Goal: Task Accomplishment & Management: Manage account settings

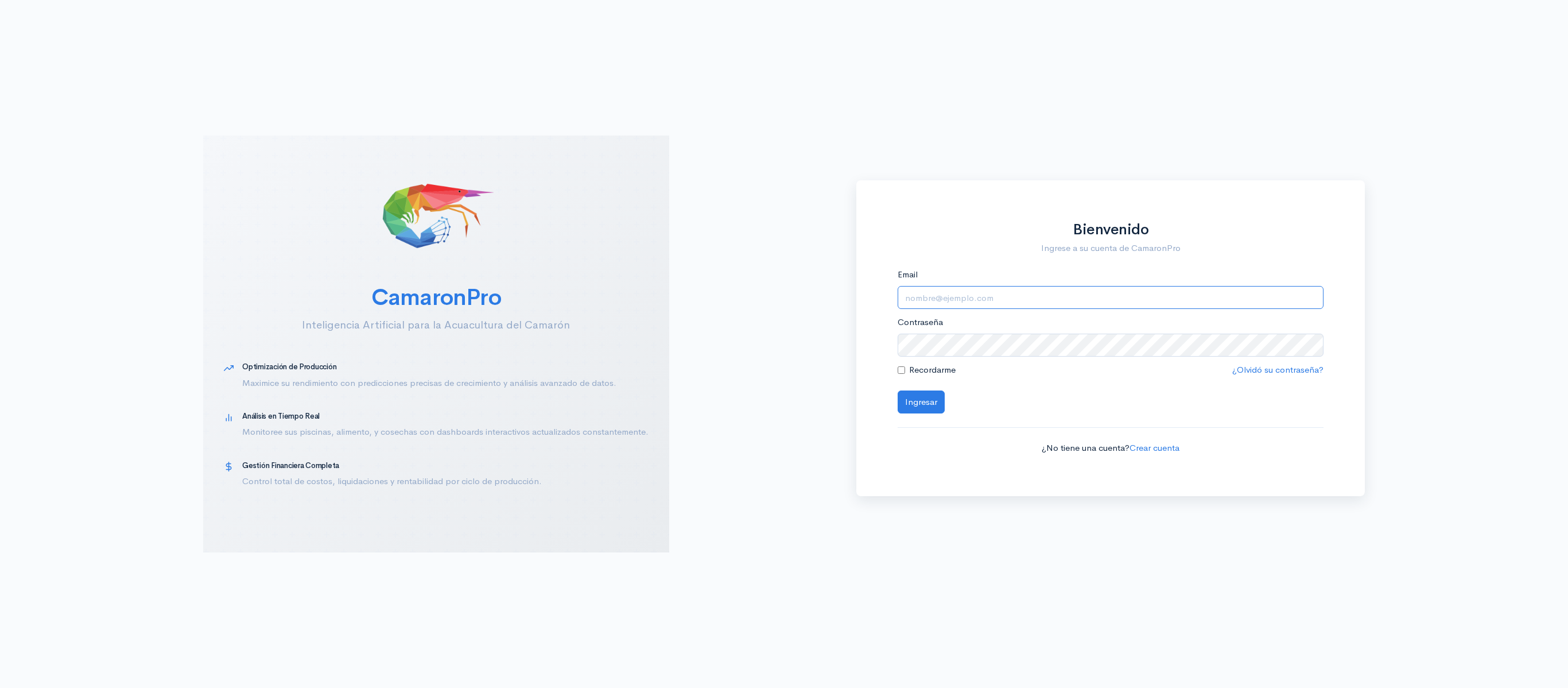
click at [1052, 302] on input "Email" at bounding box center [1110, 298] width 427 height 23
type input "[EMAIL_ADDRESS][DOMAIN_NAME]"
click at [897, 390] on button "Ingresar" at bounding box center [920, 402] width 47 height 23
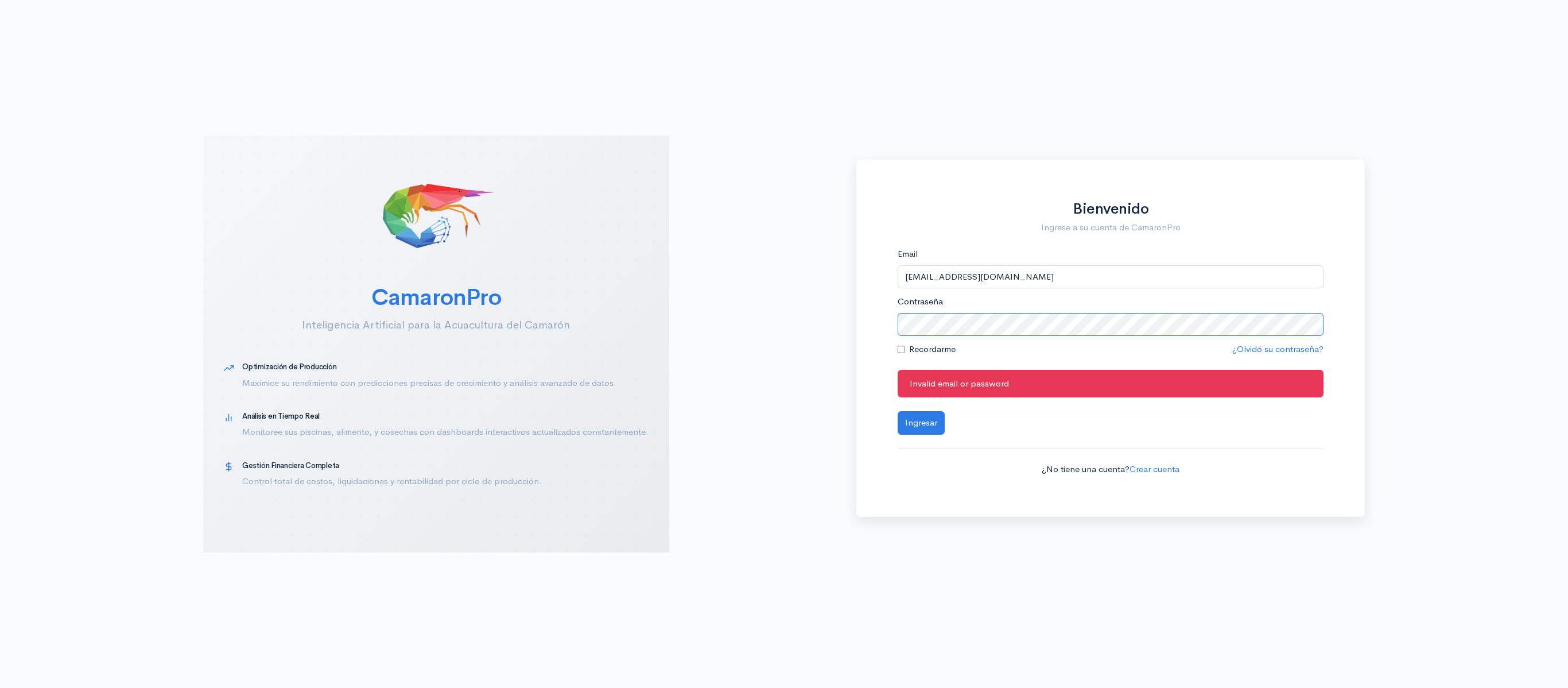
click at [897, 411] on button "Ingresar" at bounding box center [920, 423] width 47 height 23
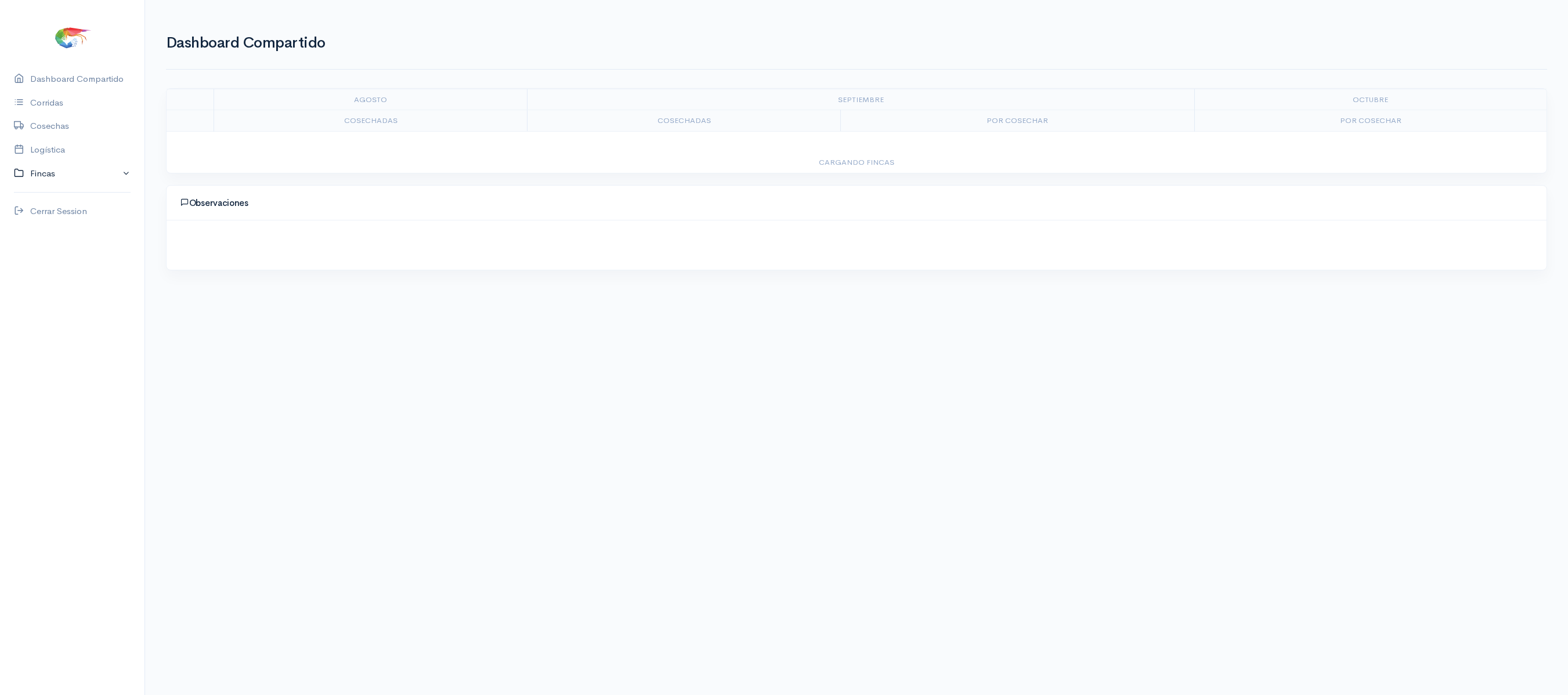
click at [65, 161] on link "Fincas" at bounding box center [72, 173] width 144 height 24
click at [65, 155] on link "Logística" at bounding box center [72, 150] width 144 height 24
click at [219, 79] on link "Gantt" at bounding box center [230, 80] width 23 height 42
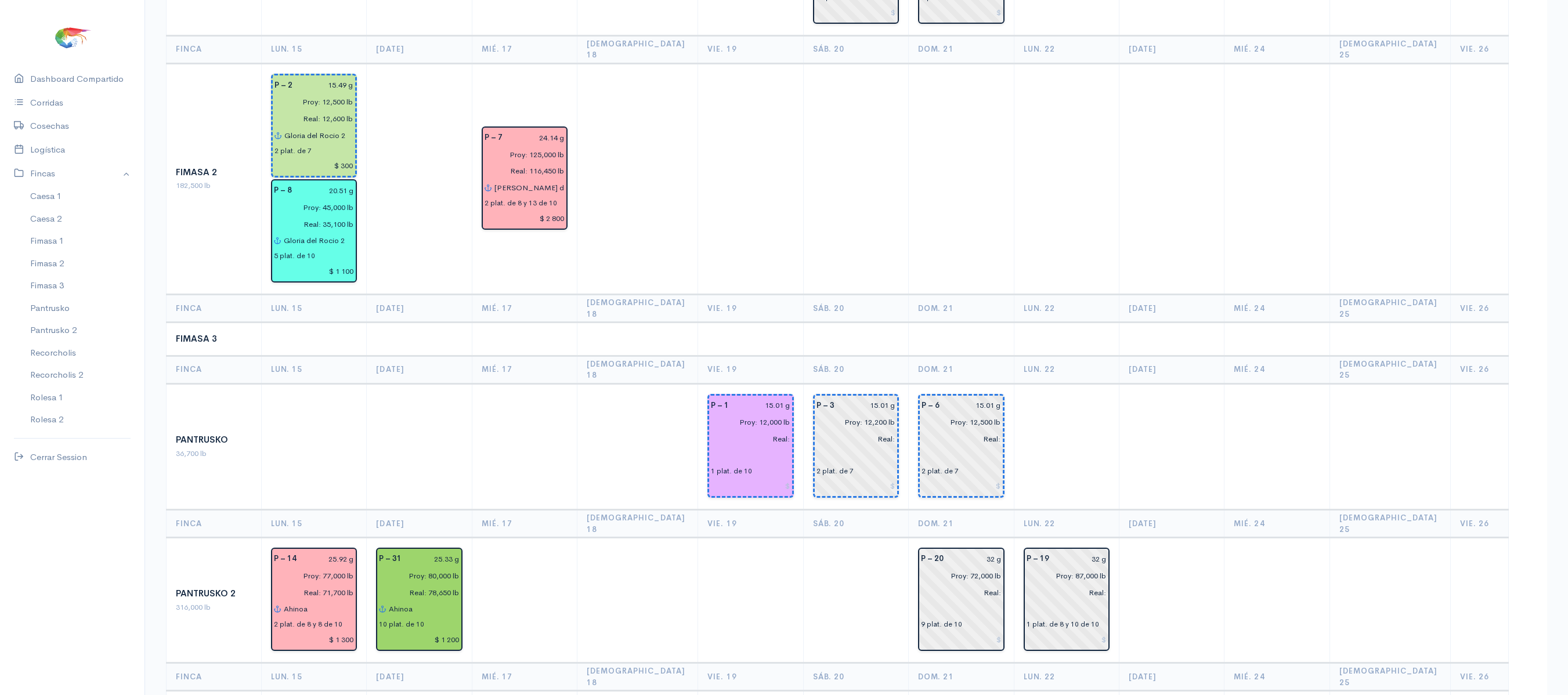
scroll to position [676, 0]
drag, startPoint x: 938, startPoint y: 617, endPoint x: 729, endPoint y: 603, distance: 209.5
click at [756, 538] on td at bounding box center [750, 600] width 105 height 125
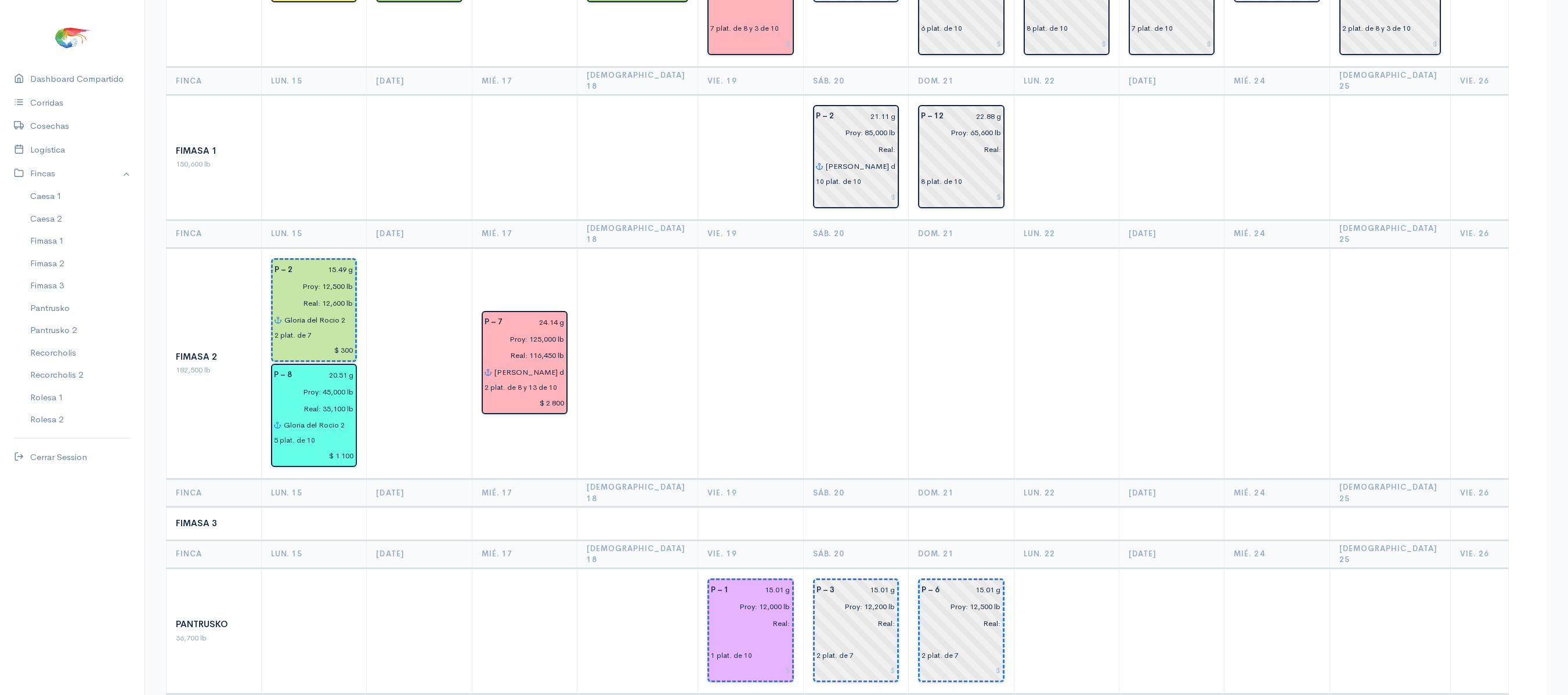
scroll to position [0, 0]
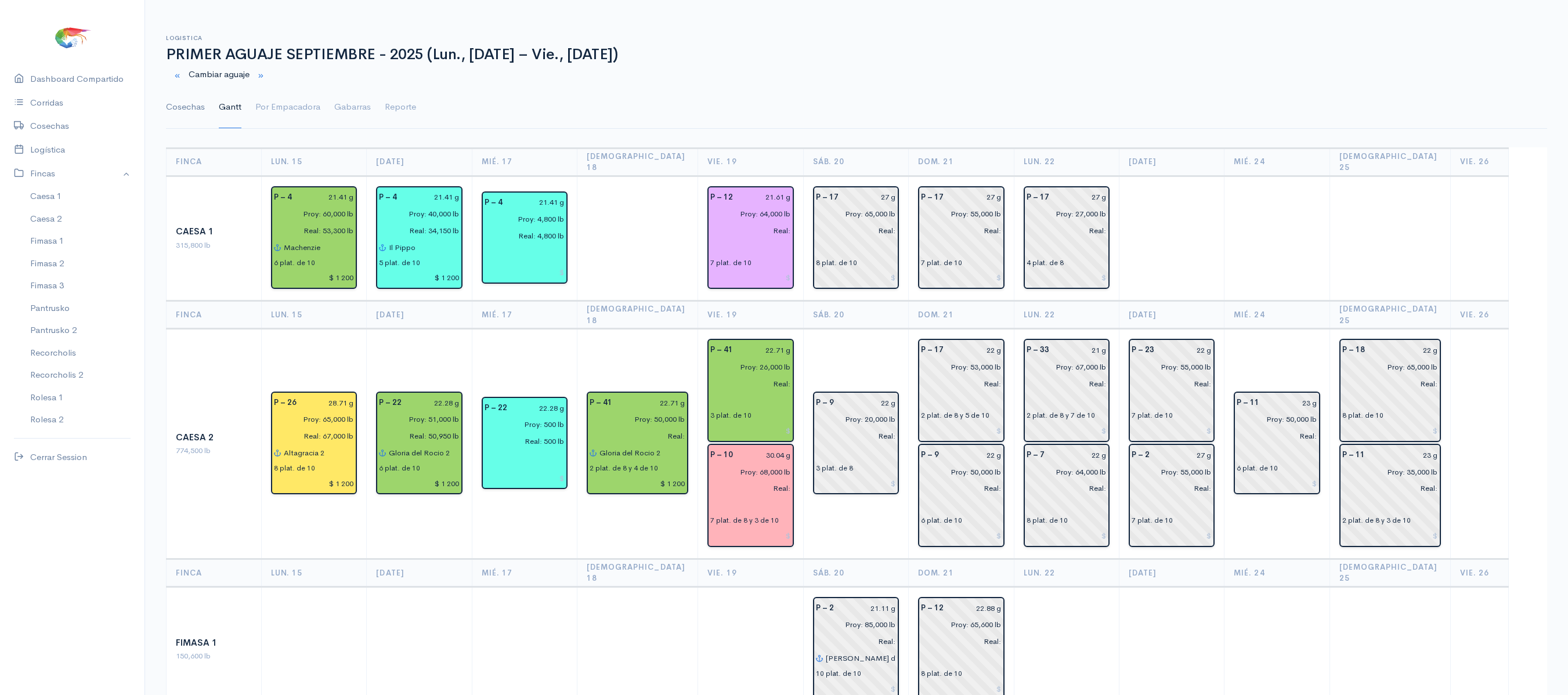
click at [193, 100] on link "Cosechas" at bounding box center [186, 107] width 39 height 42
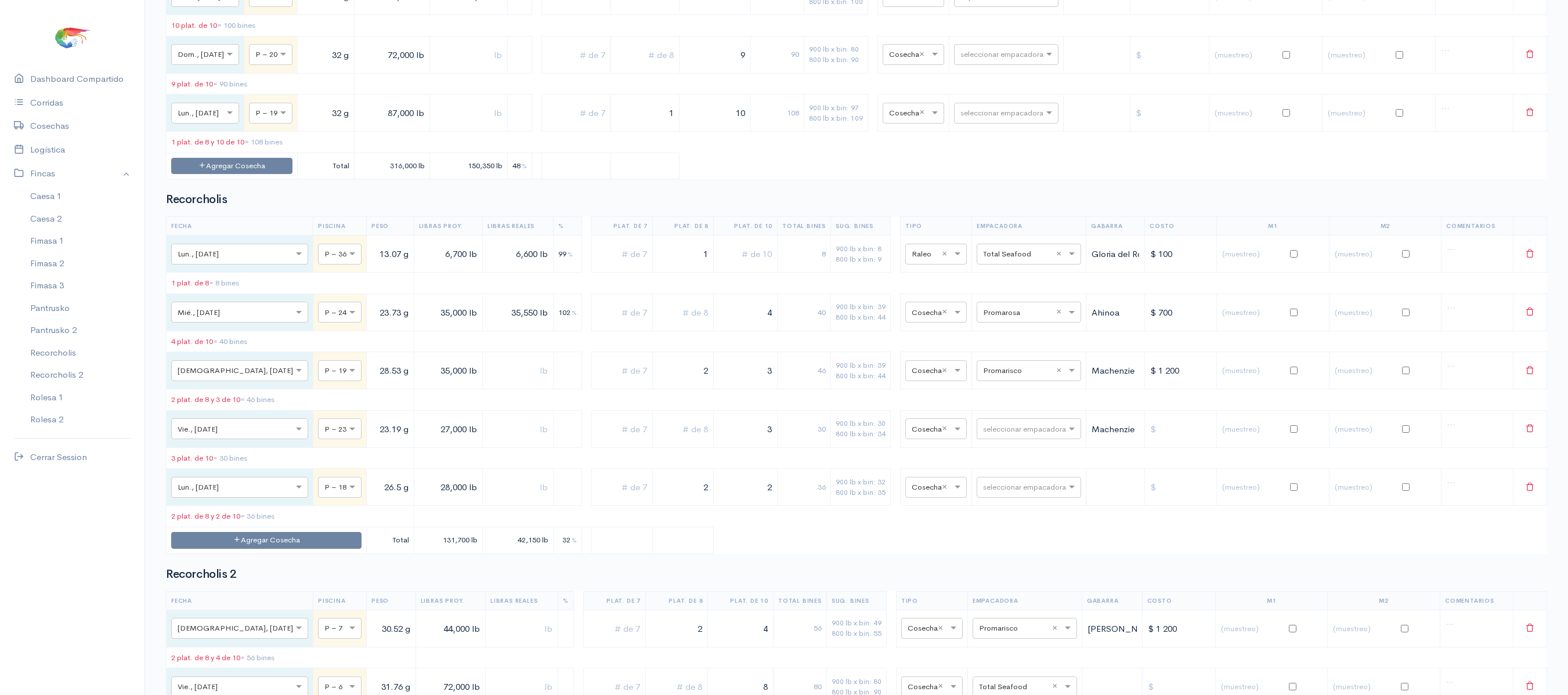
scroll to position [2533, 0]
click at [989, 432] on input "text" at bounding box center [1018, 425] width 71 height 13
type input "expotun"
click at [989, 561] on span "Expotuna" at bounding box center [988, 559] width 38 height 11
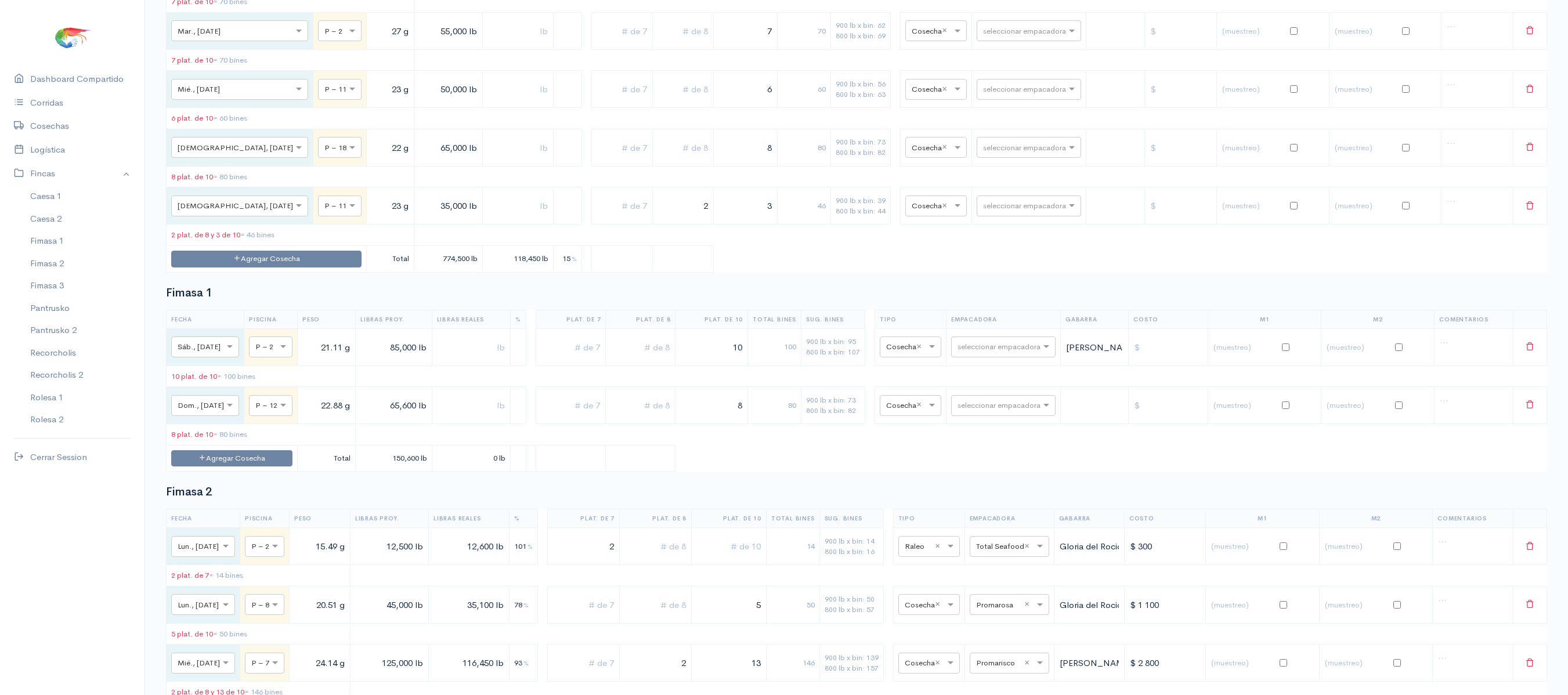
scroll to position [0, 0]
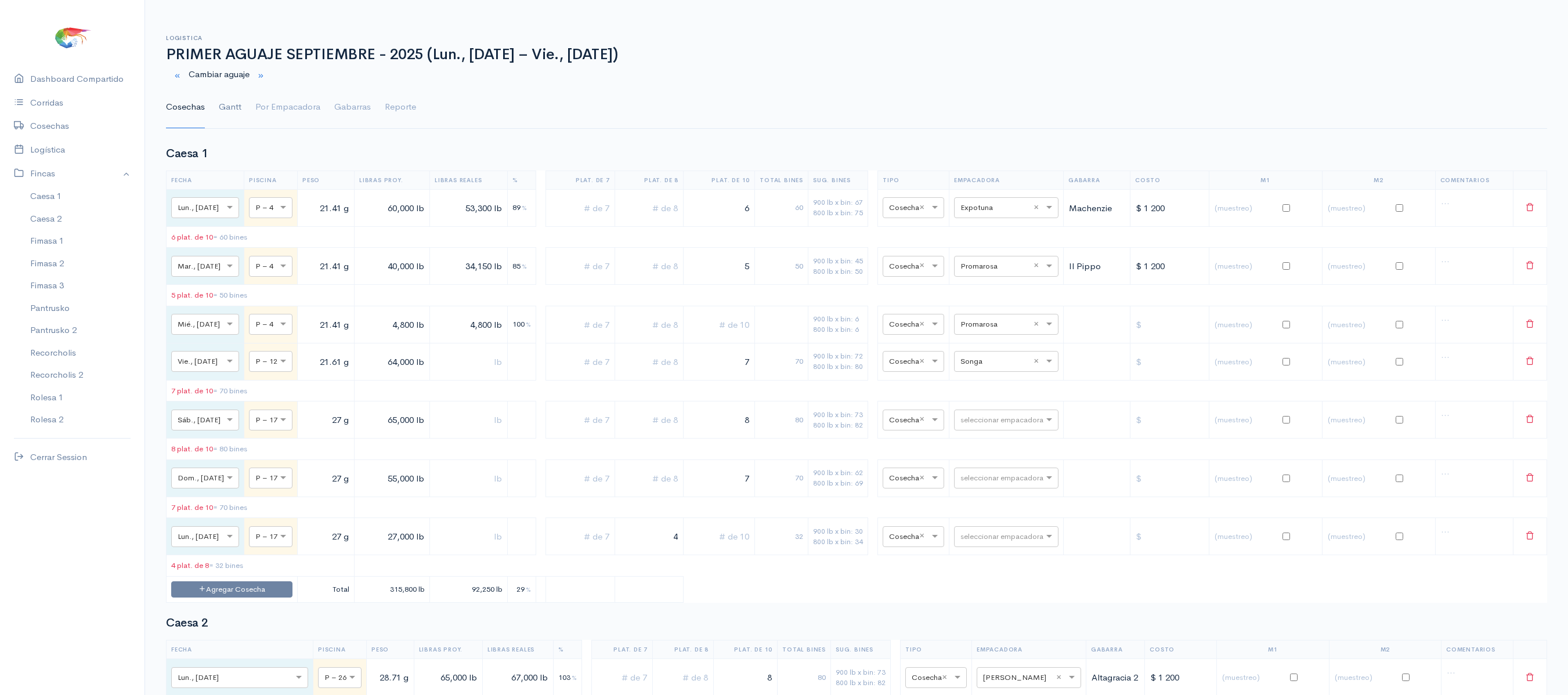
click at [237, 104] on link "Gantt" at bounding box center [230, 107] width 23 height 42
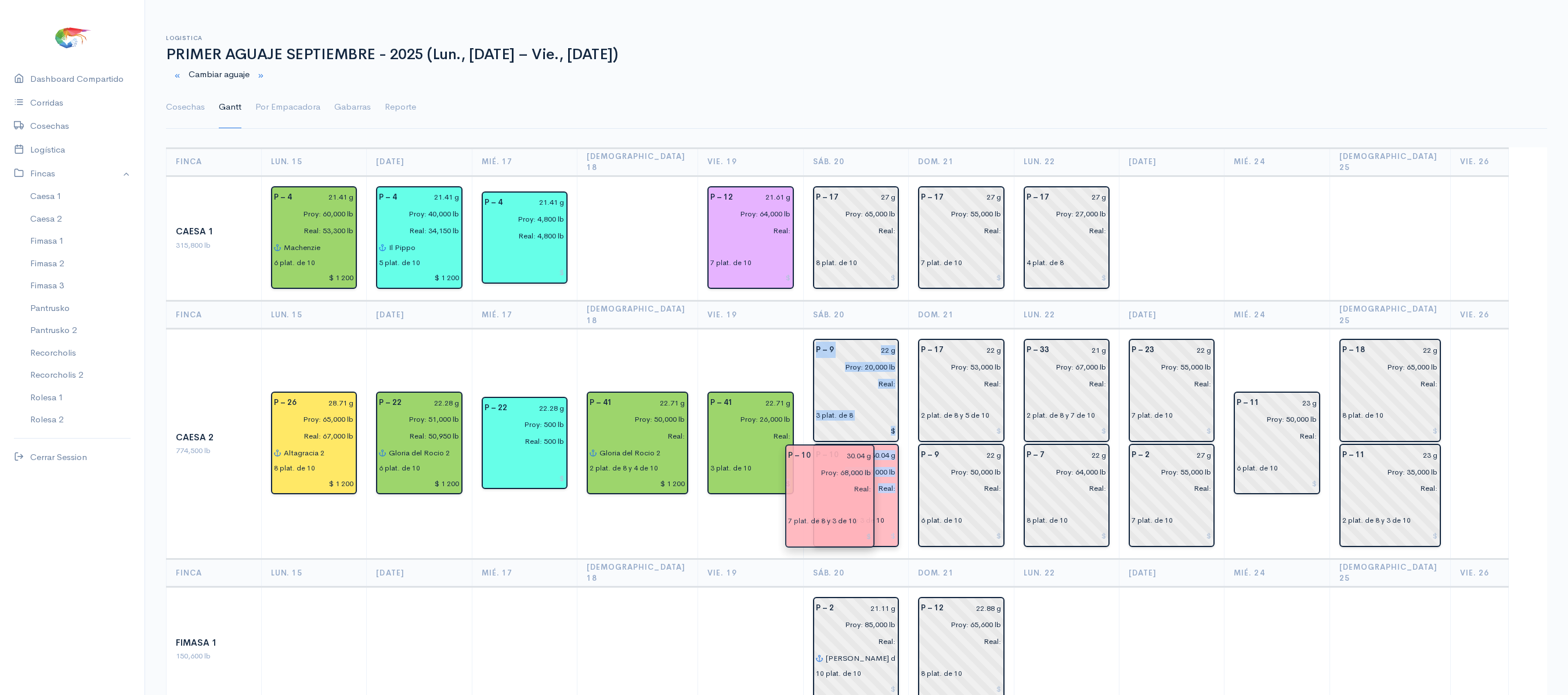
drag, startPoint x: 793, startPoint y: 498, endPoint x: 818, endPoint y: 495, distance: 25.2
click at [700, 559] on th "Vie. 19" at bounding box center [750, 573] width 105 height 28
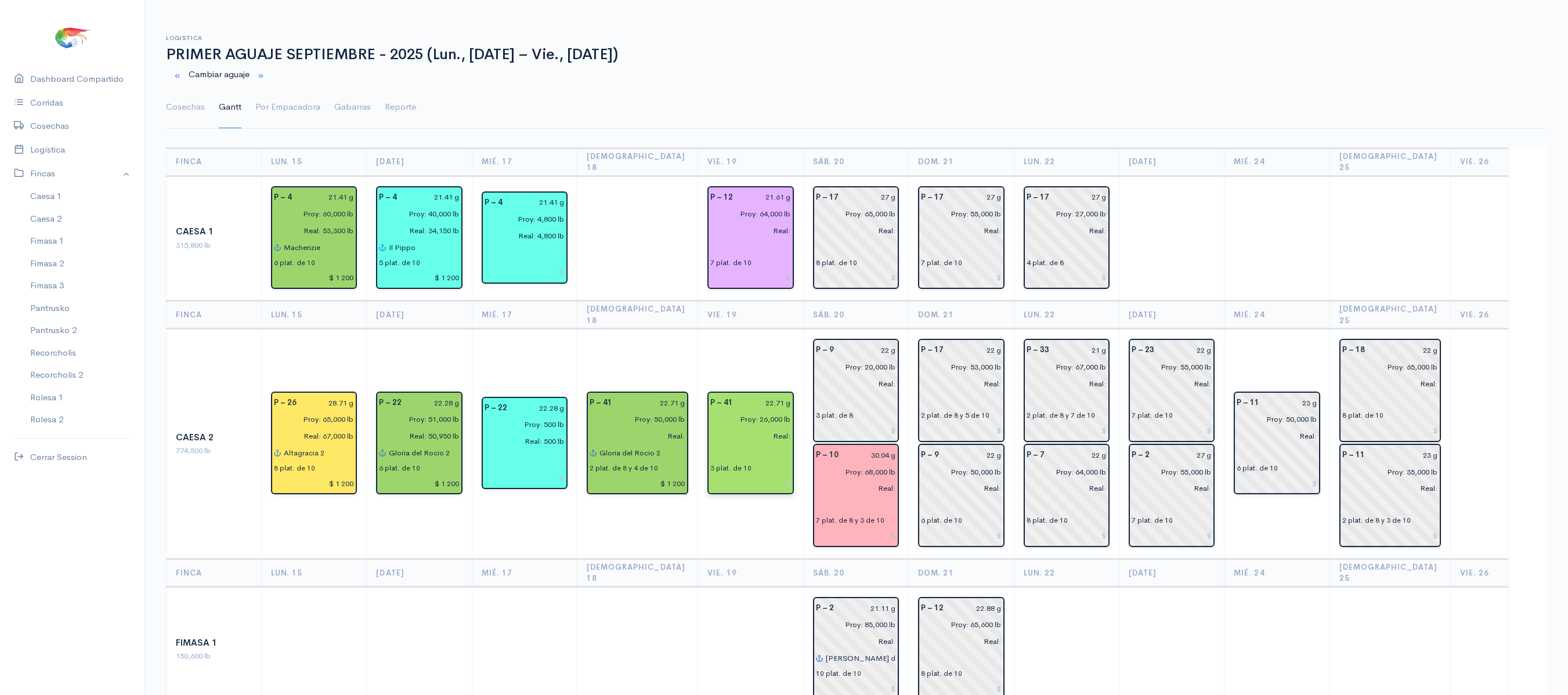
click at [759, 411] on input "Proy: 26,000 lb" at bounding box center [746, 418] width 87 height 16
type input "Proy: 45,000 lb"
click at [189, 110] on link "Cosechas" at bounding box center [186, 107] width 39 height 42
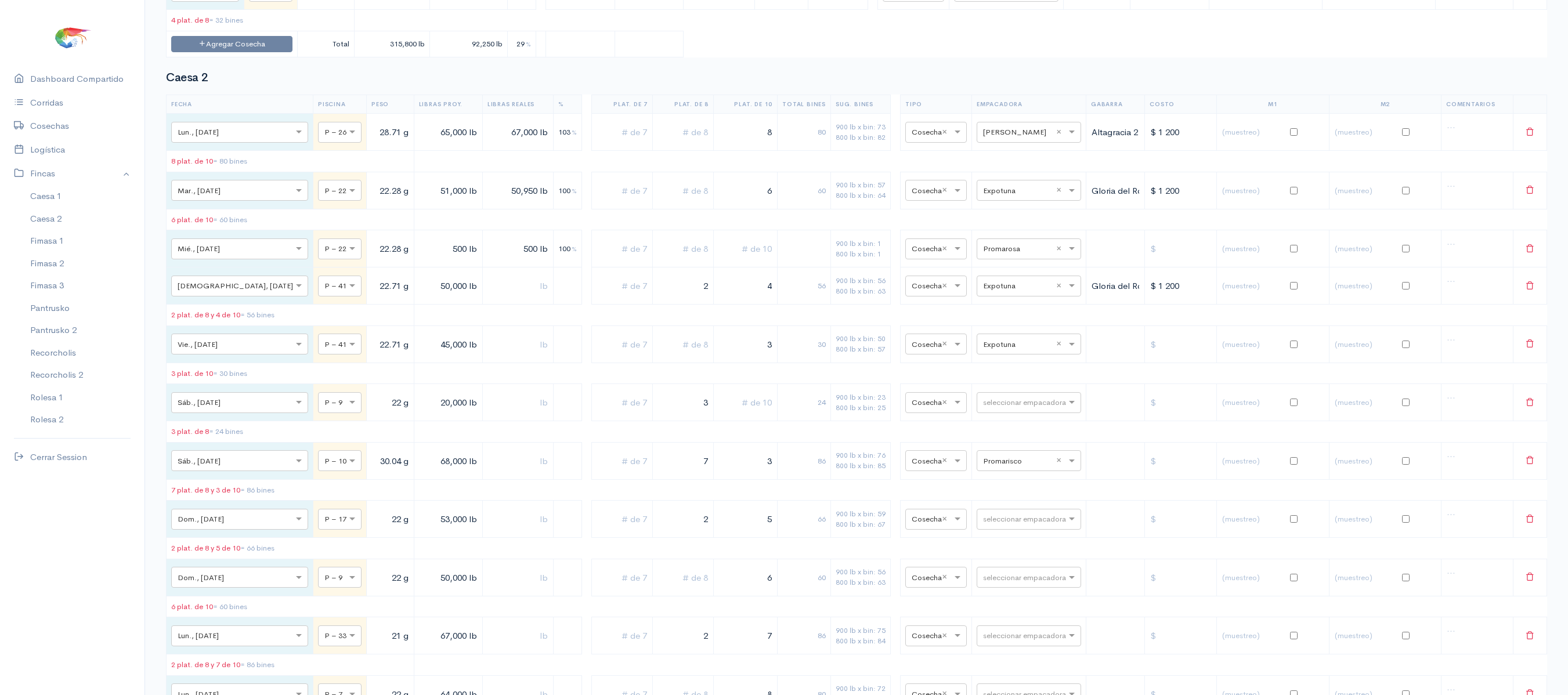
scroll to position [546, 0]
drag, startPoint x: 738, startPoint y: 371, endPoint x: 901, endPoint y: 353, distance: 164.0
click at [901, 353] on tr "× Vie., 19 Sep. × P – 41 22.71 g 45,000 lb 3 30 900 lb x bin: 50 800 lb x bin: …" at bounding box center [856, 342] width 1381 height 37
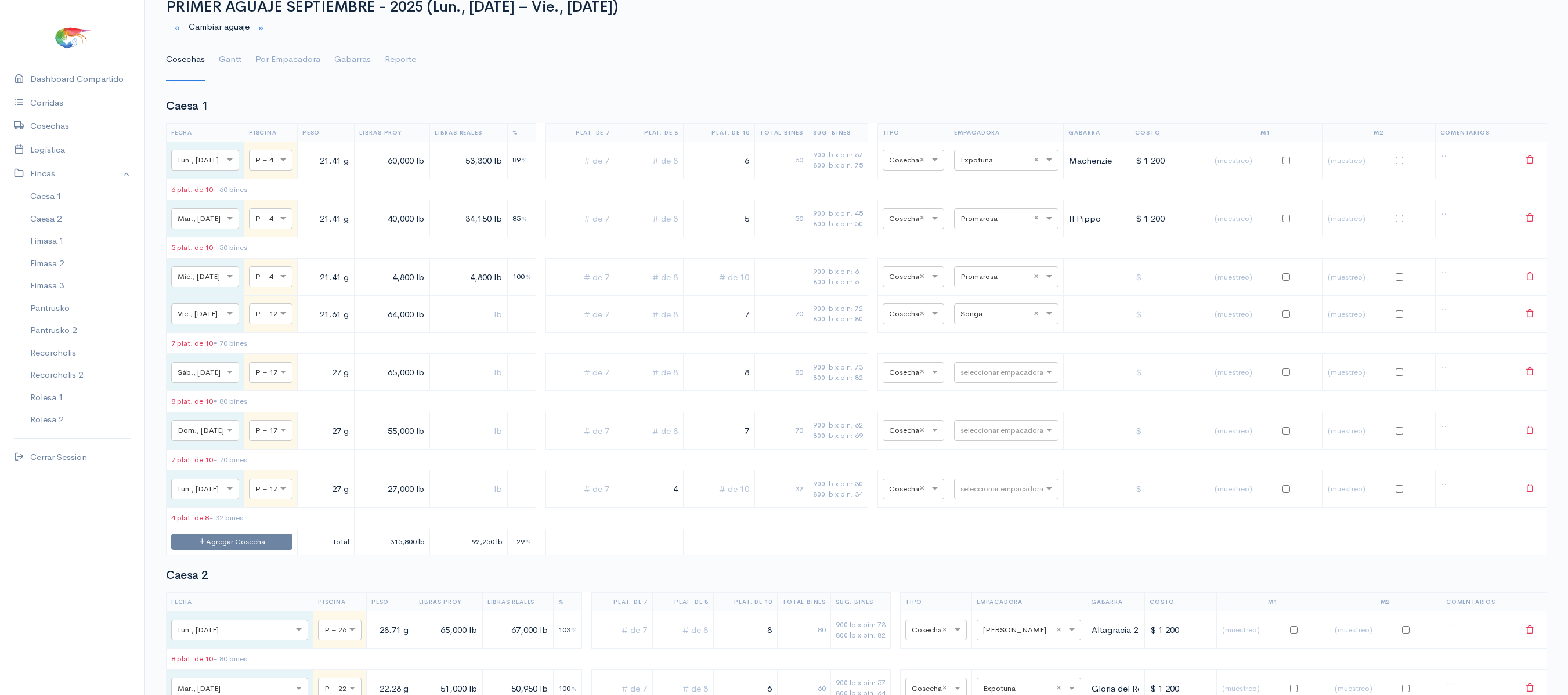
scroll to position [0, 0]
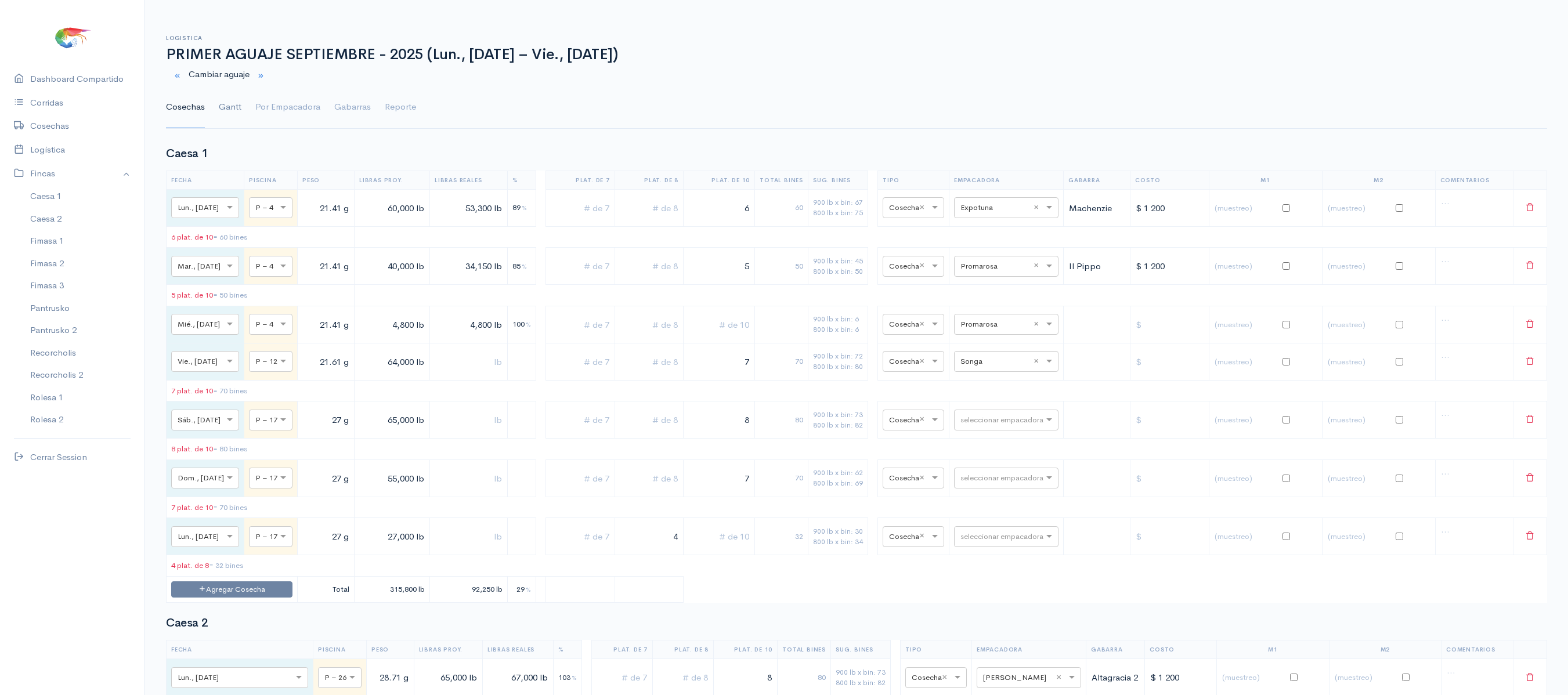
type input "5"
click at [227, 110] on link "Gantt" at bounding box center [230, 107] width 23 height 42
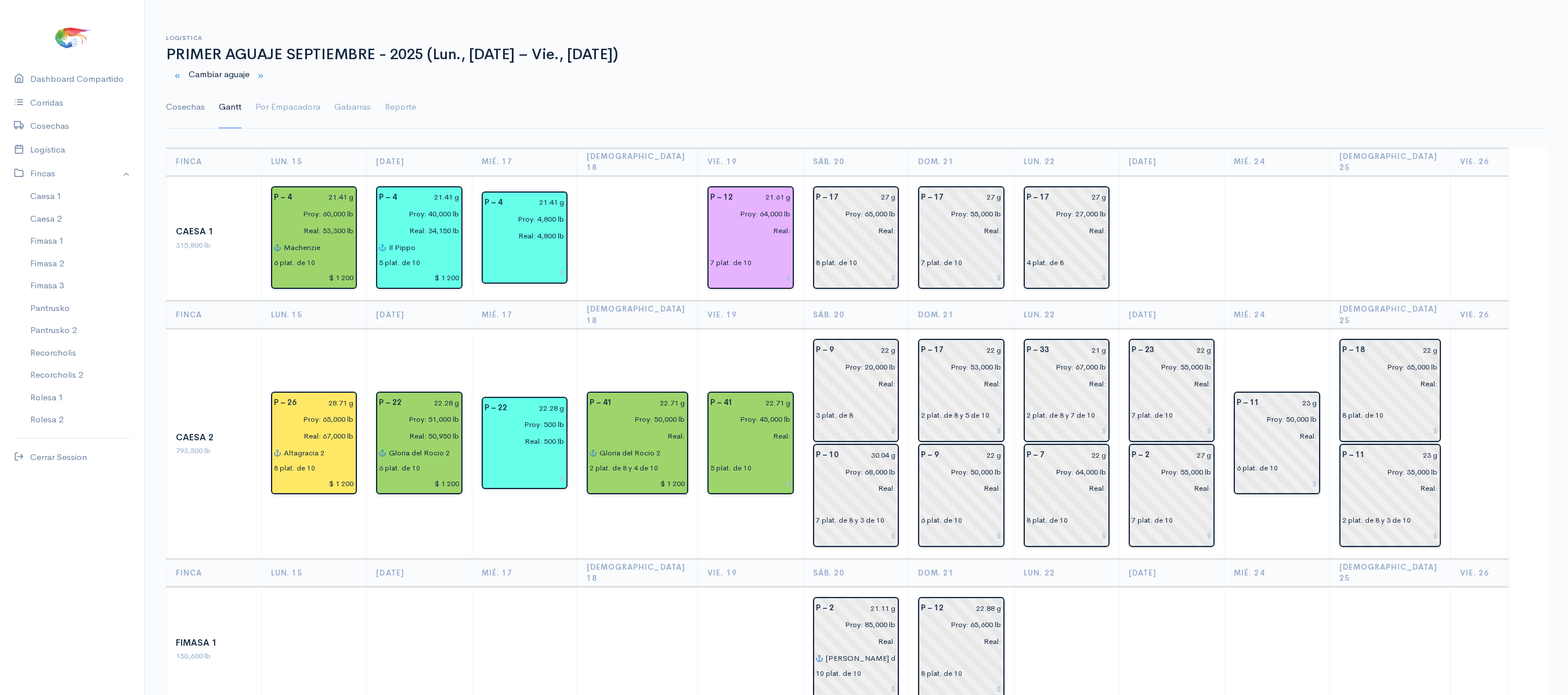
click at [177, 104] on link "Cosechas" at bounding box center [186, 107] width 39 height 42
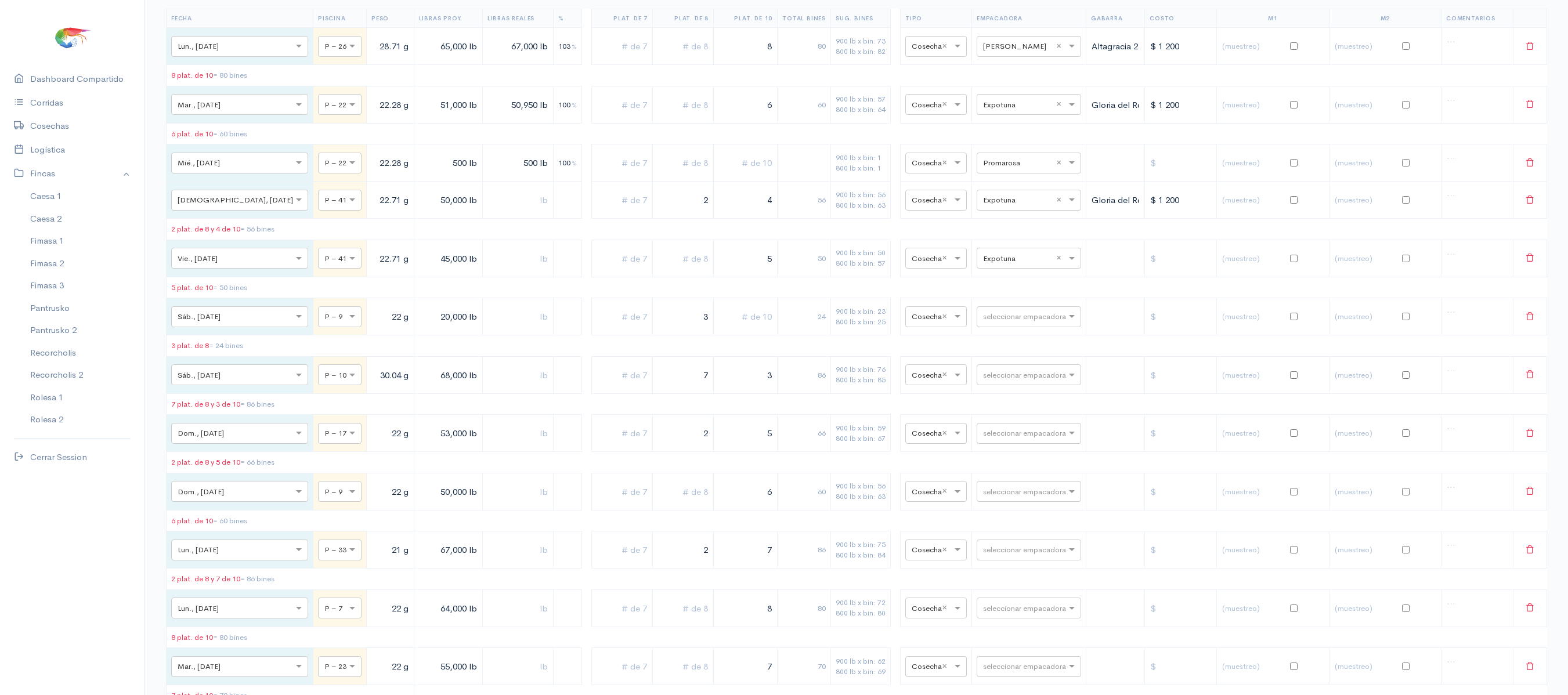
scroll to position [628, 0]
click at [671, 273] on input "text" at bounding box center [682, 262] width 51 height 24
drag, startPoint x: 737, startPoint y: 288, endPoint x: 817, endPoint y: 289, distance: 80.0
click at [817, 280] on tr "× Vie., 19 Sep. × P – 41 22.71 g 45,000 lb 5 50 900 lb x bin: 50 800 lb x bin: …" at bounding box center [856, 261] width 1381 height 37
type input "3"
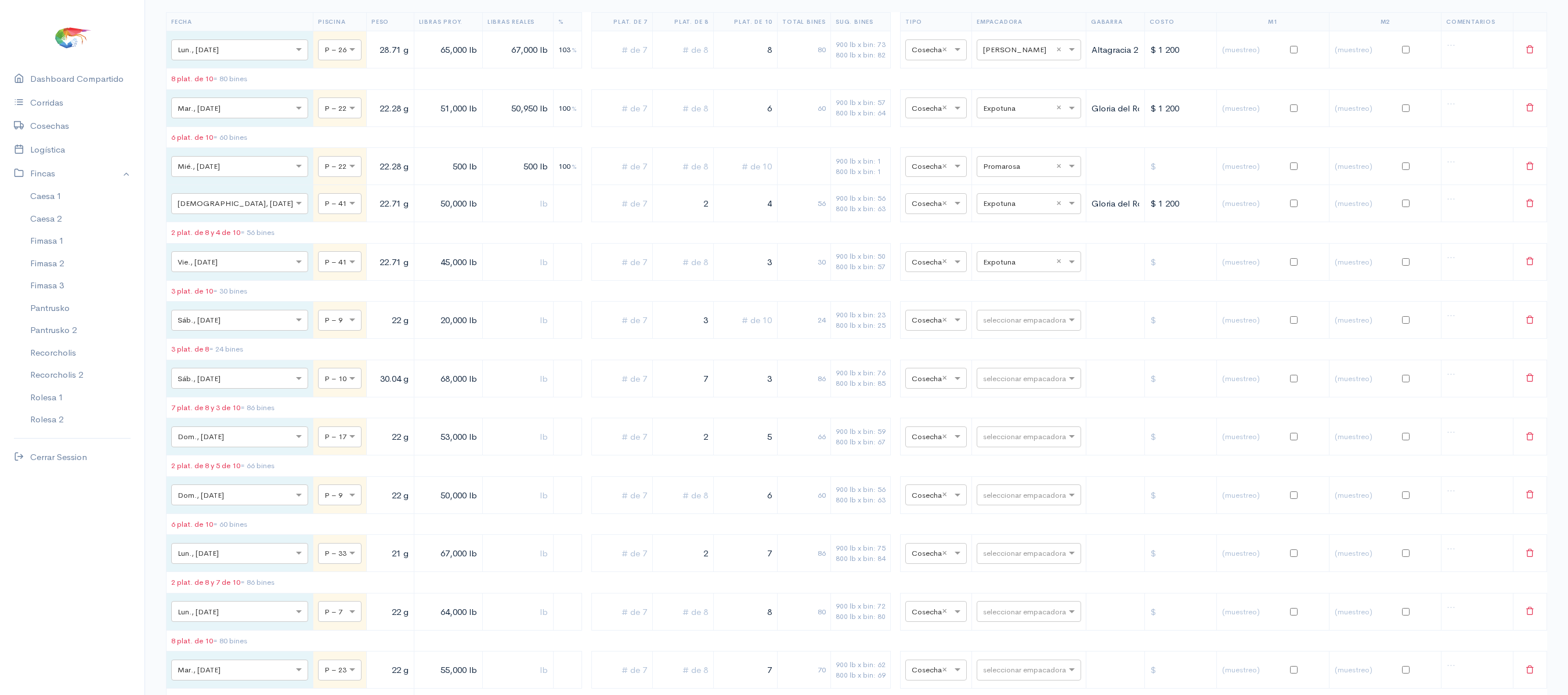
click at [671, 273] on input "text" at bounding box center [682, 262] width 51 height 24
click at [665, 374] on table "Fecha Piscina Peso Libras Proy. Libras Reales % Plat. de 7 Plat. de 8 Plat. de …" at bounding box center [856, 490] width 1381 height 957
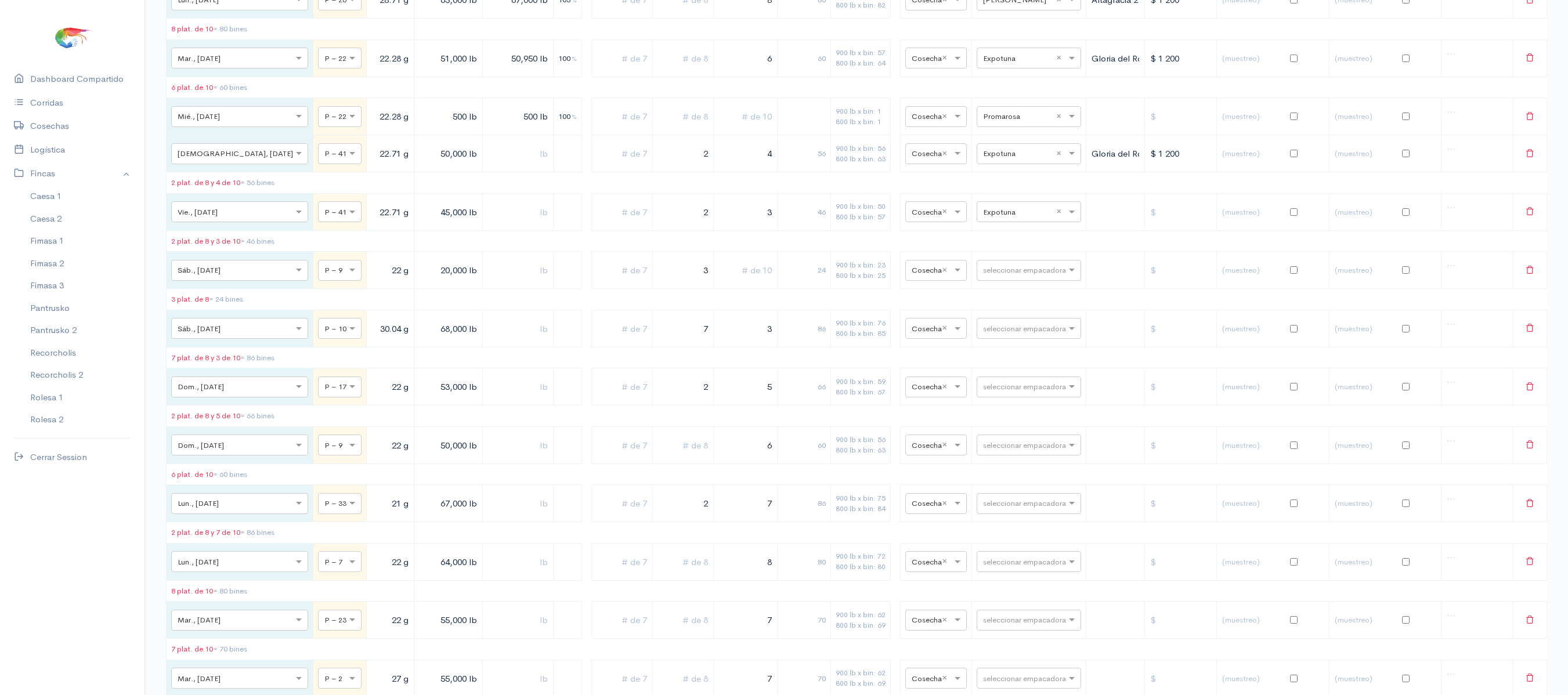
scroll to position [679, 0]
drag, startPoint x: 669, startPoint y: 244, endPoint x: 776, endPoint y: 237, distance: 107.2
click at [776, 229] on tr "× Vie., 19 Sep. × P – 41 22.71 g 45,000 lb 2 3 46 900 lb x bin: 50 800 lb x bin…" at bounding box center [856, 210] width 1381 height 37
type input "3"
click at [778, 287] on td "24" at bounding box center [804, 269] width 53 height 37
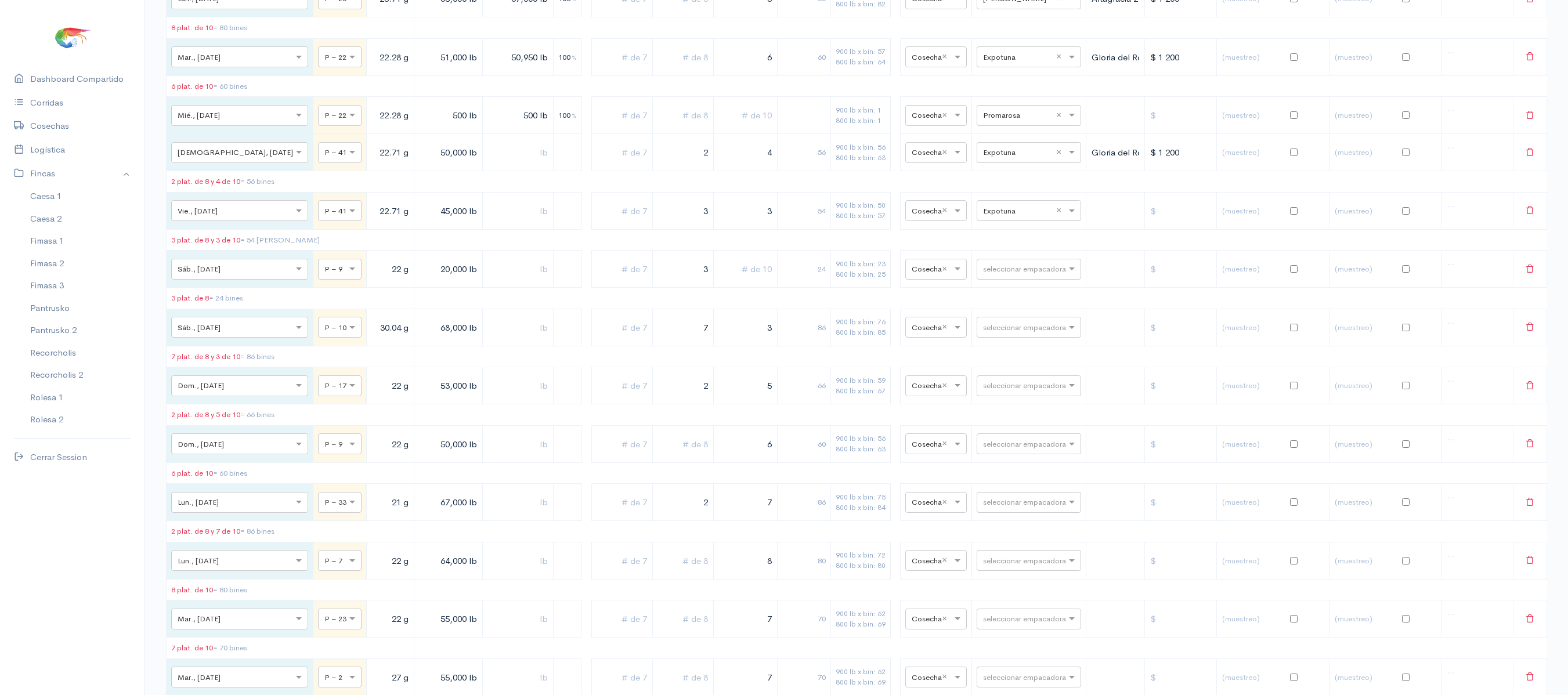
scroll to position [0, 0]
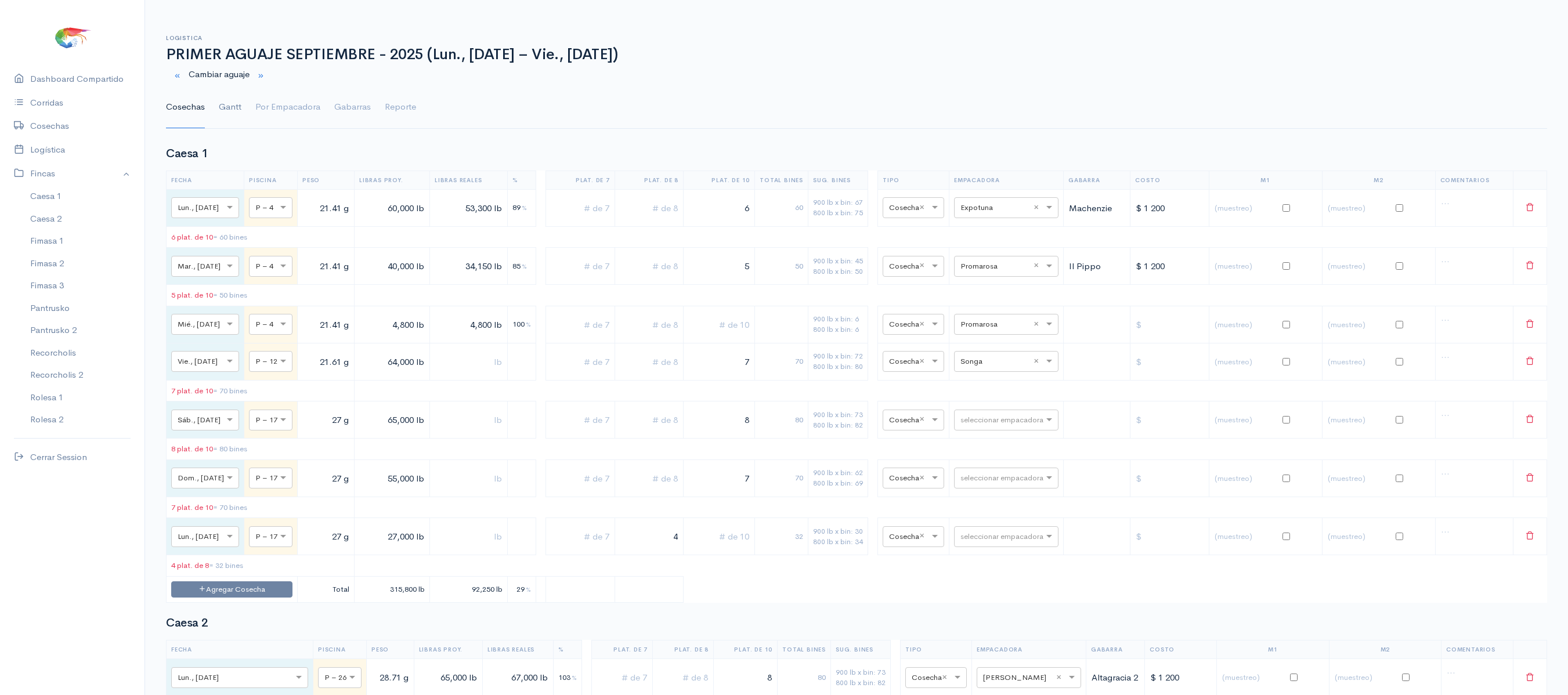
click at [234, 104] on link "Gantt" at bounding box center [230, 107] width 23 height 42
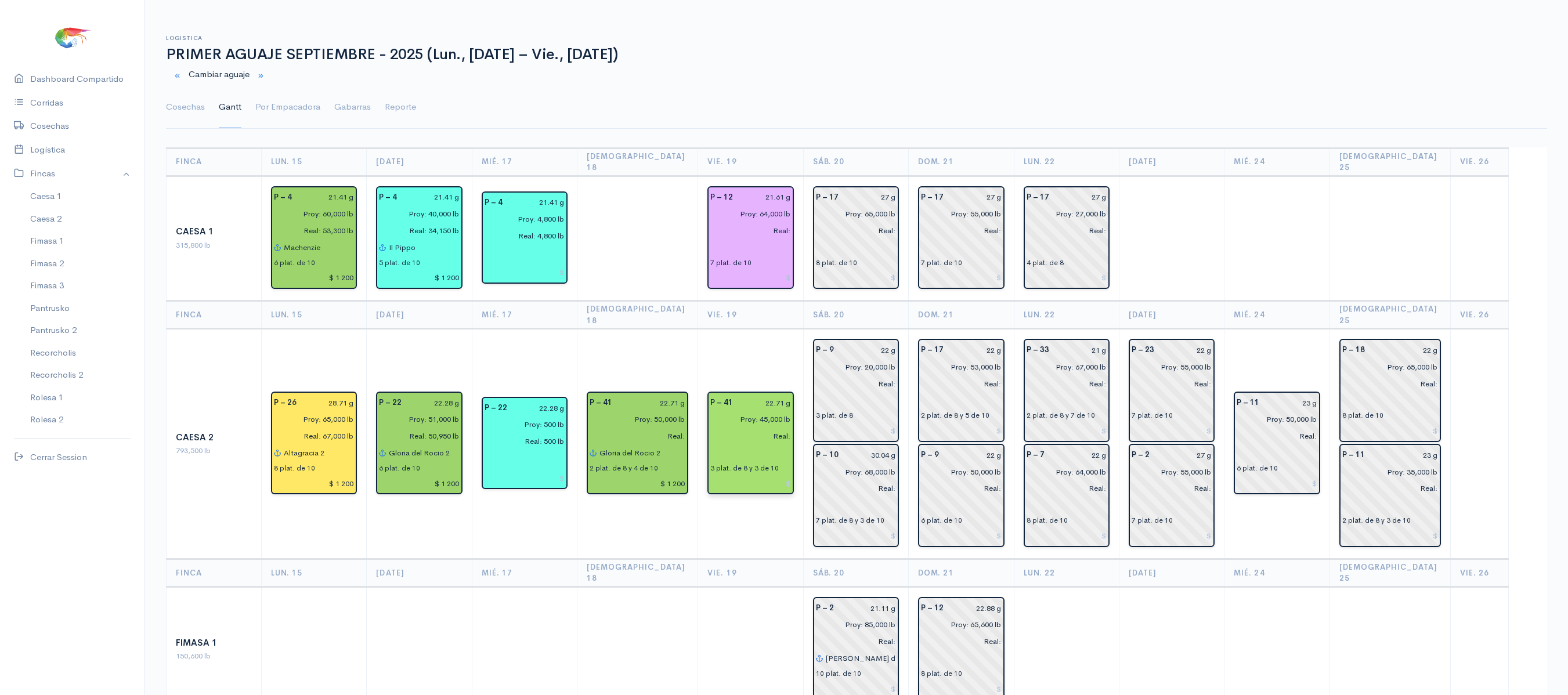
click at [767, 394] on input "22.71 g" at bounding box center [765, 402] width 50 height 16
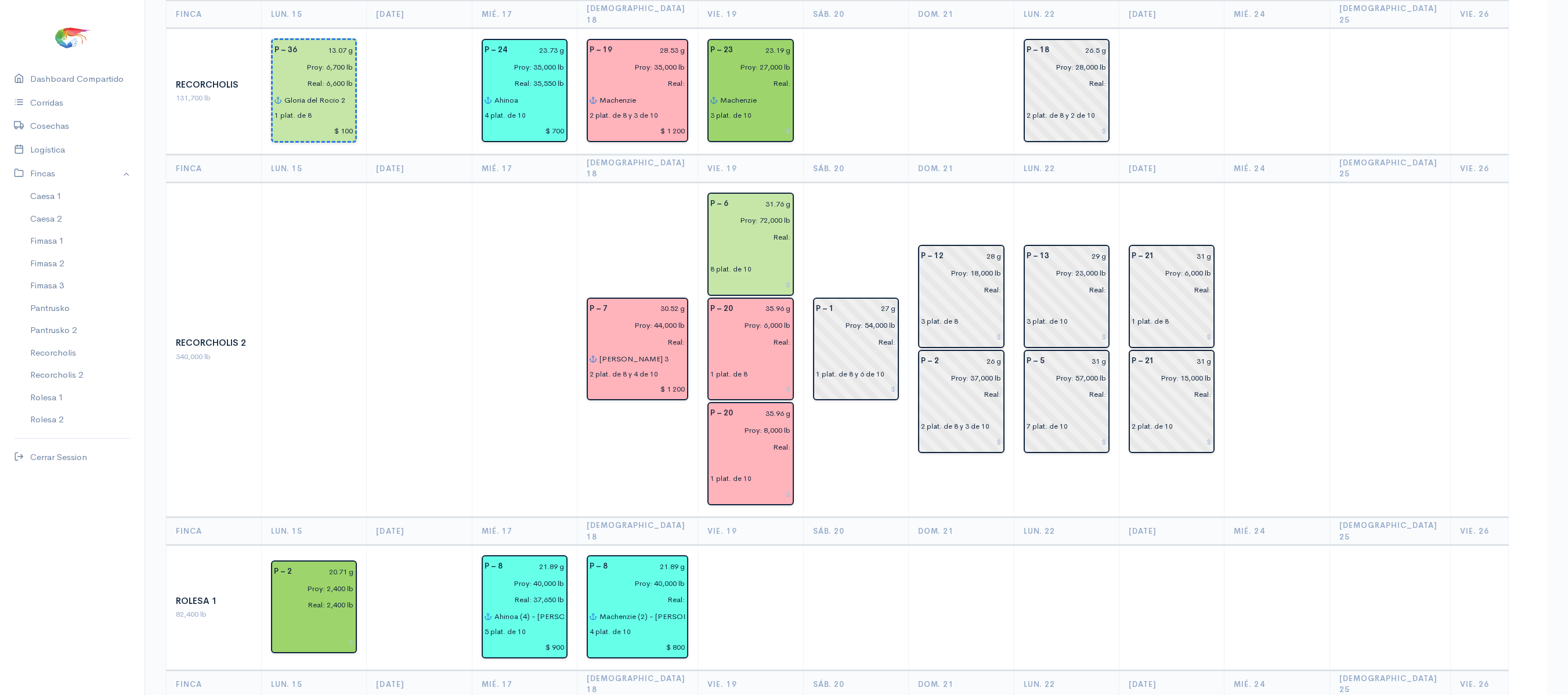
scroll to position [1580, 0]
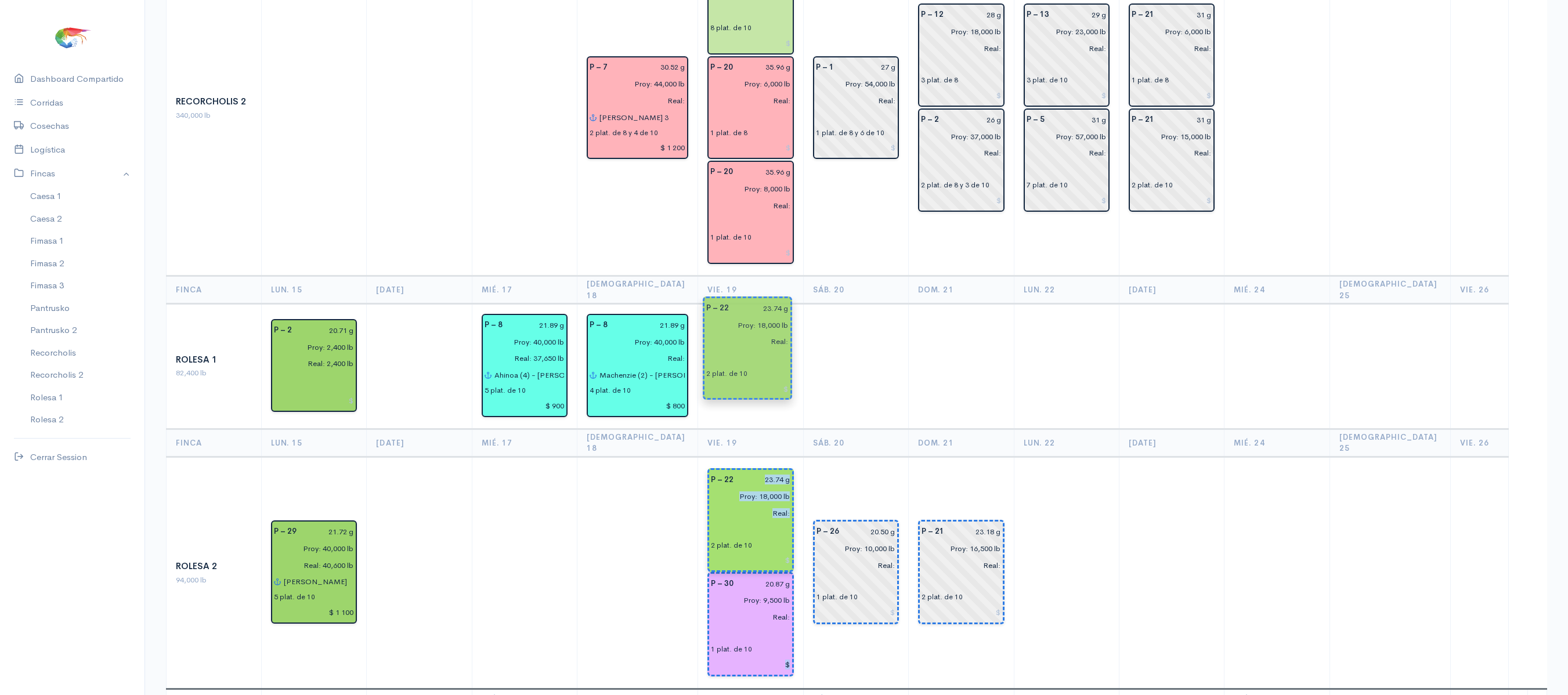
drag, startPoint x: 744, startPoint y: 473, endPoint x: 750, endPoint y: 335, distance: 138.1
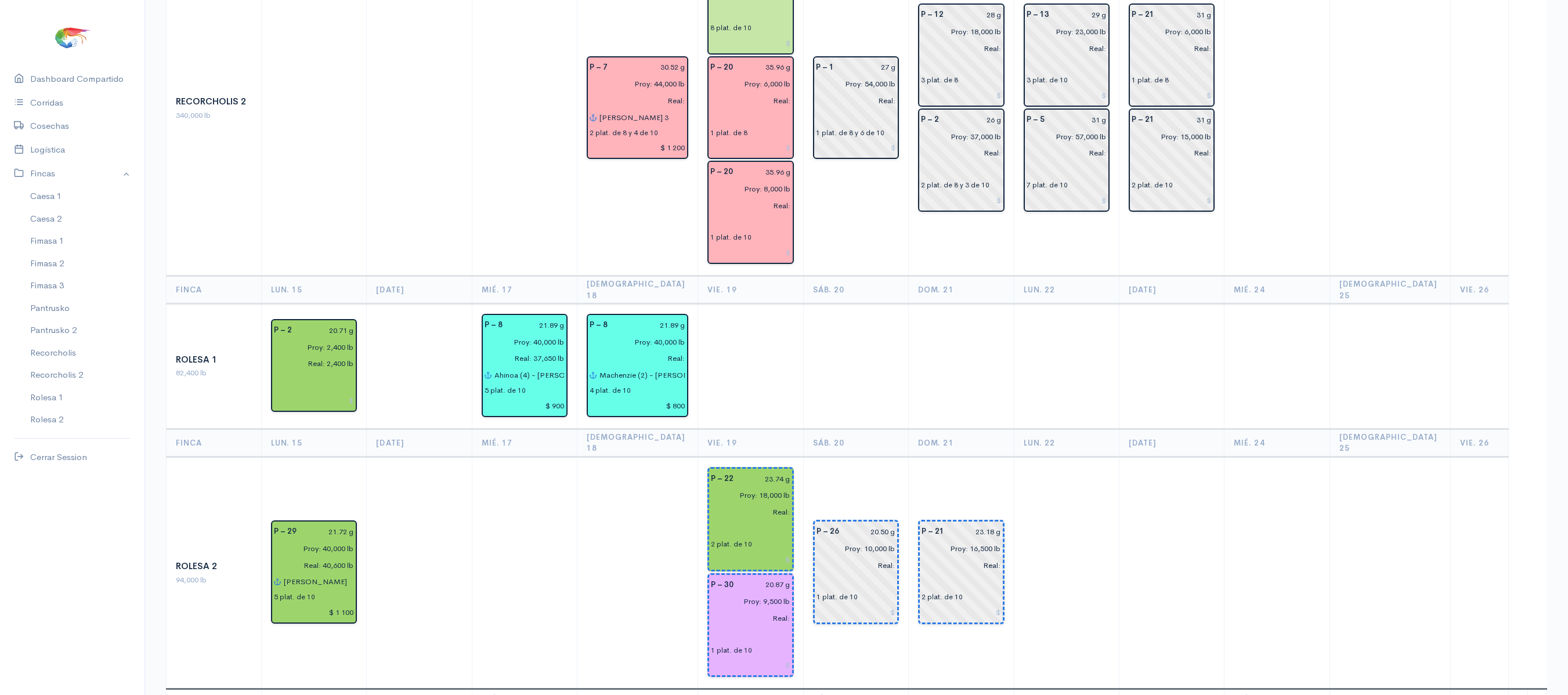
click at [827, 304] on td at bounding box center [855, 367] width 105 height 125
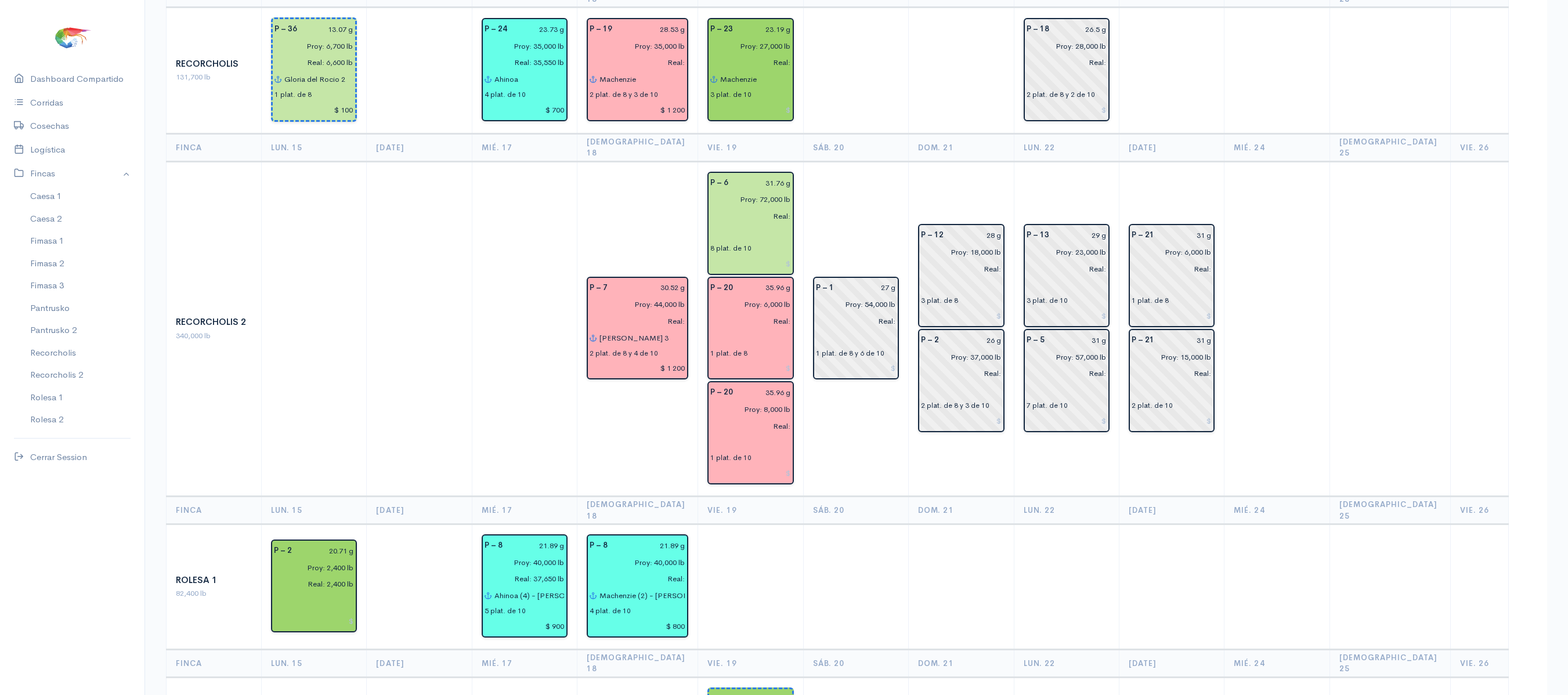
scroll to position [1360, 0]
drag, startPoint x: 781, startPoint y: 467, endPoint x: 667, endPoint y: 466, distance: 114.0
click at [667, 585] on input "Machenzie (2) - Gloria del Rocío 2 (2)" at bounding box center [642, 593] width 86 height 16
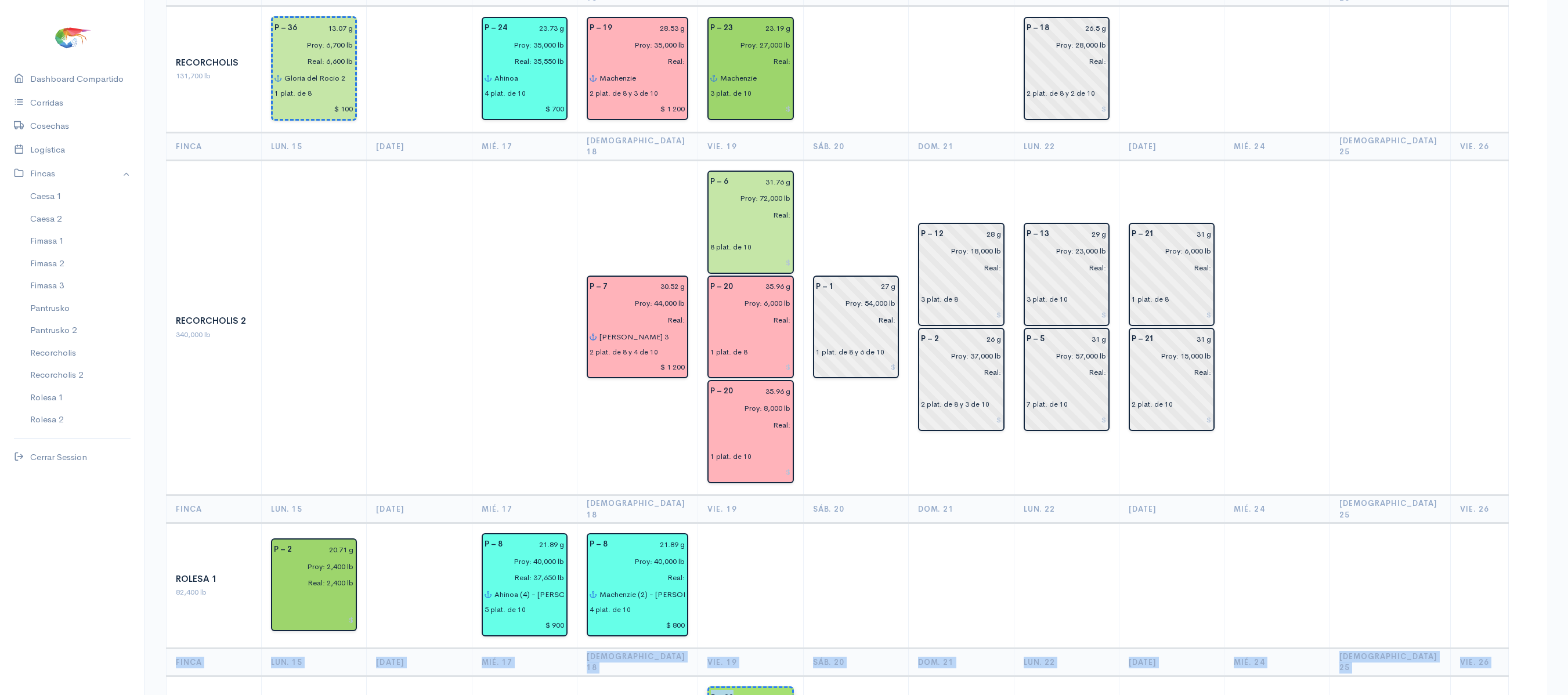
drag, startPoint x: 781, startPoint y: 476, endPoint x: 771, endPoint y: 581, distance: 105.5
click at [764, 648] on th "Vie. 19" at bounding box center [750, 662] width 105 height 28
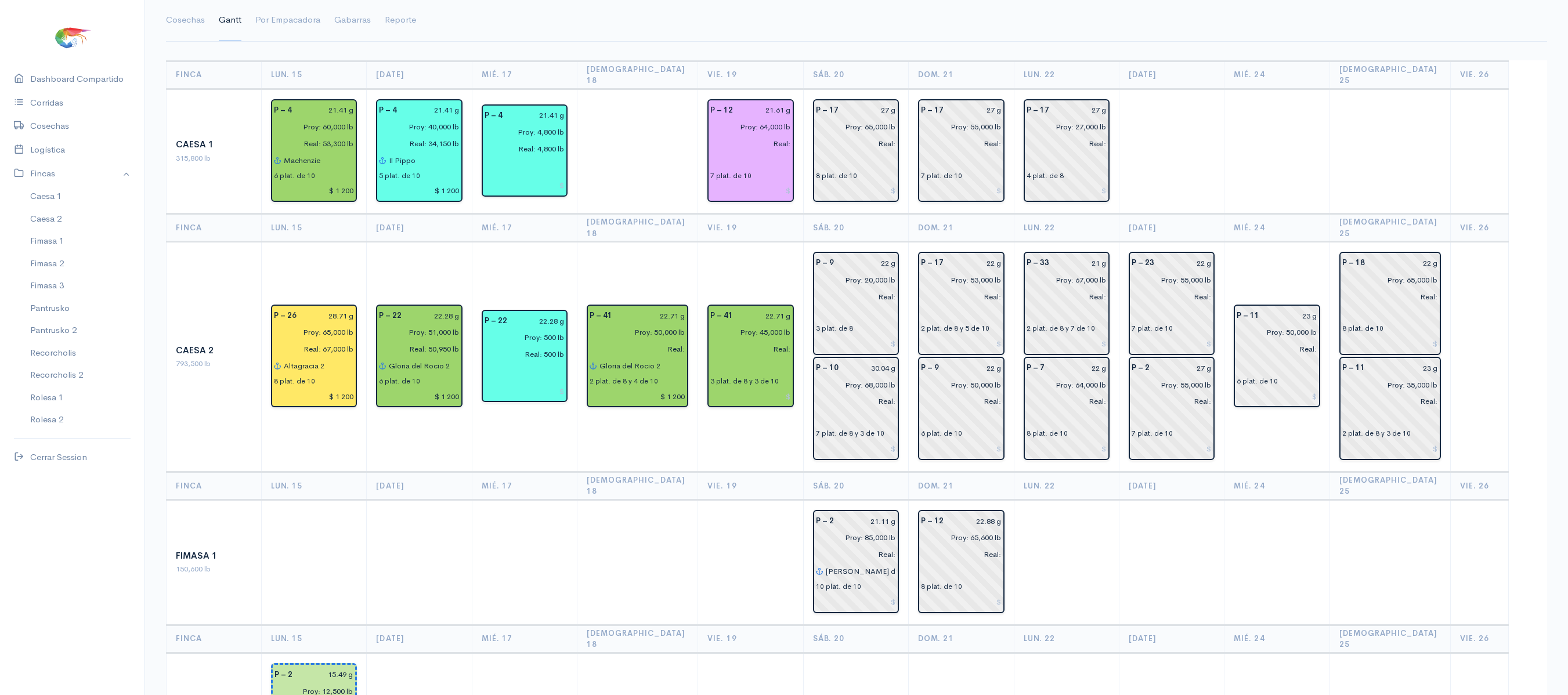
scroll to position [86, 0]
click at [790, 472] on th "Vie. 19" at bounding box center [750, 487] width 105 height 28
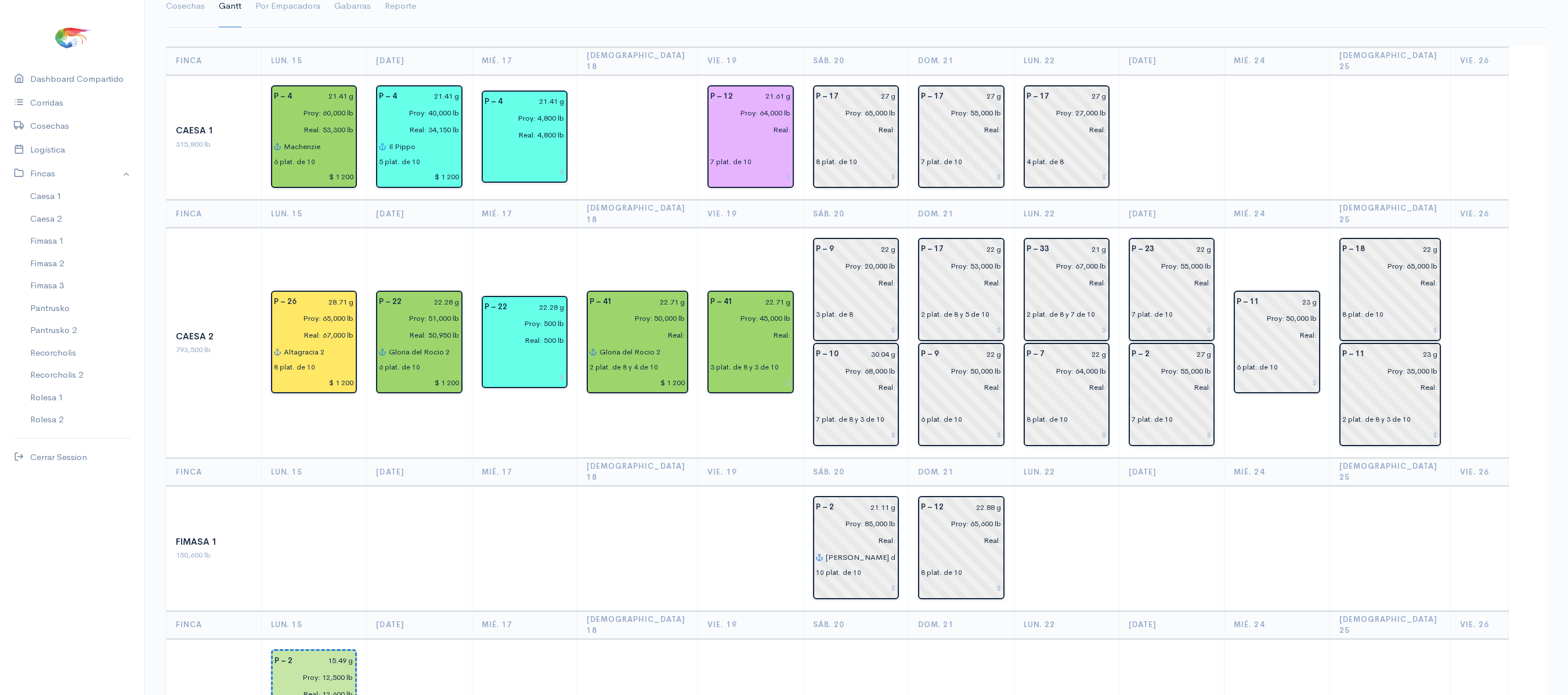
scroll to position [0, 0]
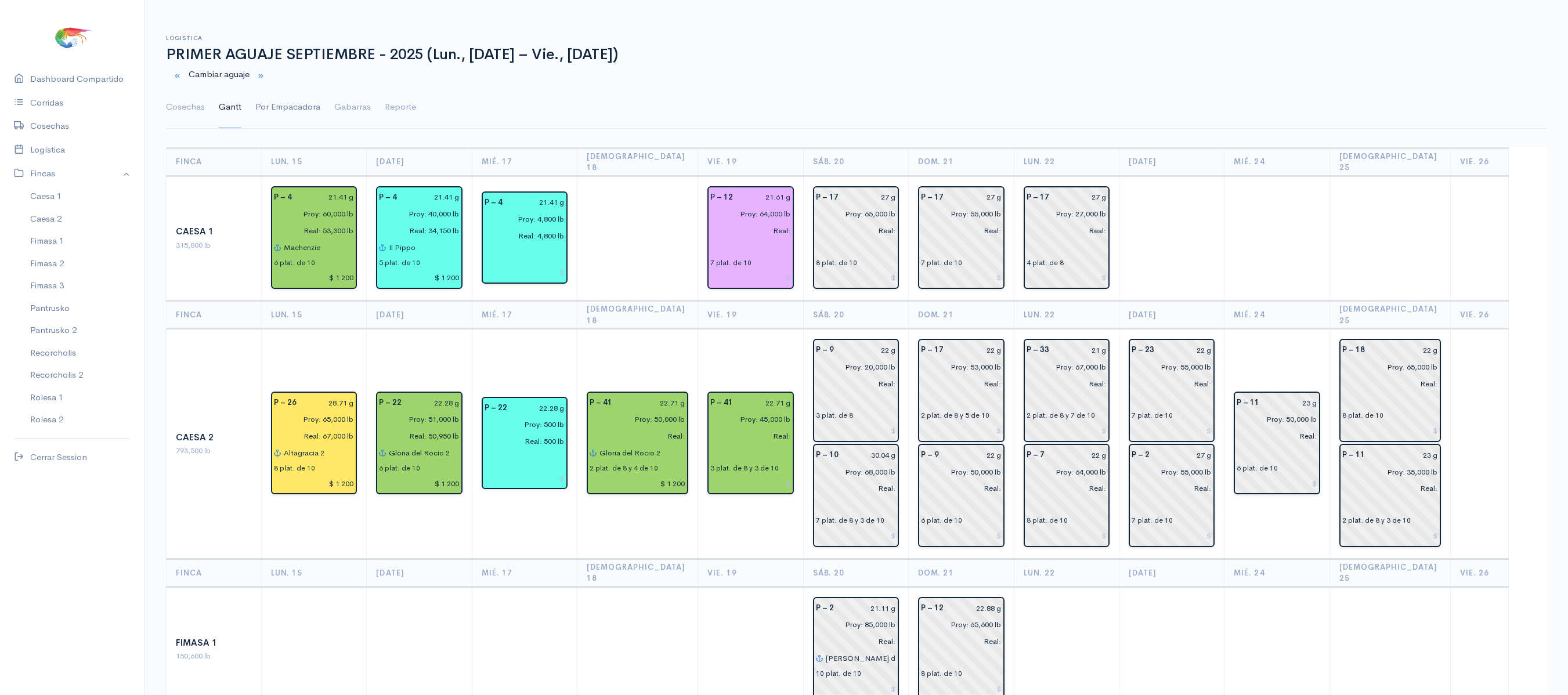
click at [283, 106] on link "Por Empacadora" at bounding box center [288, 107] width 65 height 42
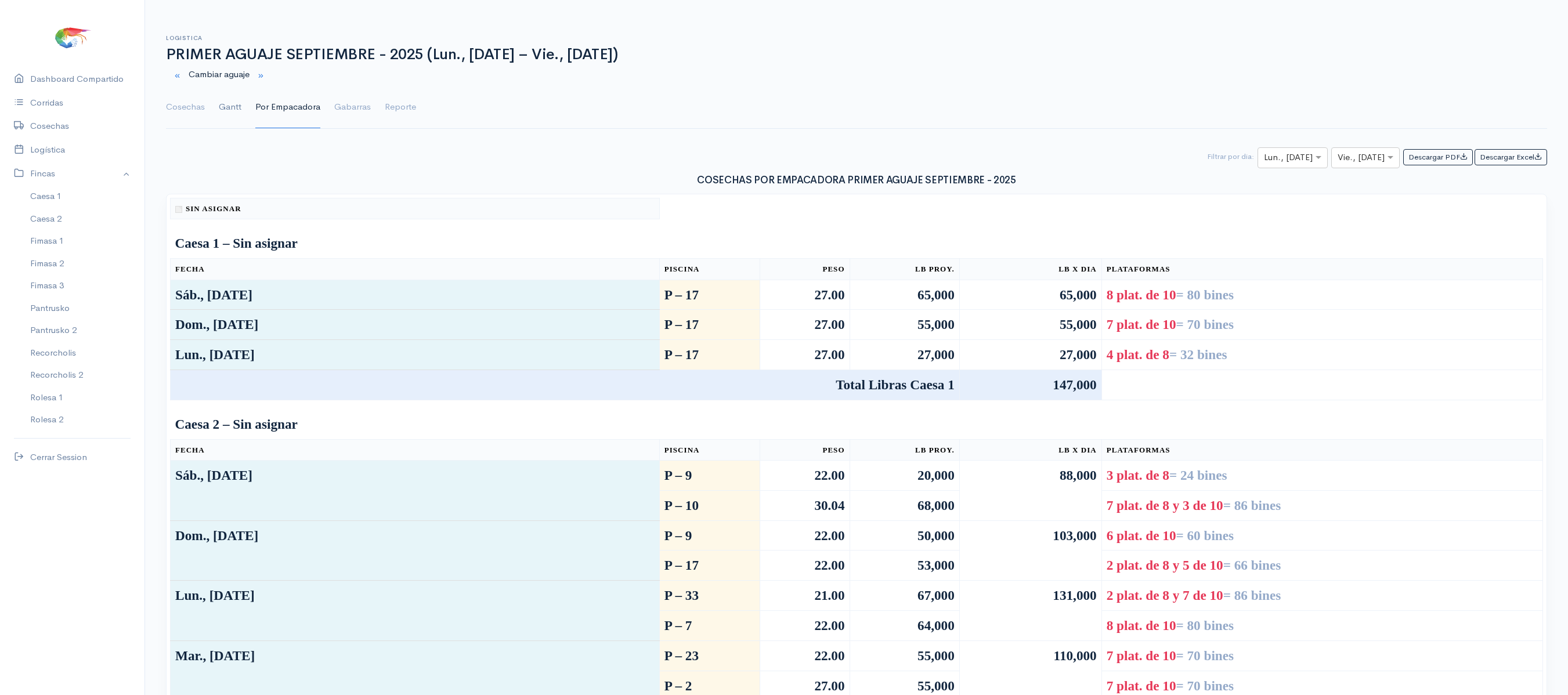
click at [223, 106] on link "Gantt" at bounding box center [230, 107] width 23 height 42
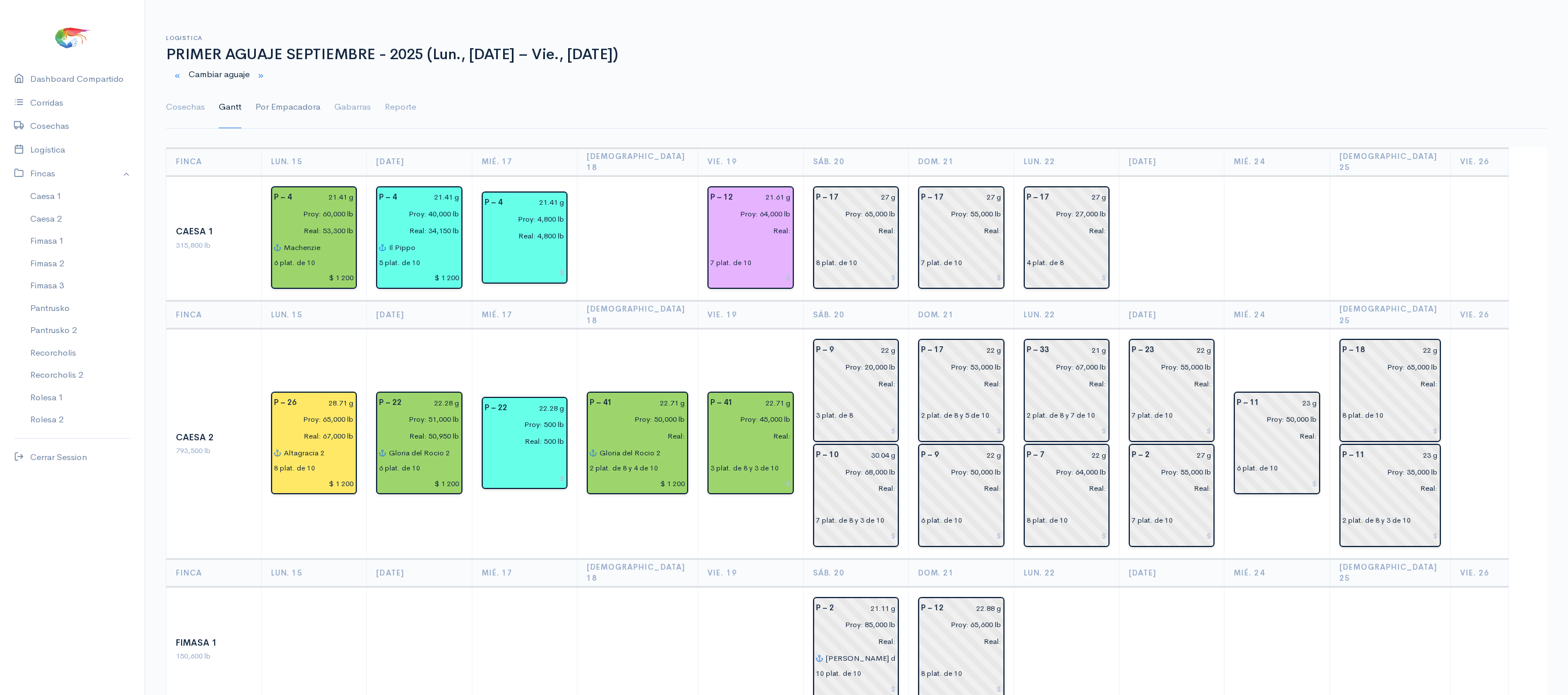
click at [297, 111] on link "Por Empacadora" at bounding box center [288, 107] width 65 height 42
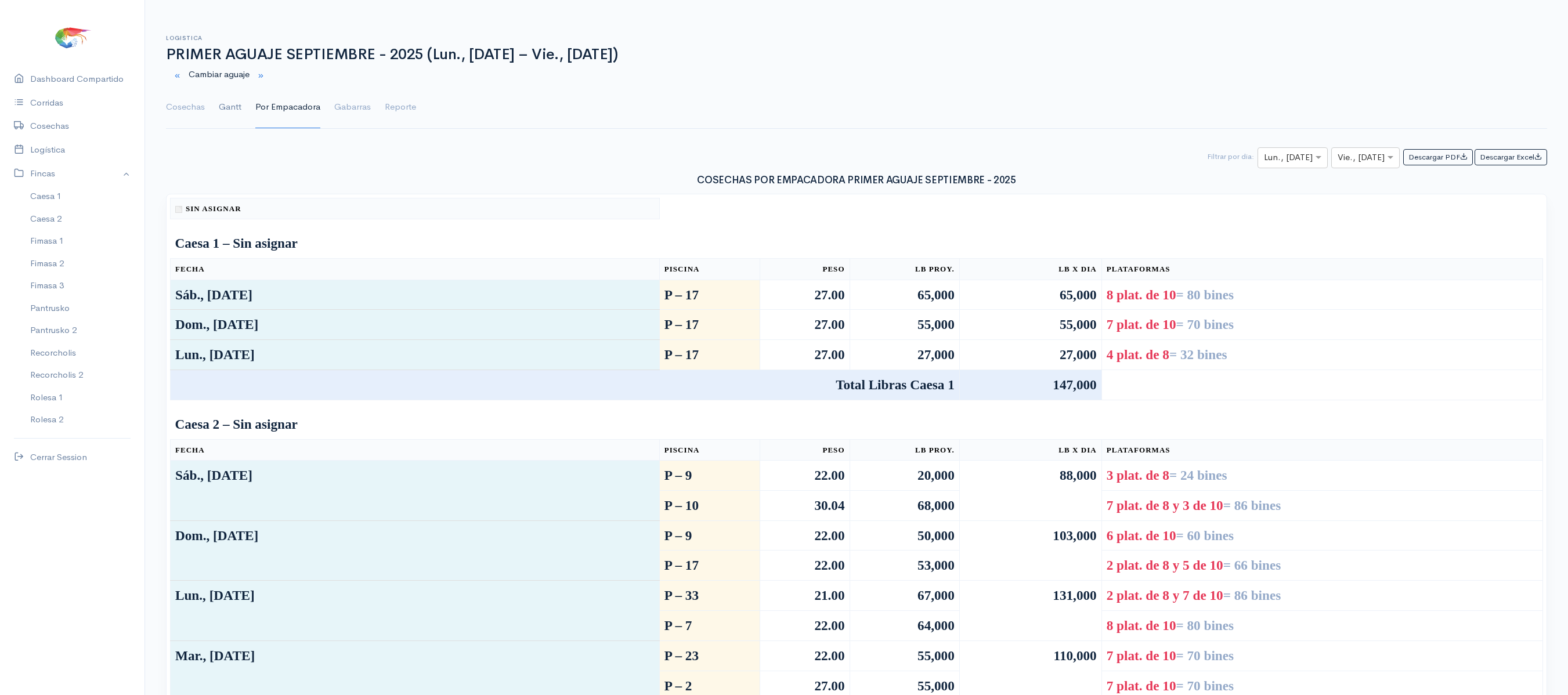
click at [230, 111] on link "Gantt" at bounding box center [230, 107] width 23 height 42
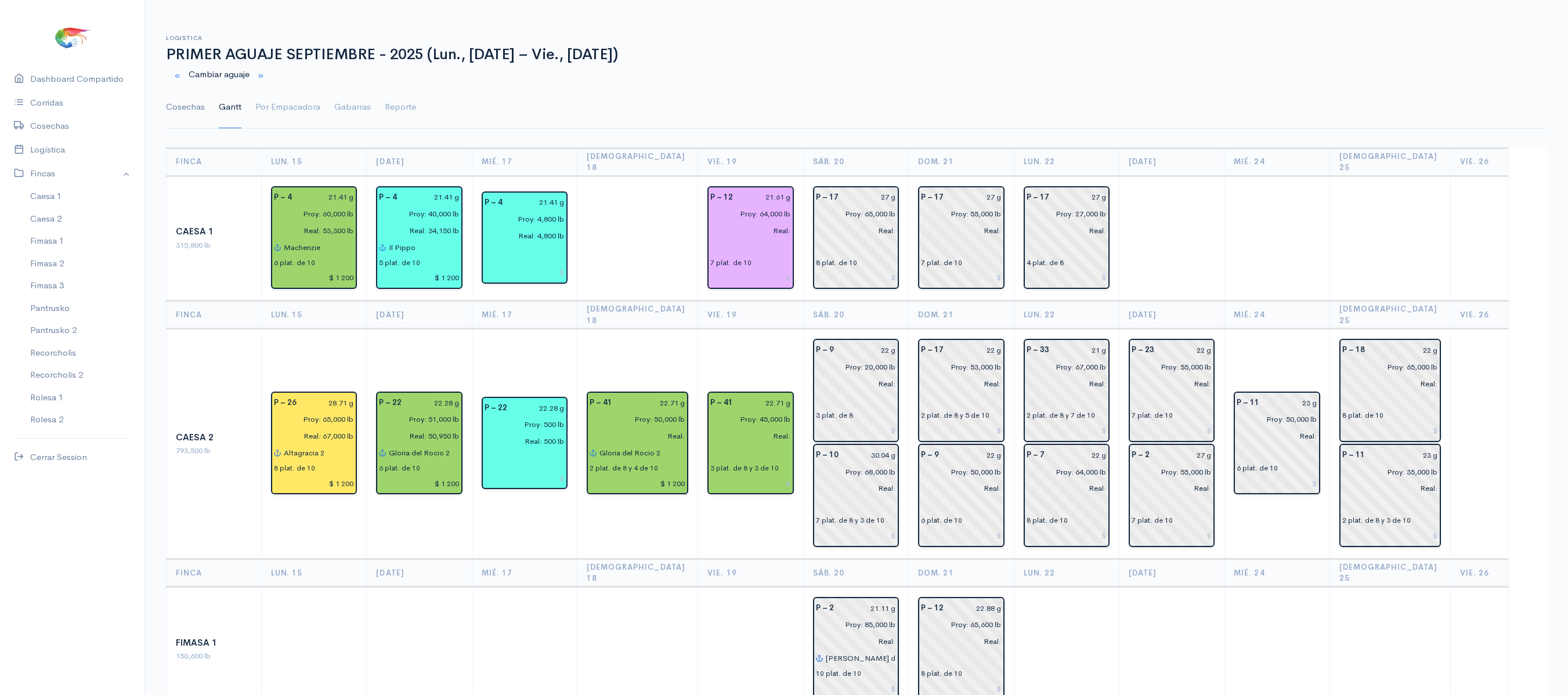
click at [191, 115] on link "Cosechas" at bounding box center [186, 107] width 39 height 42
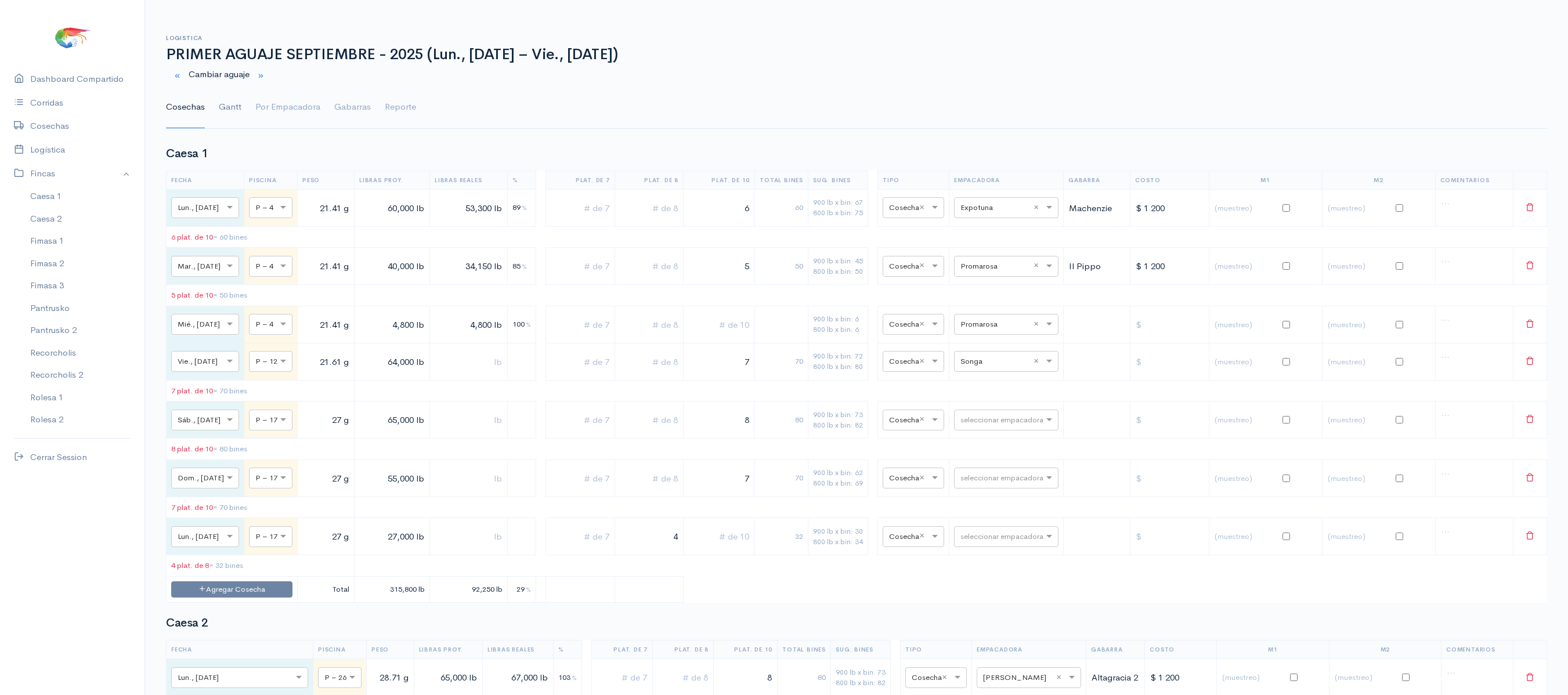
click at [230, 115] on link "Gantt" at bounding box center [230, 107] width 23 height 42
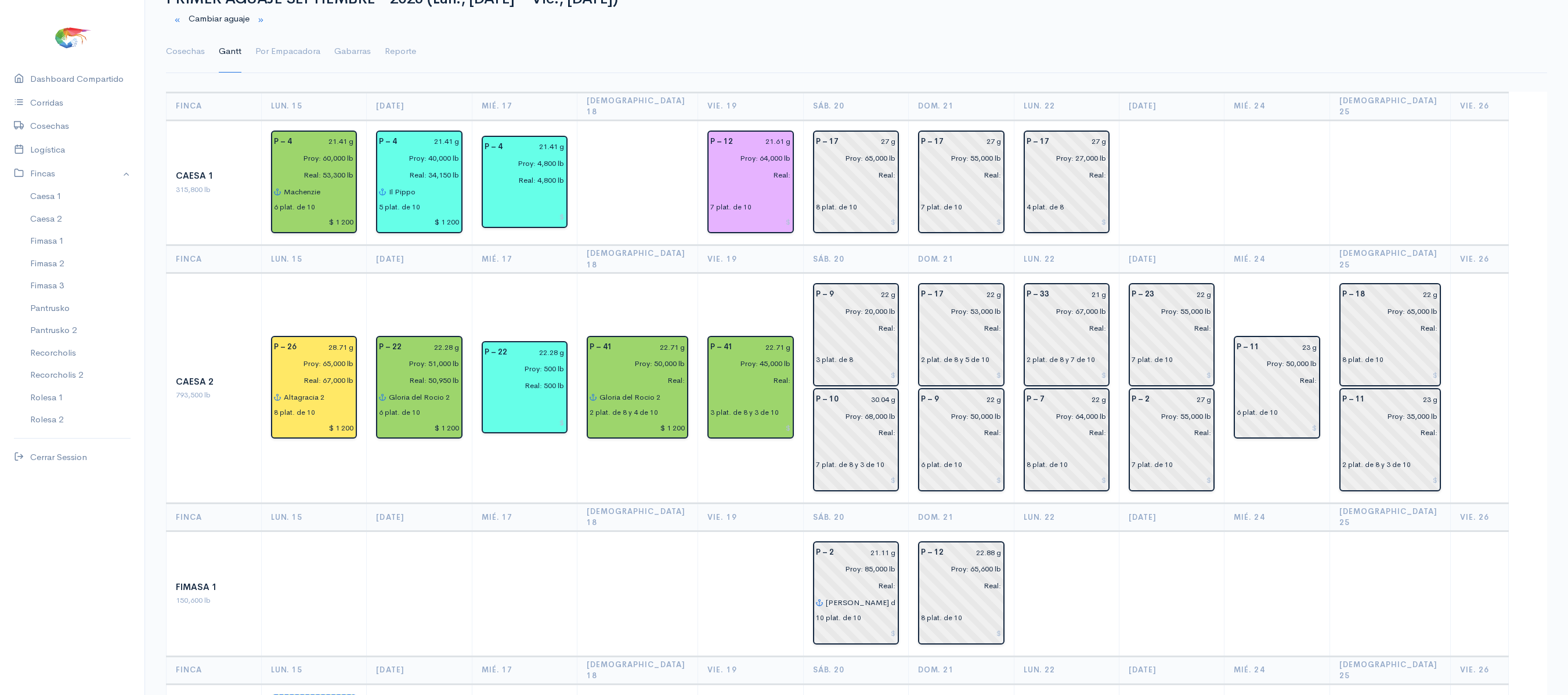
scroll to position [55, 0]
click at [264, 57] on link "Por Empacadora" at bounding box center [288, 52] width 65 height 42
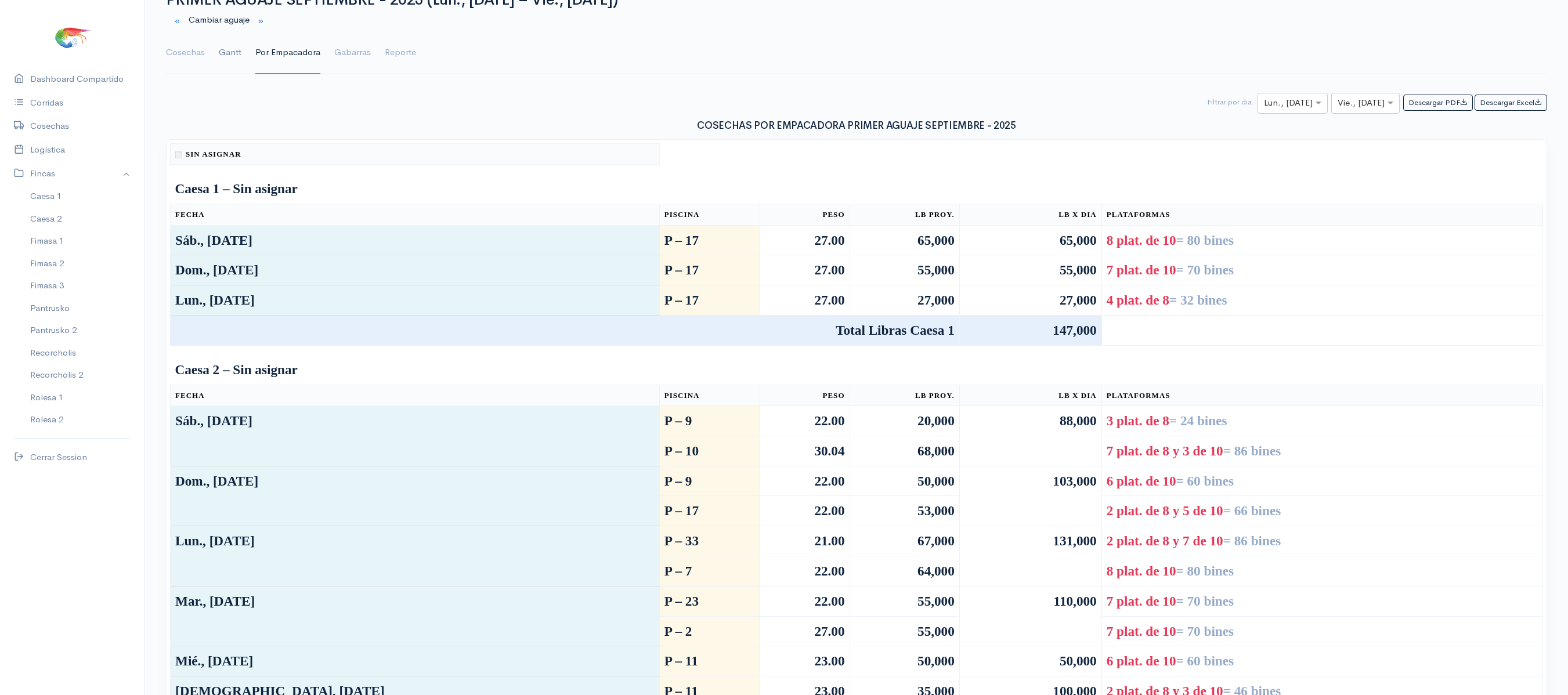
click at [235, 53] on link "Gantt" at bounding box center [230, 52] width 23 height 42
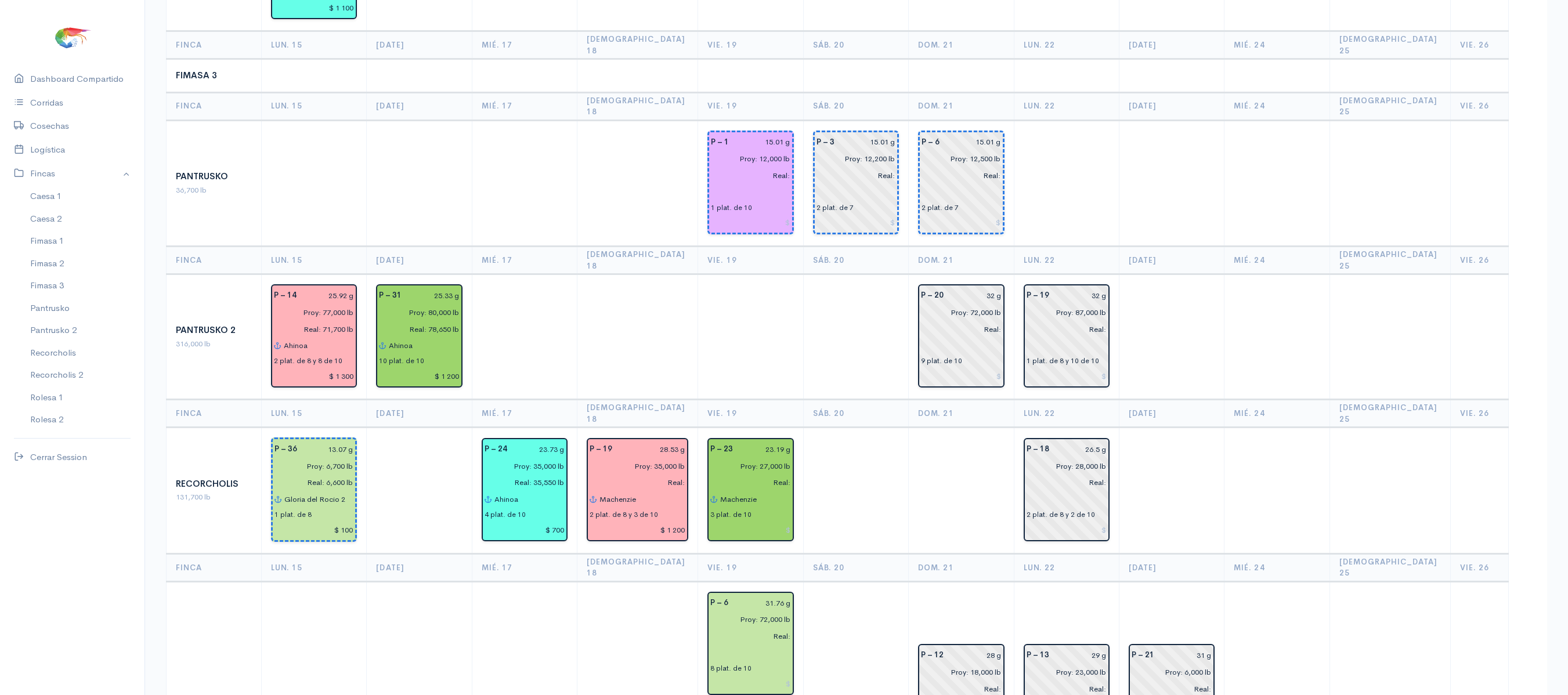
scroll to position [0, 0]
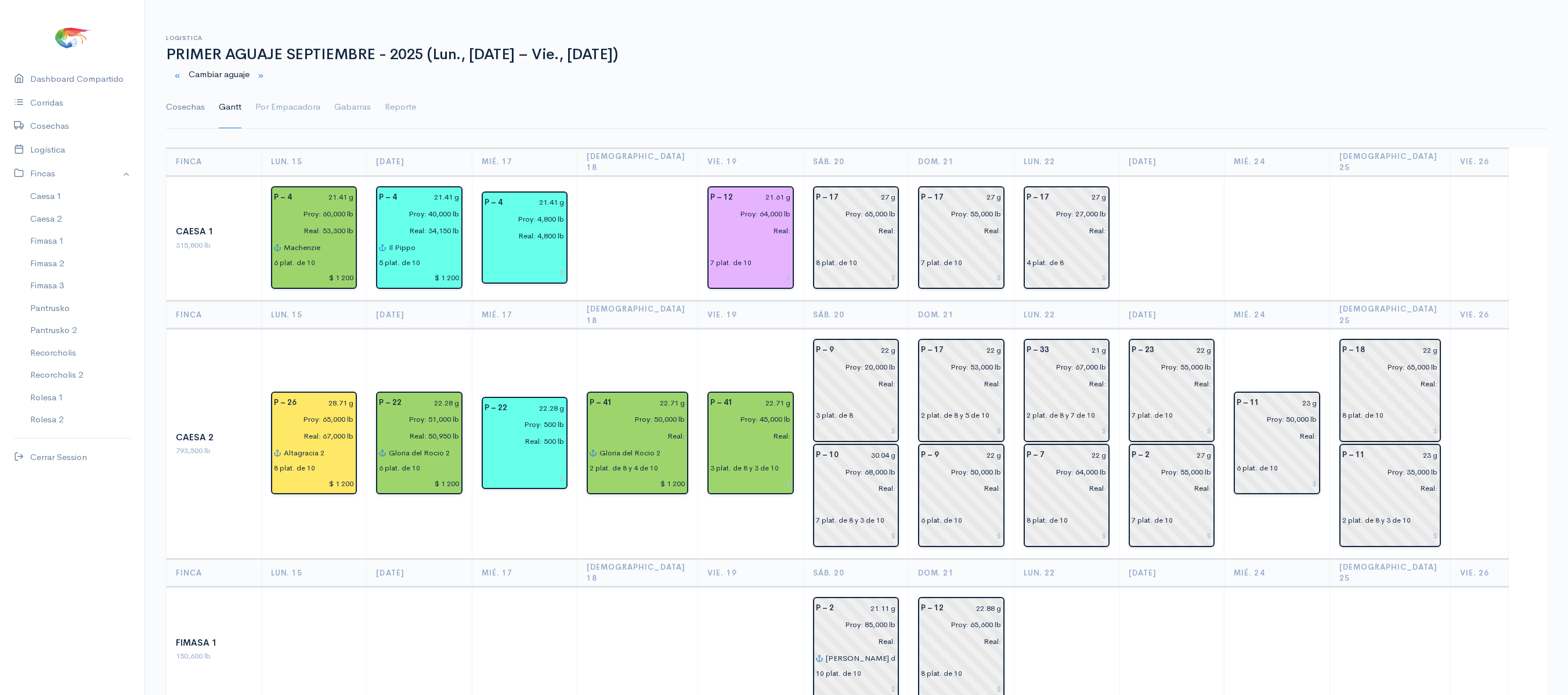
click at [187, 109] on link "Cosechas" at bounding box center [186, 107] width 39 height 42
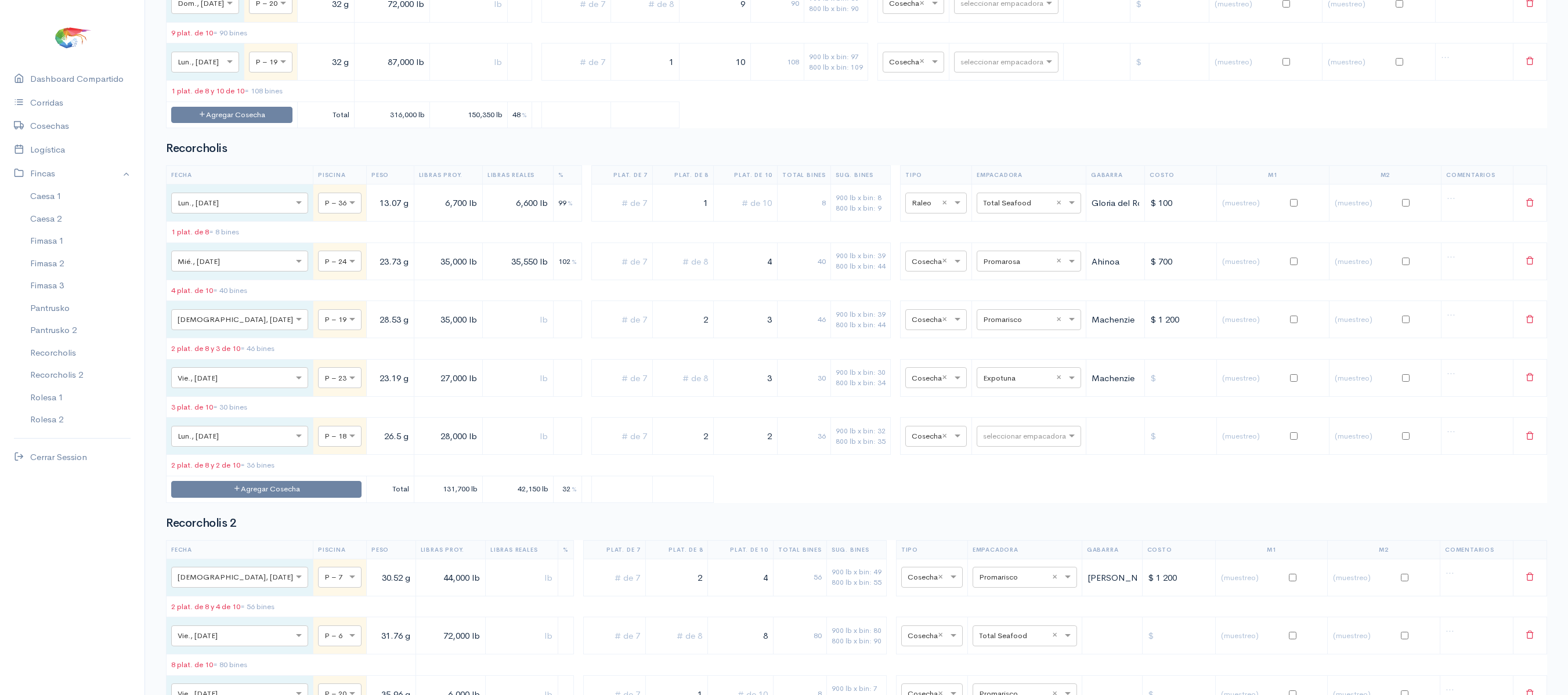
scroll to position [2580, 0]
click at [993, 385] on input "text" at bounding box center [1018, 378] width 71 height 13
type input "son"
click at [994, 514] on span "Songa" at bounding box center [982, 511] width 26 height 11
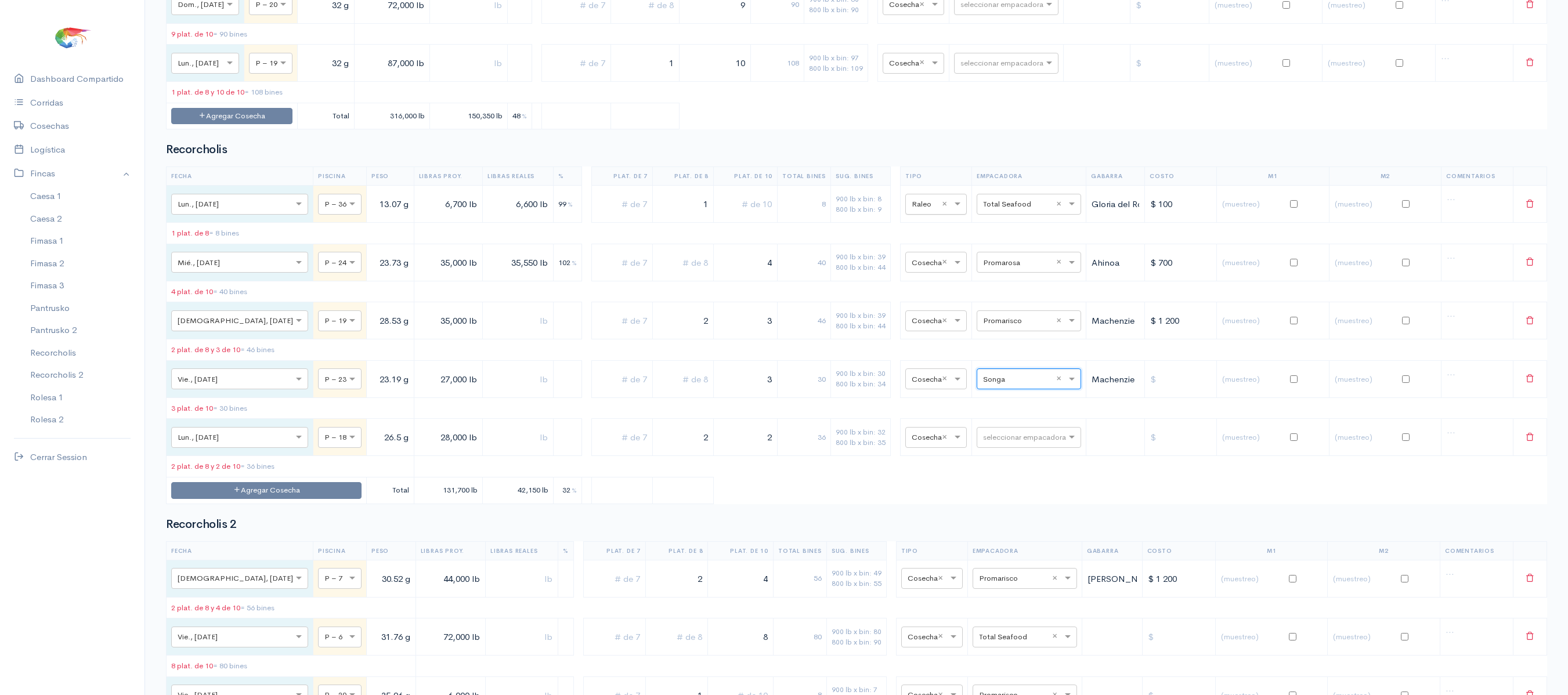
click at [912, 210] on input "text" at bounding box center [926, 204] width 28 height 13
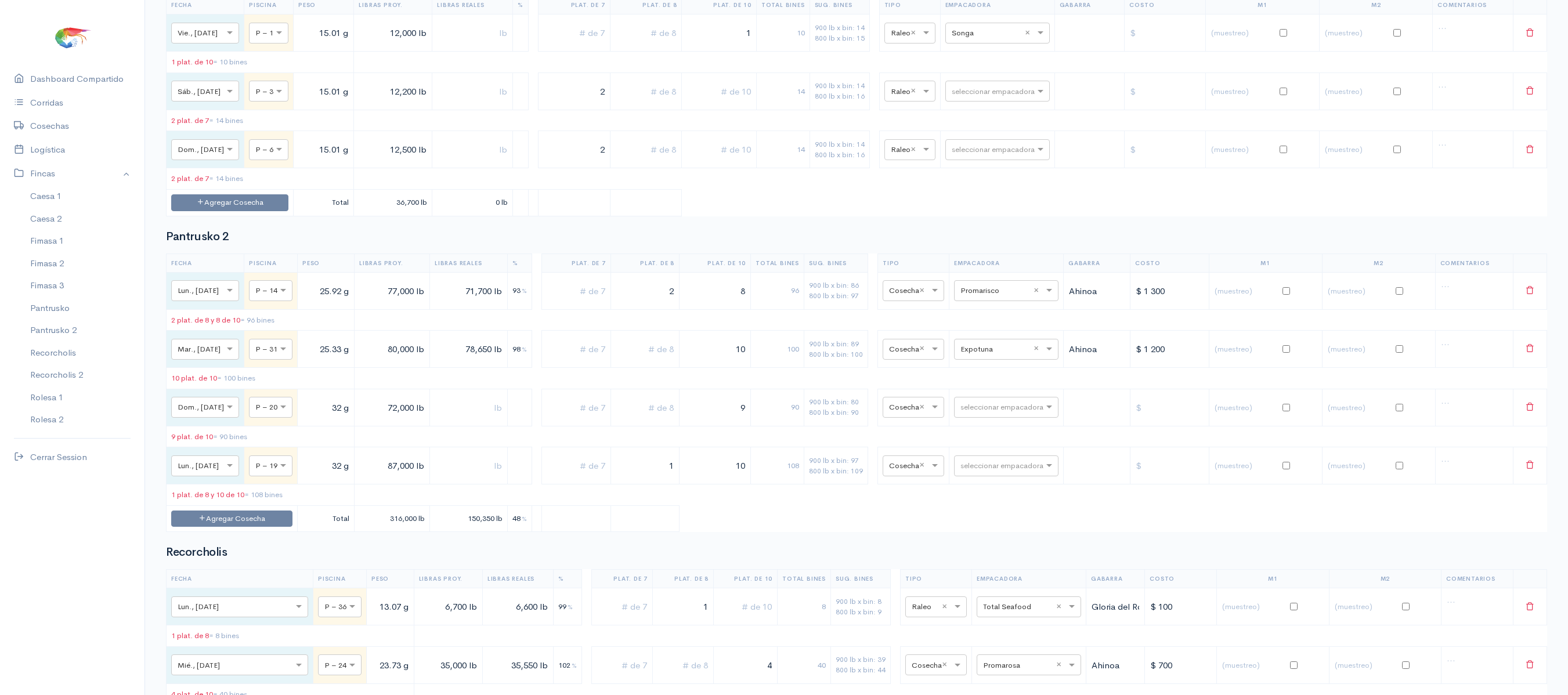
scroll to position [2177, 0]
click at [775, 52] on tr "× Vie., 19 Sep. × P – 1 15.01 g 12,000 lb 1 10 900 lb x bin: 14 800 lb x bin: 1…" at bounding box center [856, 34] width 1381 height 37
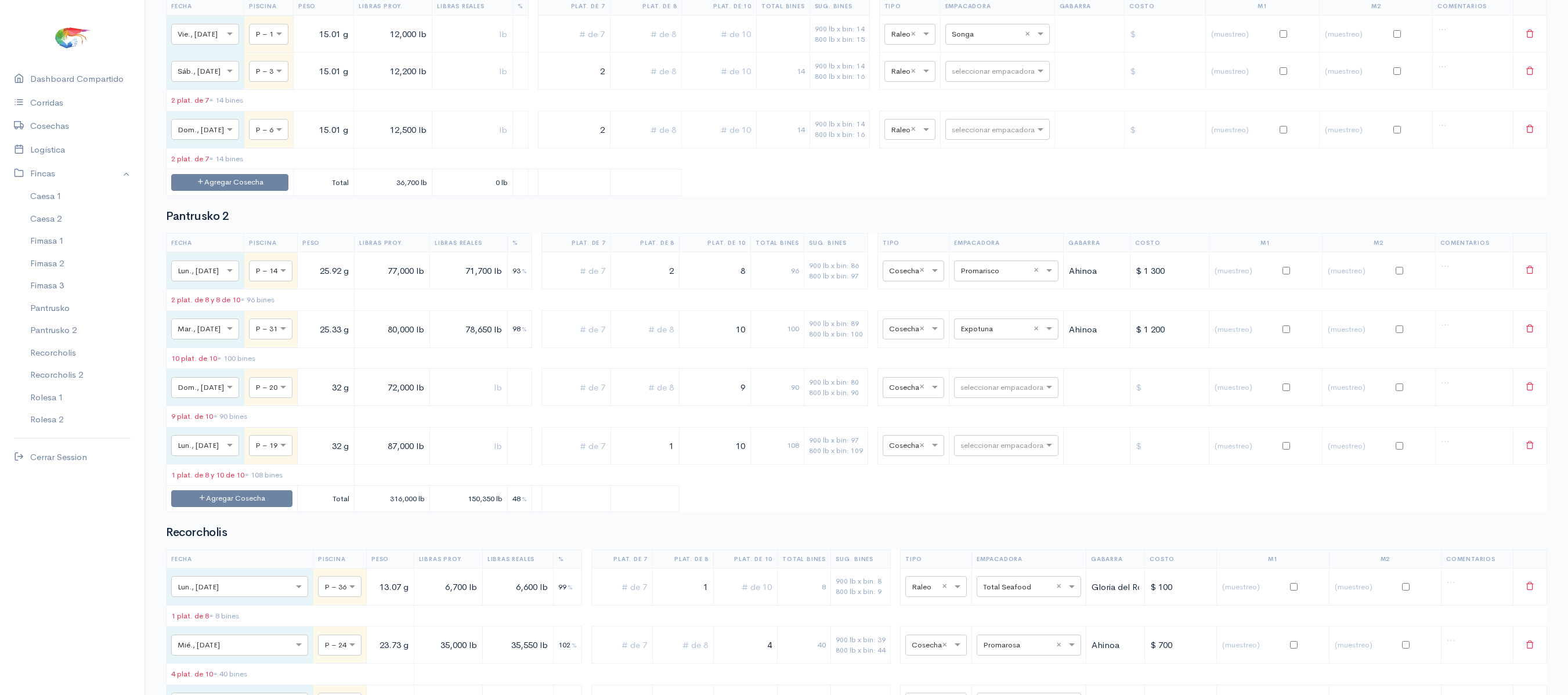
click at [594, 46] on input "text" at bounding box center [574, 34] width 62 height 24
type input "1"
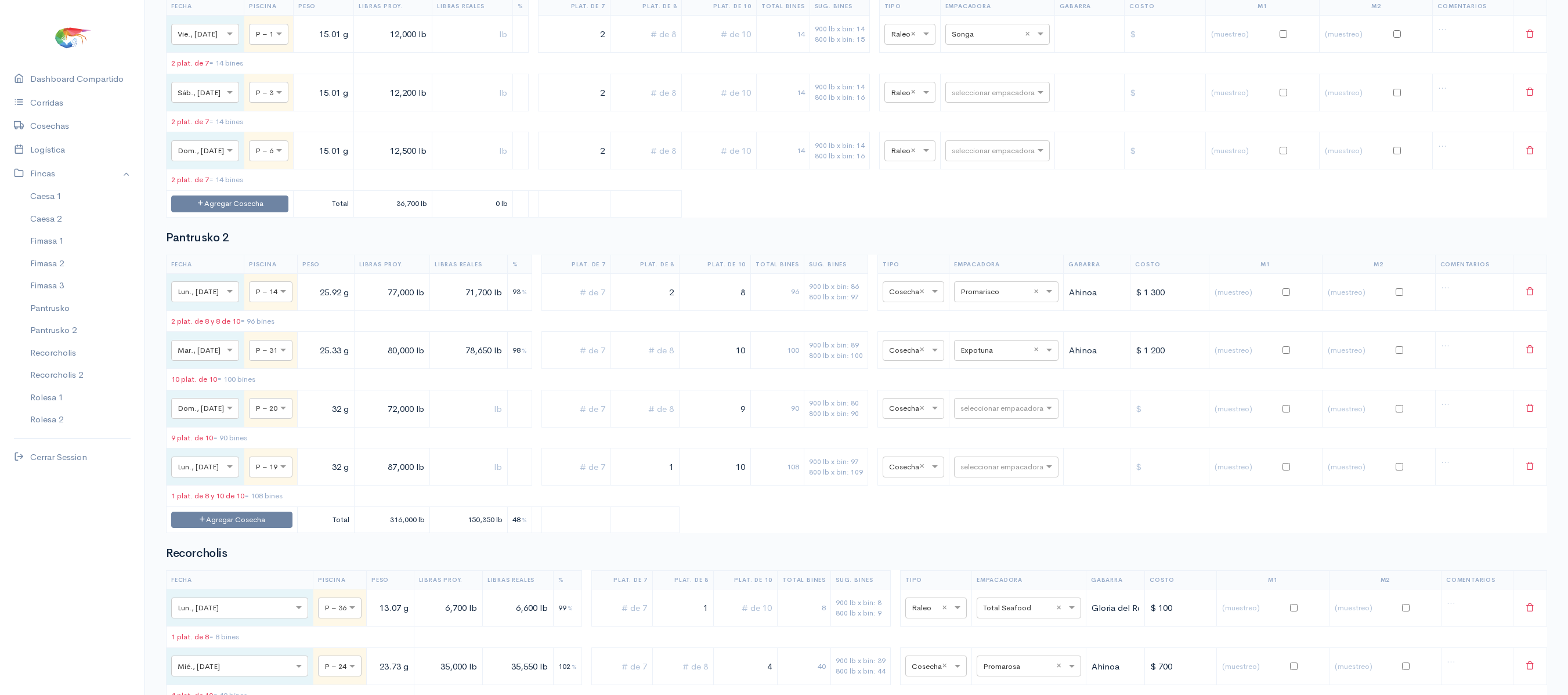
type input "2"
click at [403, 46] on input "12,000 lb" at bounding box center [392, 34] width 68 height 24
type input "13,000 lb"
click at [542, 153] on table "Fecha Piscina Peso Libras Proy. Libras Reales % Plat. de 7 Plat. de 8 Plat. de …" at bounding box center [856, 107] width 1381 height 220
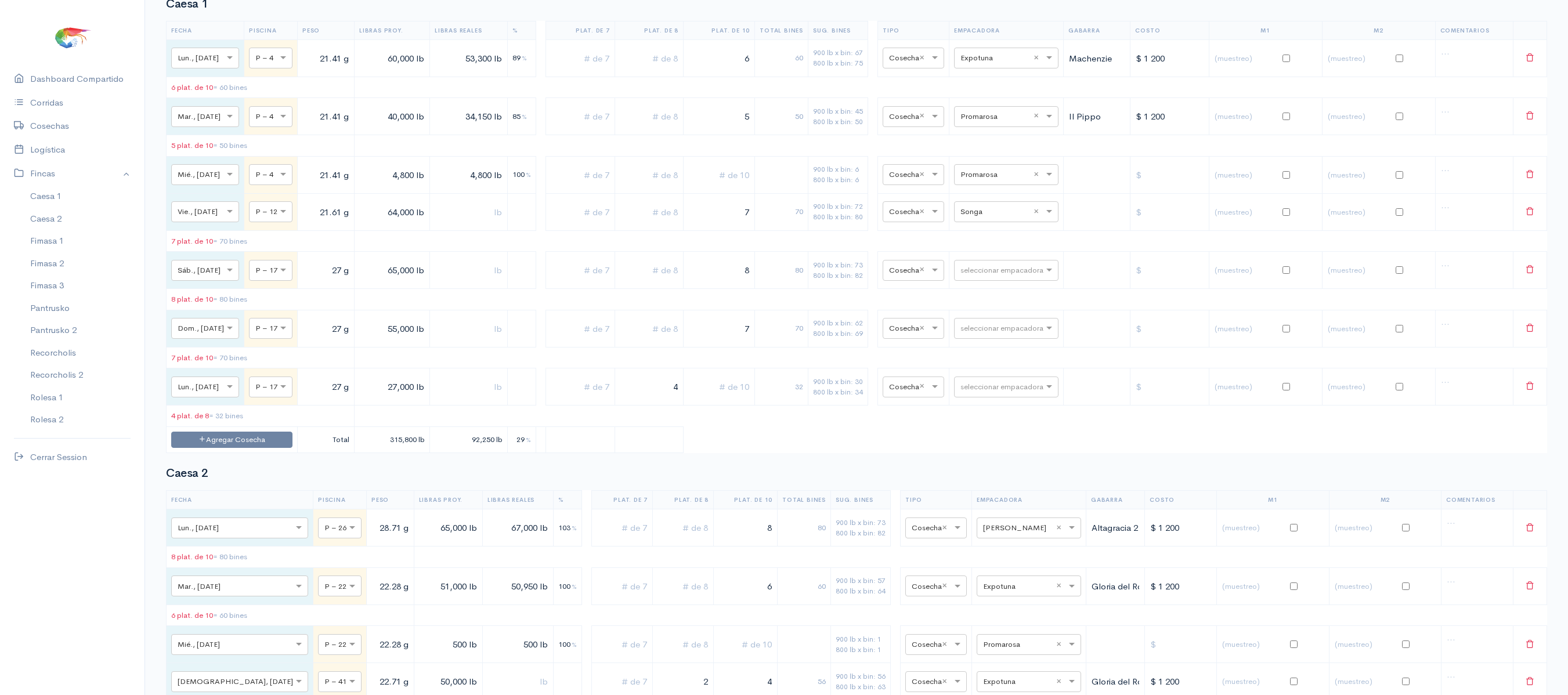
scroll to position [0, 0]
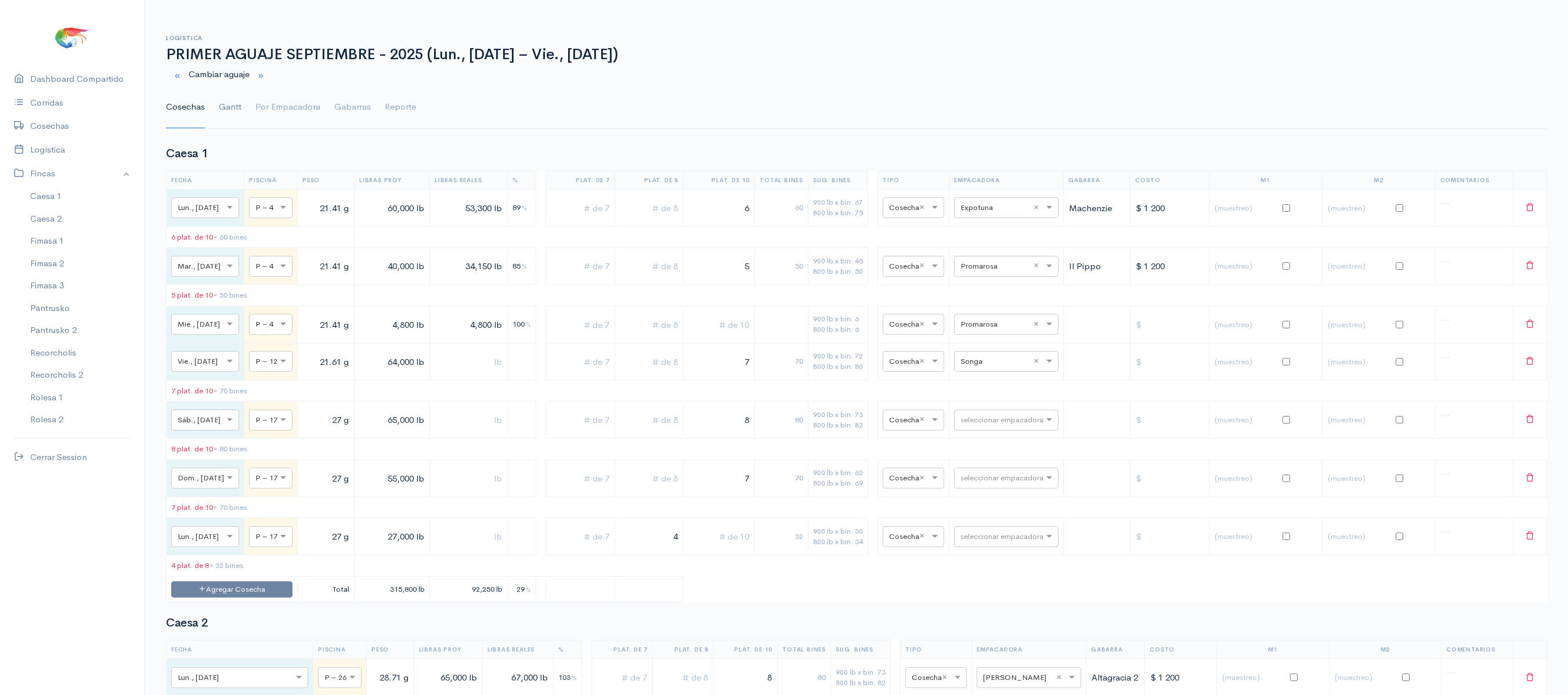
click at [234, 106] on link "Gantt" at bounding box center [230, 107] width 23 height 42
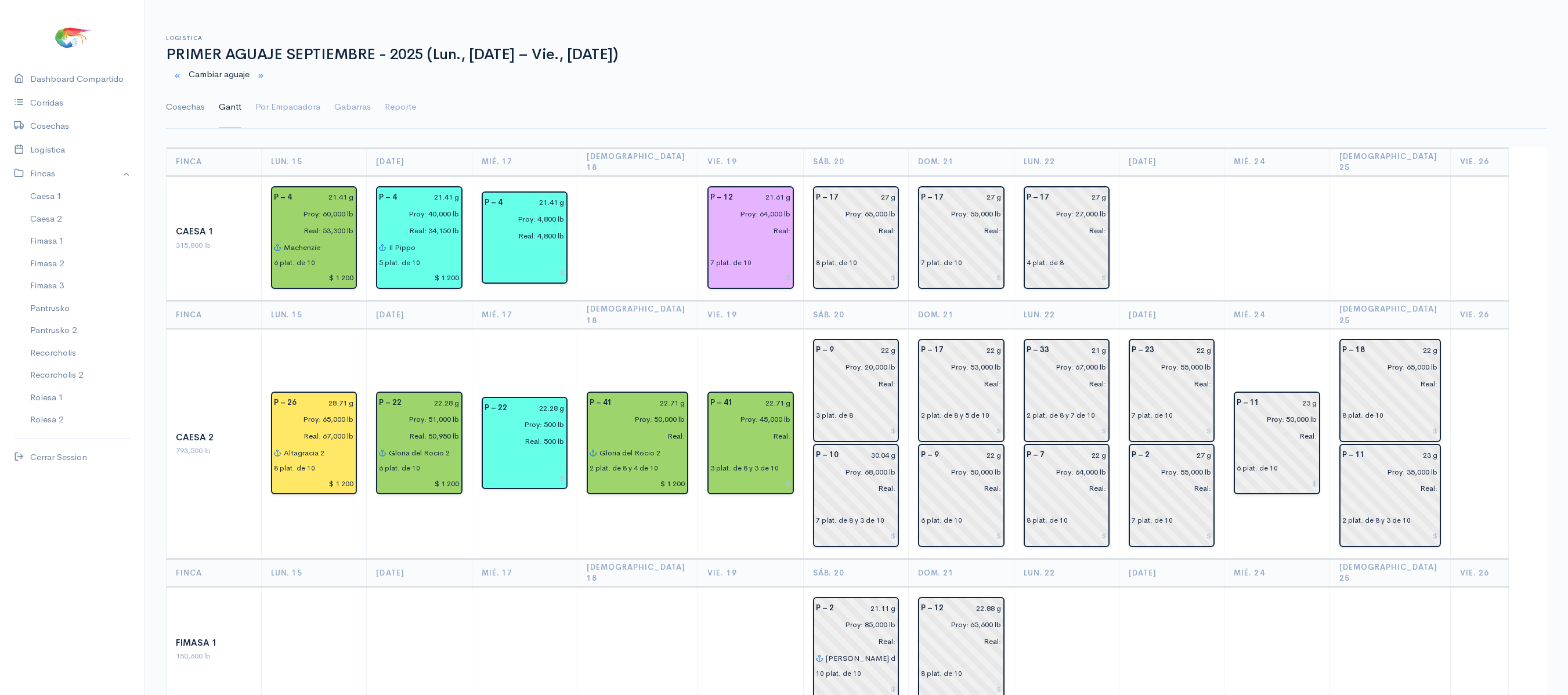
click at [202, 115] on link "Cosechas" at bounding box center [186, 107] width 39 height 42
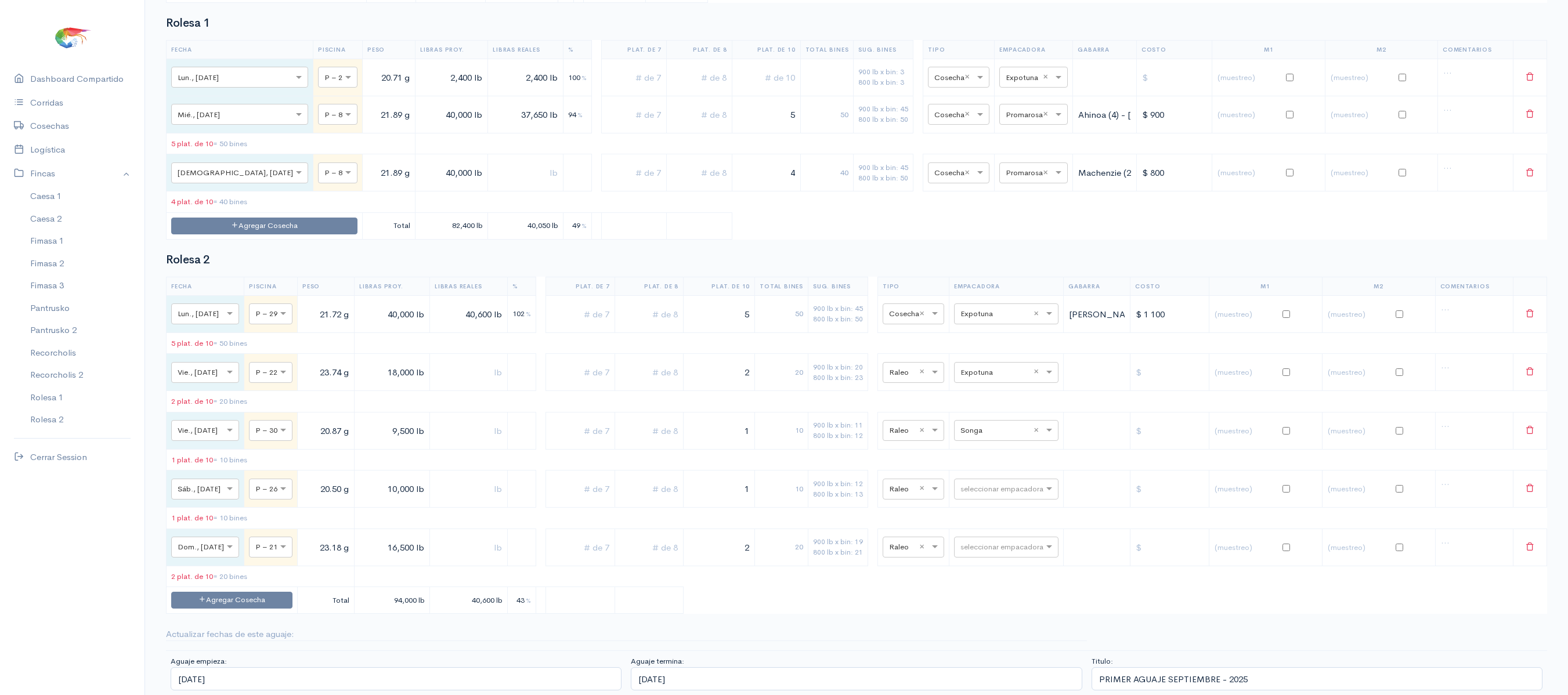
scroll to position [3976, 0]
click at [994, 365] on input "text" at bounding box center [996, 371] width 71 height 13
type input "pro"
click at [994, 541] on div "Promarisco" at bounding box center [1016, 552] width 104 height 23
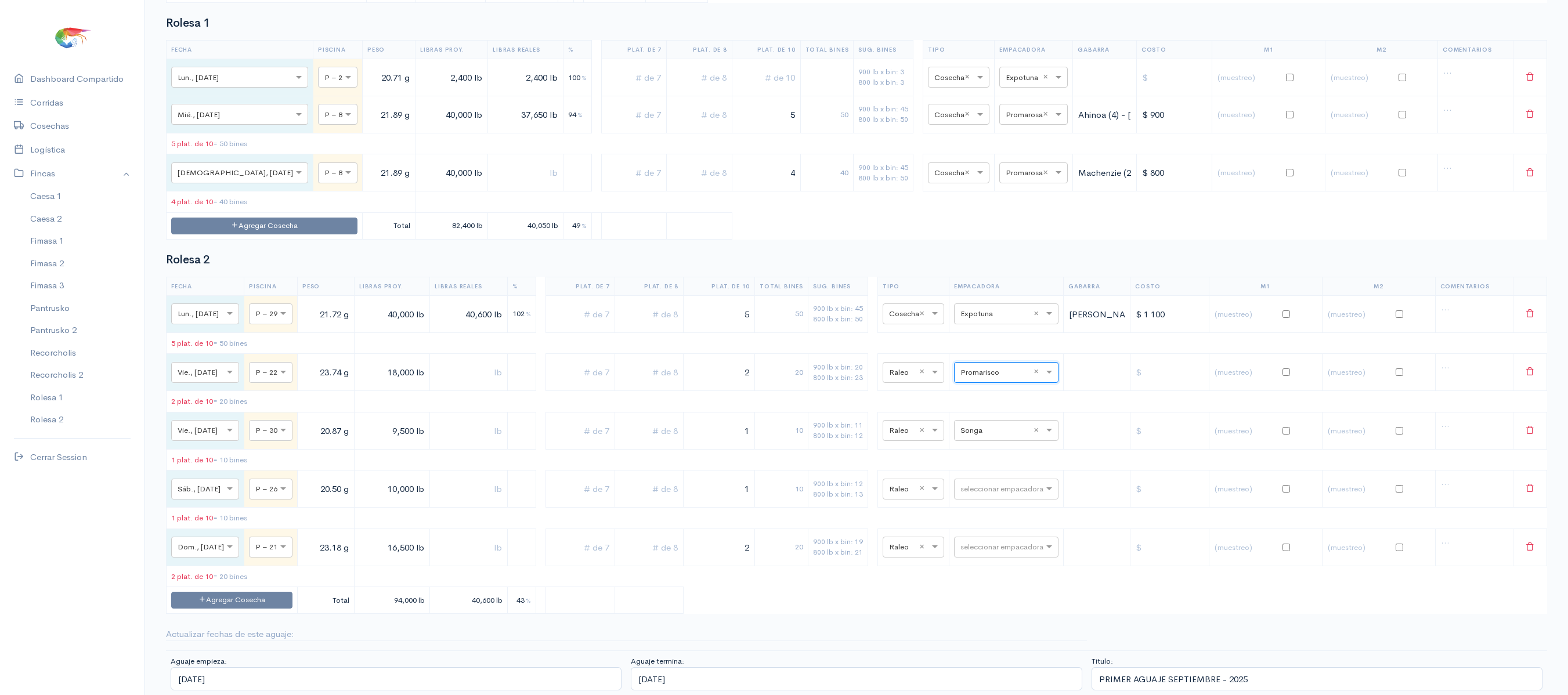
click at [808, 418] on td "10" at bounding box center [782, 429] width 53 height 37
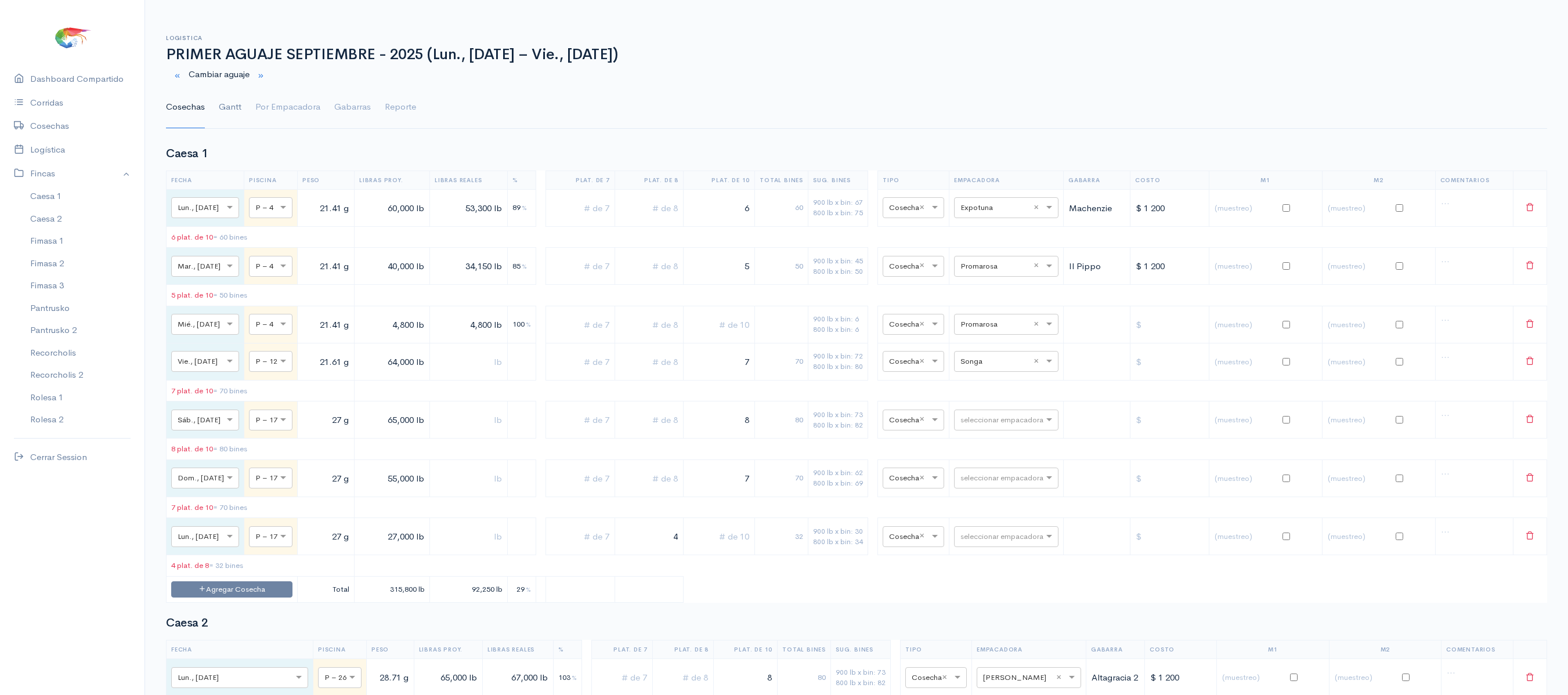
click at [220, 115] on link "Gantt" at bounding box center [230, 107] width 23 height 42
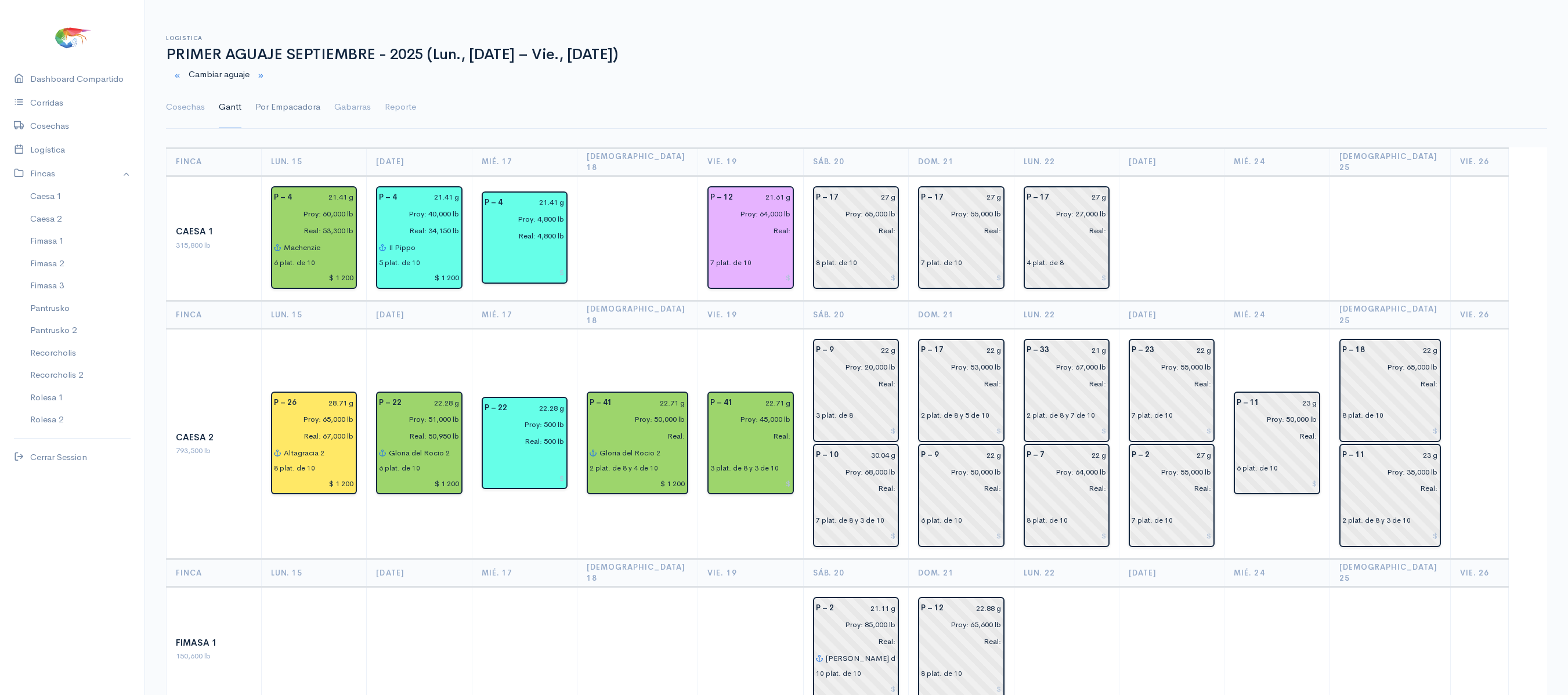
click at [270, 111] on link "Por Empacadora" at bounding box center [288, 107] width 65 height 42
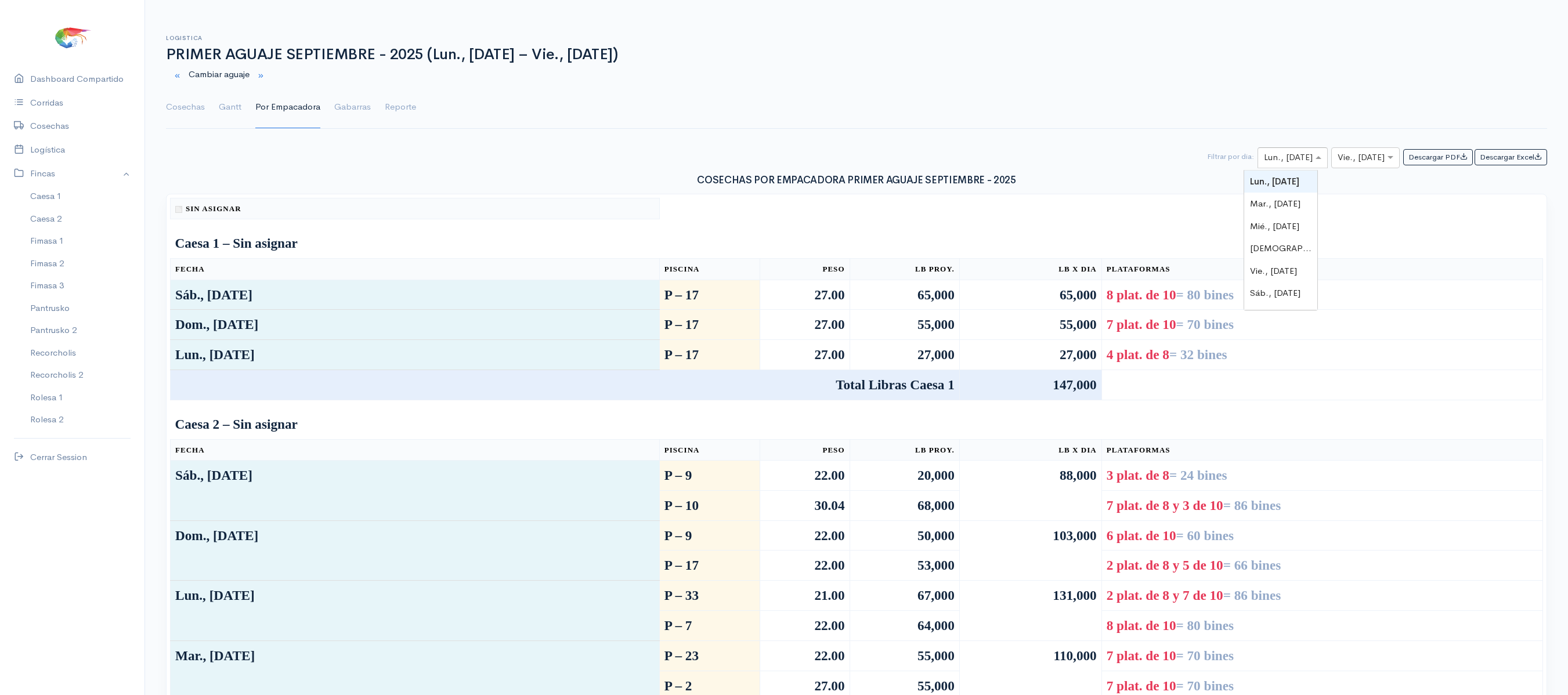
click at [1278, 165] on input "text" at bounding box center [1282, 157] width 37 height 15
type input "19"
click at [1367, 160] on div at bounding box center [1365, 157] width 67 height 15
type input "19"
click at [1279, 165] on input "text" at bounding box center [1282, 157] width 37 height 15
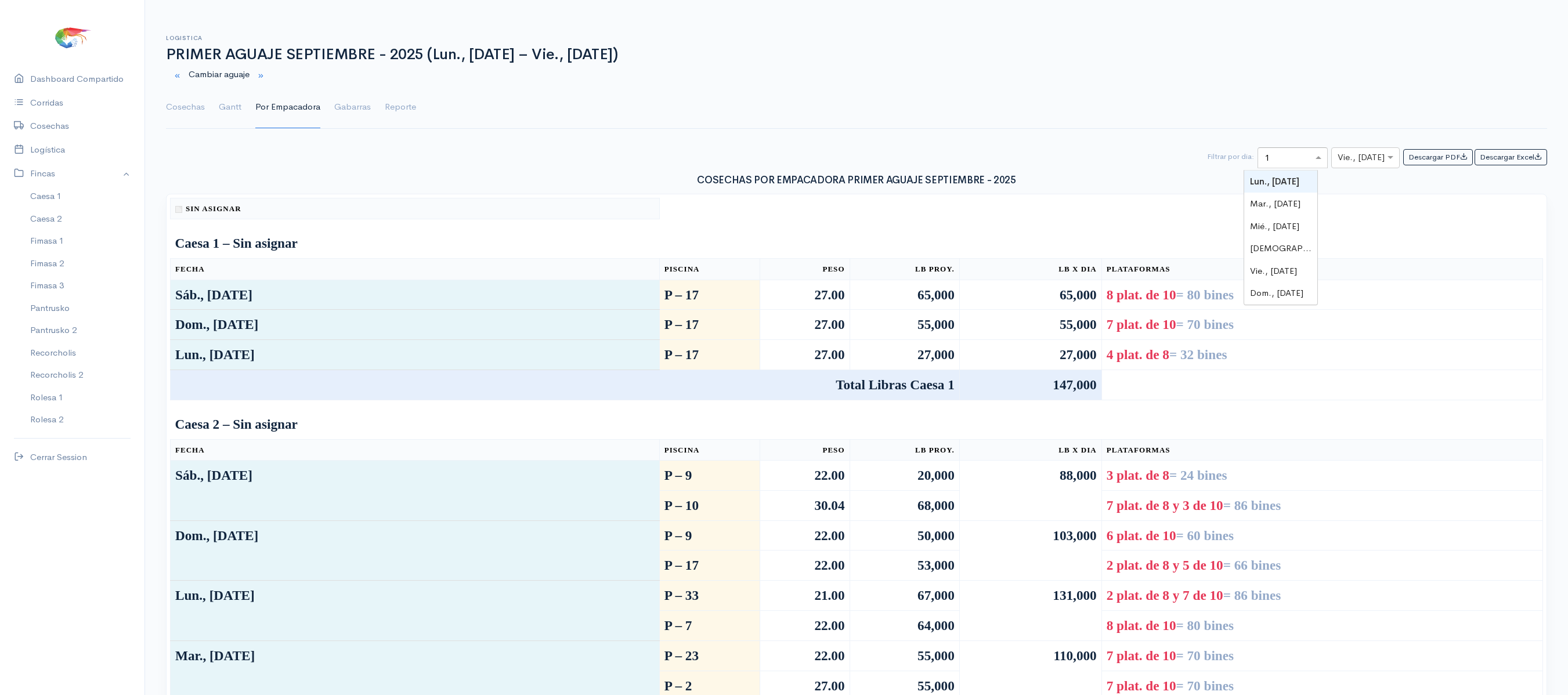
type input "19"
click at [1341, 165] on input "text" at bounding box center [1355, 157] width 34 height 15
type input "19"
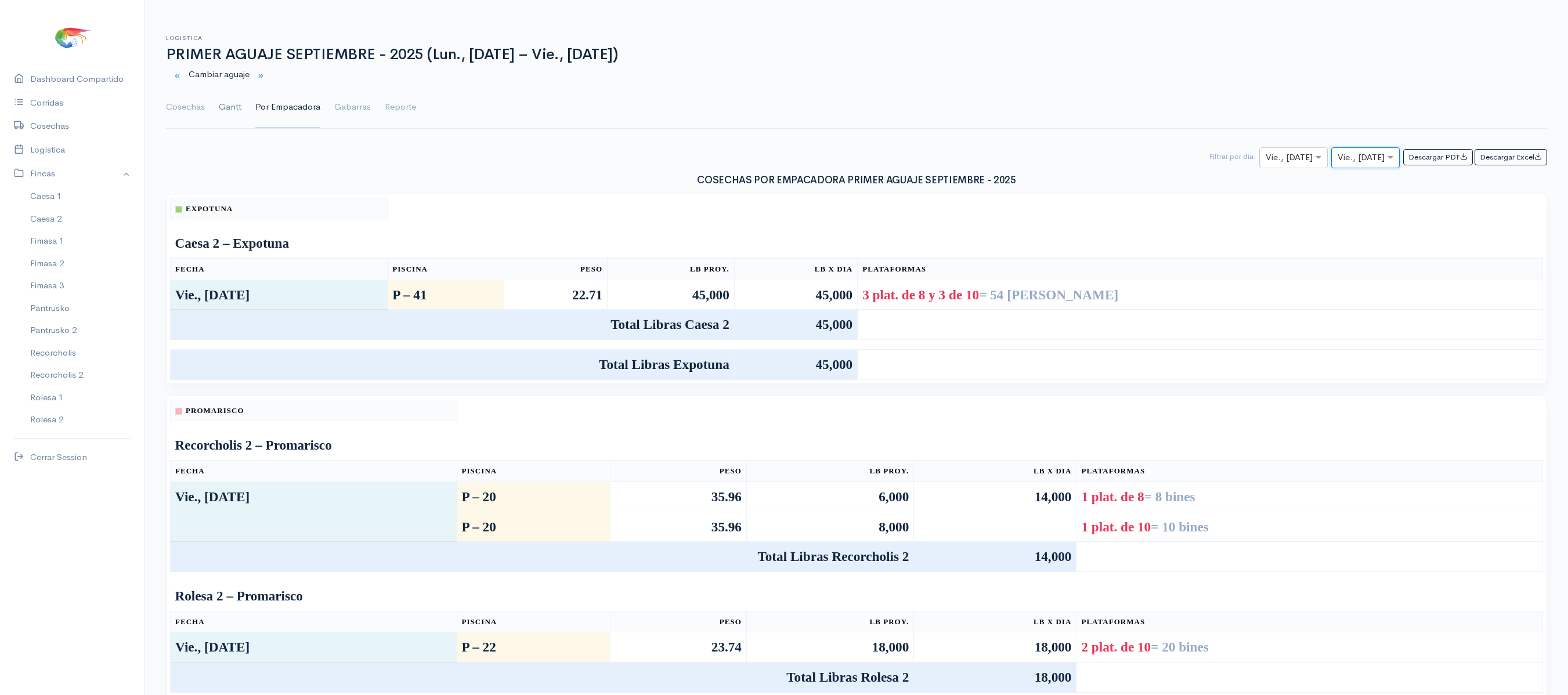
click at [223, 113] on link "Gantt" at bounding box center [230, 107] width 23 height 42
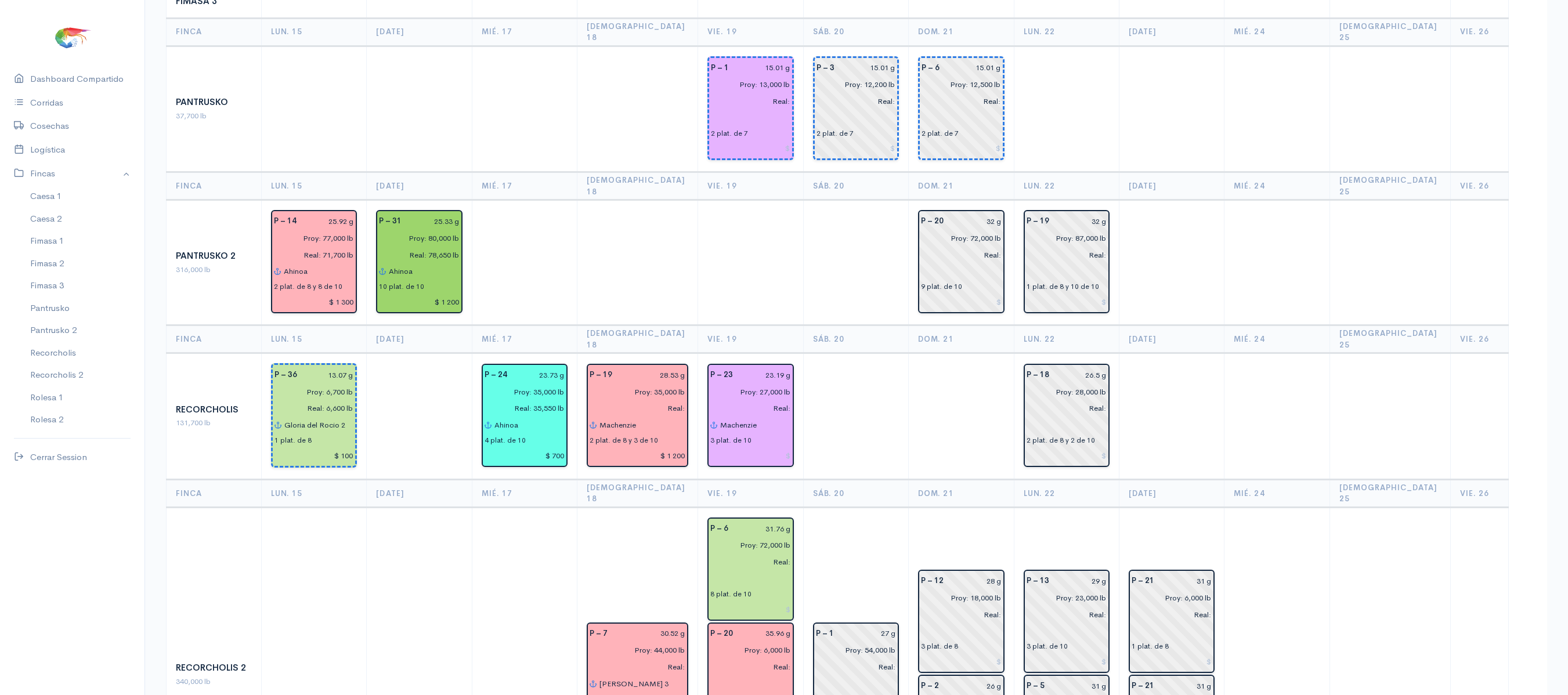
scroll to position [1012, 0]
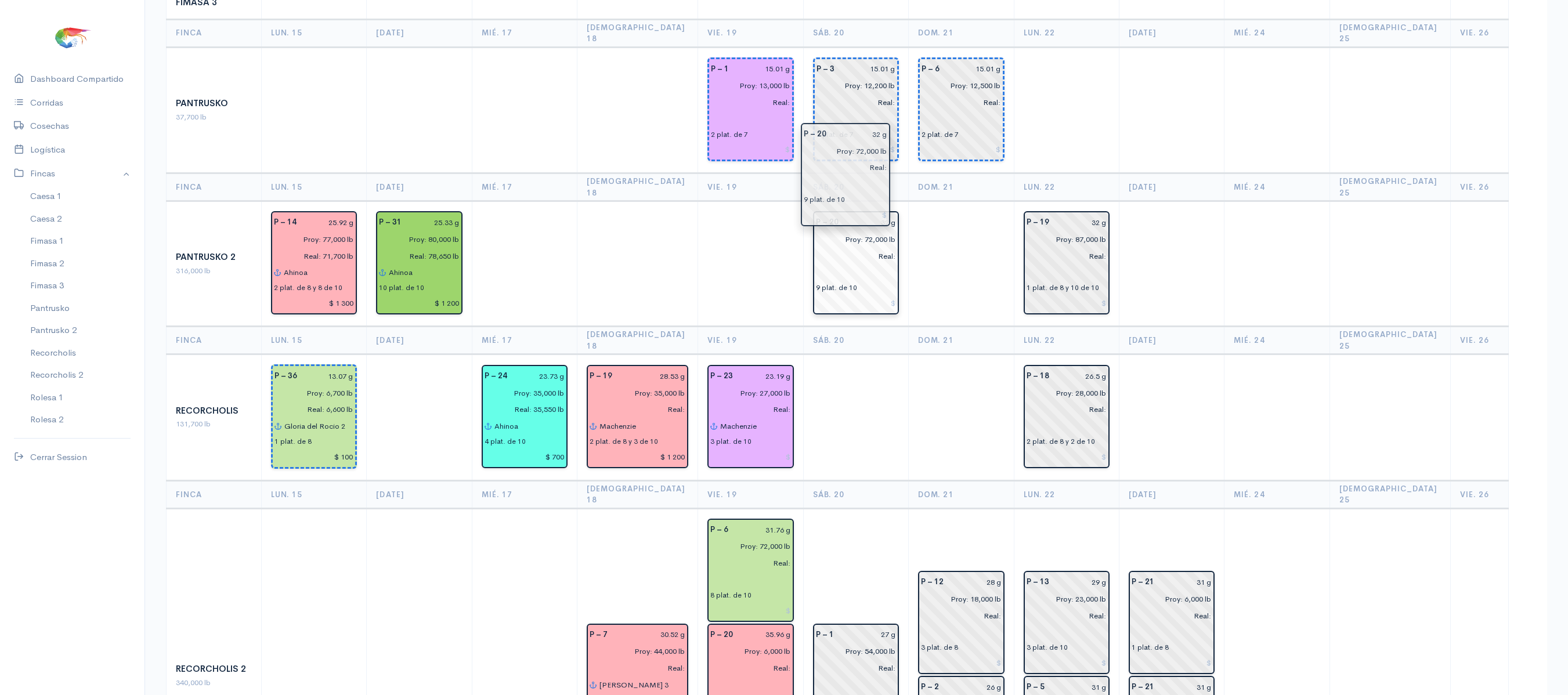
drag, startPoint x: 899, startPoint y: 196, endPoint x: 839, endPoint y: 197, distance: 60.0
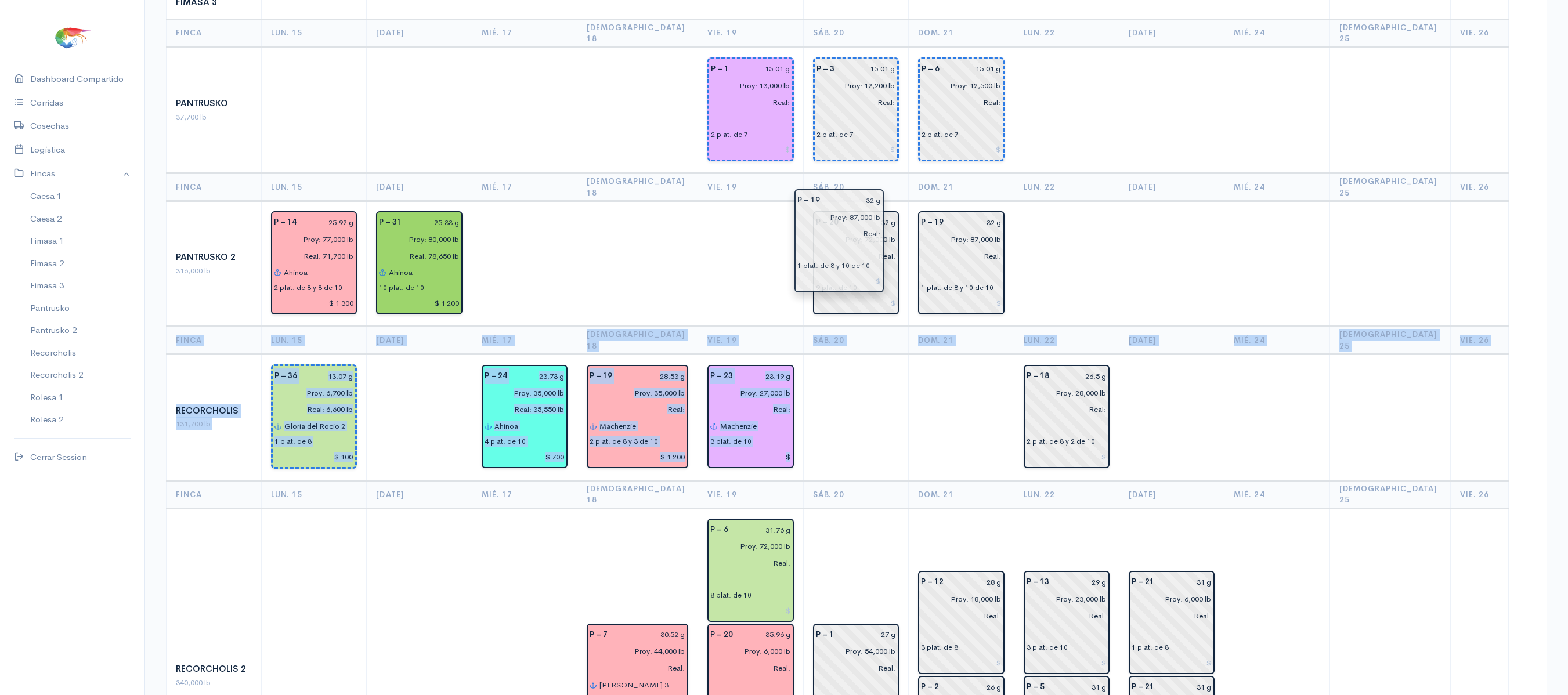
drag, startPoint x: 1073, startPoint y: 190, endPoint x: 848, endPoint y: 253, distance: 233.7
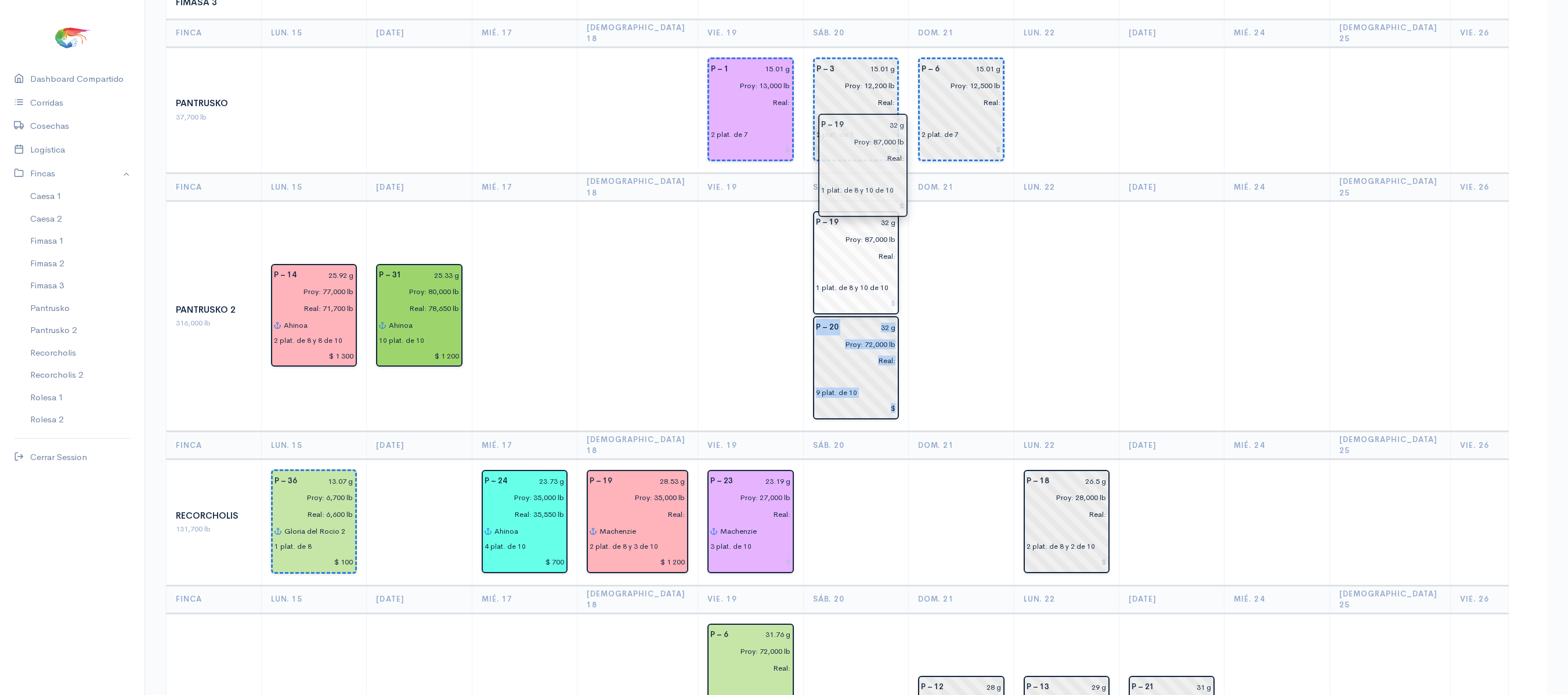
drag, startPoint x: 936, startPoint y: 165, endPoint x: 841, endPoint y: 157, distance: 95.3
click at [945, 205] on td at bounding box center [961, 317] width 105 height 230
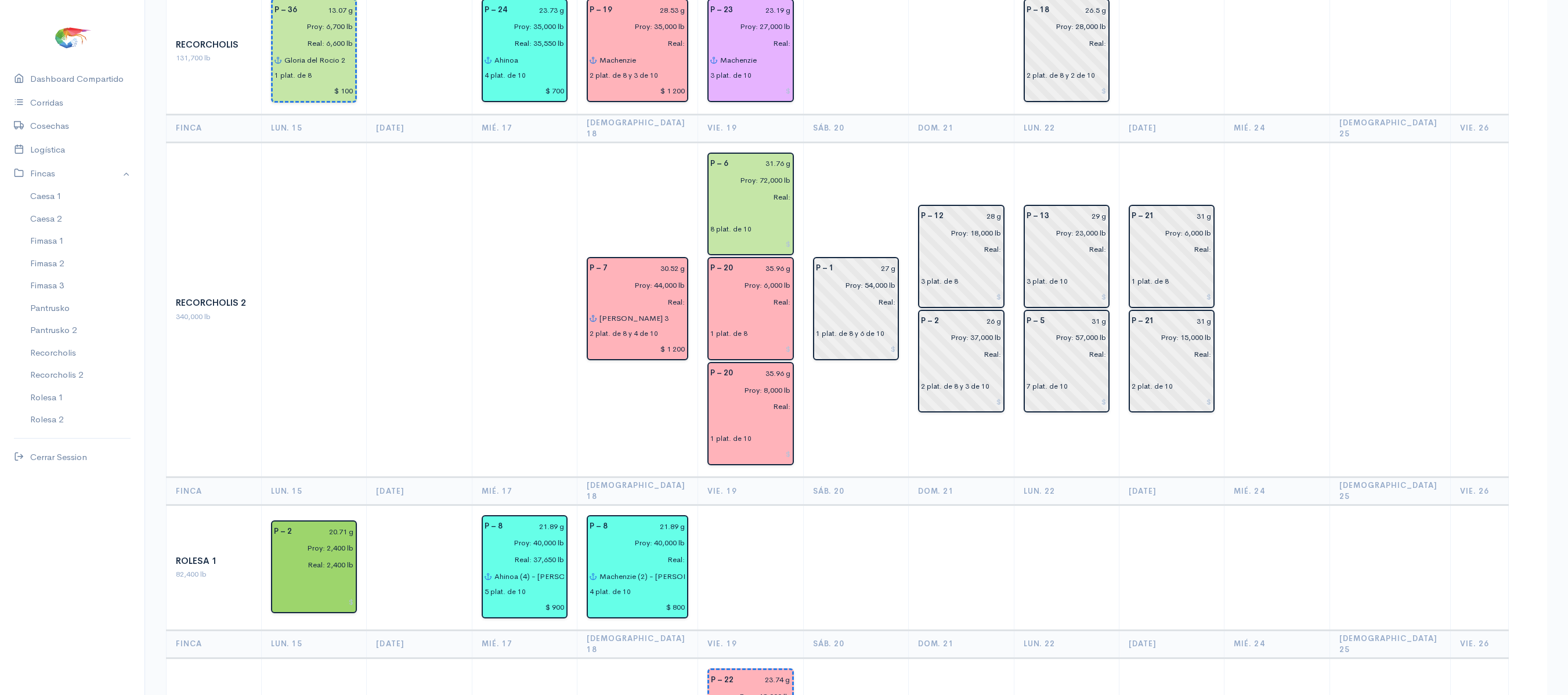
scroll to position [1485, 0]
click at [713, 205] on input "text" at bounding box center [750, 212] width 80 height 16
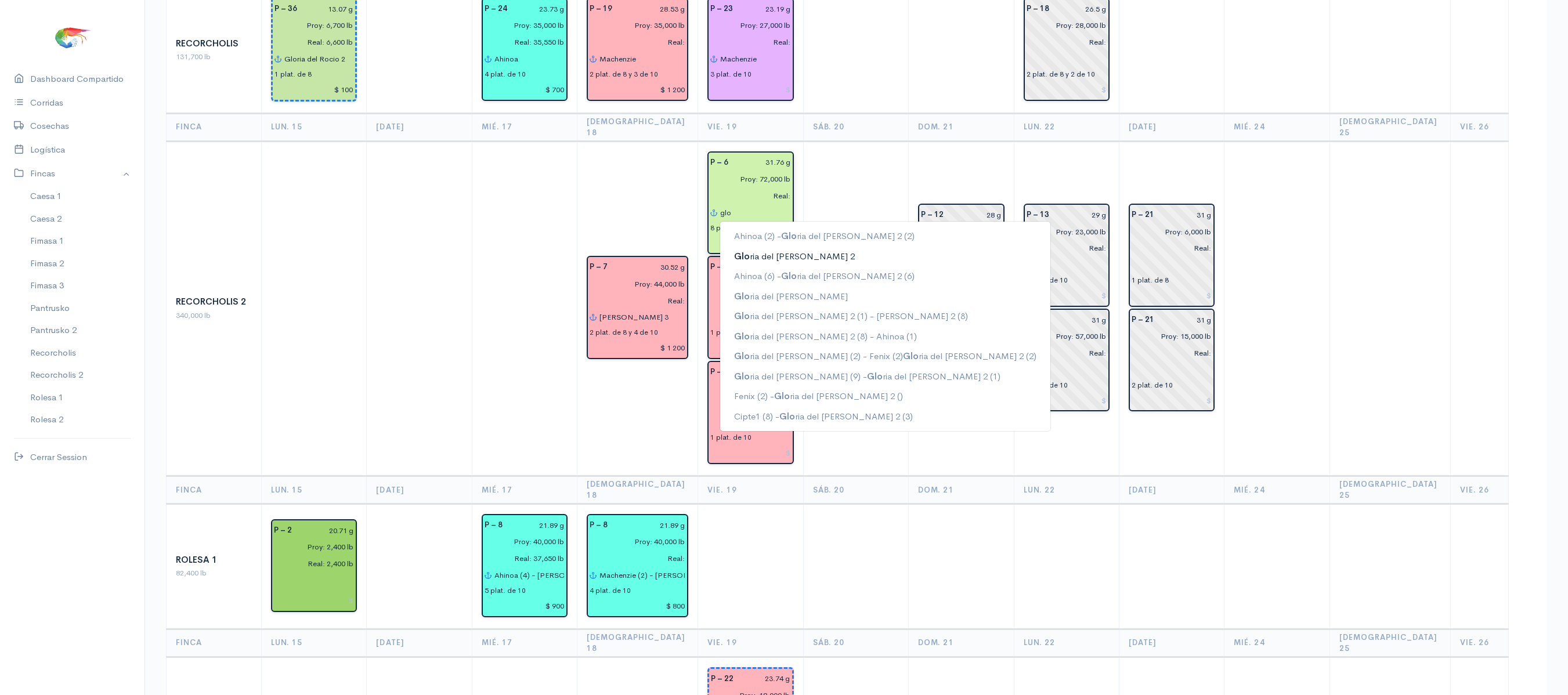
click at [782, 250] on ngb-highlight "Glo ria del Rocio 2" at bounding box center [794, 255] width 121 height 11
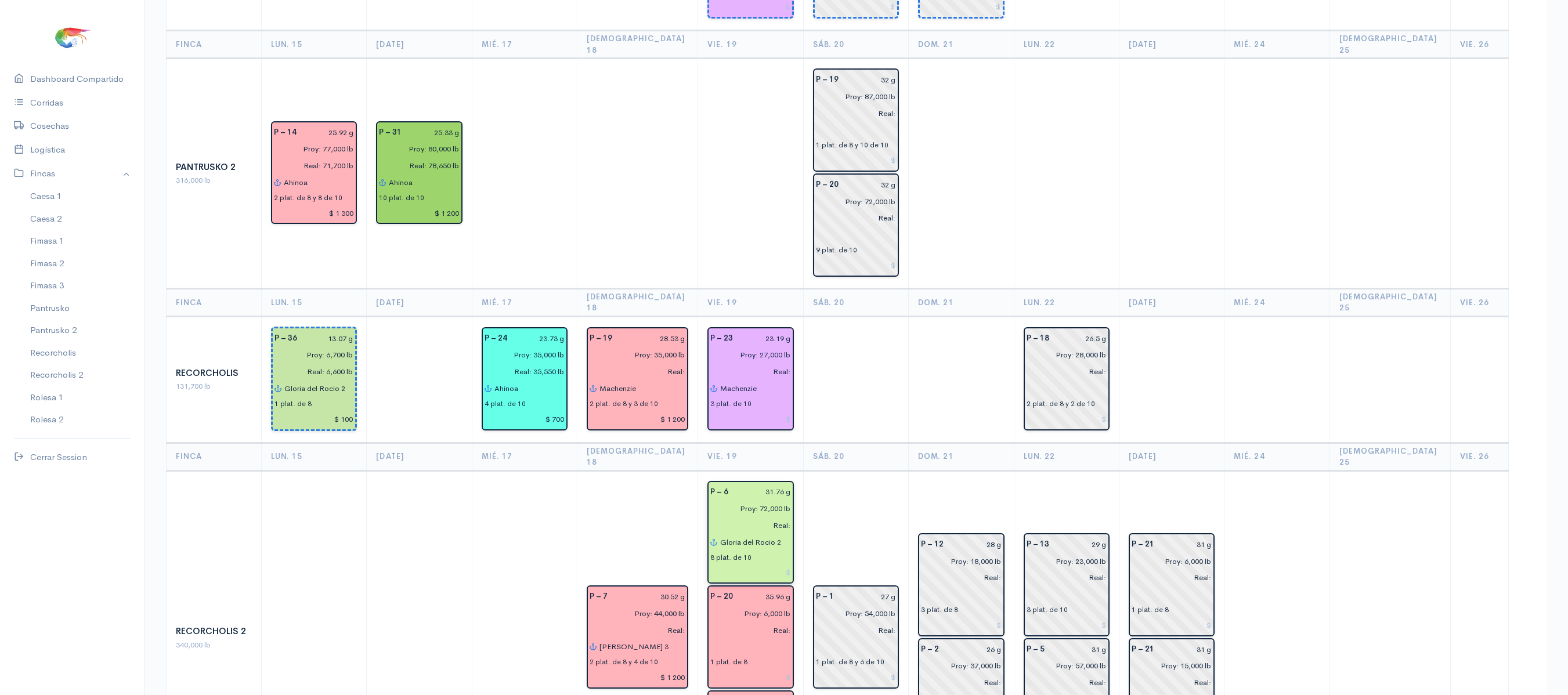
scroll to position [1157, 0]
click at [803, 469] on td "P – 1 27 g Proy: 54,000 lb Real: 1 plat. de 8 y 6 de 10" at bounding box center [855, 636] width 105 height 335
click at [775, 532] on input "Gloria del Rocio 2" at bounding box center [755, 540] width 71 height 16
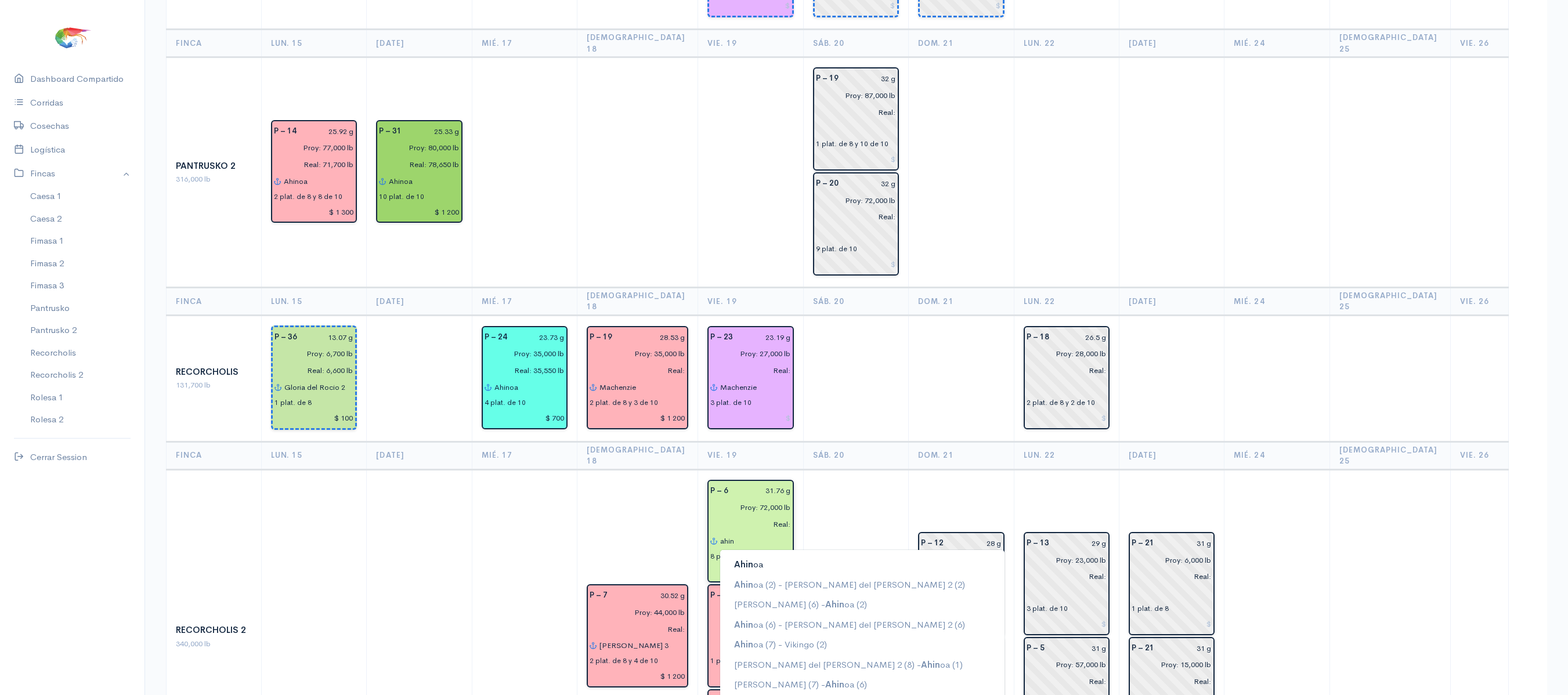
click at [764, 555] on button "Ahin oa" at bounding box center [862, 565] width 285 height 20
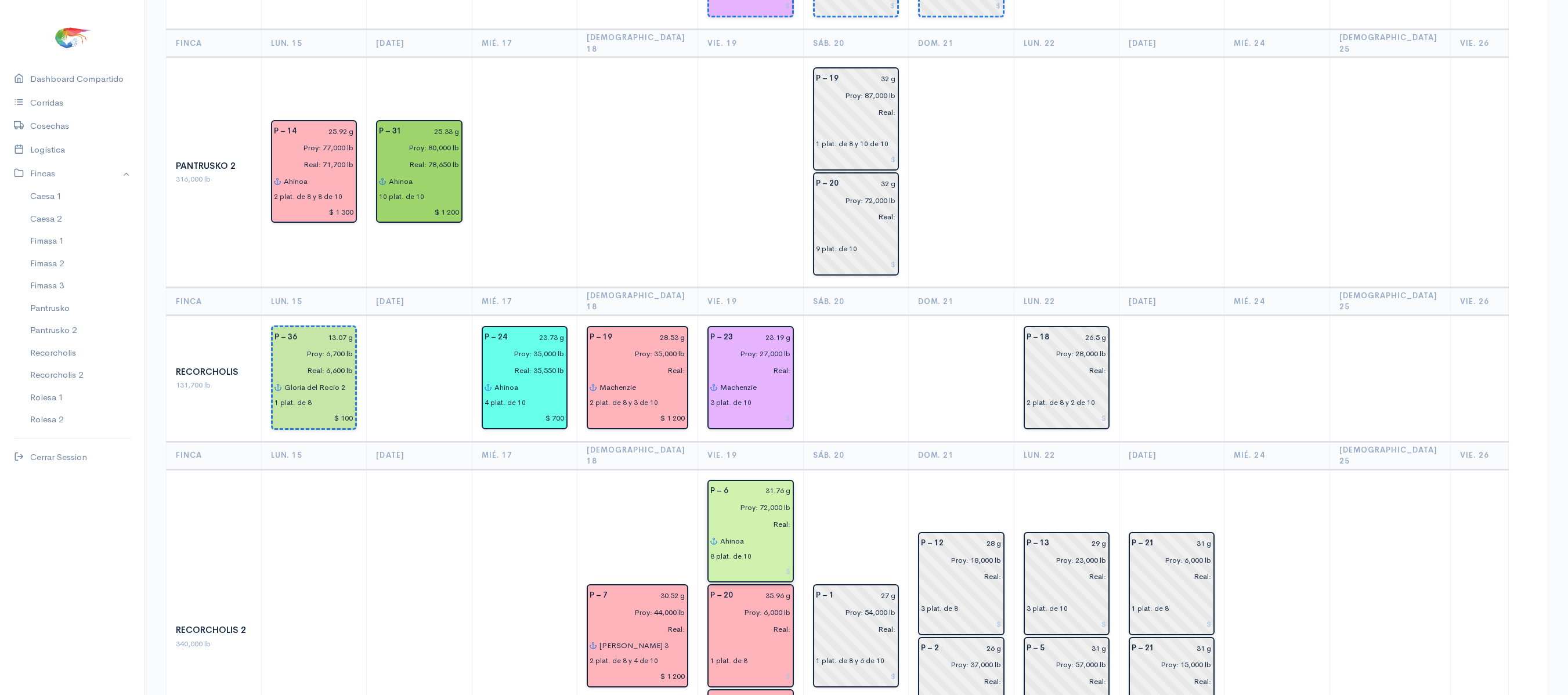
type input "Ahinoa"
click at [829, 469] on td "P – 1 27 g Proy: 54,000 lb Real: 1 plat. de 8 y 6 de 10" at bounding box center [855, 636] width 105 height 335
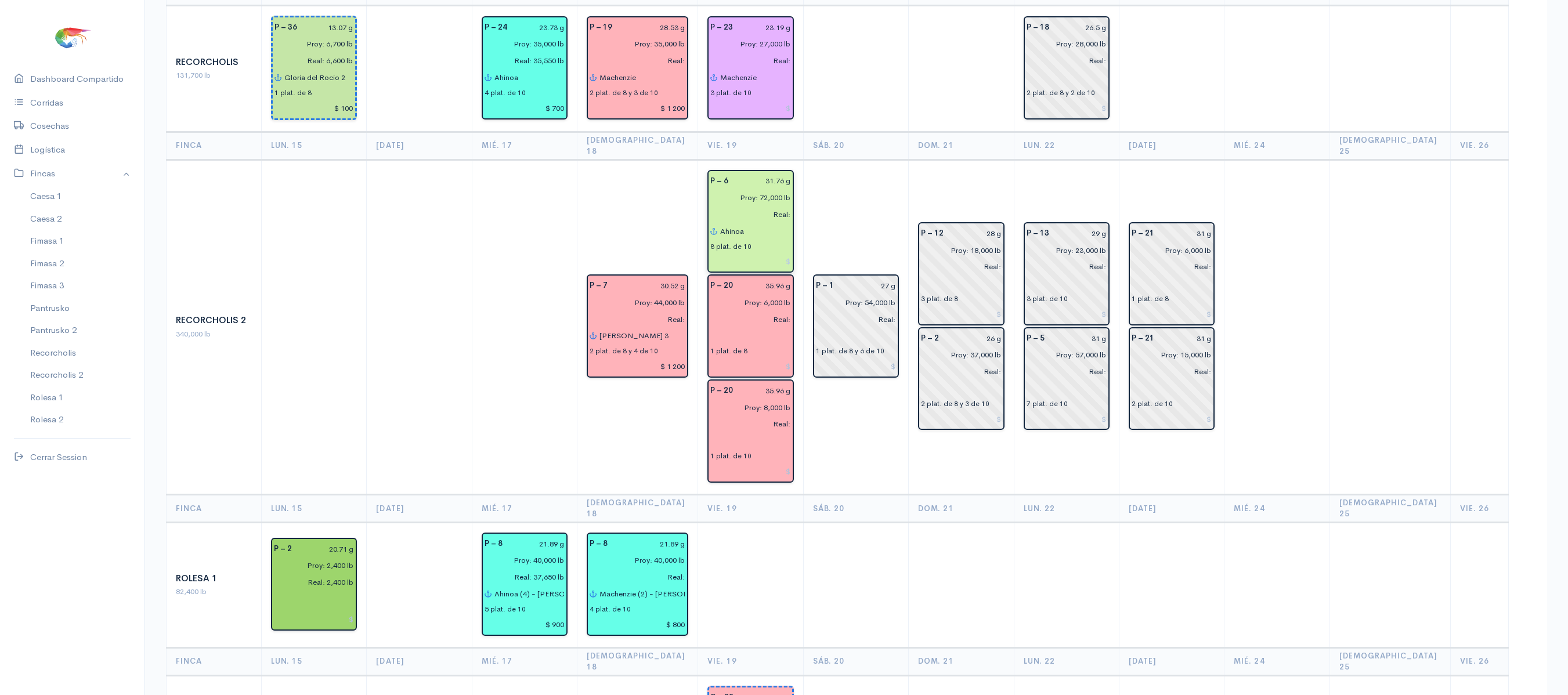
scroll to position [1467, 0]
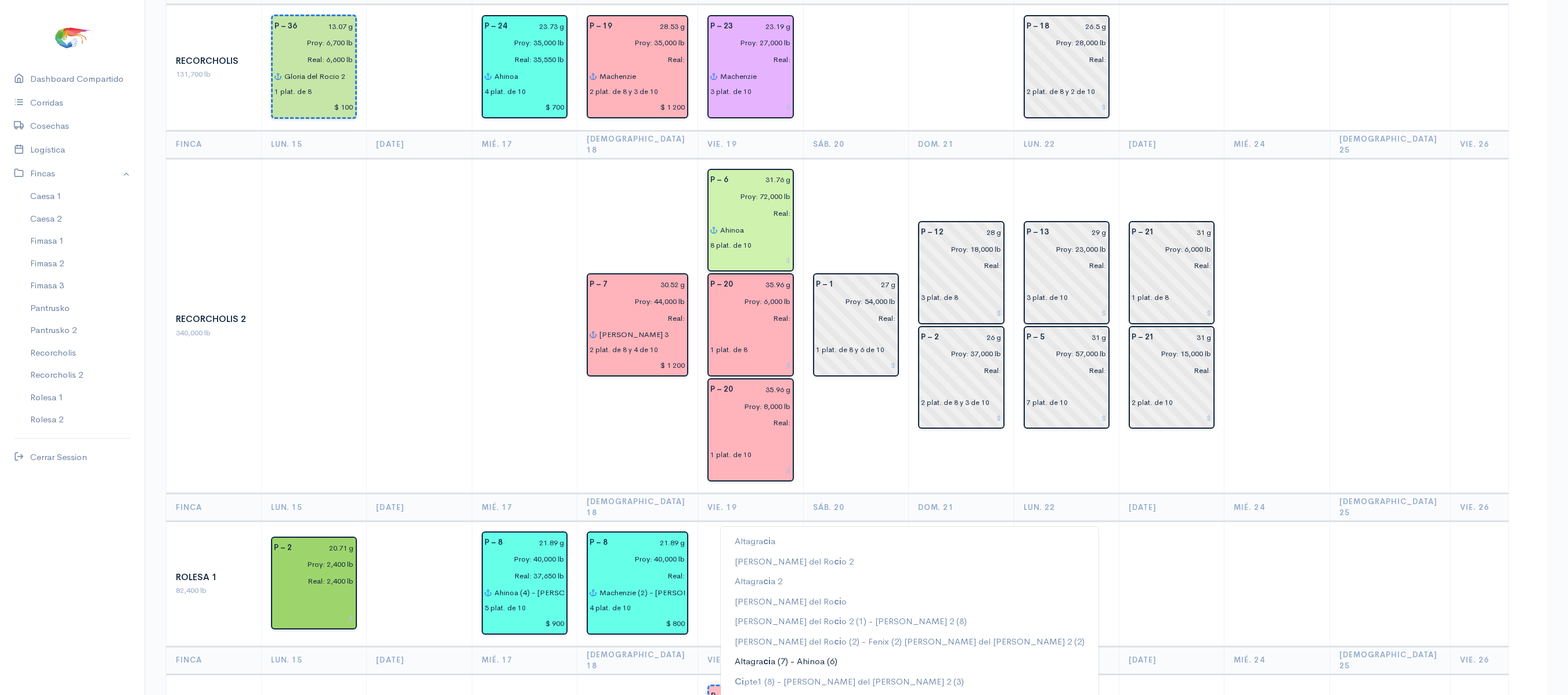
type input "c"
type input "Cipte1"
click at [815, 521] on td at bounding box center [855, 584] width 105 height 125
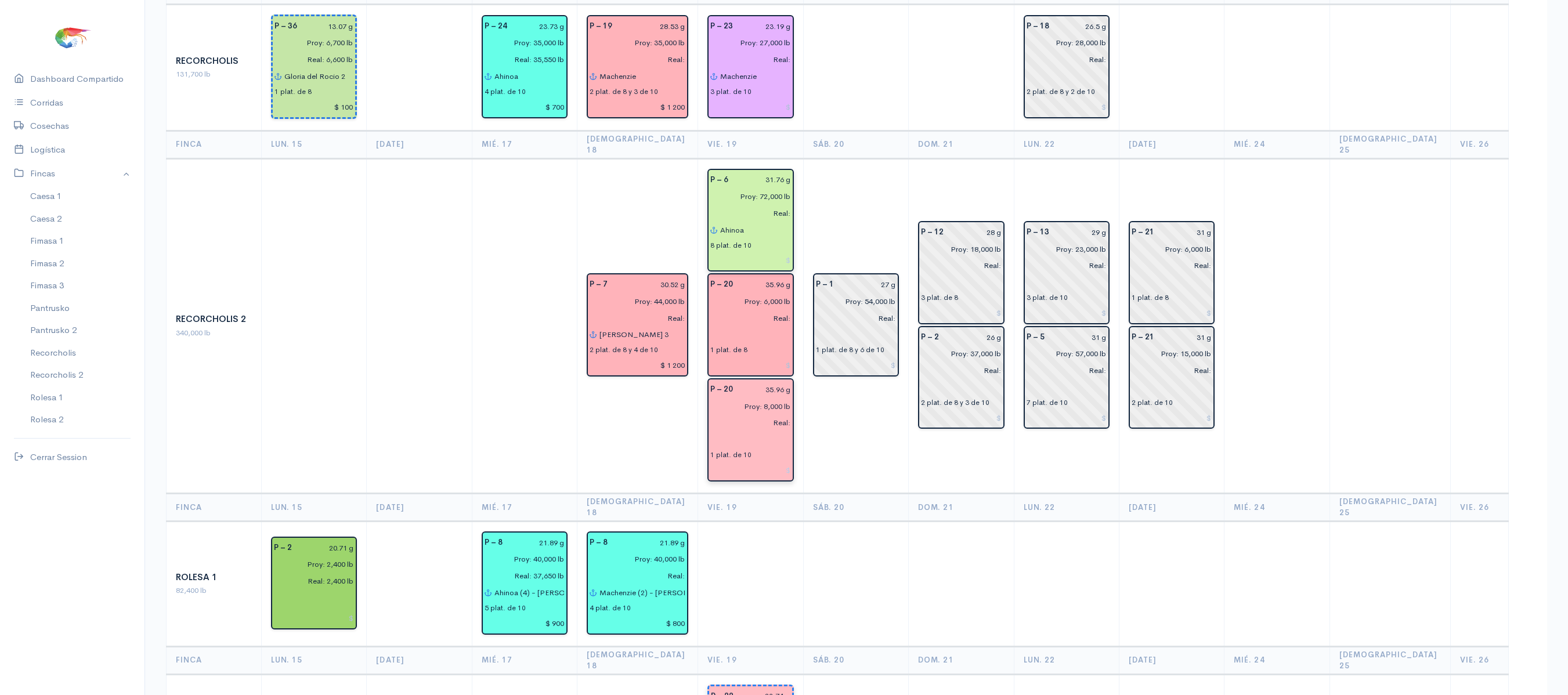
click at [713, 431] on input "text" at bounding box center [750, 439] width 80 height 16
type input "g"
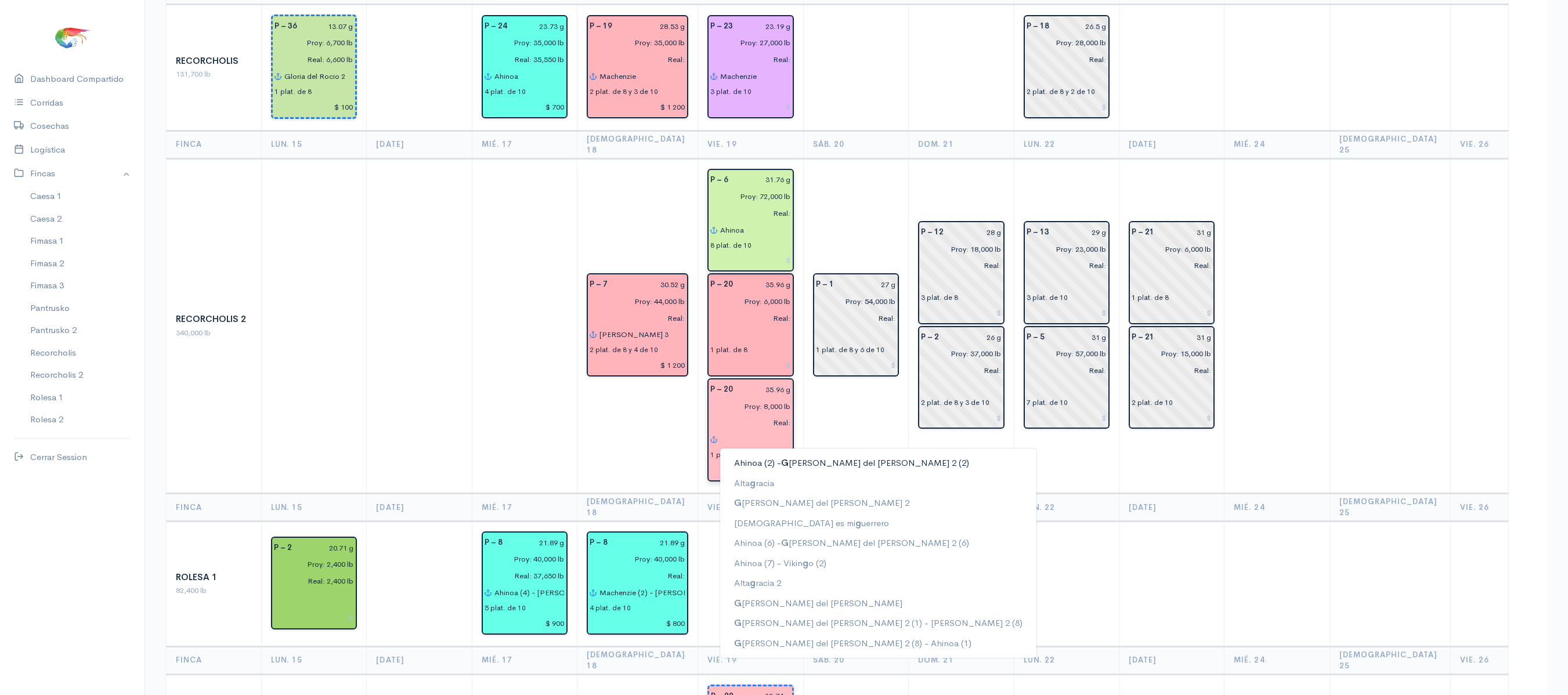
type input "c"
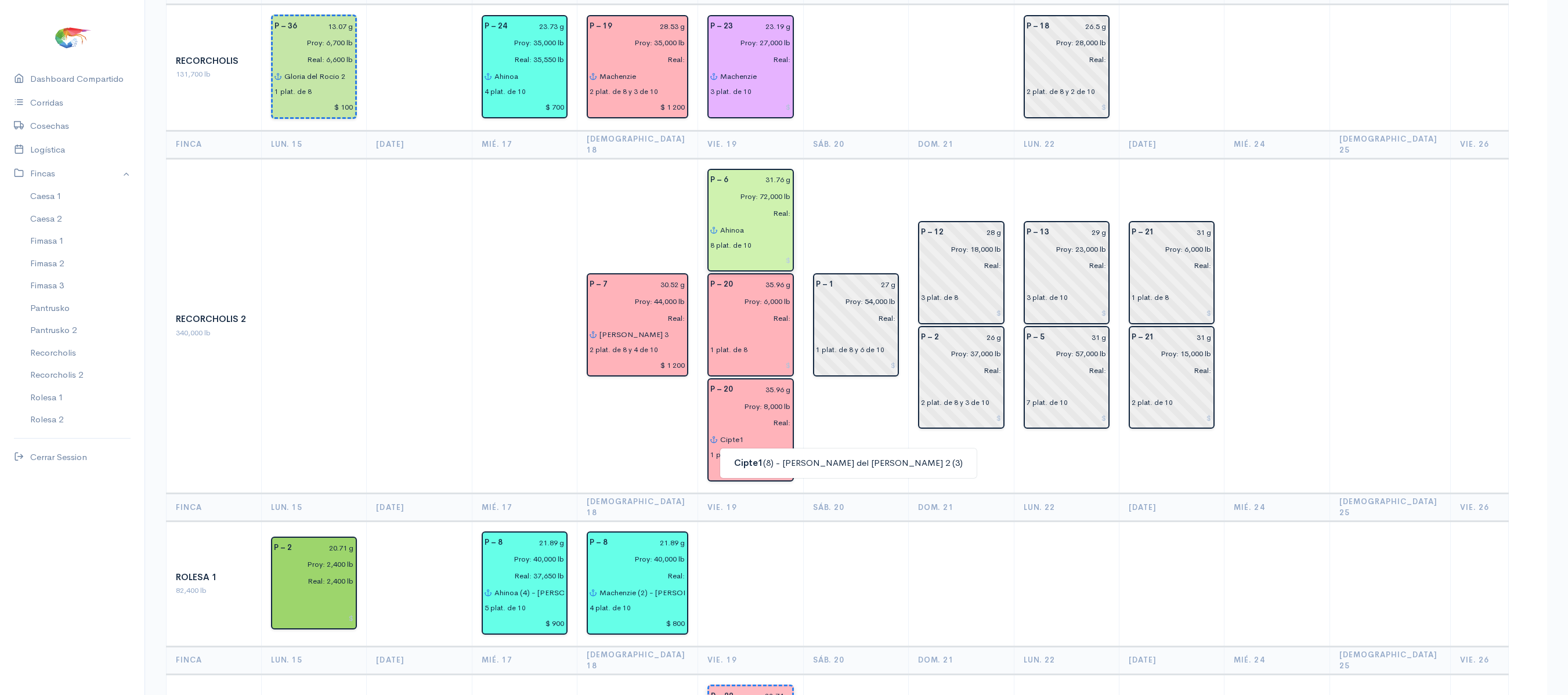
type input "Cipte1"
click at [648, 376] on td "P – 7 30.52 g Proy: 44,000 lb Real: Shakira 3 2 plat. de 8 y 4 de 10 $ 1 200" at bounding box center [637, 325] width 121 height 335
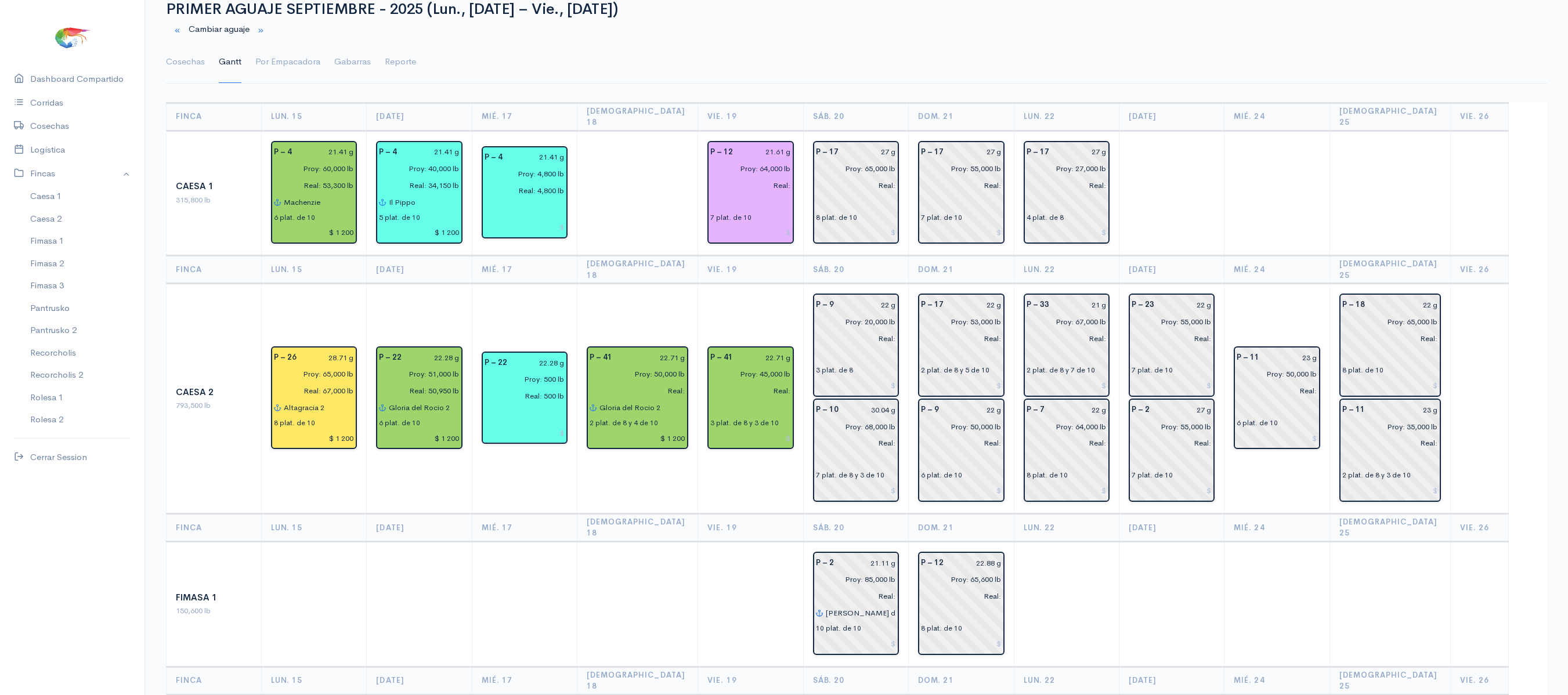
scroll to position [46, 0]
click at [716, 398] on input "text" at bounding box center [750, 406] width 80 height 16
click at [732, 420] on button "Cip te1 (8) - Gloria del Rocío 2 (3)" at bounding box center [848, 430] width 256 height 20
type input "Cipte1"
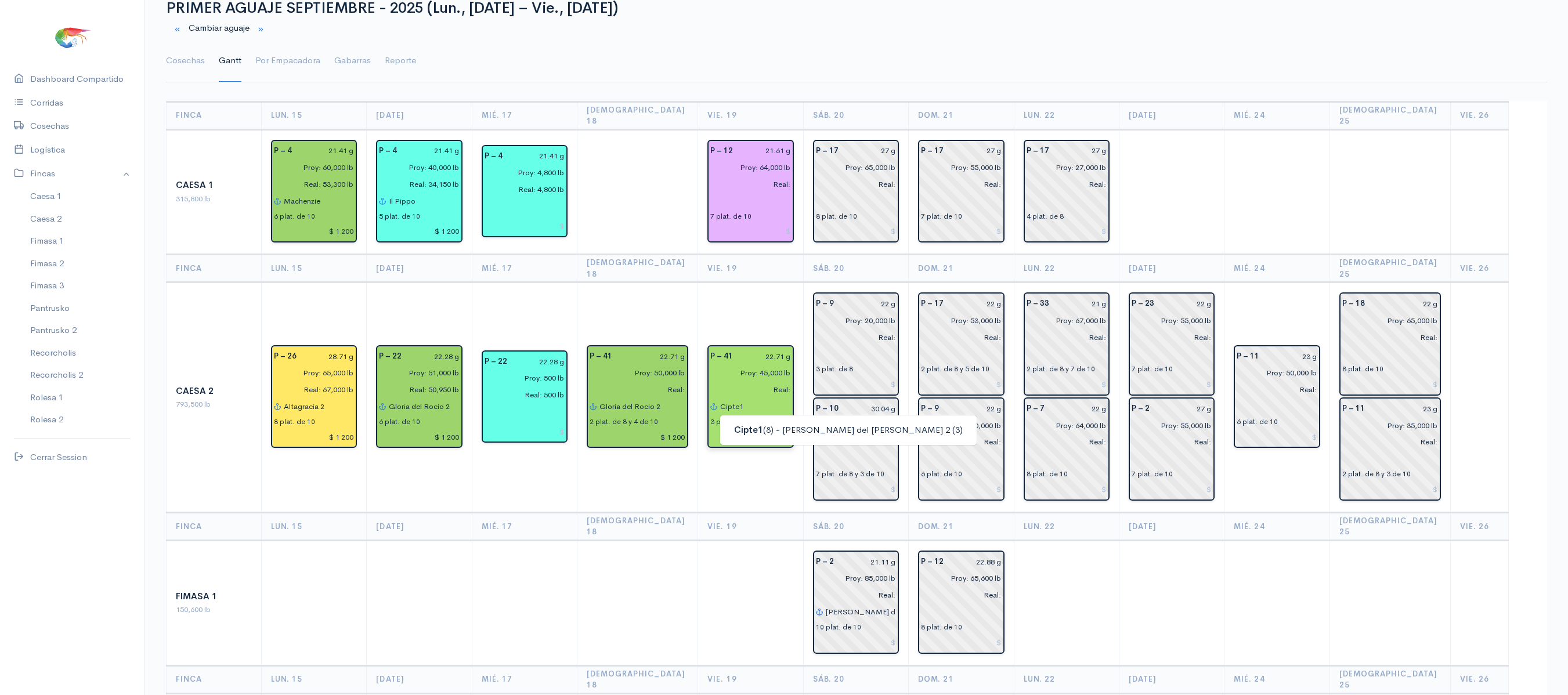
click at [623, 565] on td at bounding box center [637, 603] width 121 height 125
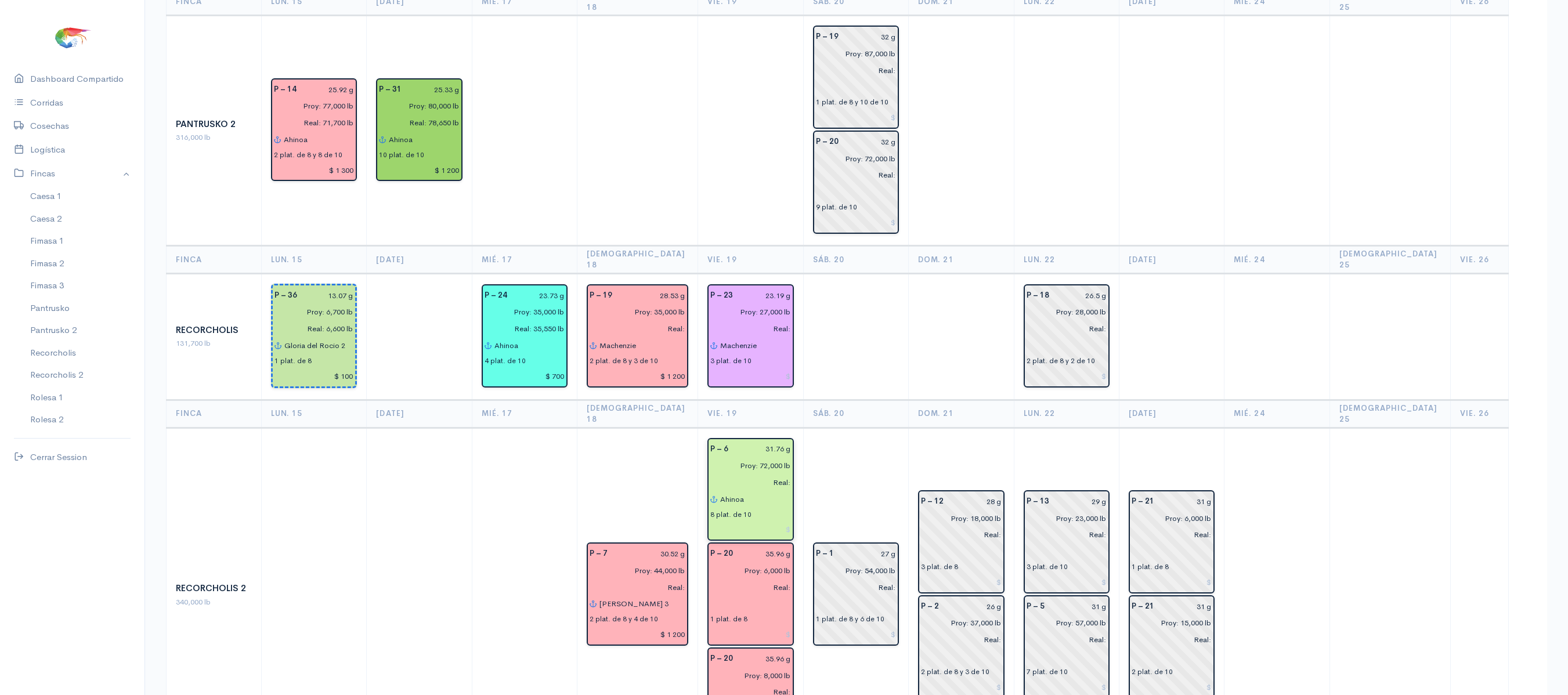
scroll to position [1196, 0]
click at [758, 492] on input "Ahinoa" at bounding box center [755, 500] width 71 height 16
type input "A"
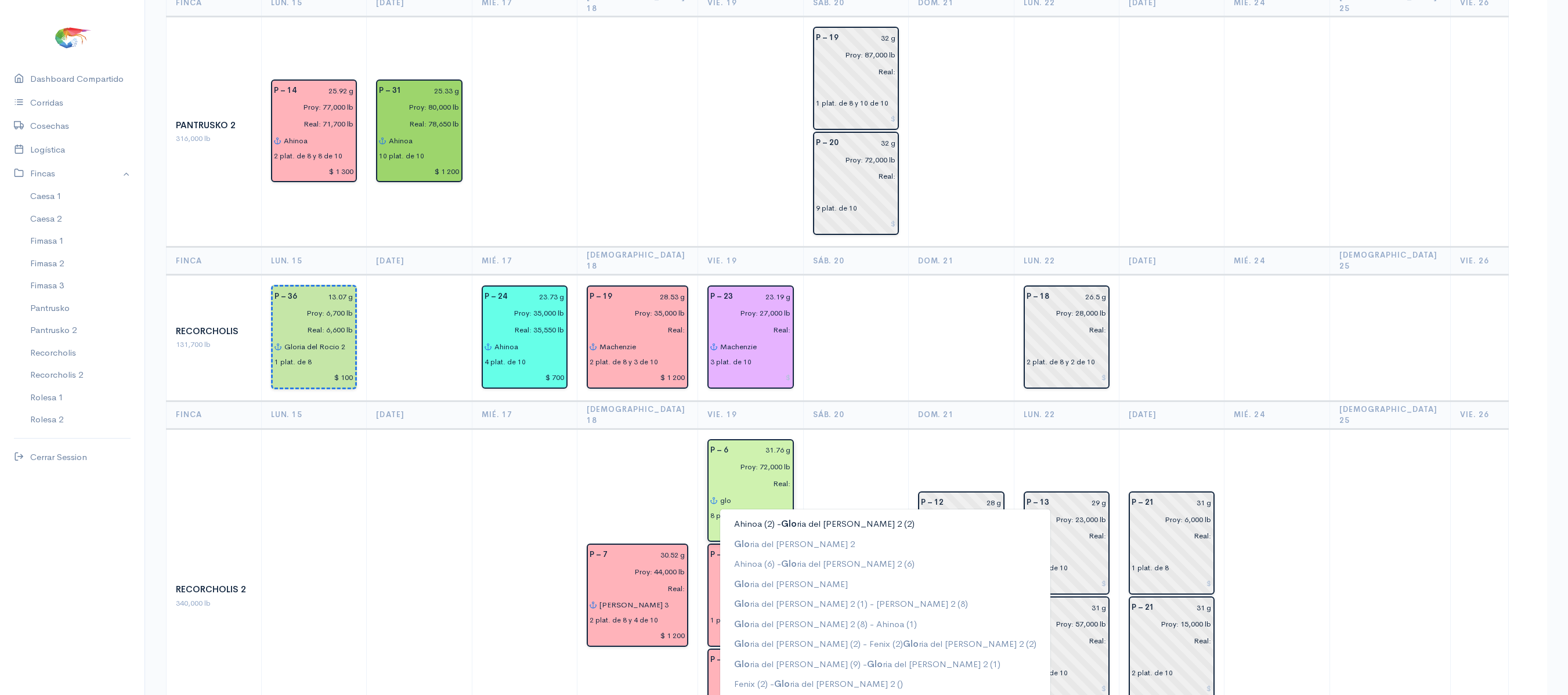
click at [788, 514] on button "Ahinoa (2) - Glo ria del Rocío 2 (2)" at bounding box center [884, 524] width 330 height 20
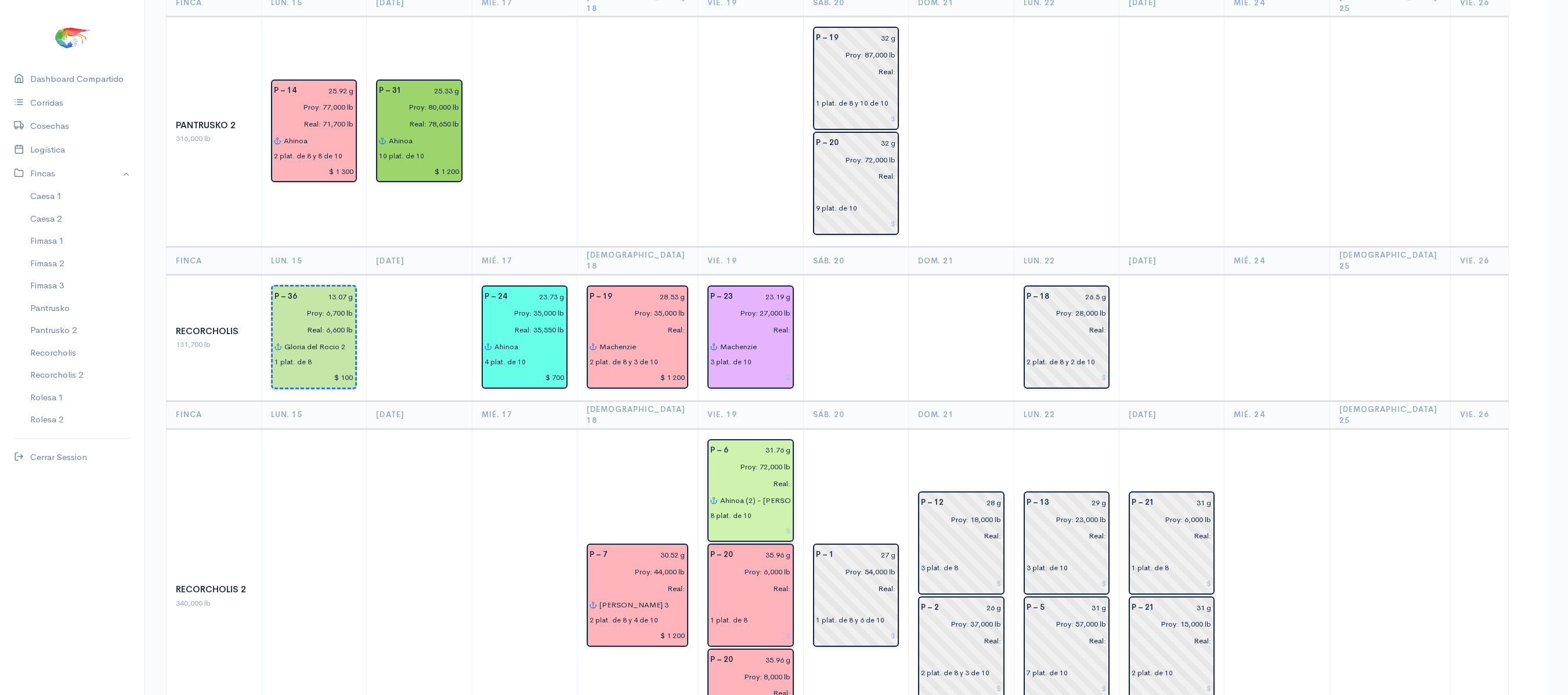
click at [752, 492] on input "Ahinoa (2) - Gloria del Rocío 2 (2)" at bounding box center [755, 500] width 71 height 16
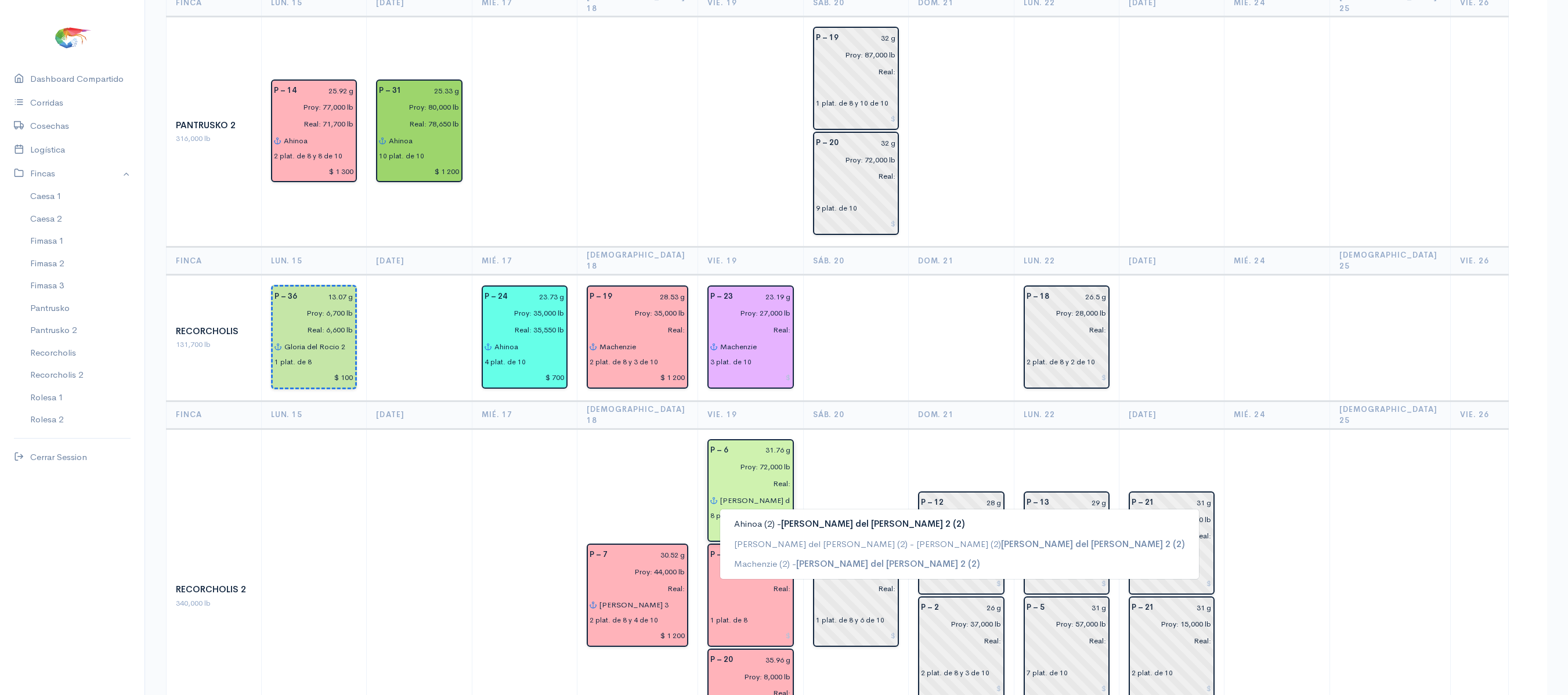
click at [769, 492] on input "Gloria del Rocío 2 (2)" at bounding box center [755, 500] width 71 height 16
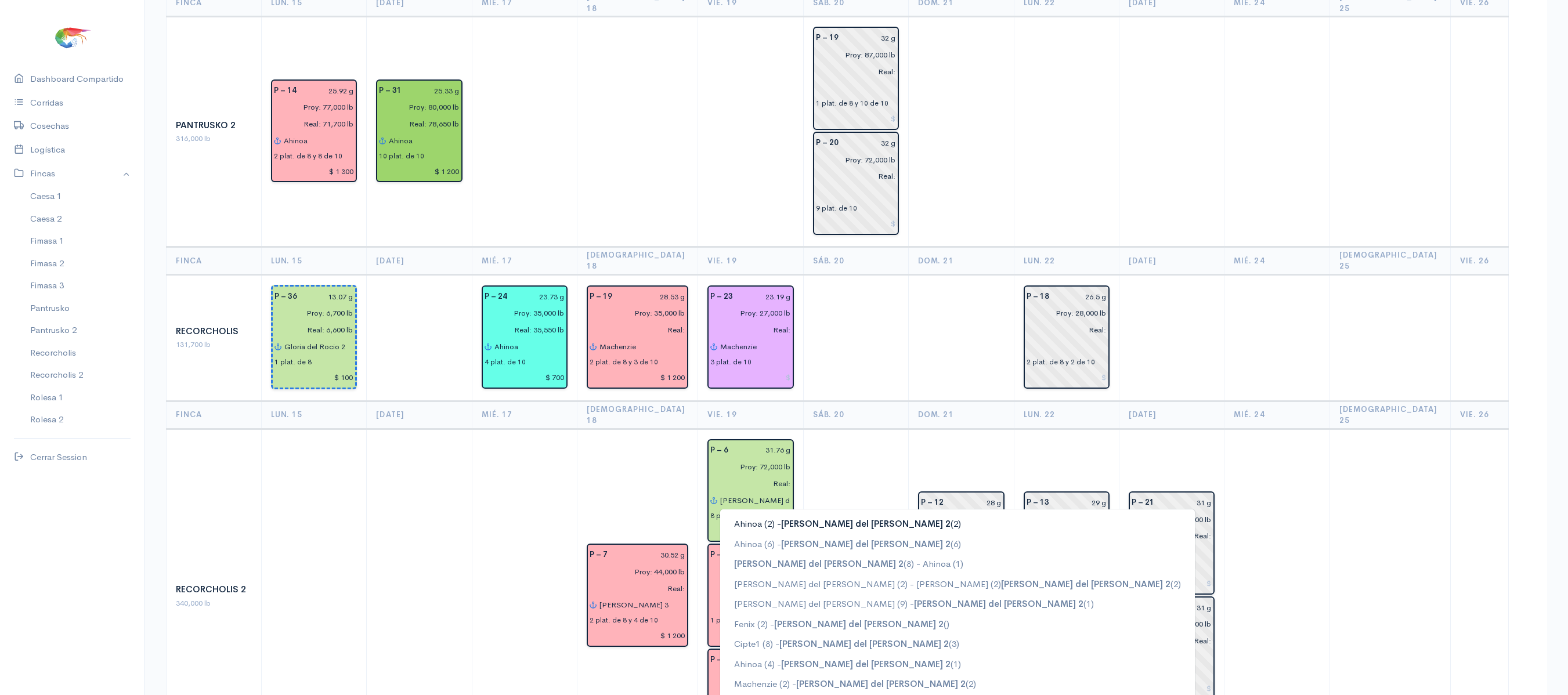
type input "Gloria del Rocío 2"
click at [803, 429] on td "P – 1 27 g Proy: 54,000 lb Real: 1 plat. de 8 y 6 de 10" at bounding box center [855, 595] width 105 height 335
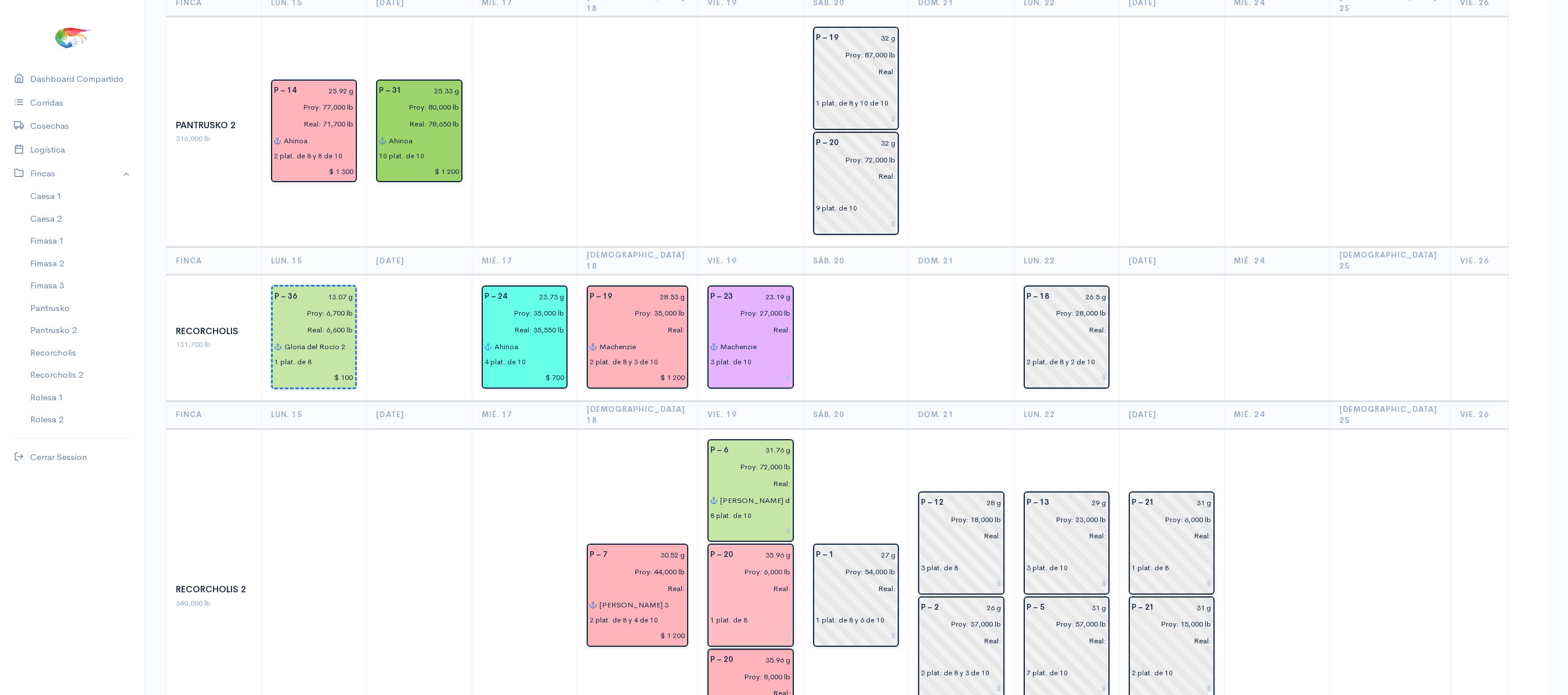
click at [745, 580] on input "Real:" at bounding box center [746, 588] width 87 height 16
click at [722, 597] on input "text" at bounding box center [750, 605] width 80 height 16
type input "o"
click at [735, 622] on ngb-highlight "Il Pippo" at bounding box center [748, 628] width 29 height 11
type input "Il Pippo"
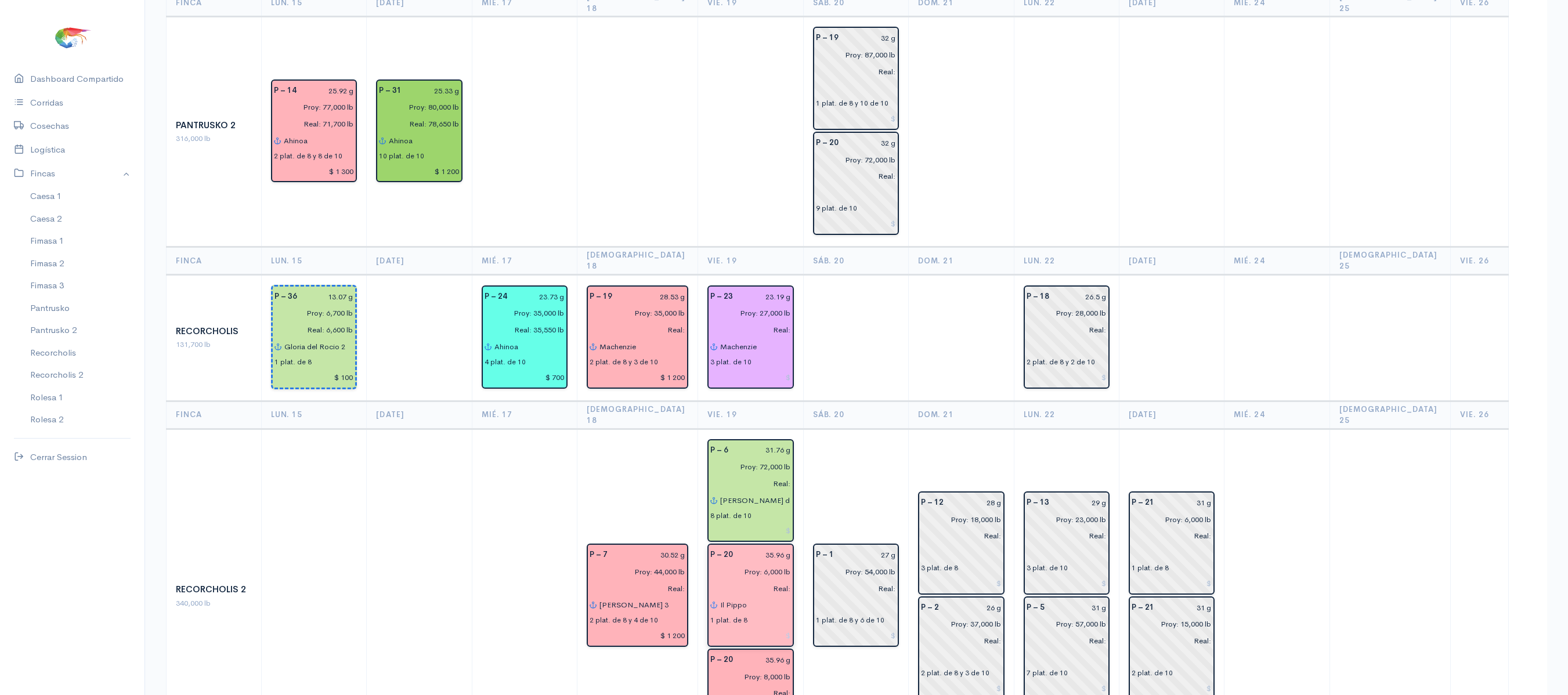
click at [847, 429] on td "P – 1 27 g Proy: 54,000 lb Real: 1 plat. de 8 y 6 de 10" at bounding box center [855, 595] width 105 height 335
click at [754, 338] on input "Machenzie" at bounding box center [755, 346] width 71 height 16
type input "M"
click at [856, 274] on td at bounding box center [855, 337] width 105 height 126
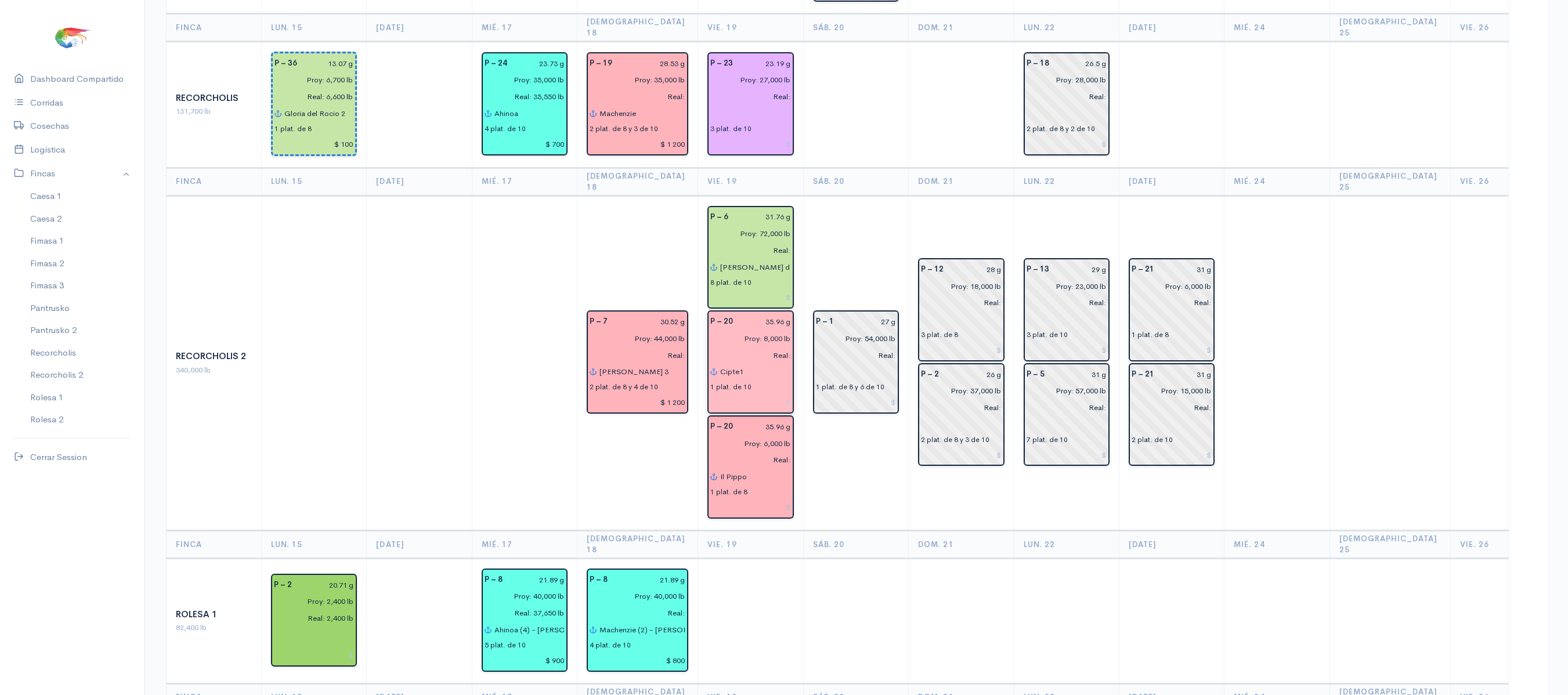
scroll to position [1431, 0]
click at [757, 363] on input "Cipte1" at bounding box center [755, 371] width 71 height 16
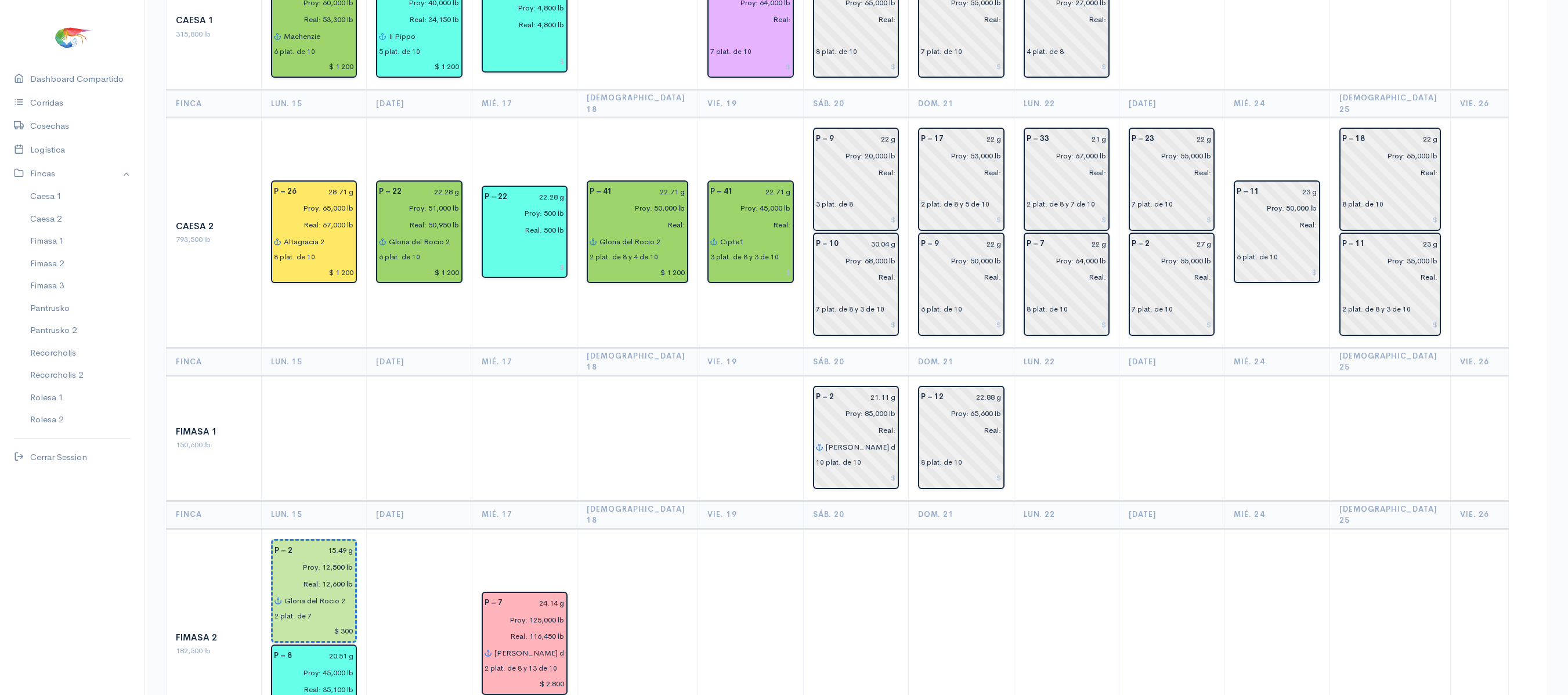
scroll to position [208, 0]
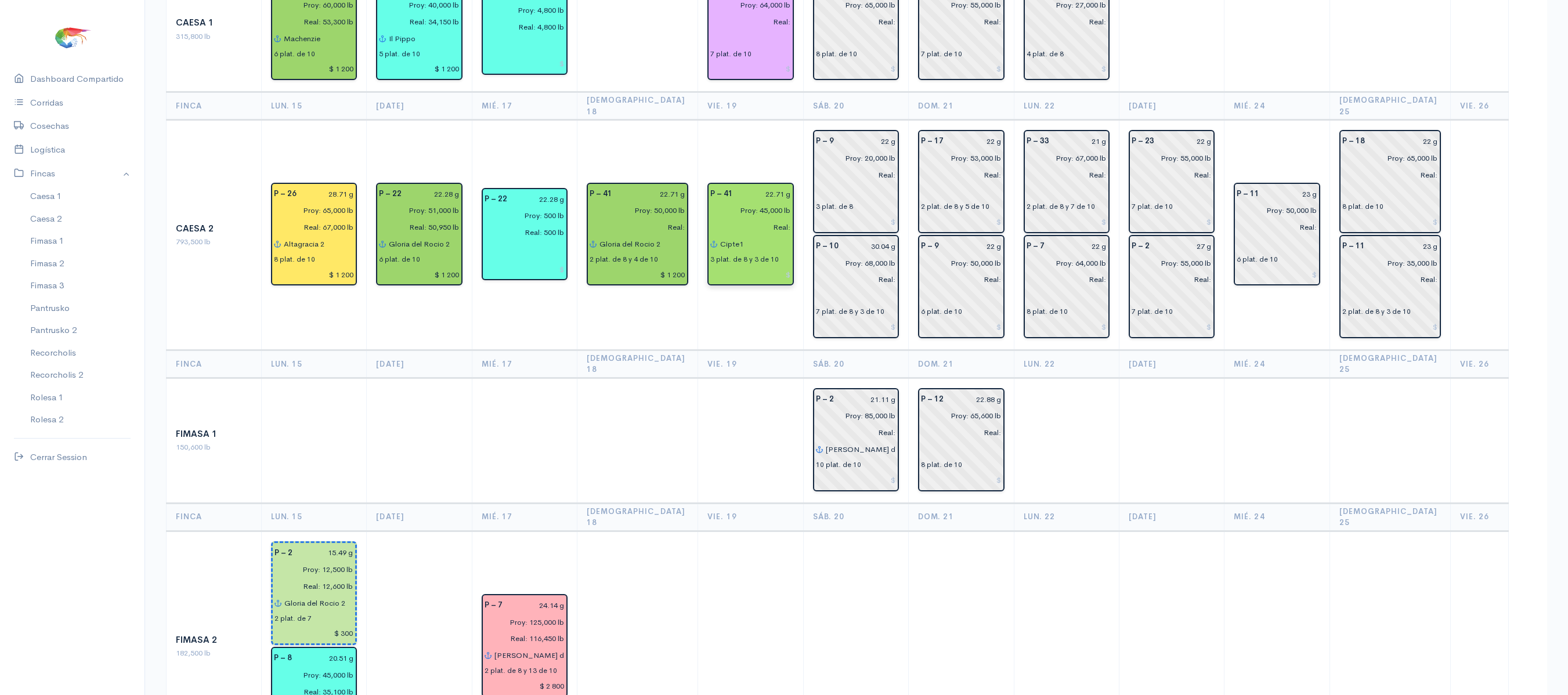
click at [737, 235] on input "Cipte1" at bounding box center [755, 243] width 71 height 16
type input "C"
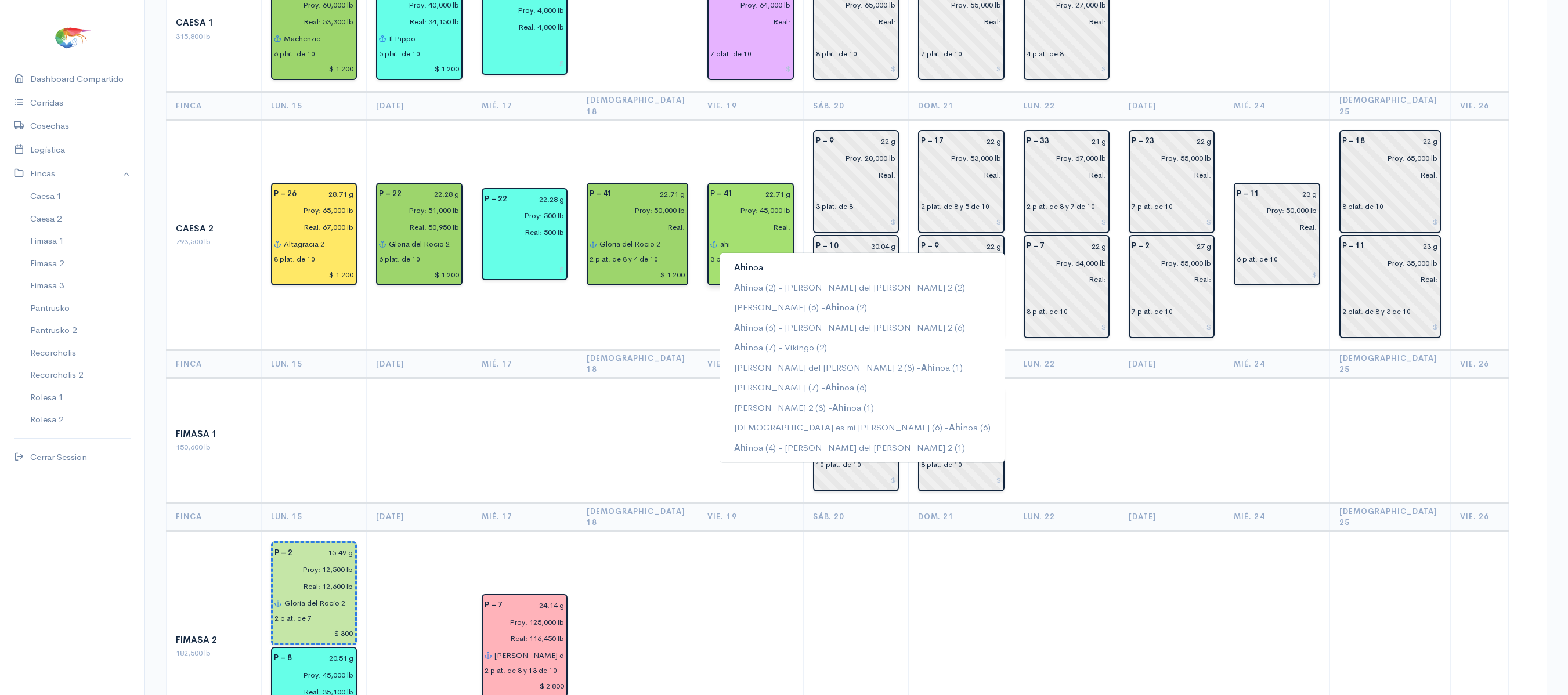
click at [751, 262] on ngb-highlight "Ahi noa" at bounding box center [748, 267] width 29 height 11
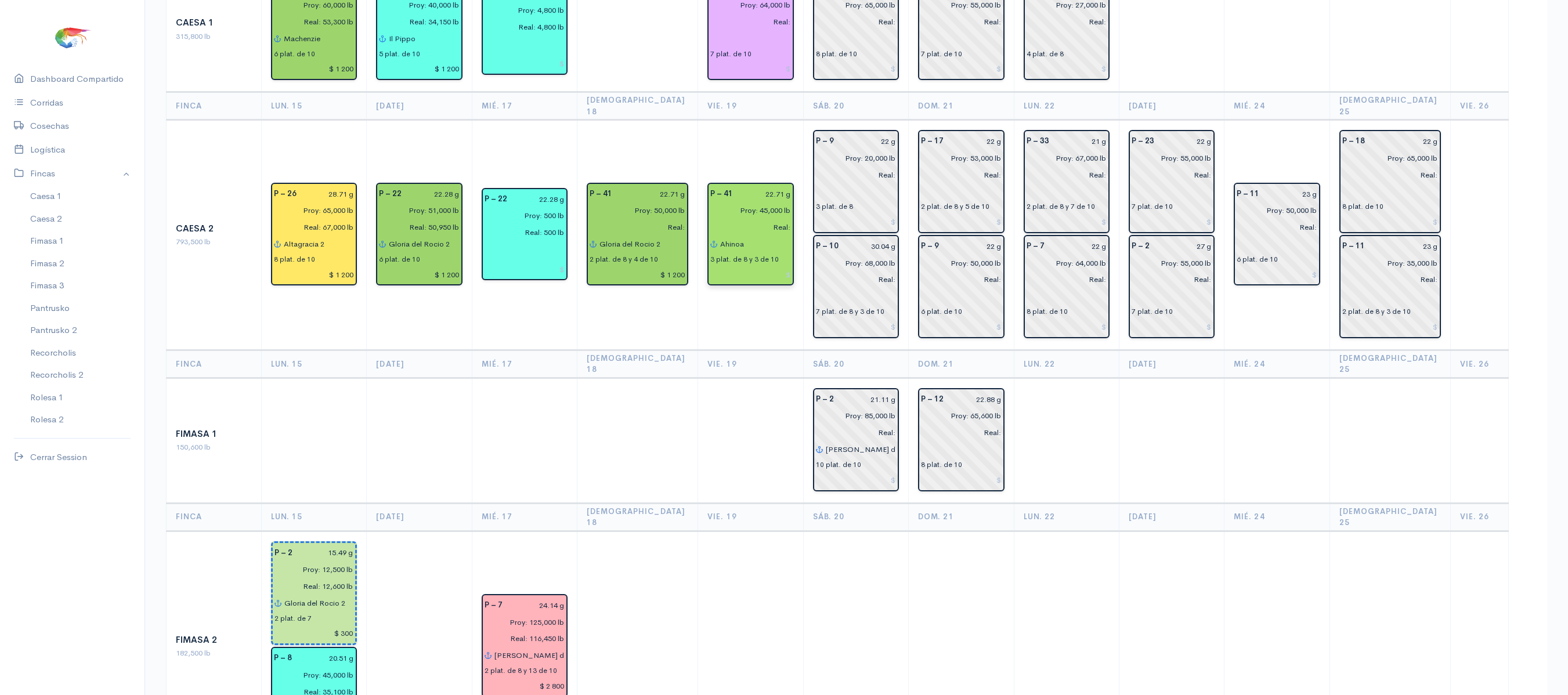
type input "Ahinoa"
click at [758, 305] on td "P – 41 22.71 g Proy: 45,000 lb Real: Ahinoa 3 plat. de 8 y 3 de 10" at bounding box center [750, 235] width 105 height 230
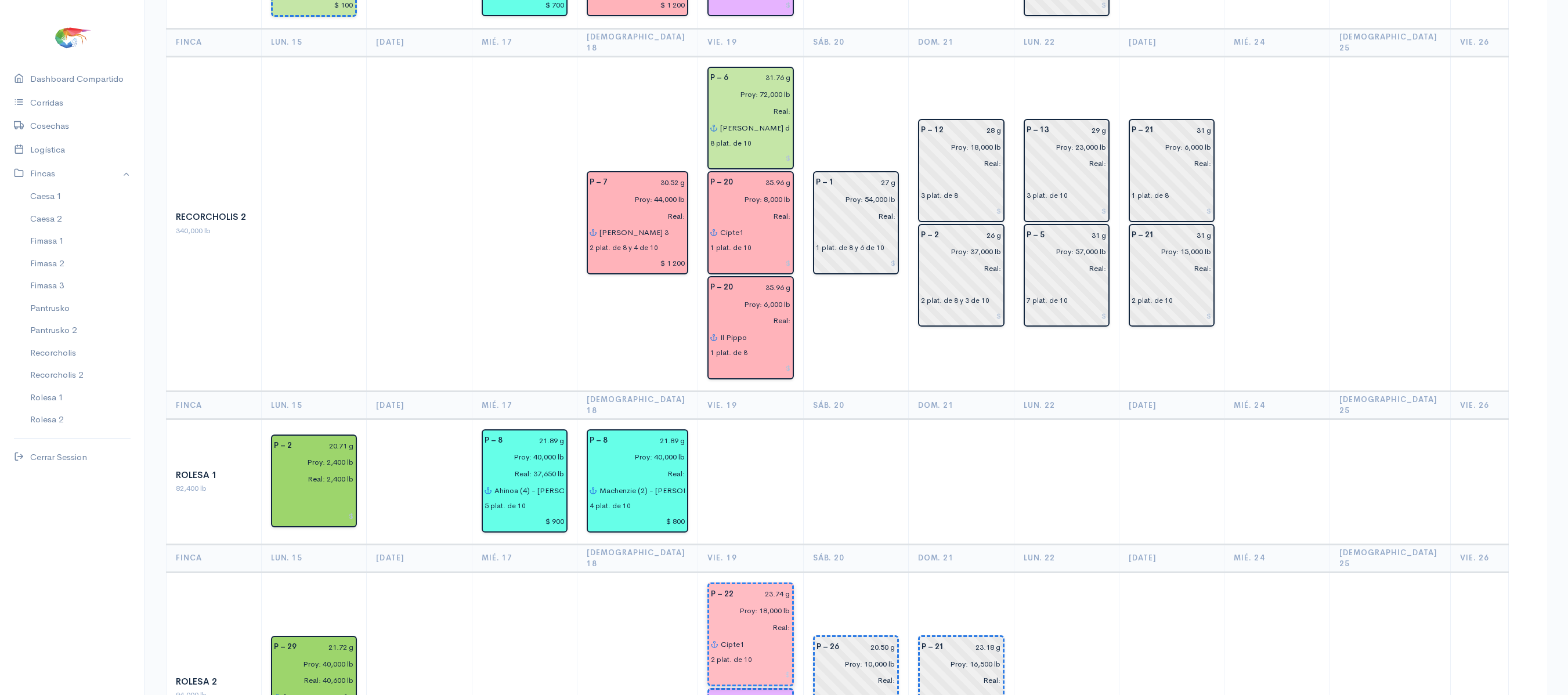
scroll to position [1570, 0]
click at [738, 635] on input "Cipte1" at bounding box center [754, 643] width 70 height 16
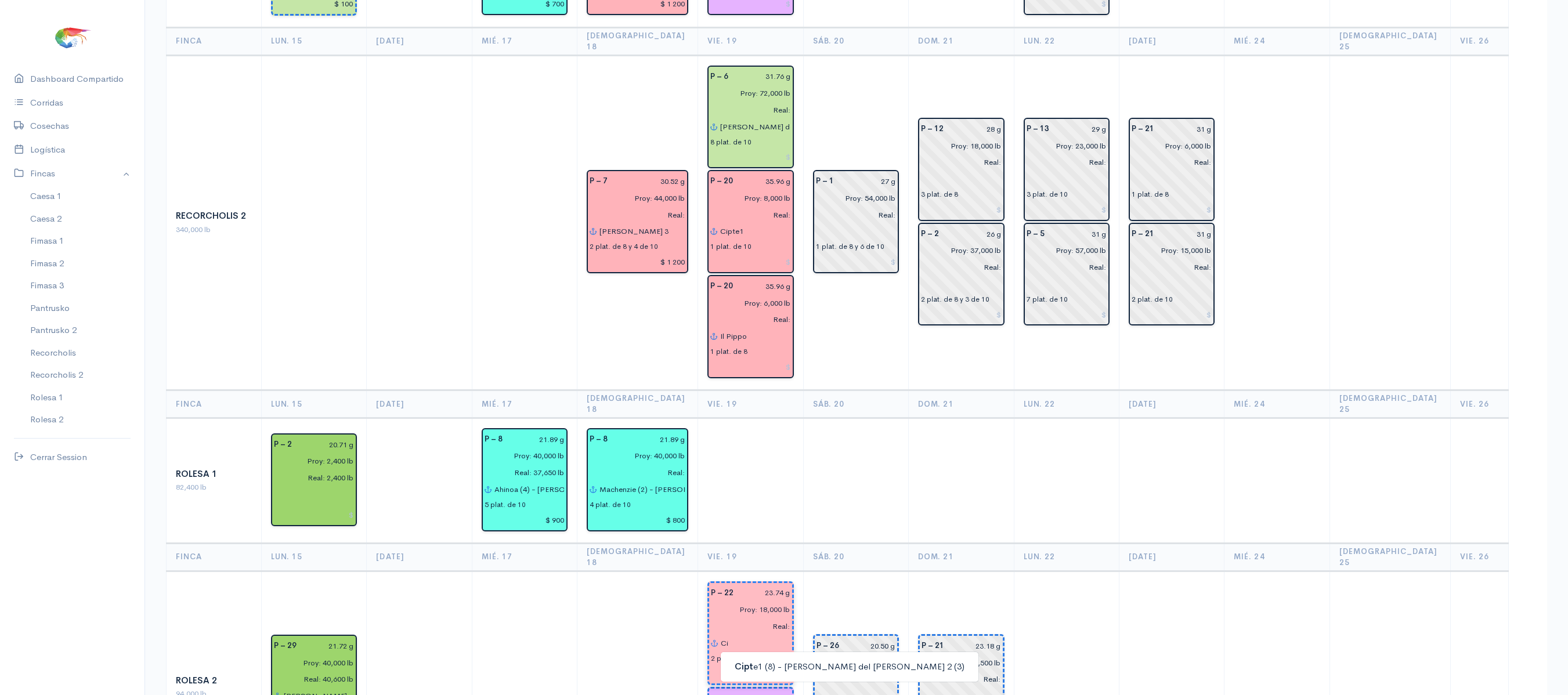
type input "C"
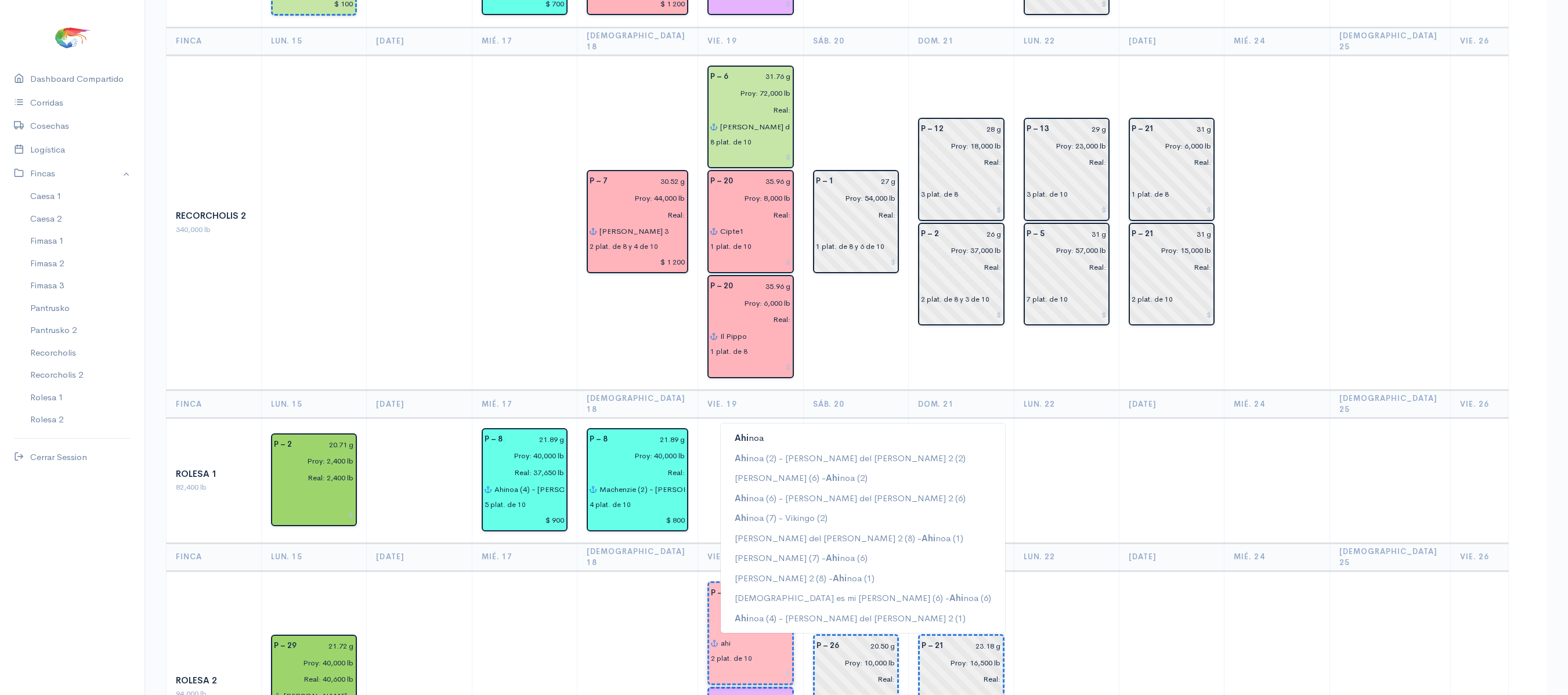
click at [757, 428] on button "Ahi noa" at bounding box center [862, 438] width 285 height 20
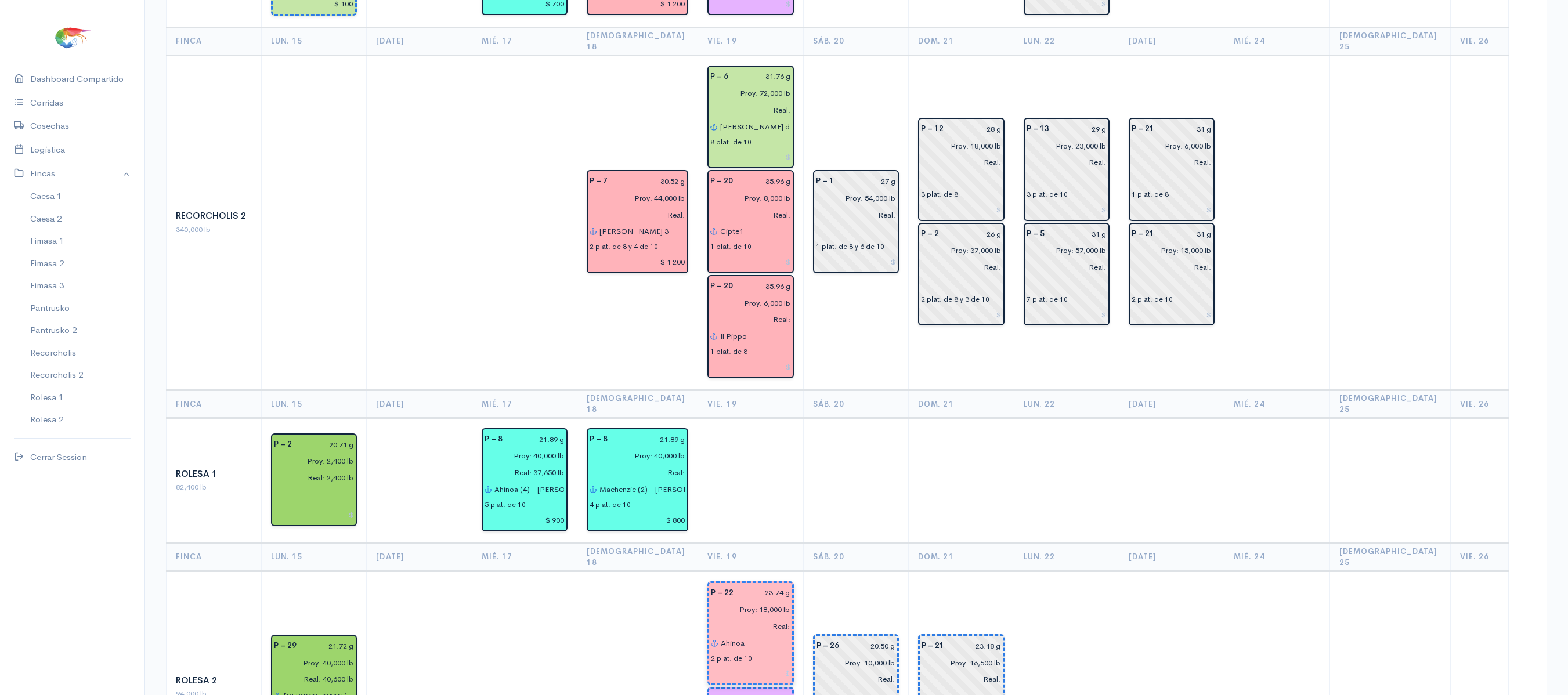
click at [808, 418] on td at bounding box center [855, 480] width 105 height 125
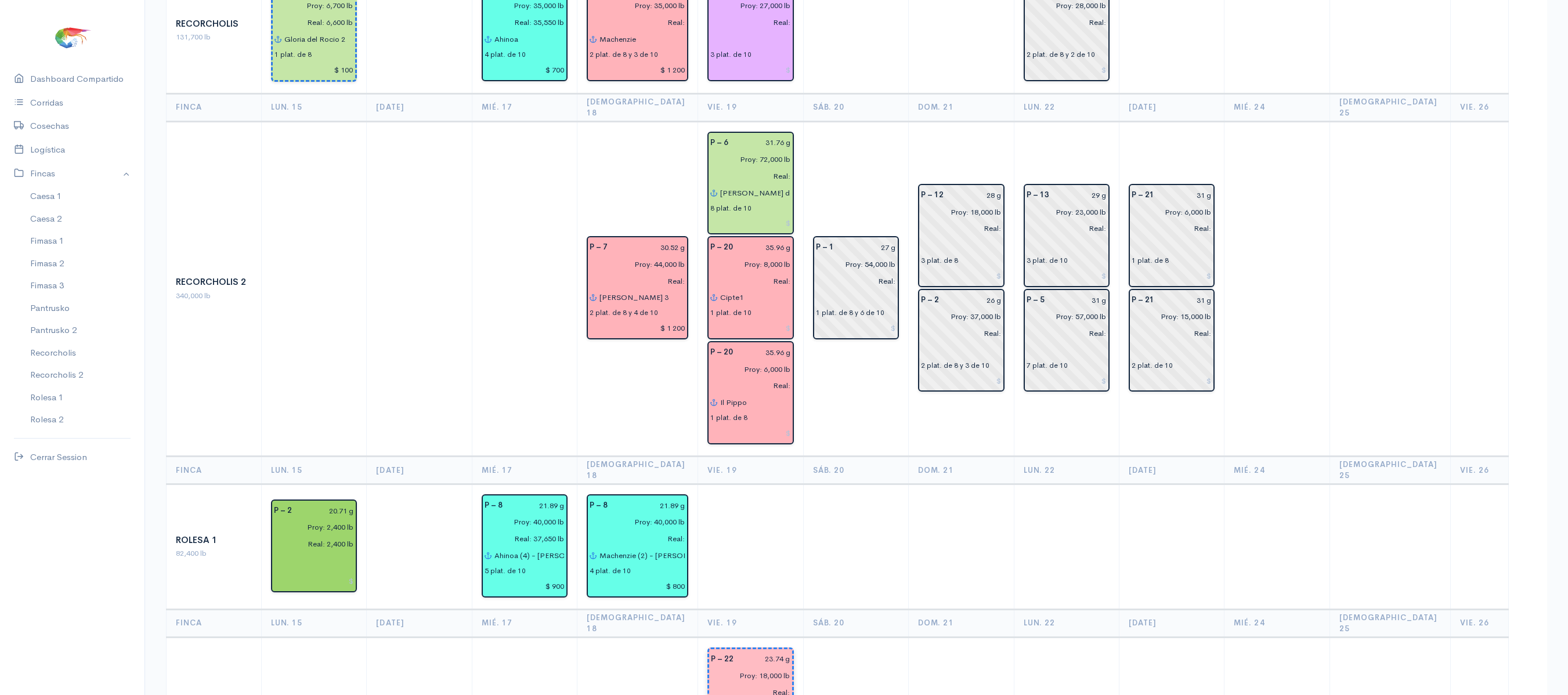
scroll to position [1503, 0]
click at [745, 685] on input "Real:" at bounding box center [747, 693] width 86 height 16
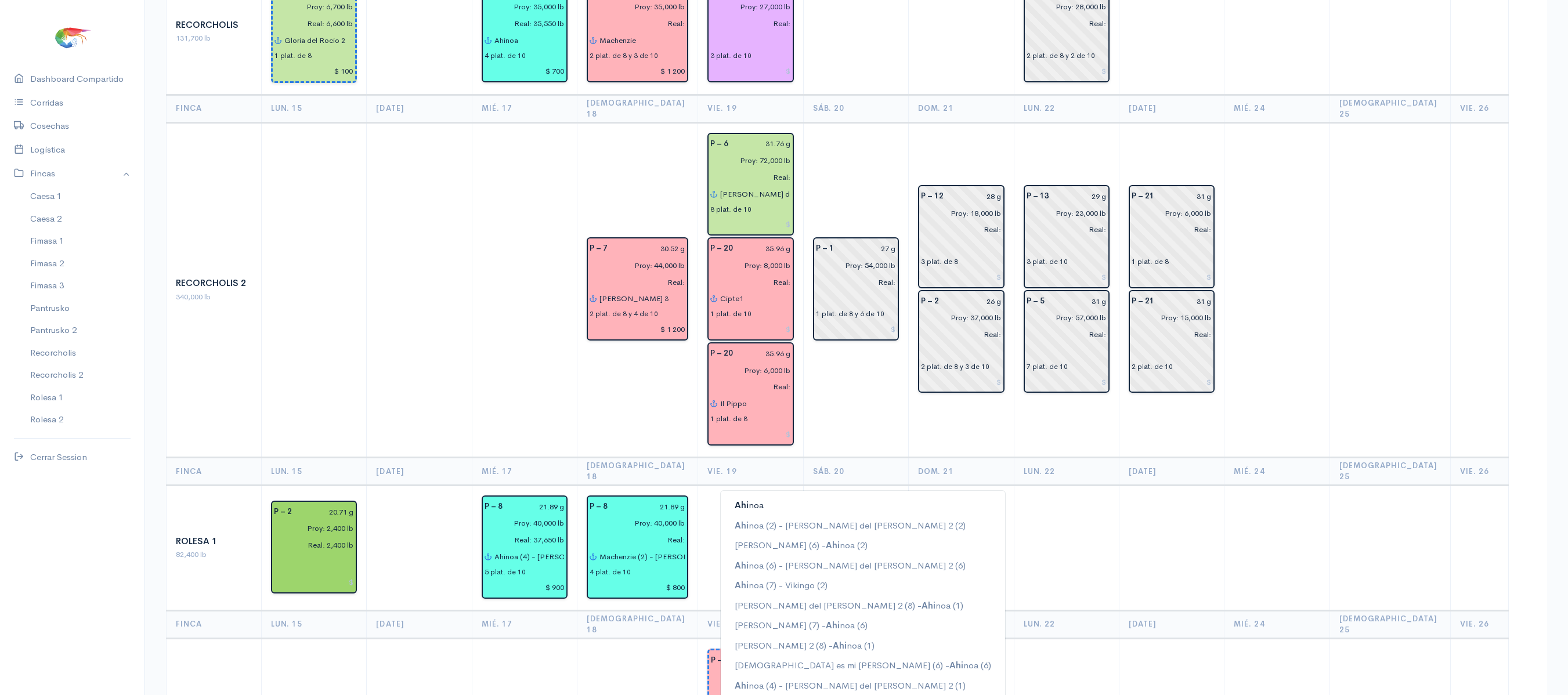
type input "A"
click at [781, 495] on button "Ahi noa" at bounding box center [862, 505] width 285 height 20
type input "Ahinoa"
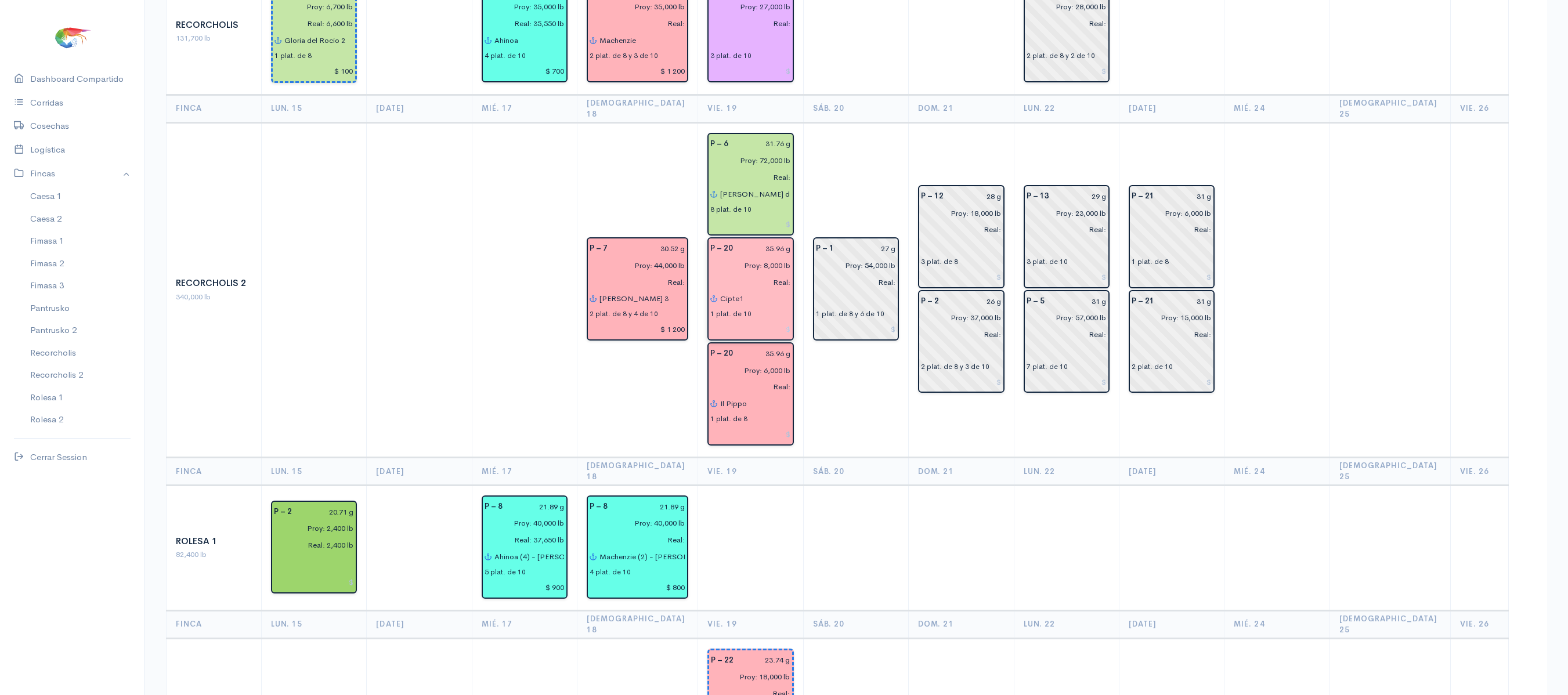
click at [738, 291] on input "Cipte1" at bounding box center [755, 299] width 71 height 16
type input "C"
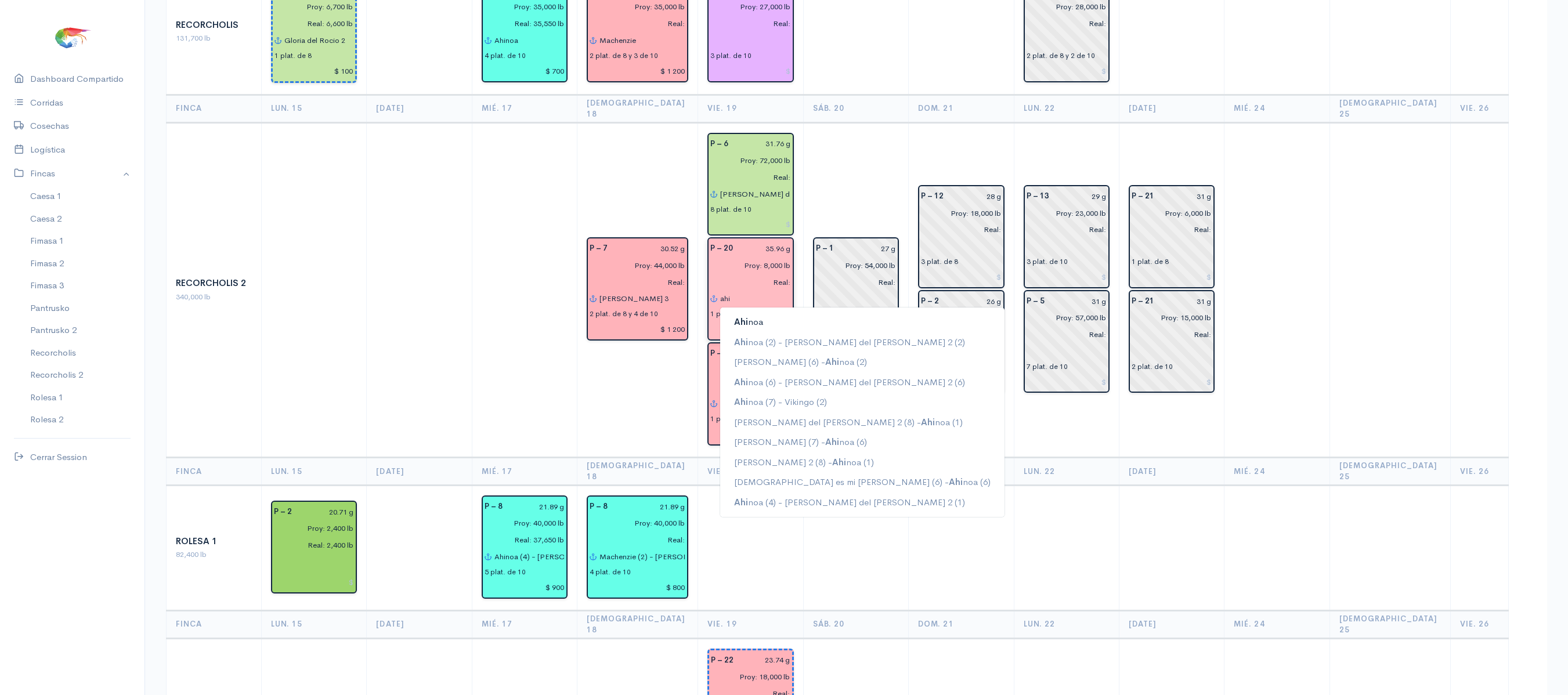
click at [764, 312] on button "Ahi noa" at bounding box center [862, 322] width 285 height 20
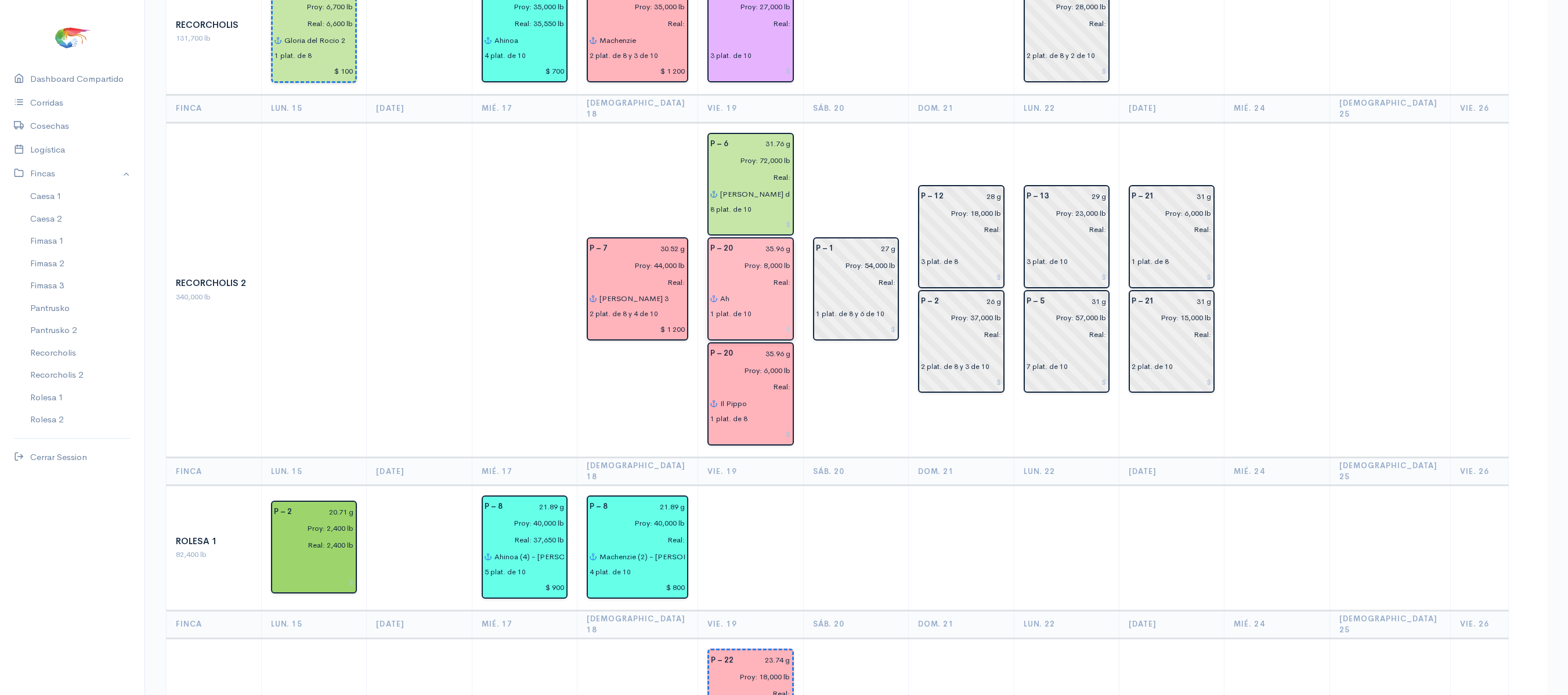
type input "A"
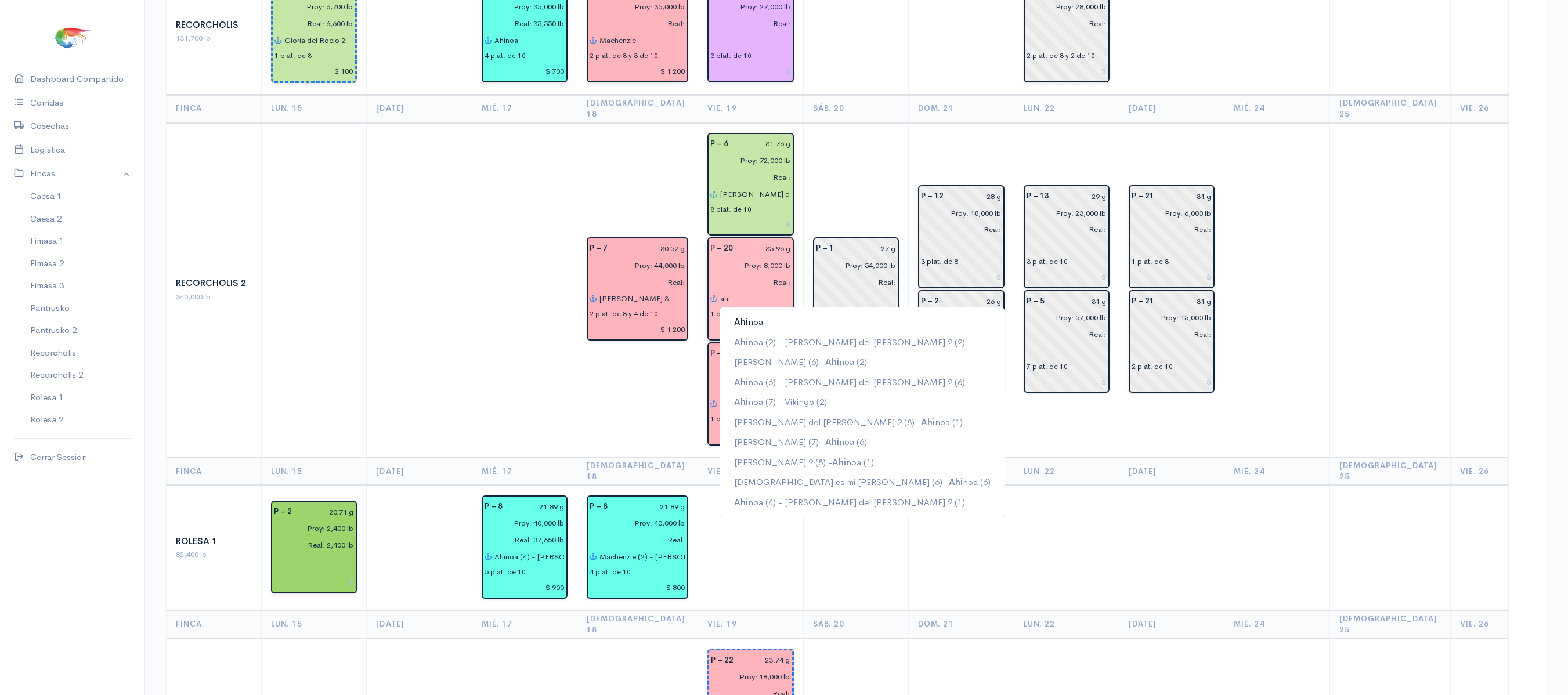
click at [768, 306] on ngb-typeahead-window "Ahi noa Ahi noa (2) - Gloria del Rocío 2 (2) Abel Elian (6) - Ahi noa (2) Ahi n…" at bounding box center [862, 411] width 285 height 211
click at [768, 312] on button "Ahi noa" at bounding box center [862, 322] width 285 height 20
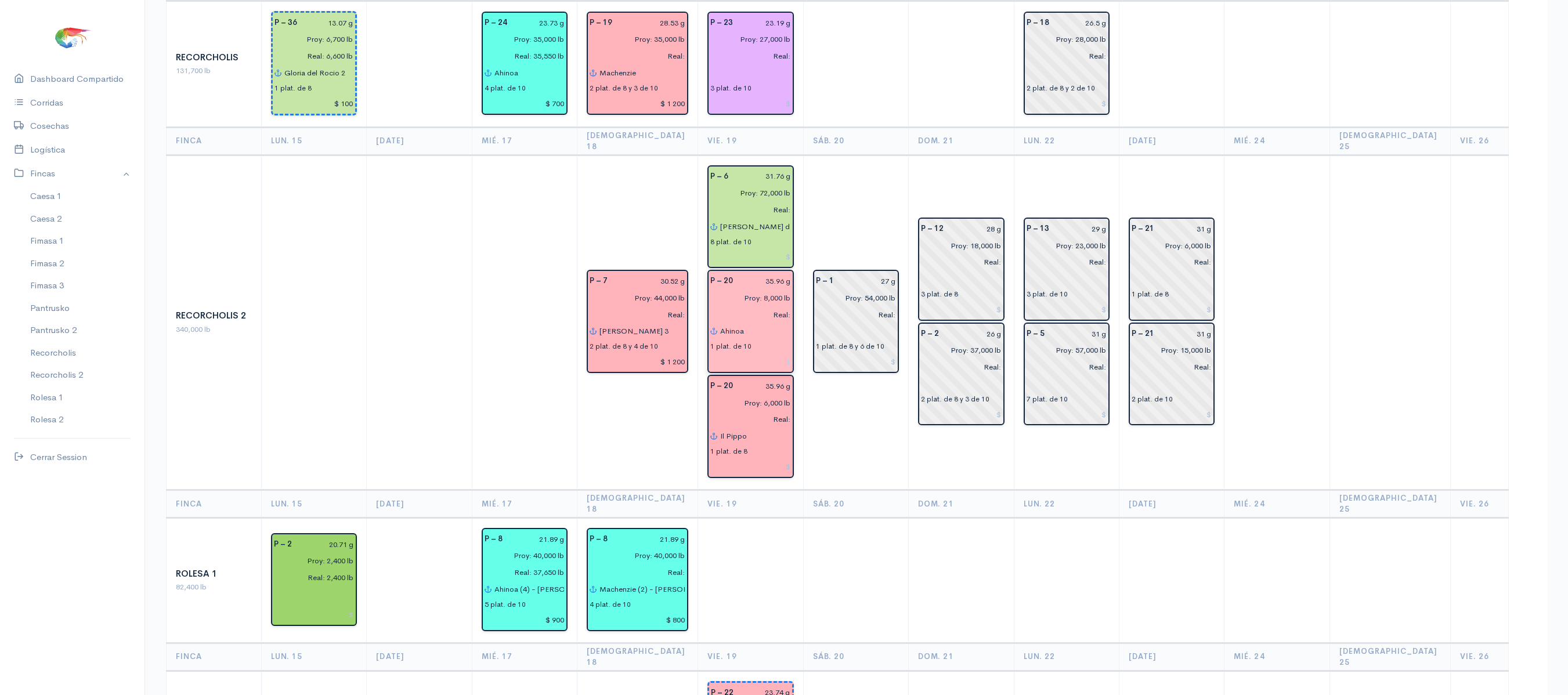
scroll to position [1458, 0]
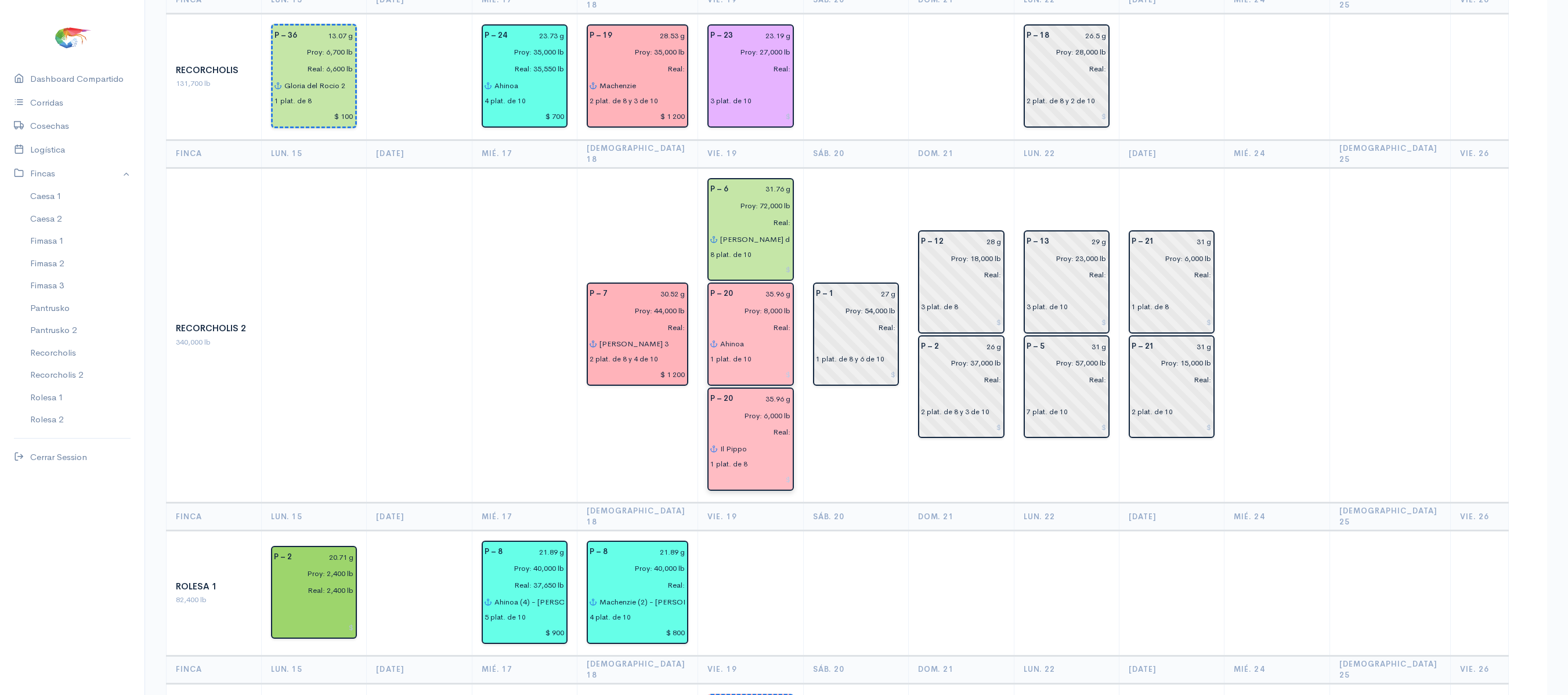
type input "Ahinoa"
click at [749, 440] on input "Il Pippo" at bounding box center [755, 448] width 71 height 16
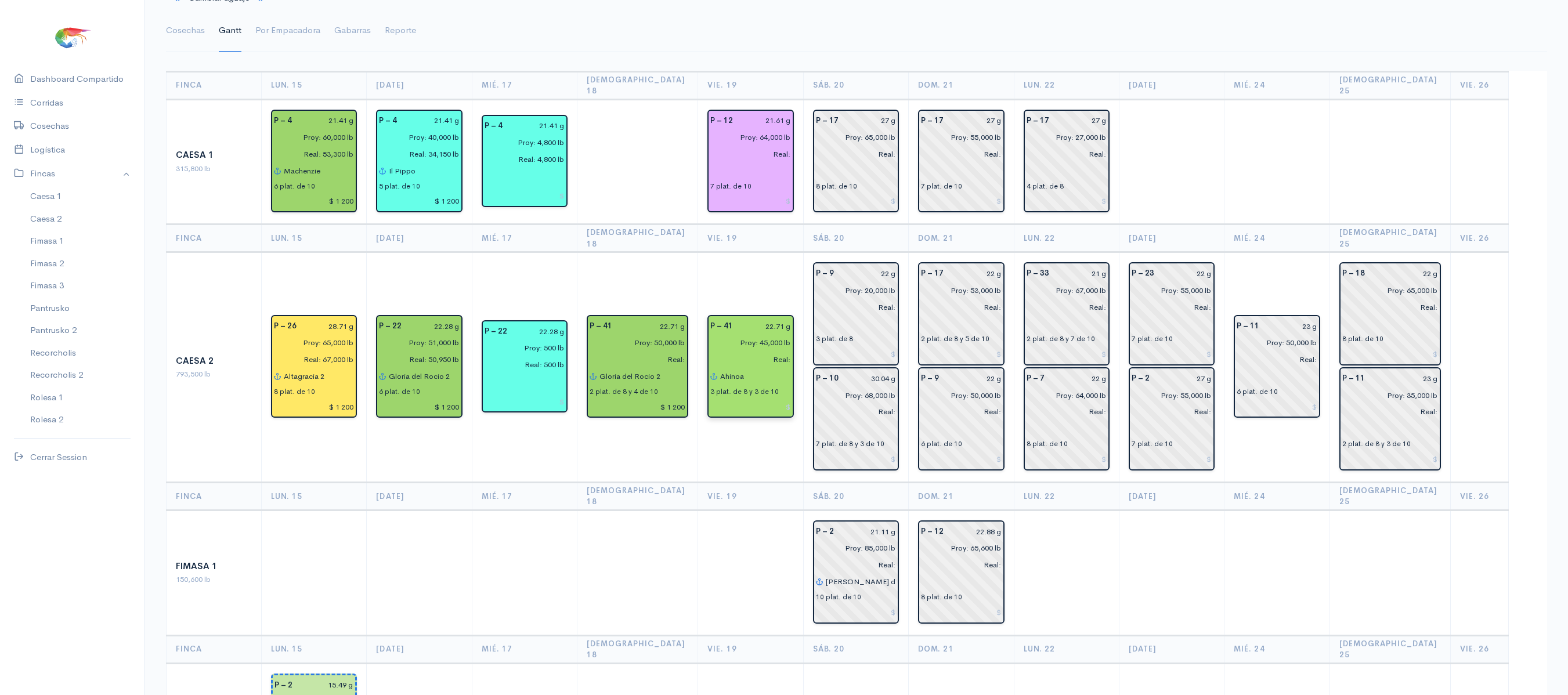
scroll to position [0, 0]
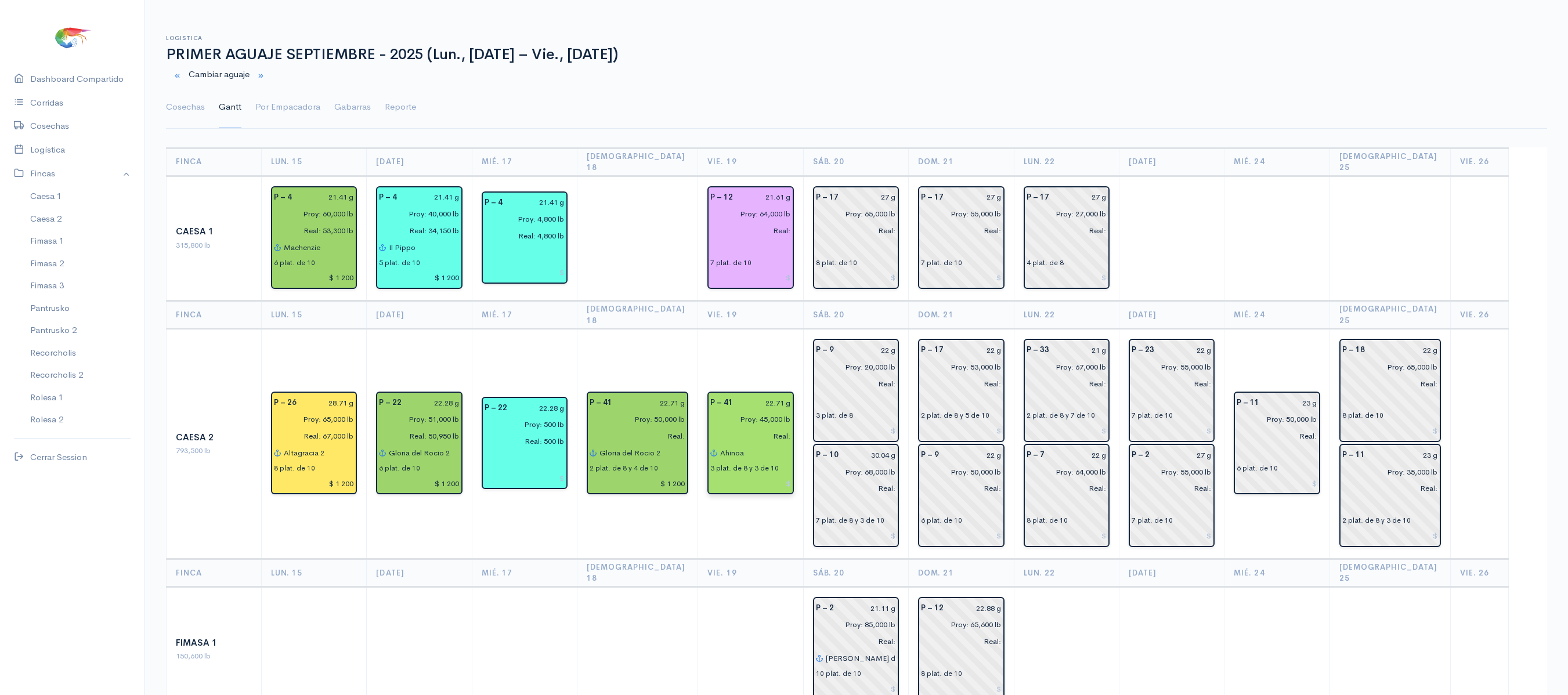
click at [745, 444] on input "Ahinoa" at bounding box center [755, 452] width 71 height 16
click at [187, 107] on link "Cosechas" at bounding box center [186, 107] width 39 height 42
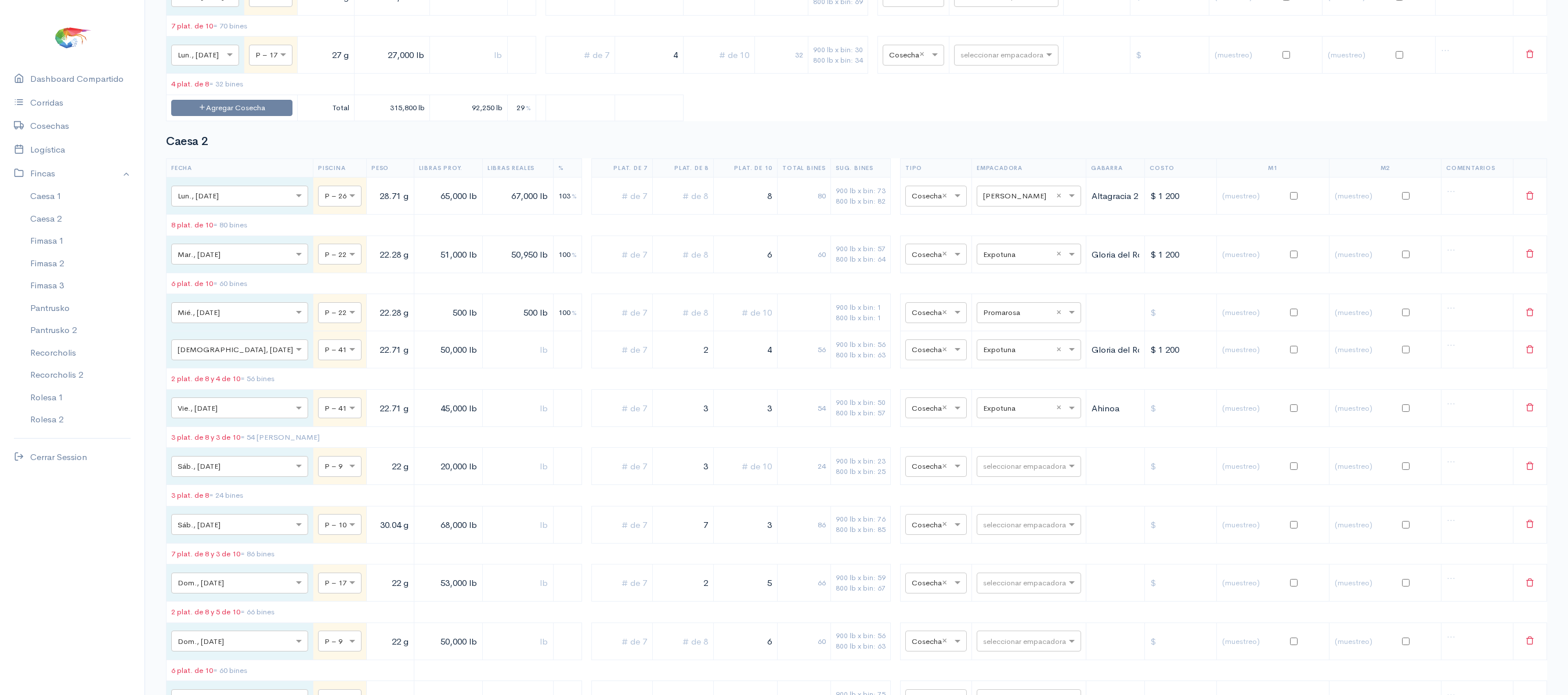
scroll to position [483, 0]
drag, startPoint x: 655, startPoint y: 435, endPoint x: 749, endPoint y: 432, distance: 94.0
click at [749, 425] on tr "× Vie., 19 Sep. × P – 41 22.71 g 45,000 lb 3 3 54 900 lb x bin: 50 800 lb x bin…" at bounding box center [856, 406] width 1381 height 37
click at [749, 418] on input "3" at bounding box center [745, 407] width 54 height 24
drag, startPoint x: 773, startPoint y: 433, endPoint x: 825, endPoint y: 435, distance: 52.0
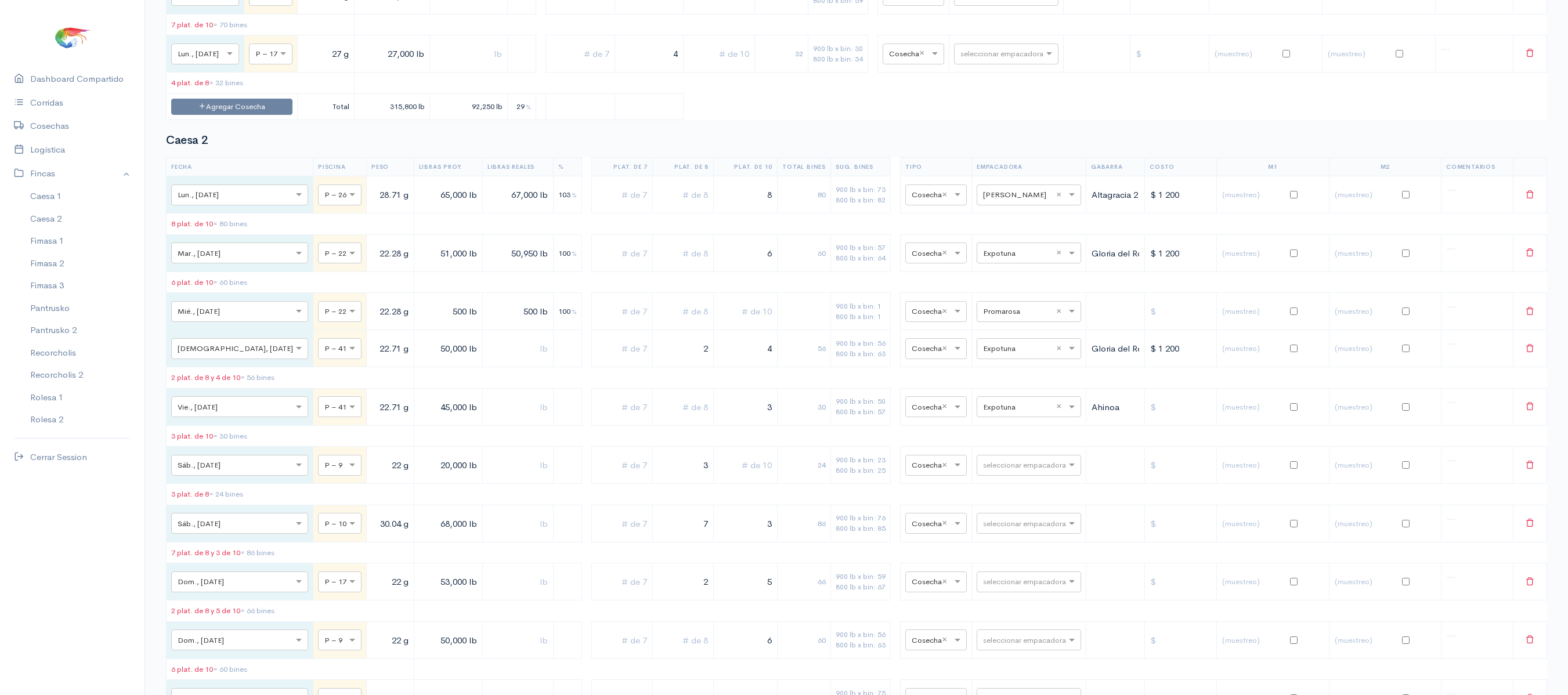
click at [825, 425] on tr "× Vie., 19 Sep. × P – 41 22.71 g 45,000 lb 3 30 900 lb x bin: 50 800 lb x bin: …" at bounding box center [856, 406] width 1381 height 37
type input "5"
click at [737, 413] on table "Fecha Piscina Peso Libras Proy. Libras Reales % Plat. de 7 Plat. de 8 Plat. de …" at bounding box center [856, 635] width 1381 height 957
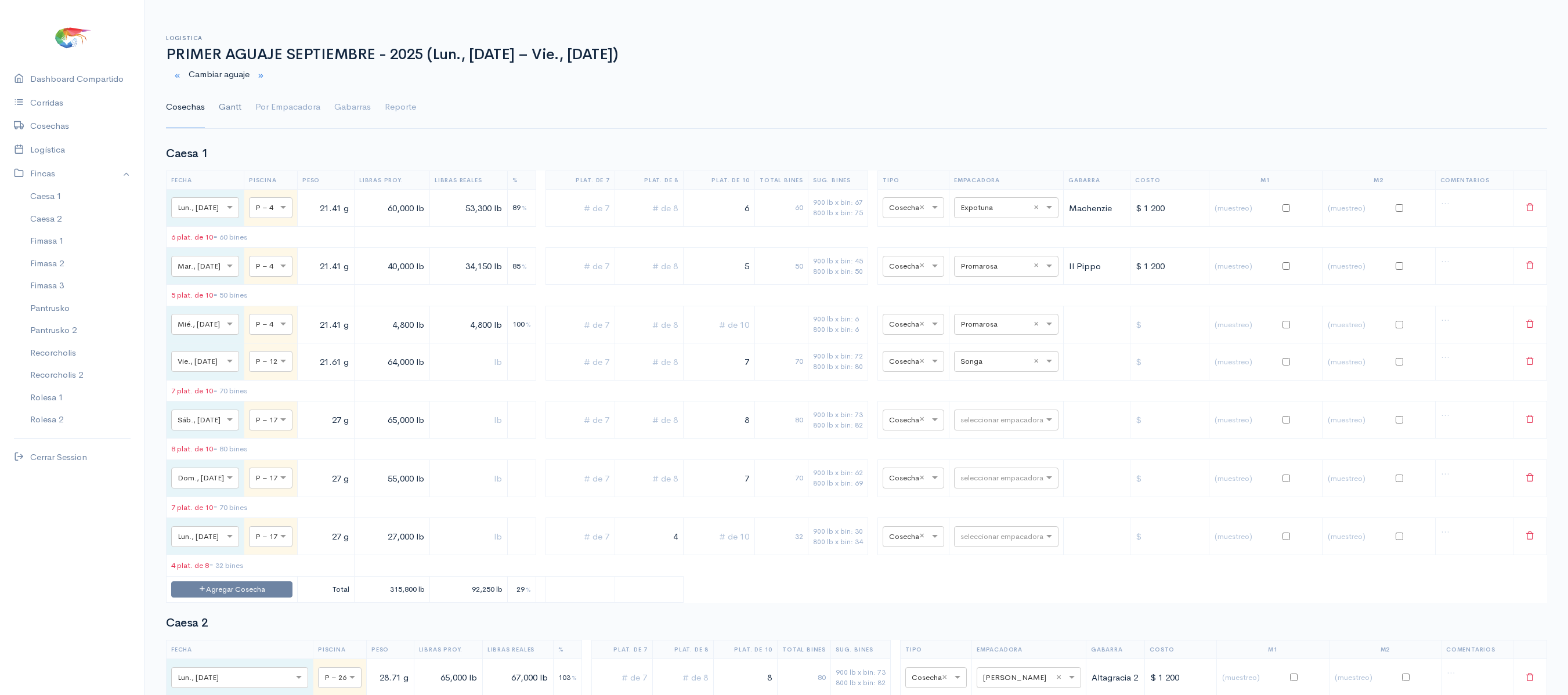
click at [237, 107] on link "Gantt" at bounding box center [230, 107] width 23 height 42
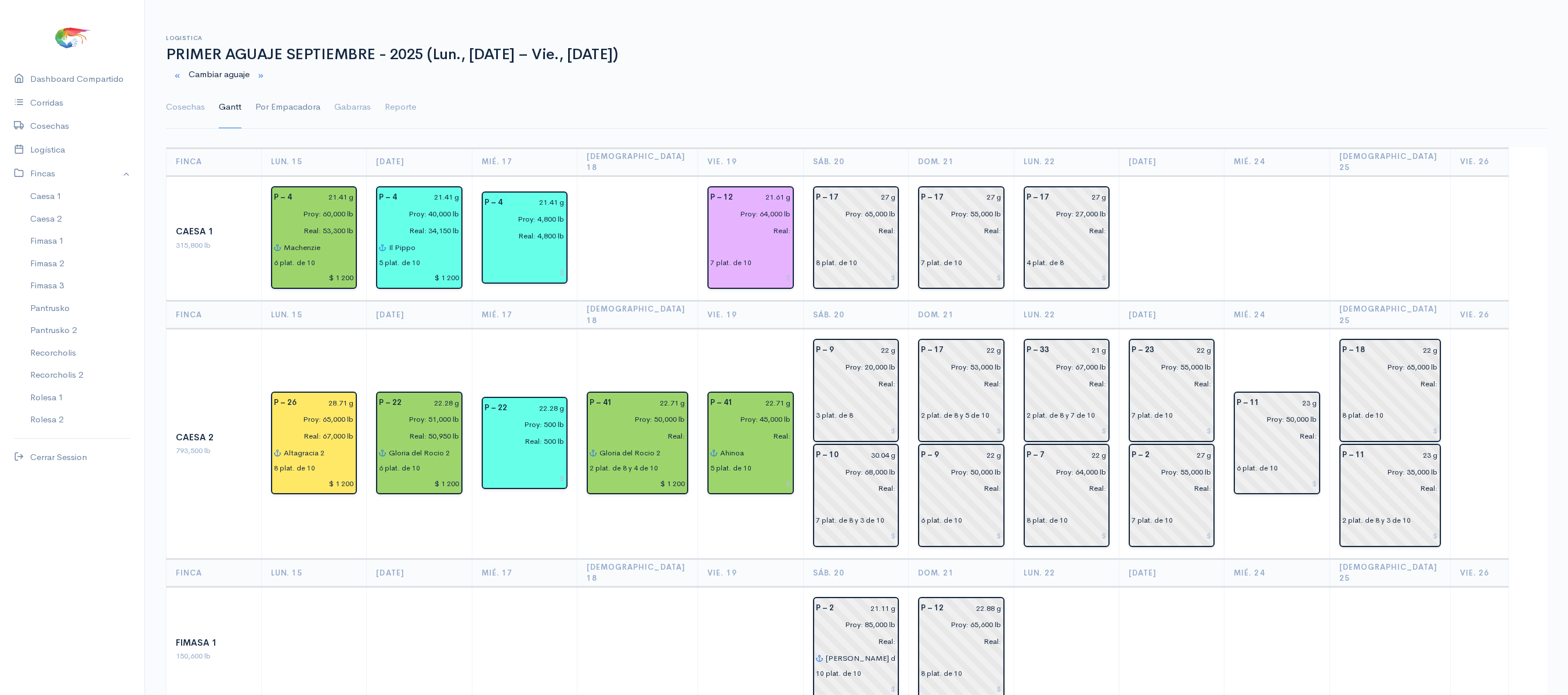
click at [285, 123] on link "Por Empacadora" at bounding box center [288, 107] width 65 height 42
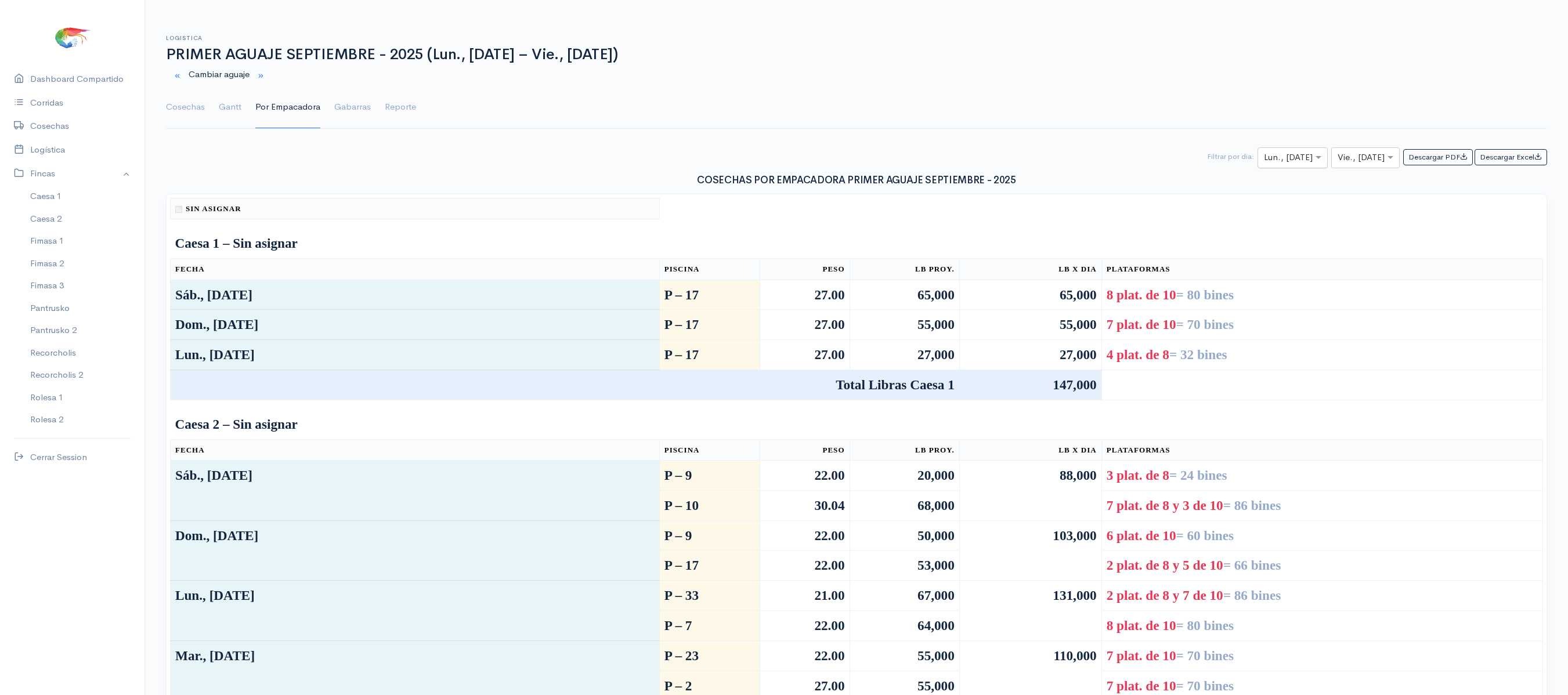
click at [1278, 165] on input "text" at bounding box center [1282, 157] width 37 height 15
type input "19"
click at [1352, 182] on h3 "COSECHAS POR EMPACADORA PRIMER AGUAJE SEPTIEMBRE - 2025" at bounding box center [856, 181] width 1381 height 11
click at [1366, 161] on input "text" at bounding box center [1355, 157] width 34 height 15
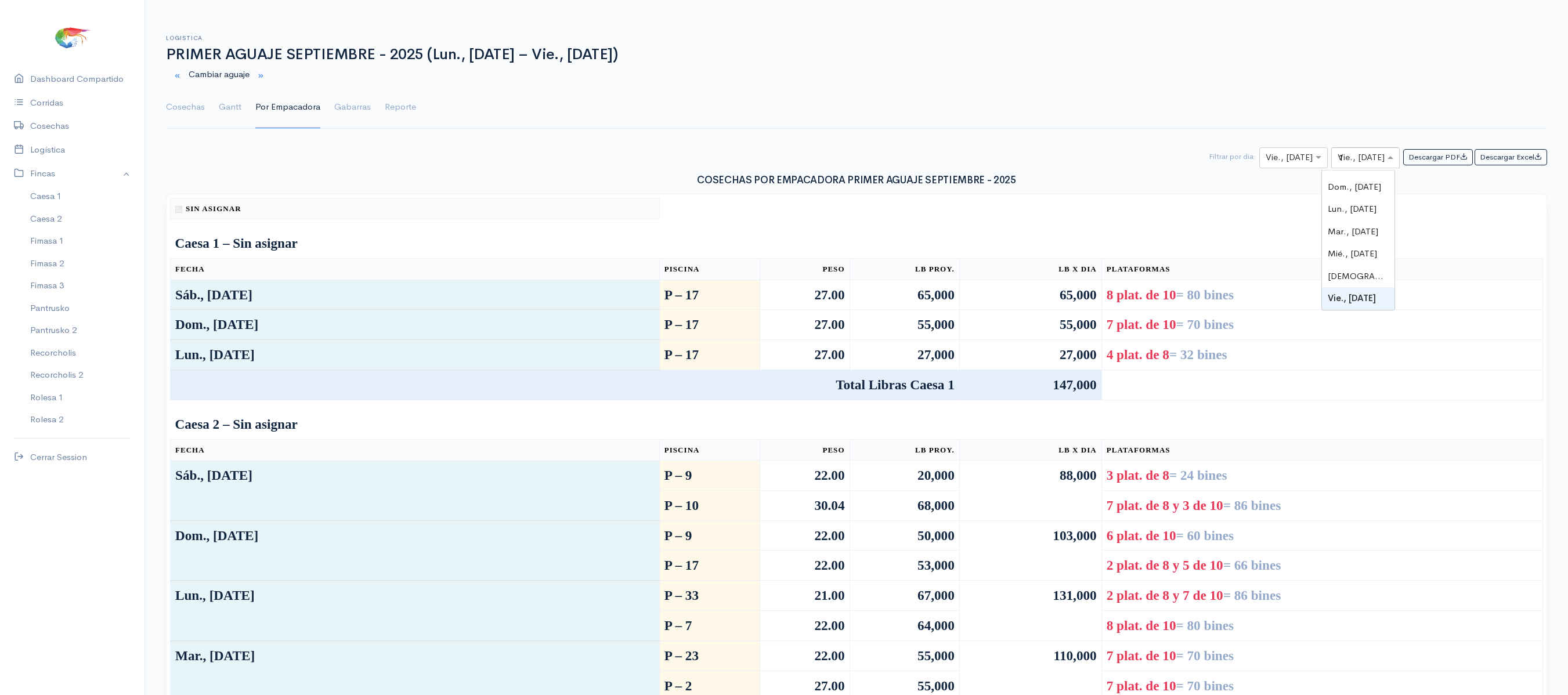
type input "19"
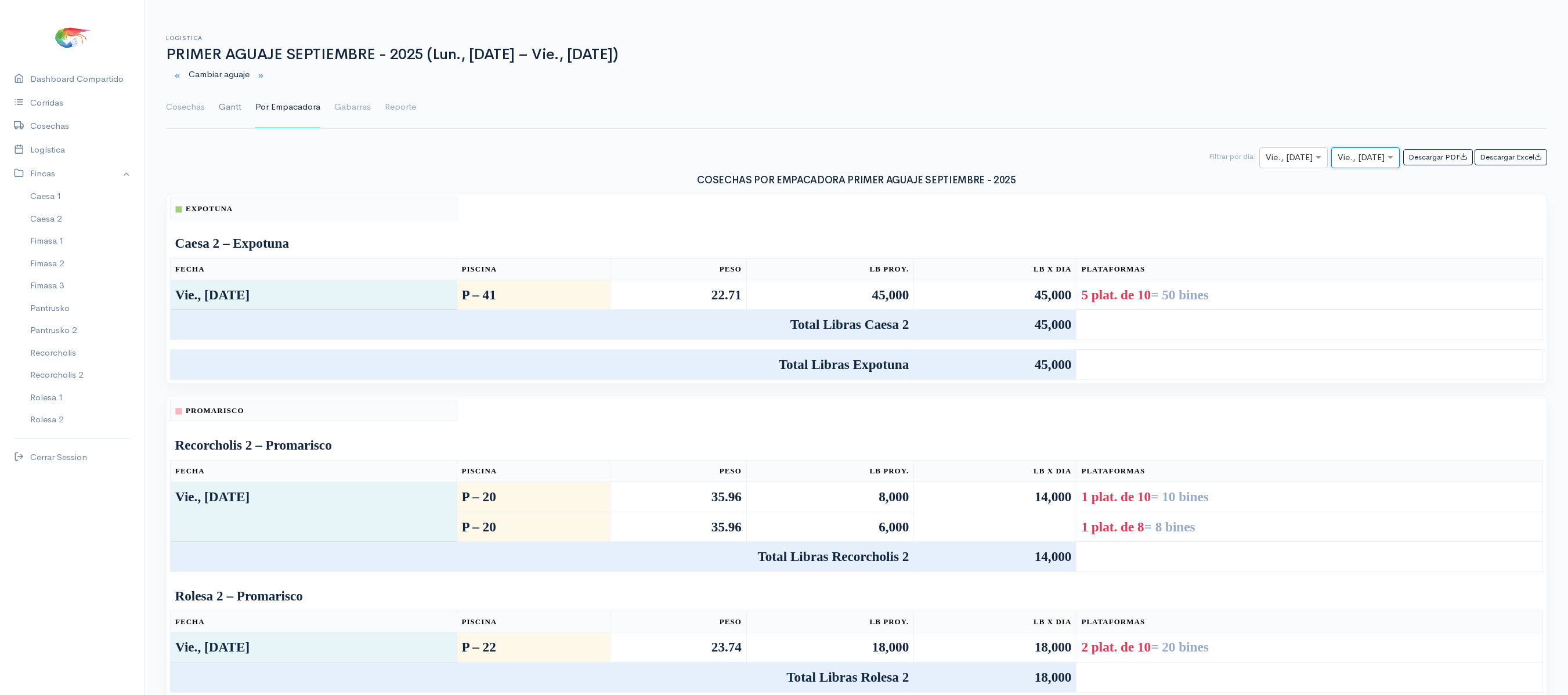
click at [235, 107] on link "Gantt" at bounding box center [230, 107] width 23 height 42
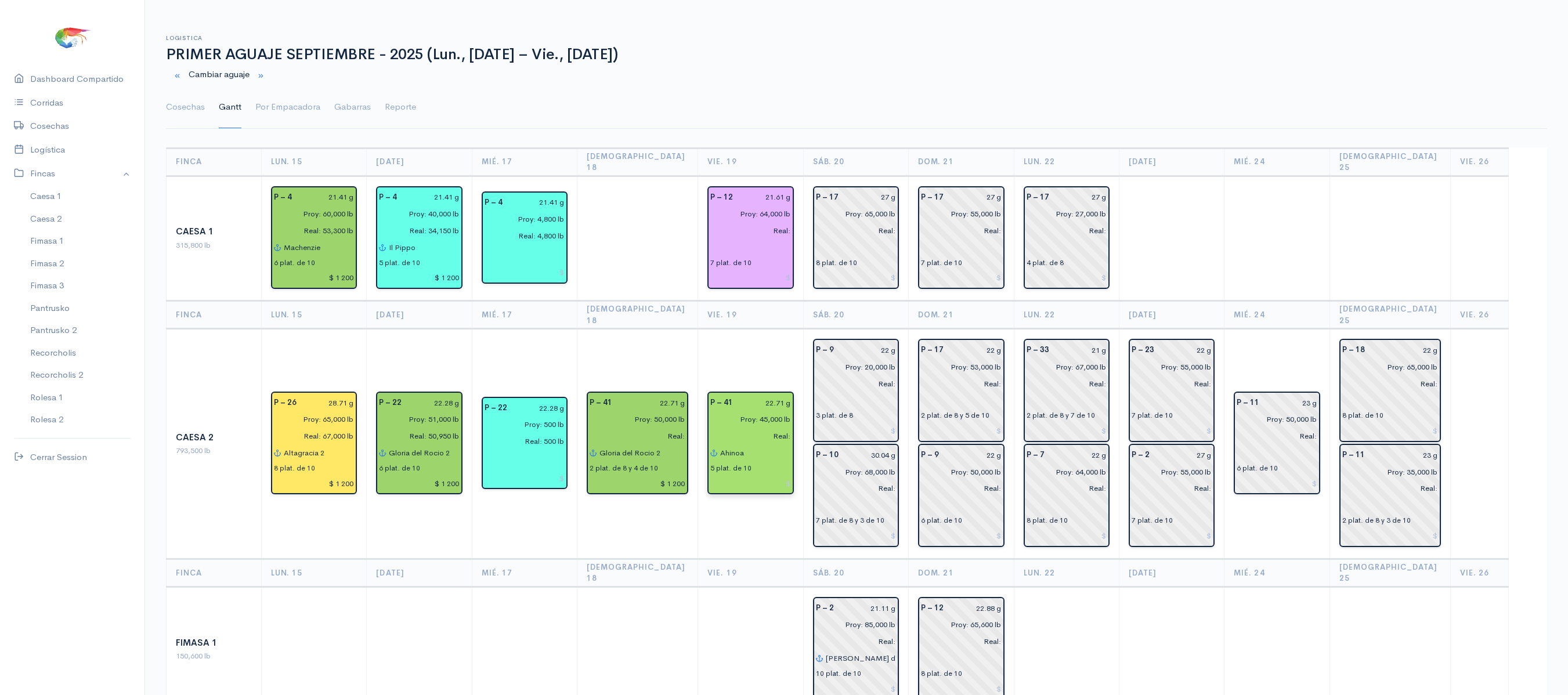
click at [767, 461] on div "5 plat. de 10" at bounding box center [750, 467] width 80 height 13
click at [779, 475] on input at bounding box center [750, 483] width 80 height 16
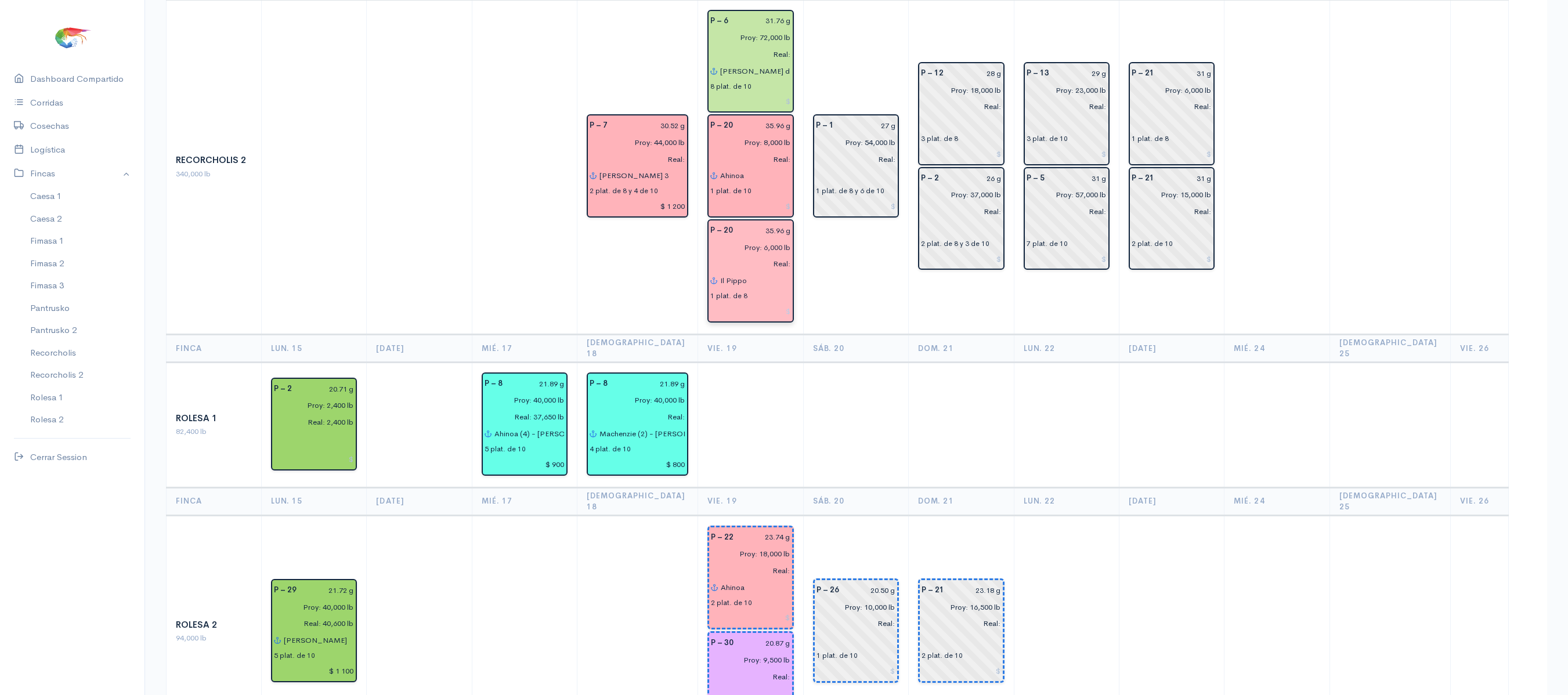
scroll to position [1627, 0]
type input "$ 1 100"
click at [771, 595] on div "2 plat. de 10" at bounding box center [750, 601] width 79 height 13
click at [771, 608] on input at bounding box center [750, 616] width 79 height 16
type input "$ 600"
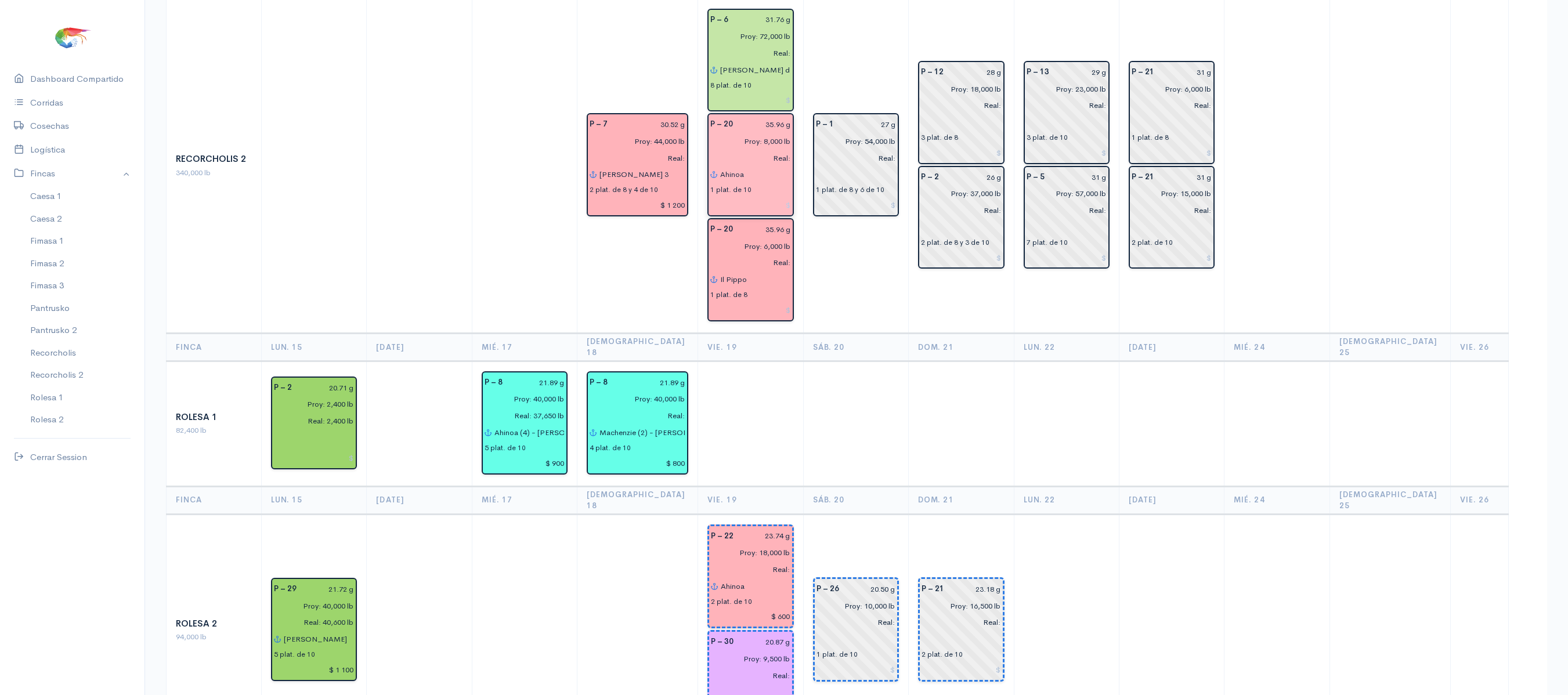
click at [764, 197] on input at bounding box center [750, 205] width 80 height 16
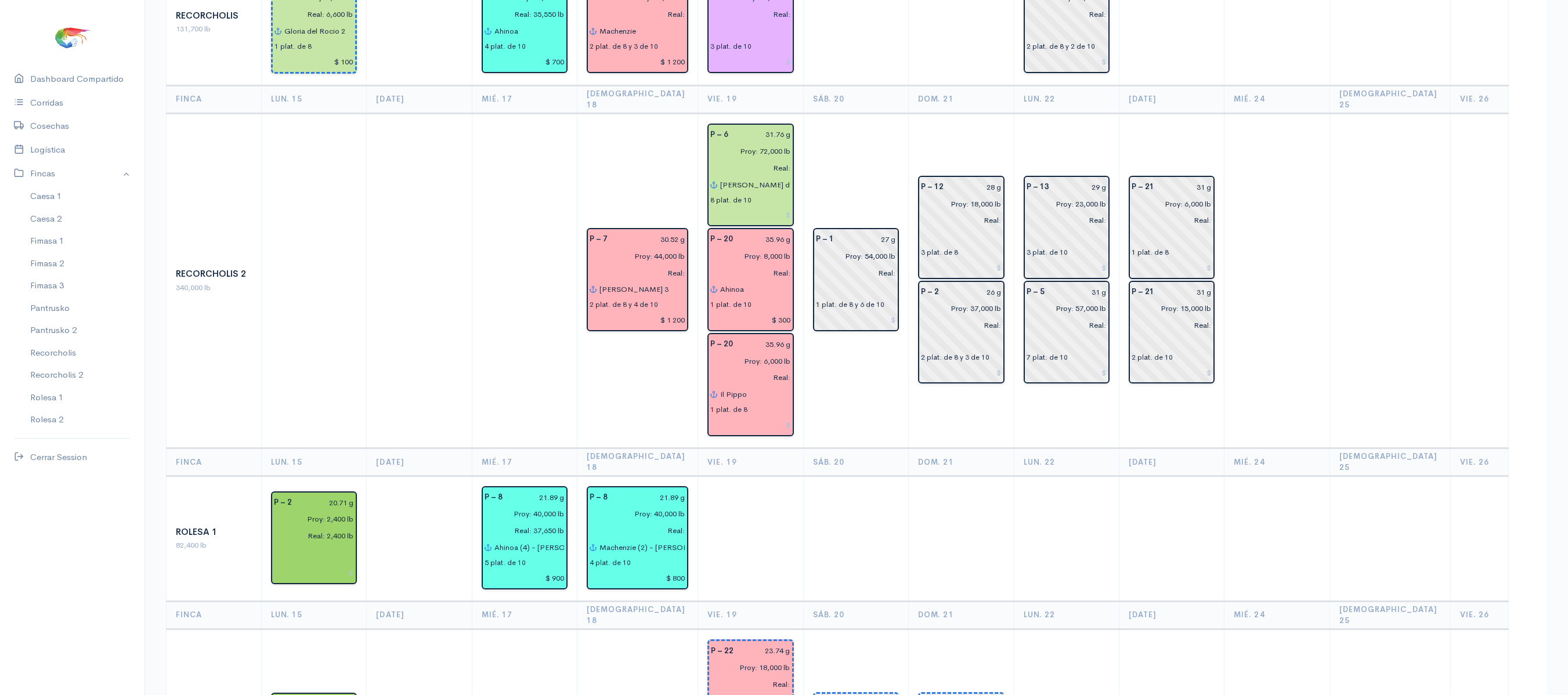
scroll to position [1511, 0]
type input "$ 200"
type input "$ 400"
click at [989, 304] on td "P – 12 28 g Proy: 18,000 lb Real: 3 plat. de 8 P – 2 26 g Proy: 37,000 lb Real:…" at bounding box center [961, 281] width 105 height 335
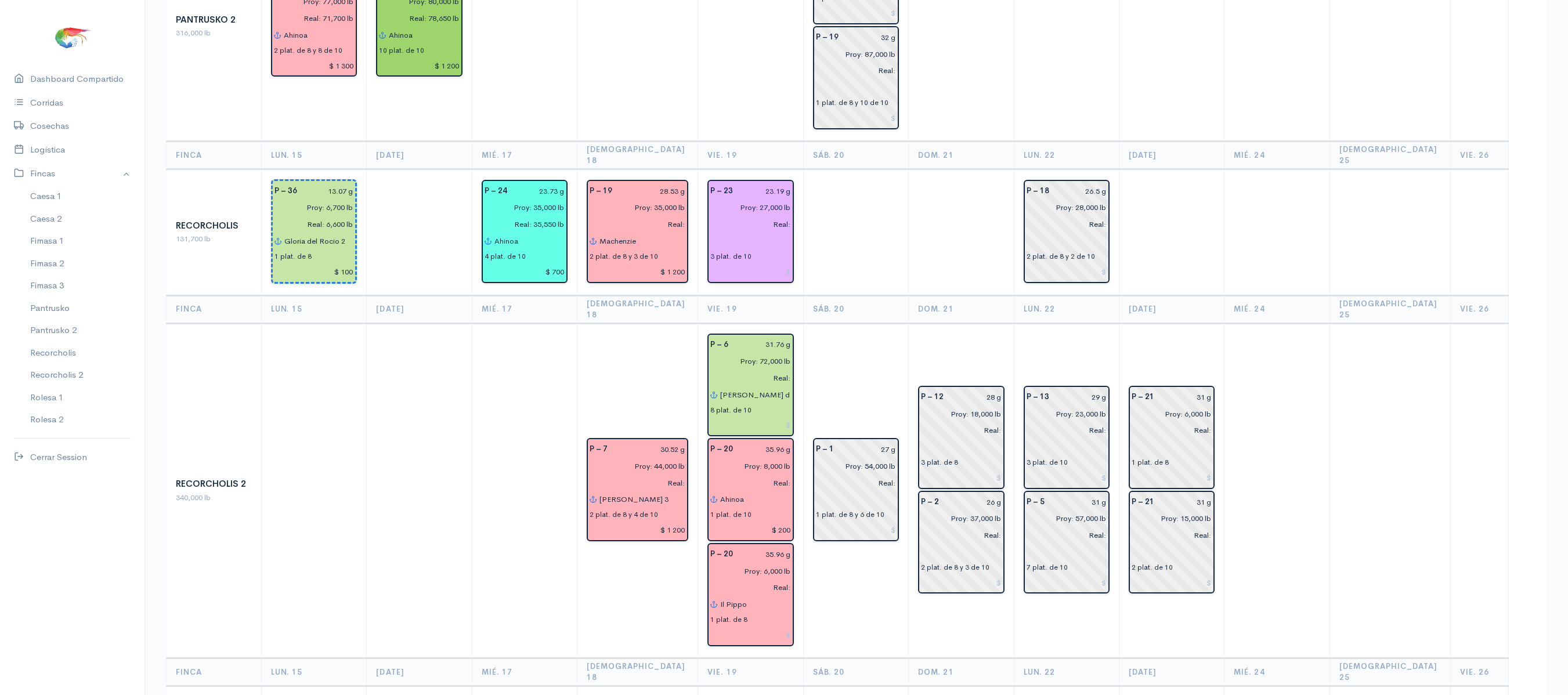
scroll to position [1301, 0]
click at [764, 418] on input at bounding box center [750, 426] width 80 height 16
type input "$ 1 400"
click at [923, 170] on td at bounding box center [961, 233] width 105 height 126
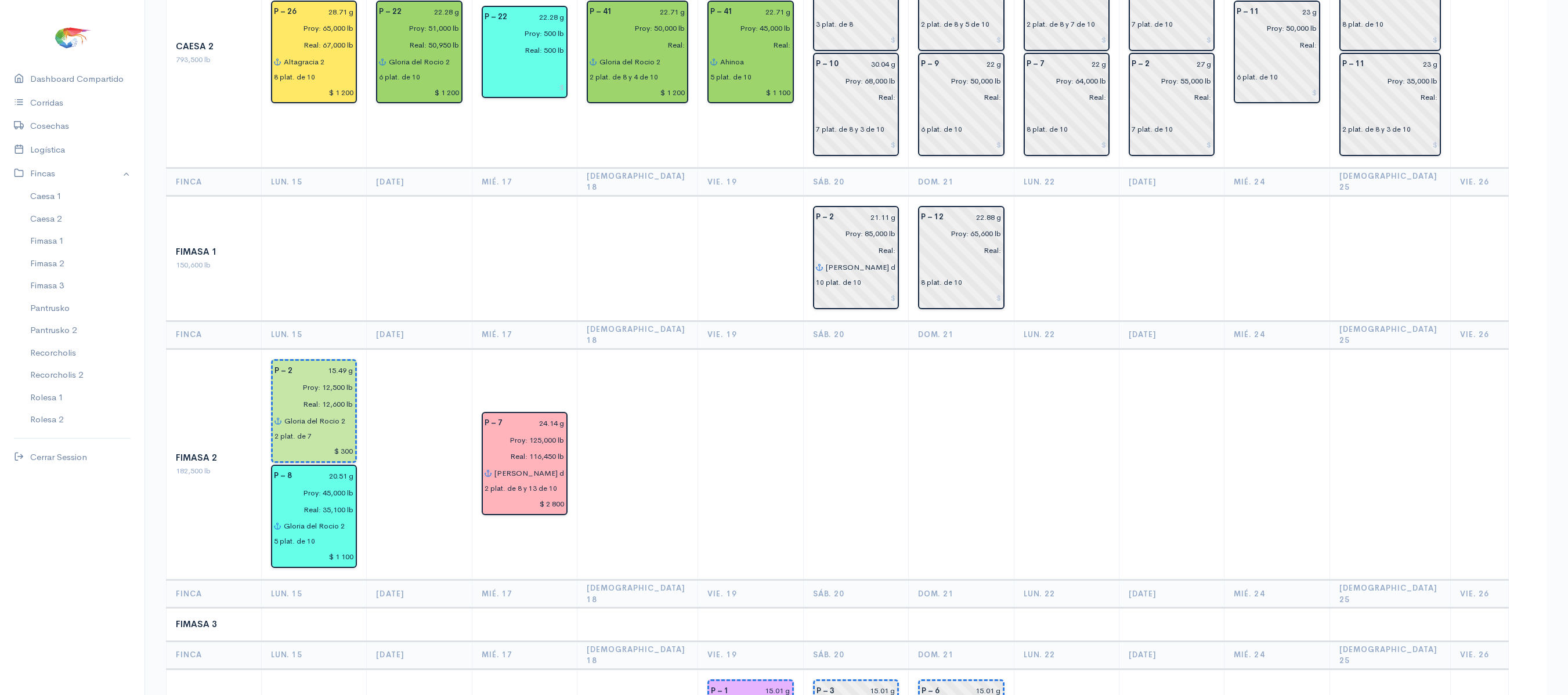
scroll to position [0, 0]
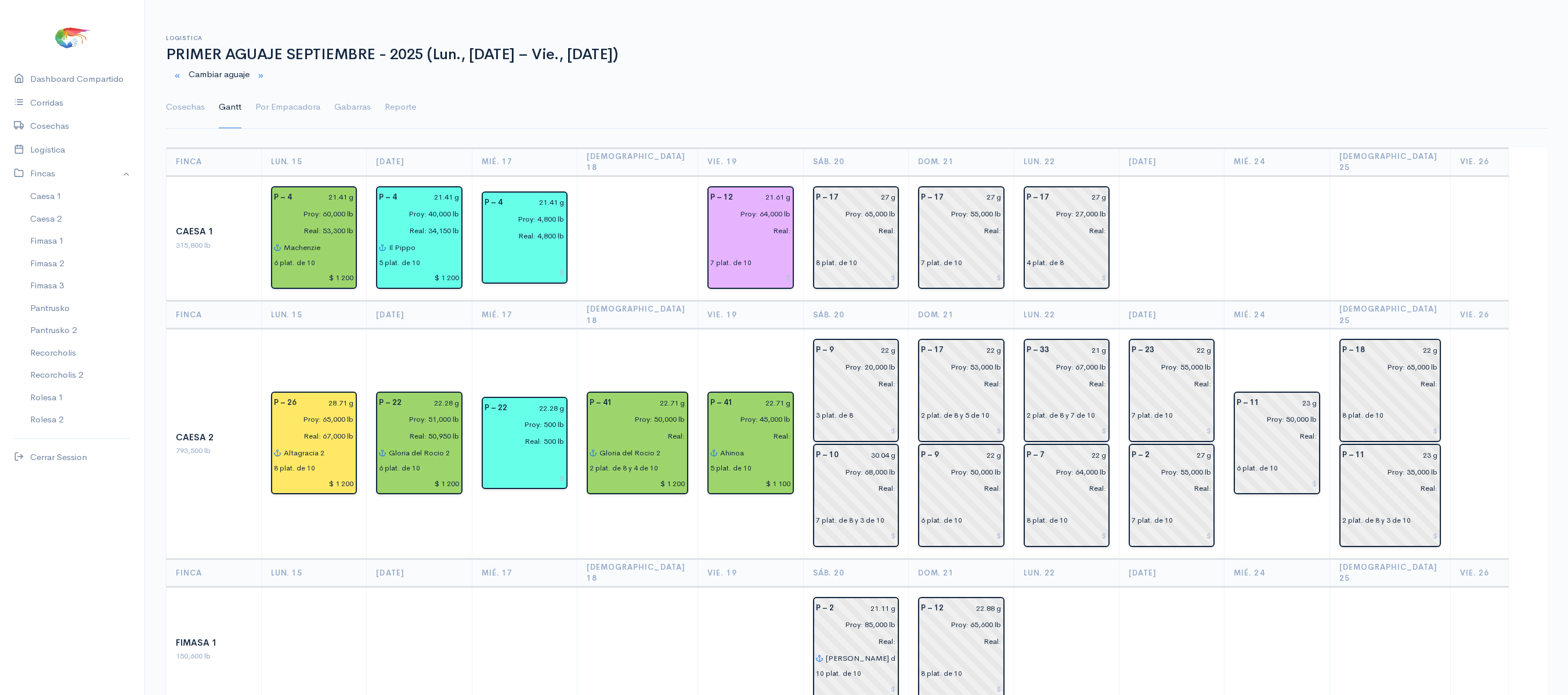
click at [646, 329] on td "P – 41 22.71 g Proy: 50,000 lb Real: Gloria del Rocio 2 2 plat. de 8 y 4 de 10 …" at bounding box center [637, 444] width 121 height 230
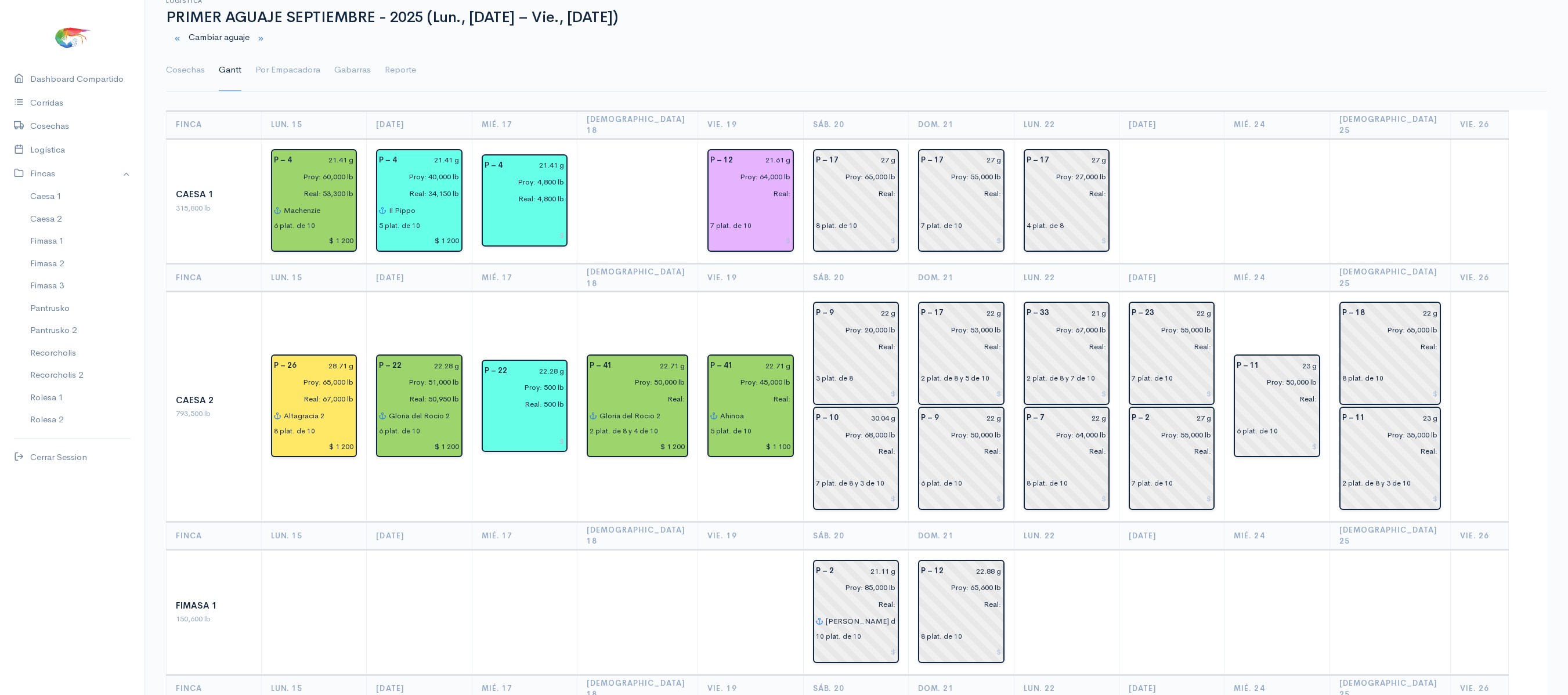
scroll to position [36, 0]
click at [725, 203] on input "text" at bounding box center [750, 211] width 80 height 16
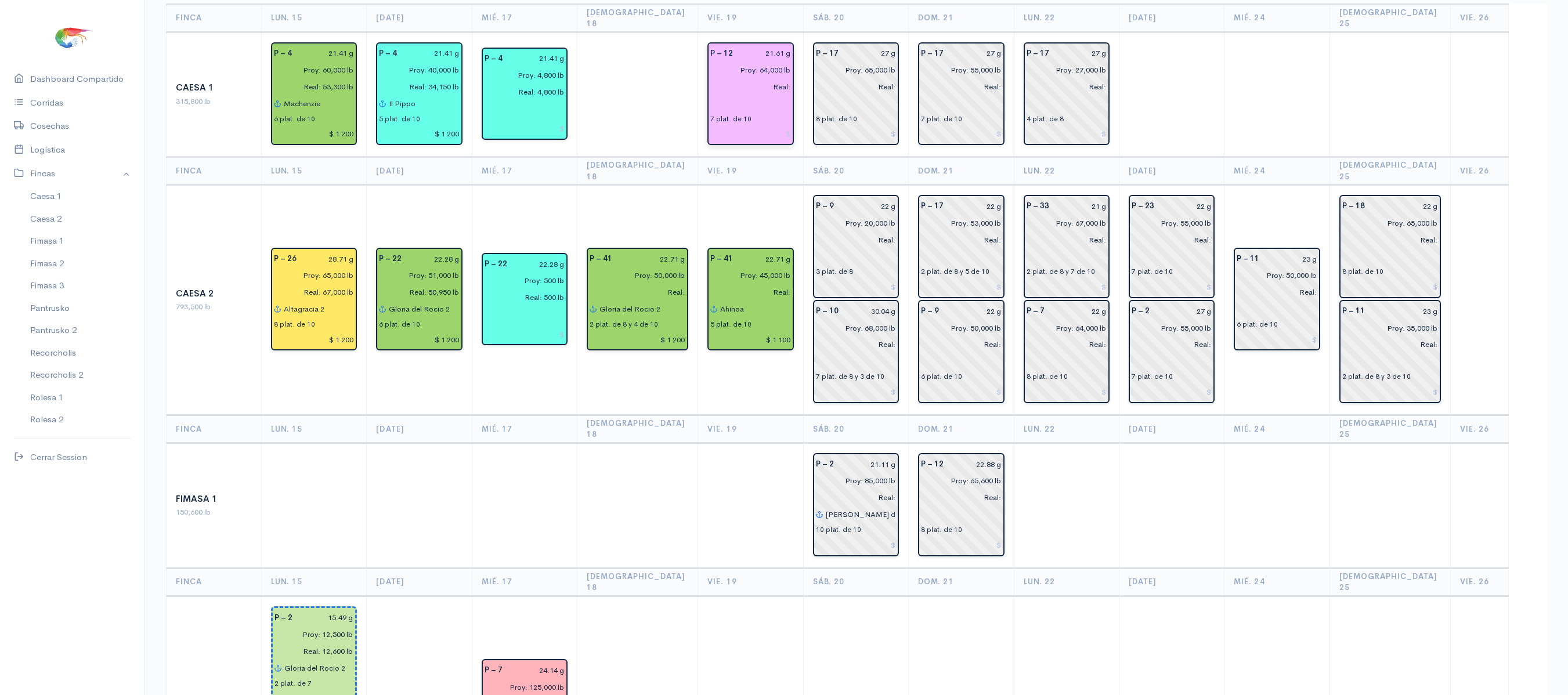
scroll to position [143, 0]
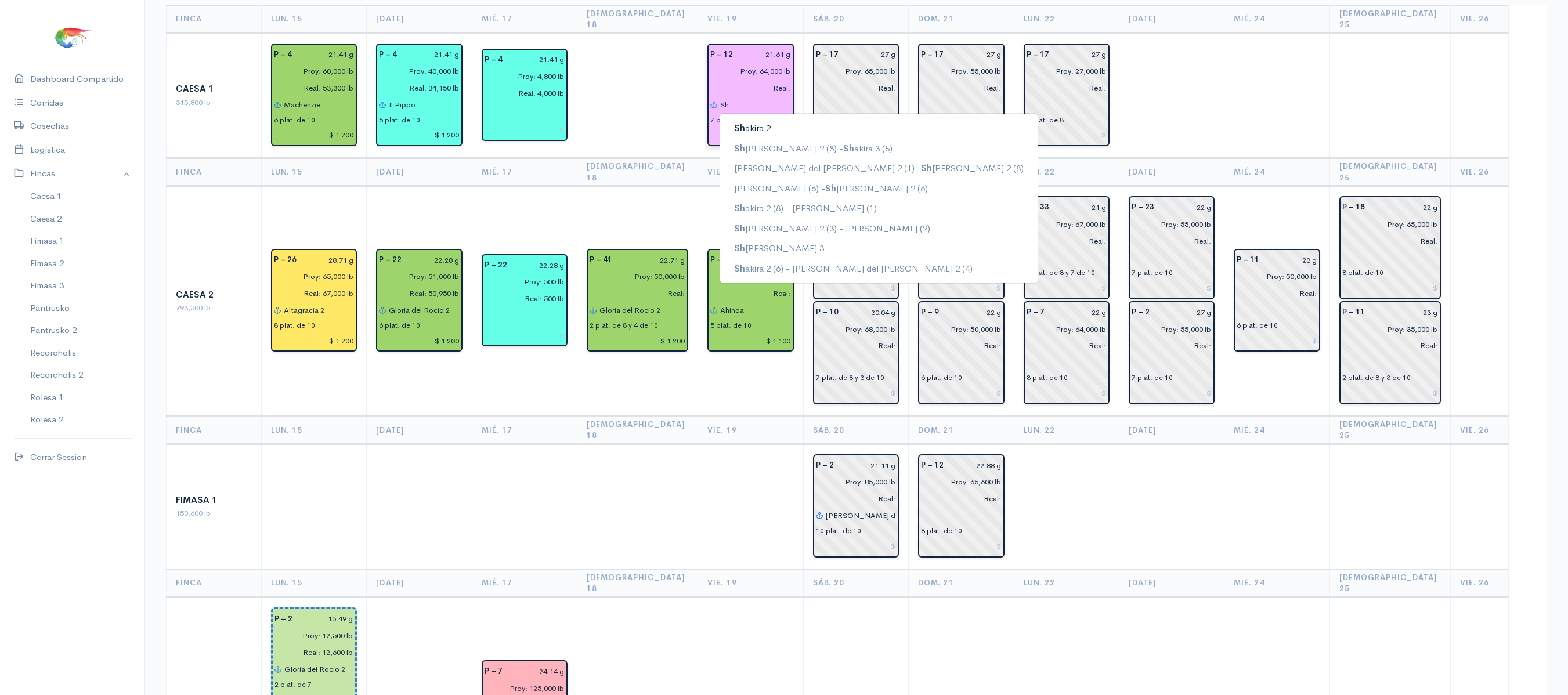
click at [786, 121] on button "Sh akira 2" at bounding box center [878, 129] width 318 height 20
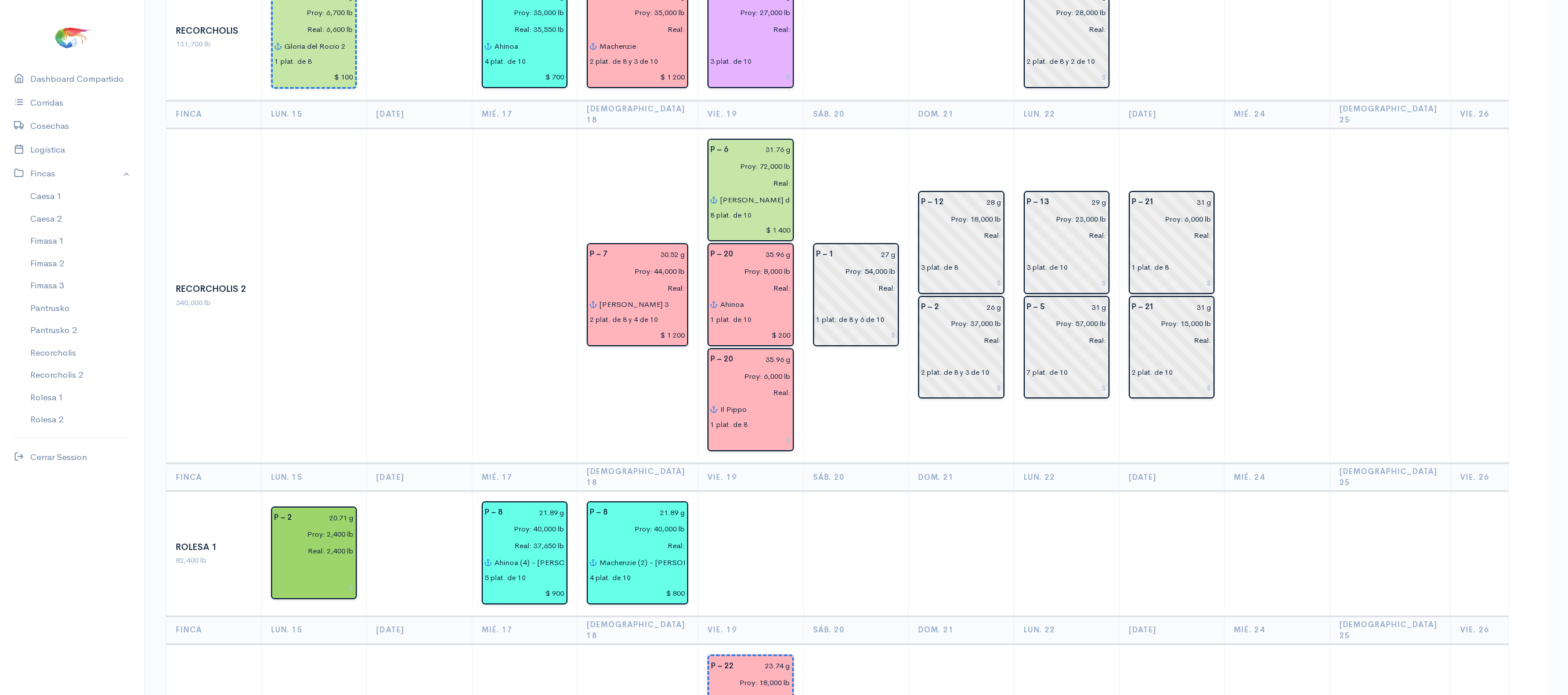
scroll to position [1698, 0]
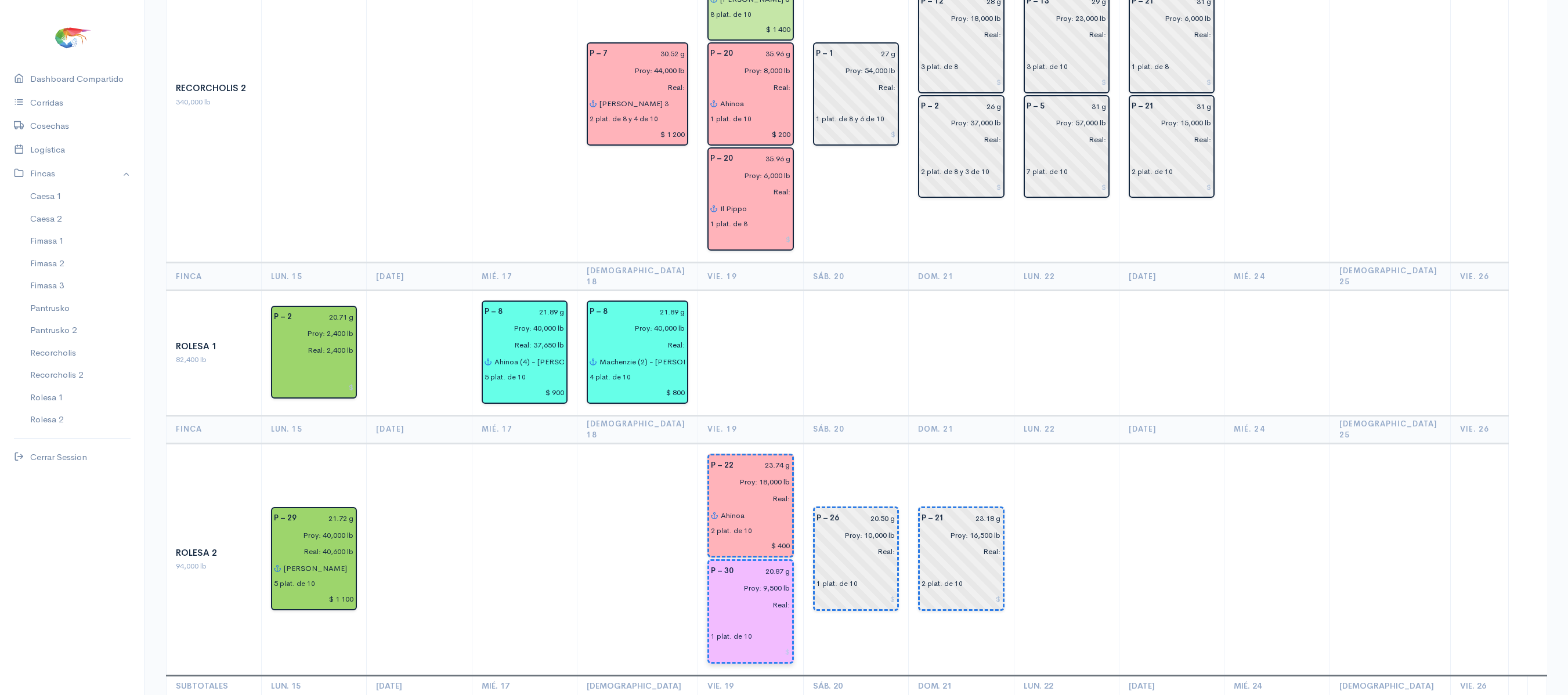
type input "Shakira 2"
click at [713, 613] on input "text" at bounding box center [750, 621] width 79 height 16
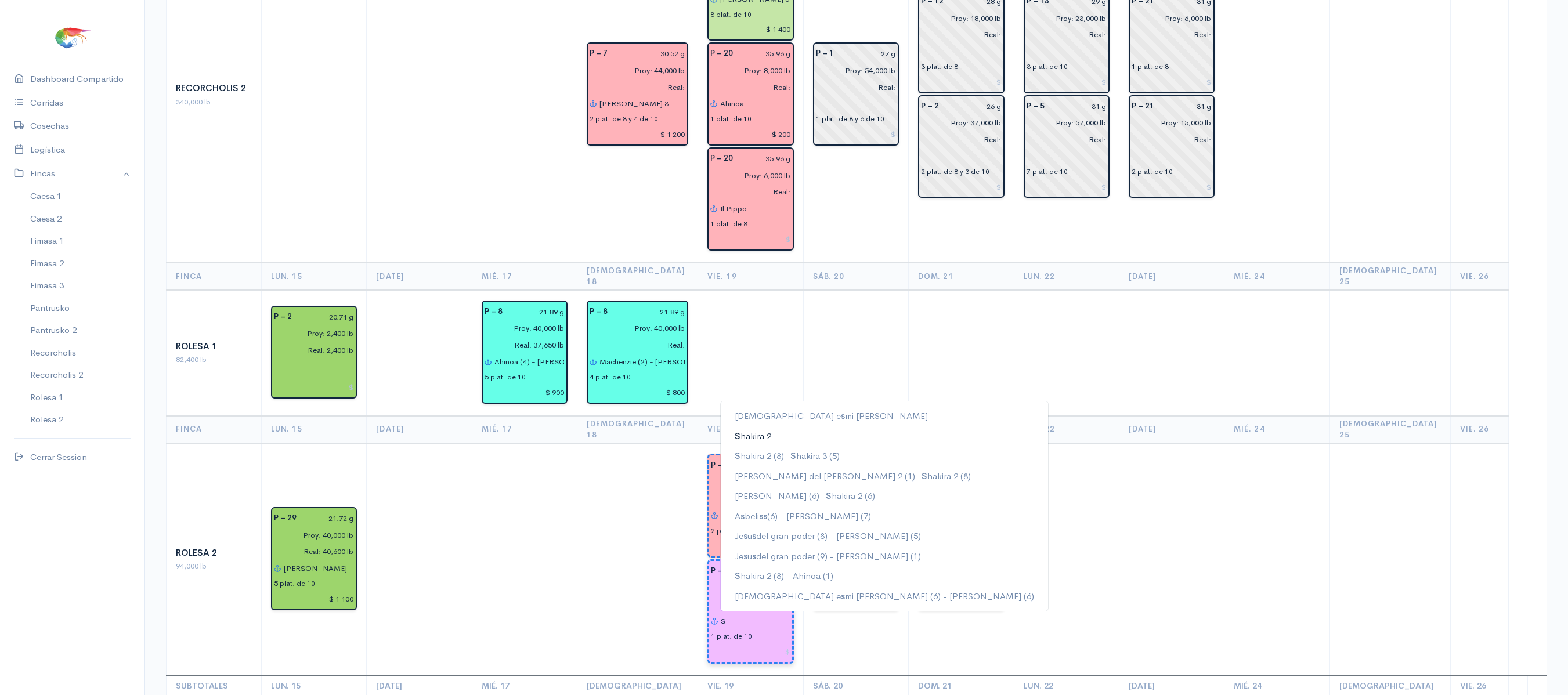
click at [752, 430] on ngb-highlight "S hakira 2" at bounding box center [753, 436] width 37 height 11
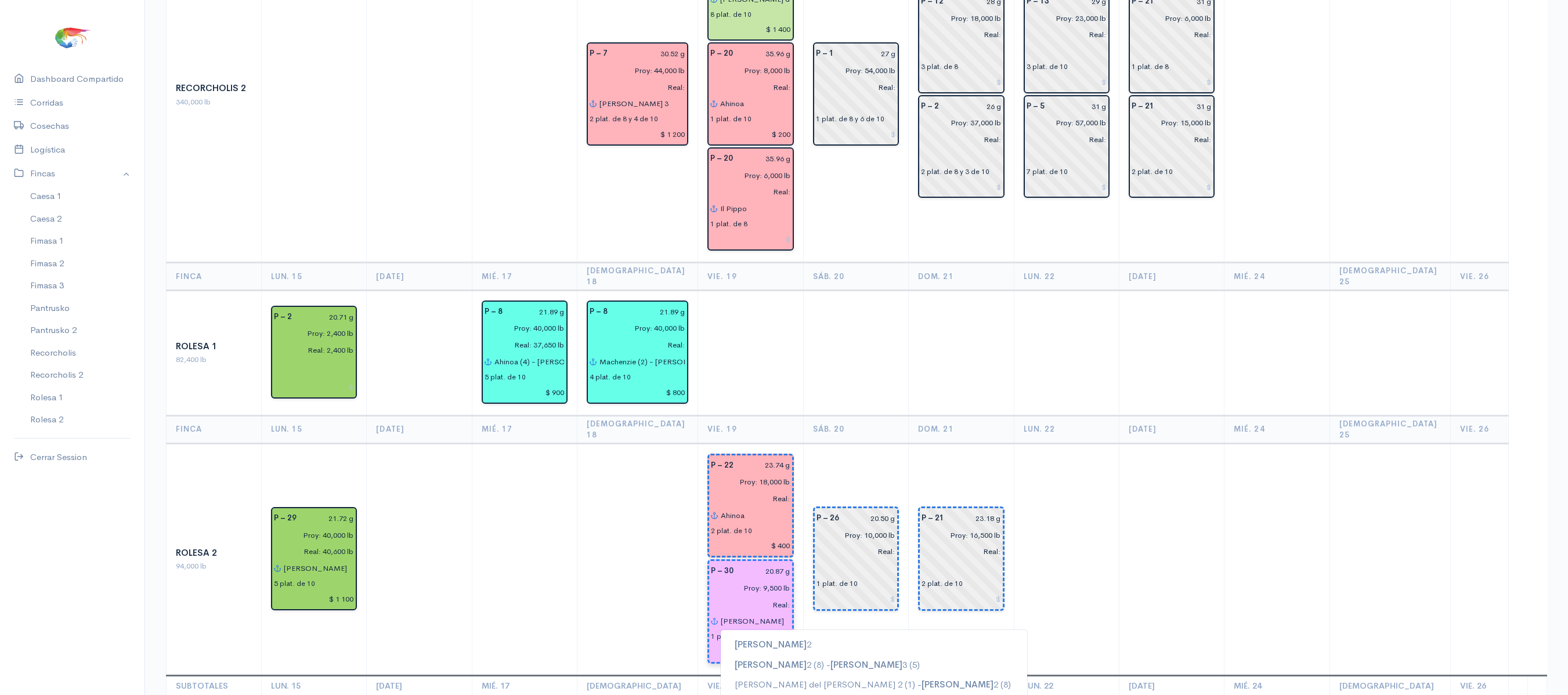
type input "Shakira 3"
click at [826, 443] on td "P – 26 20.50 g Proy: 10,000 lb Real: 1 plat. de 10" at bounding box center [855, 559] width 105 height 233
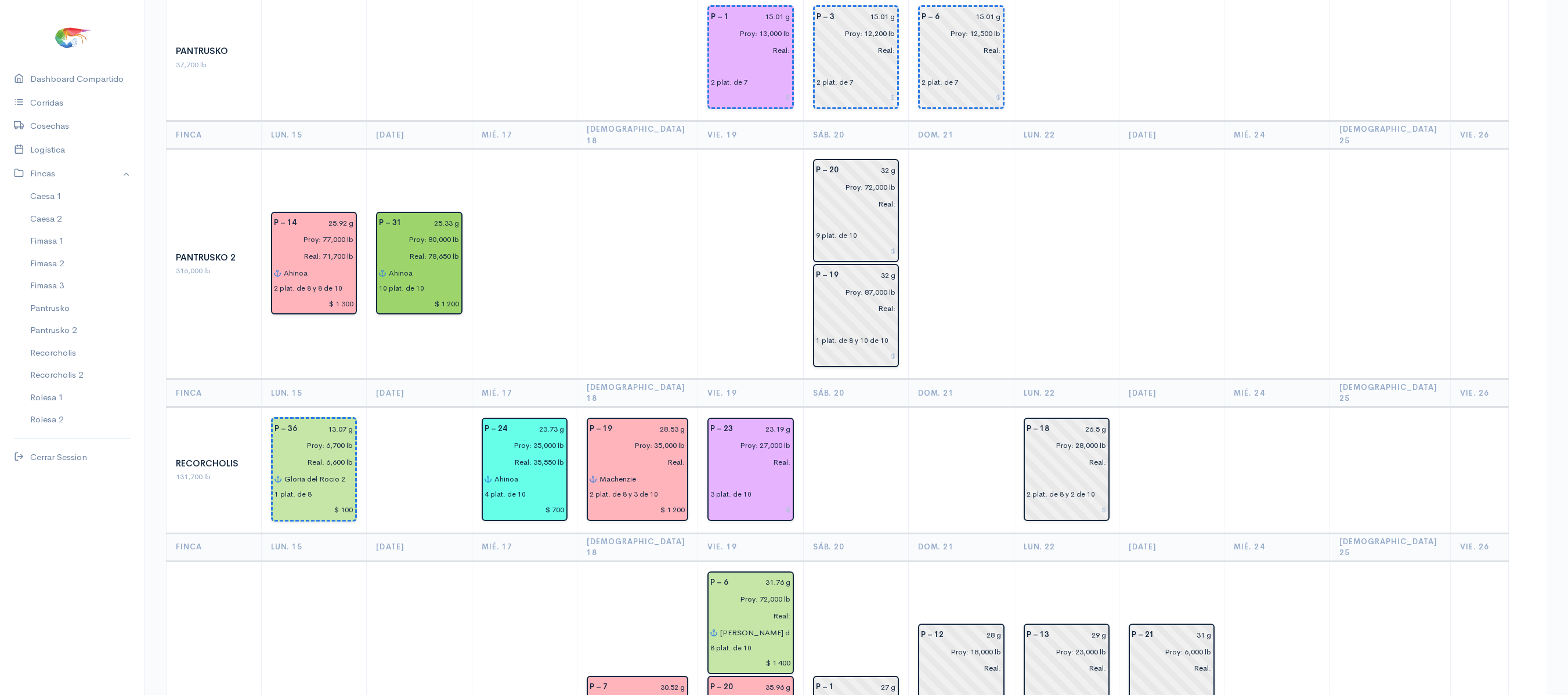
scroll to position [1063, 0]
click at [722, 472] on input "text" at bounding box center [750, 480] width 80 height 16
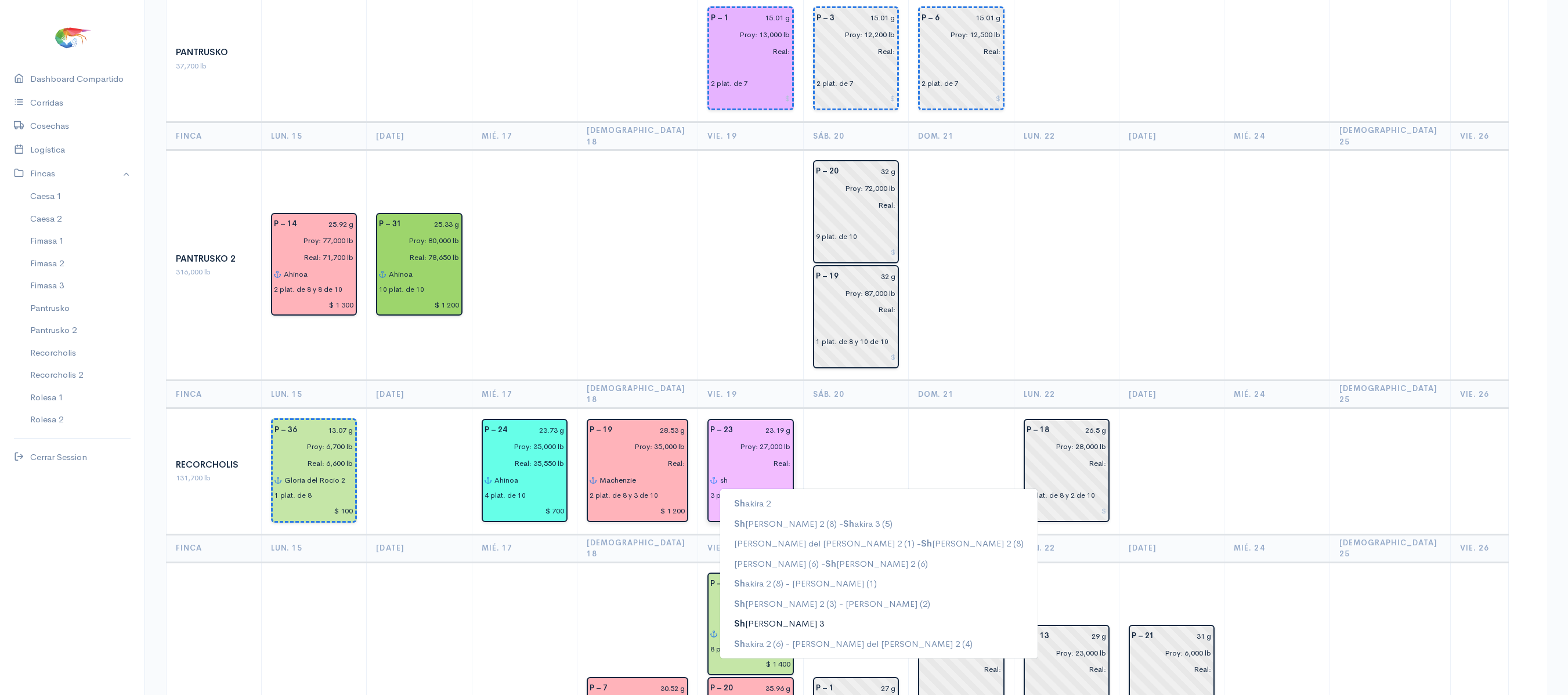
click at [764, 614] on button "Sh akira 3" at bounding box center [878, 624] width 318 height 20
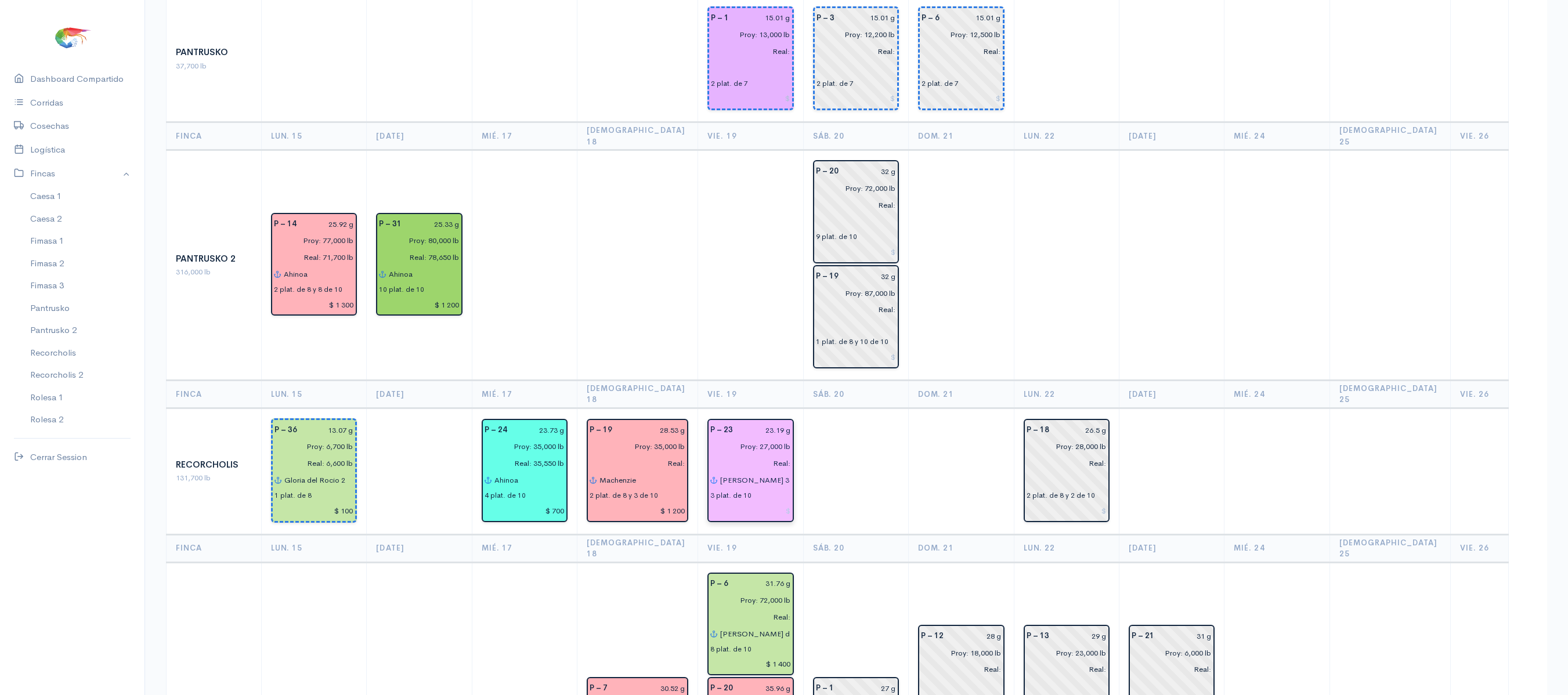
type input "Shakira 3"
click at [720, 240] on td at bounding box center [750, 266] width 105 height 230
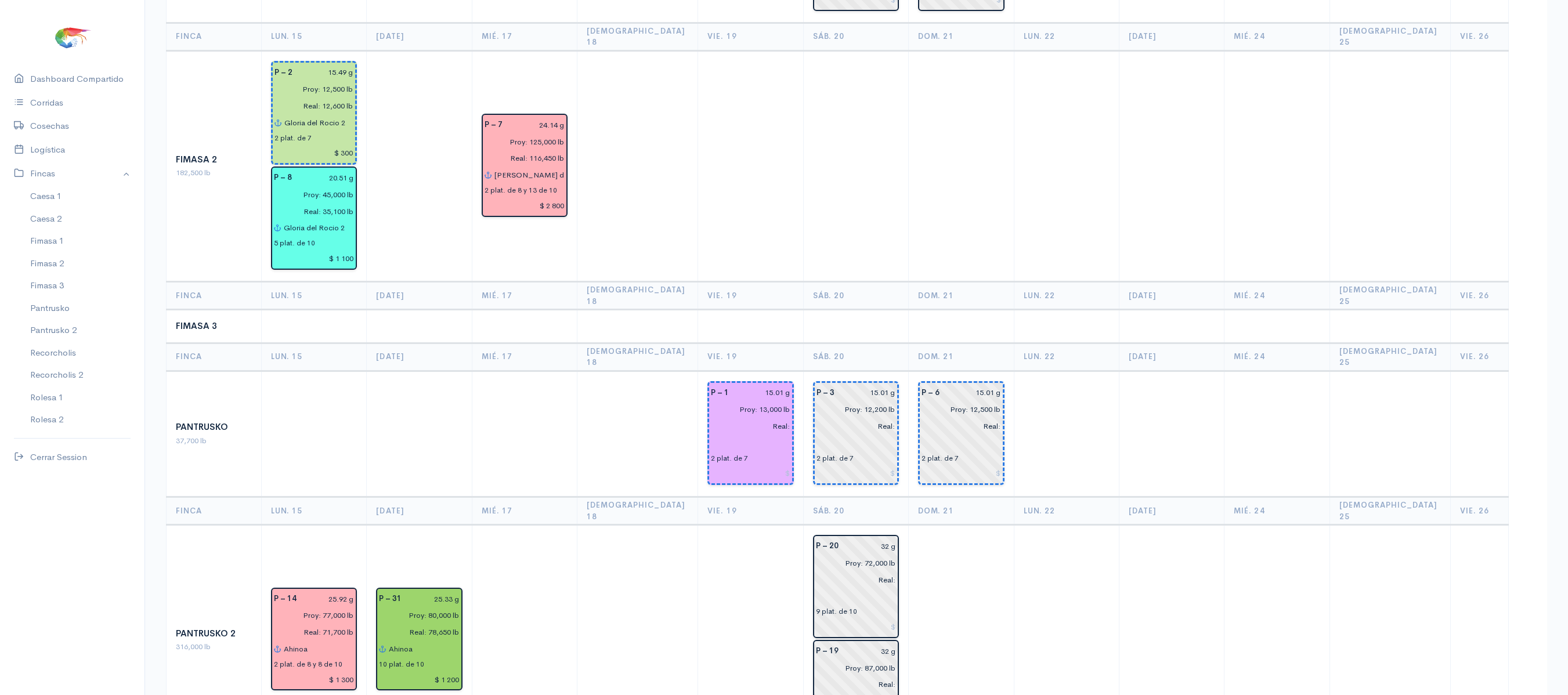
scroll to position [688, 0]
click at [717, 418] on input "Real:" at bounding box center [747, 426] width 86 height 16
click at [711, 436] on input "text" at bounding box center [750, 443] width 79 height 16
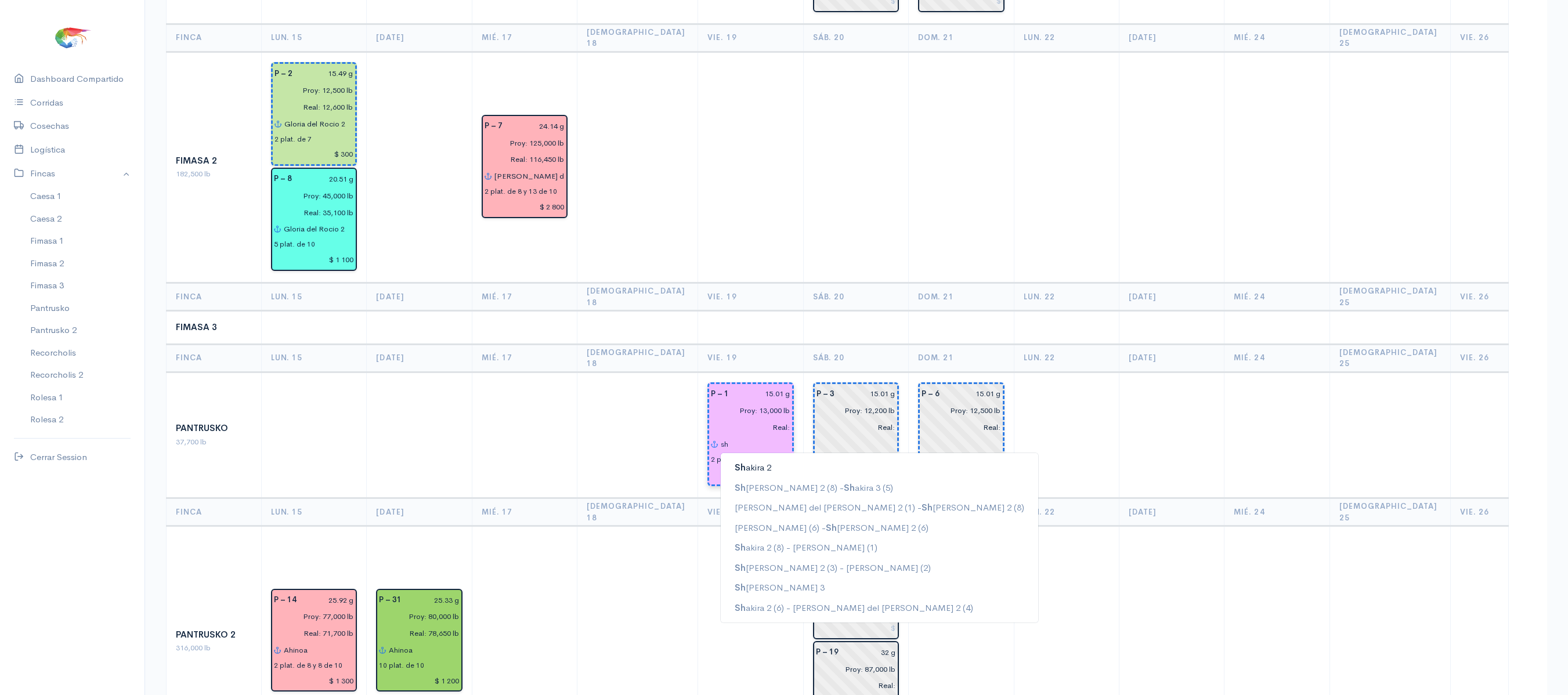
click at [757, 458] on button "Sh akira 2" at bounding box center [879, 468] width 318 height 20
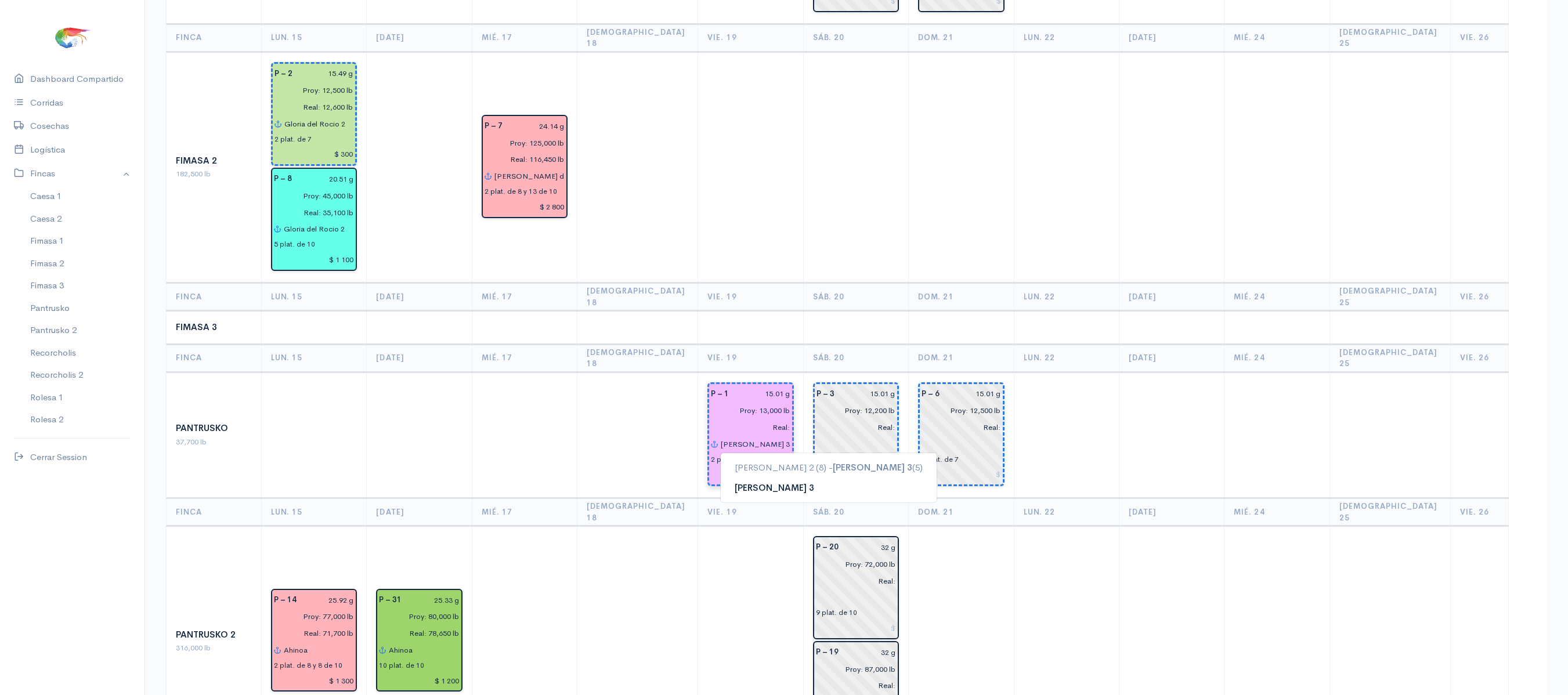
click at [749, 481] on span "Shakira 3" at bounding box center [774, 487] width 79 height 11
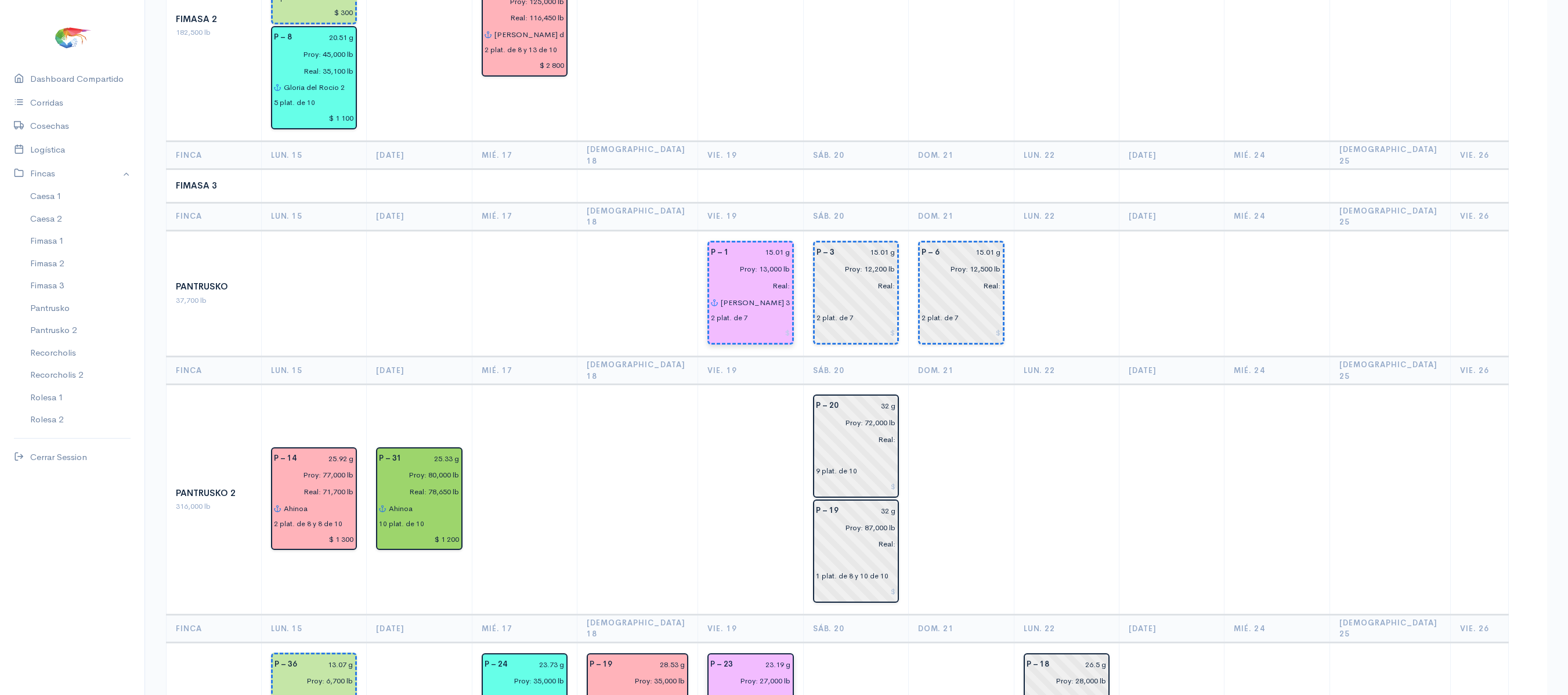
scroll to position [824, 0]
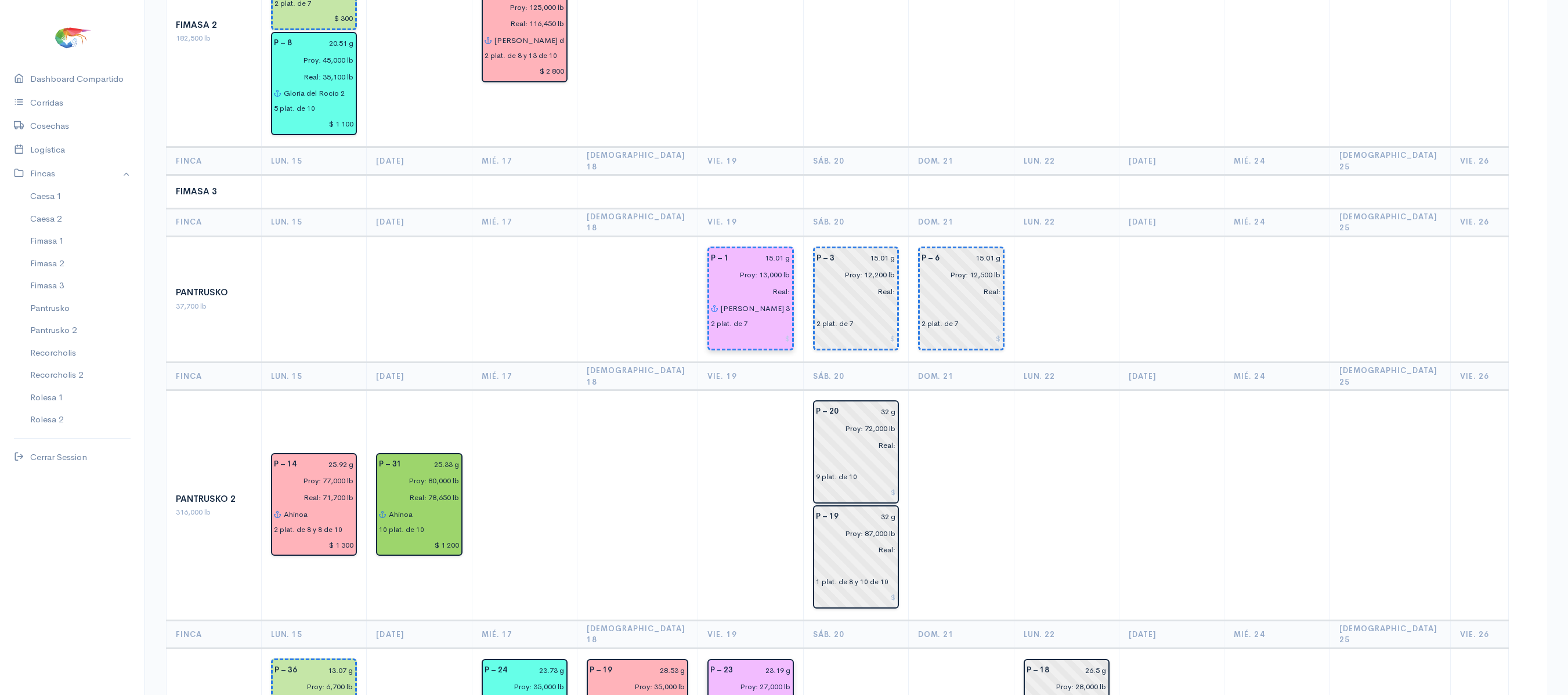
type input "Shakira 3"
click at [733, 483] on td at bounding box center [750, 505] width 105 height 230
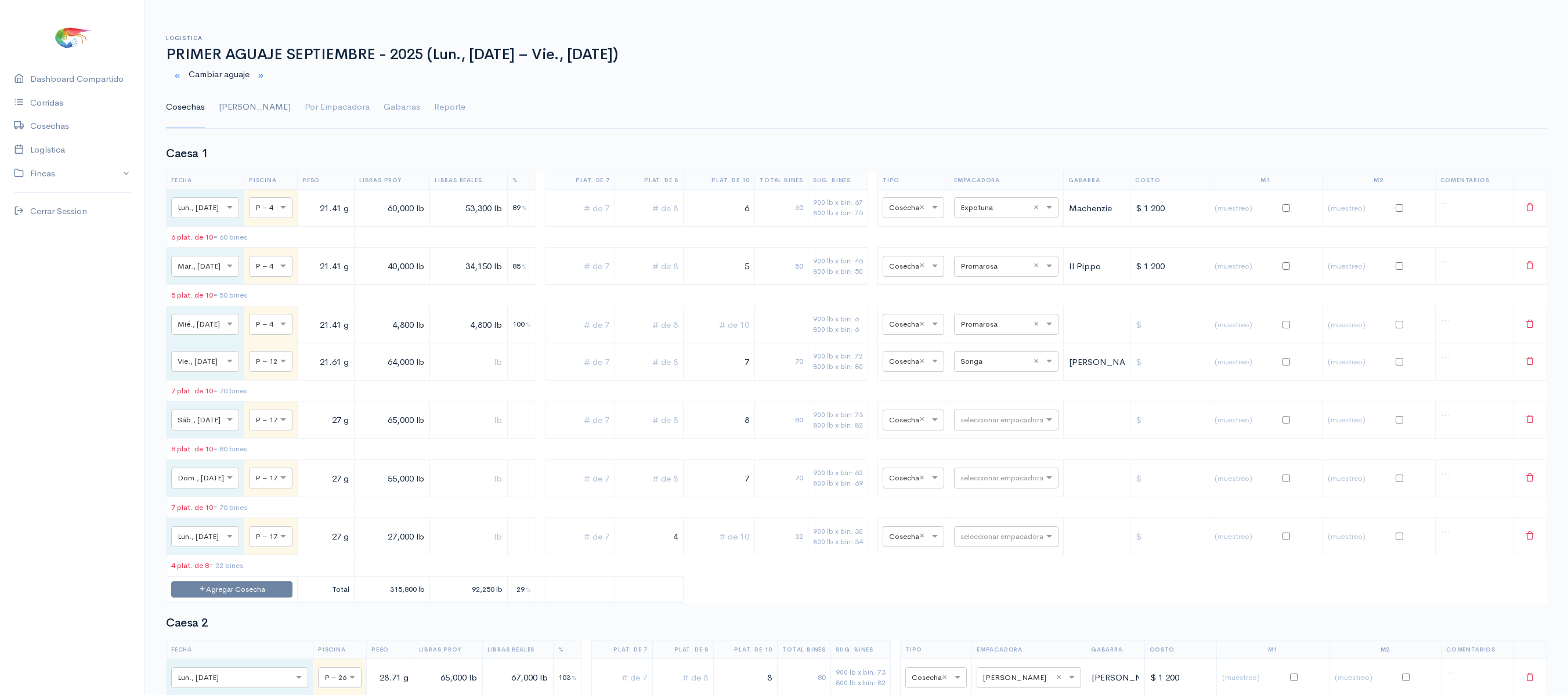
drag, startPoint x: 425, startPoint y: 2, endPoint x: 231, endPoint y: 107, distance: 220.6
click at [231, 107] on link "Gantt" at bounding box center [255, 107] width 72 height 42
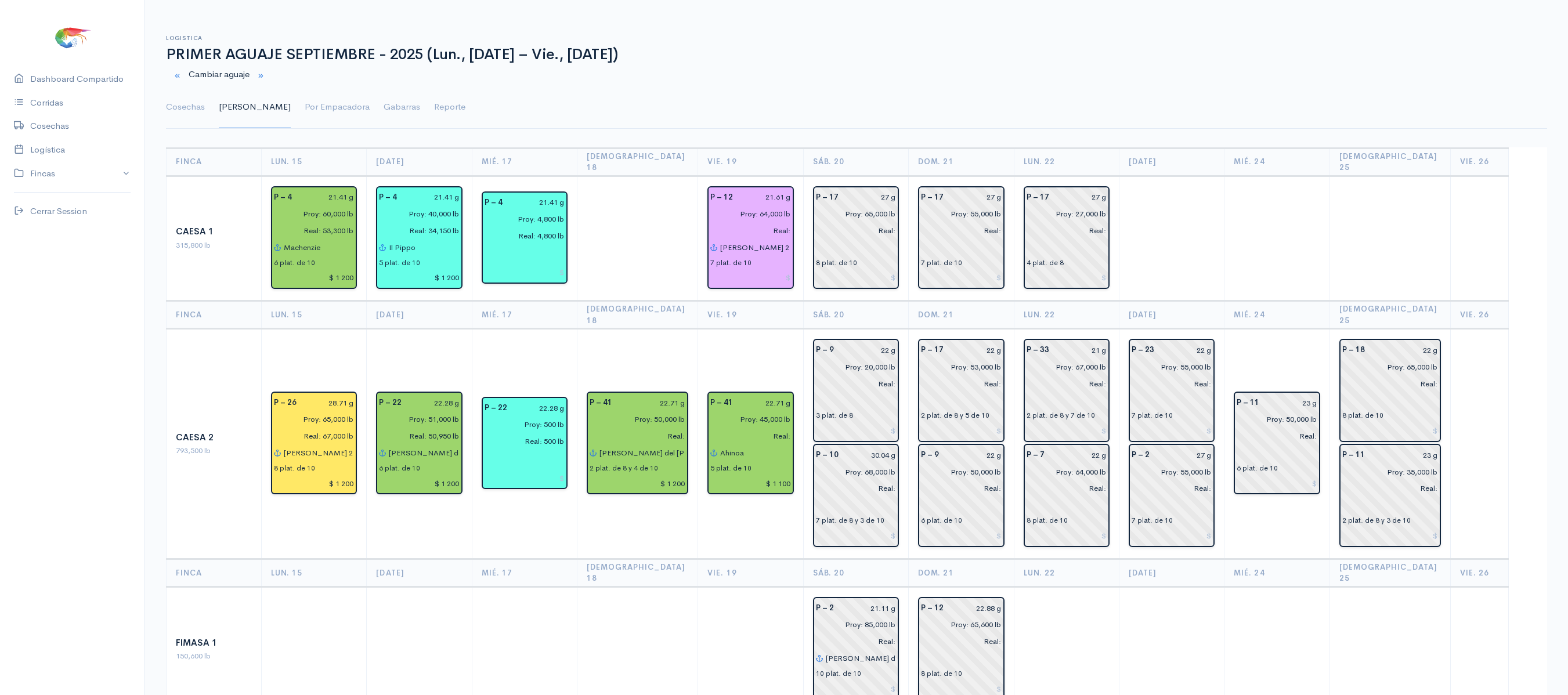
click at [673, 329] on td "P – 41 22.71 g Proy: 50,000 lb Real: Gloria del Rocio 2 2 plat. de 8 y 4 de 10 …" at bounding box center [637, 444] width 121 height 230
click at [769, 270] on input at bounding box center [750, 277] width 80 height 16
type input "$ 1 400"
click at [773, 475] on input "$ 1 100" at bounding box center [750, 483] width 80 height 16
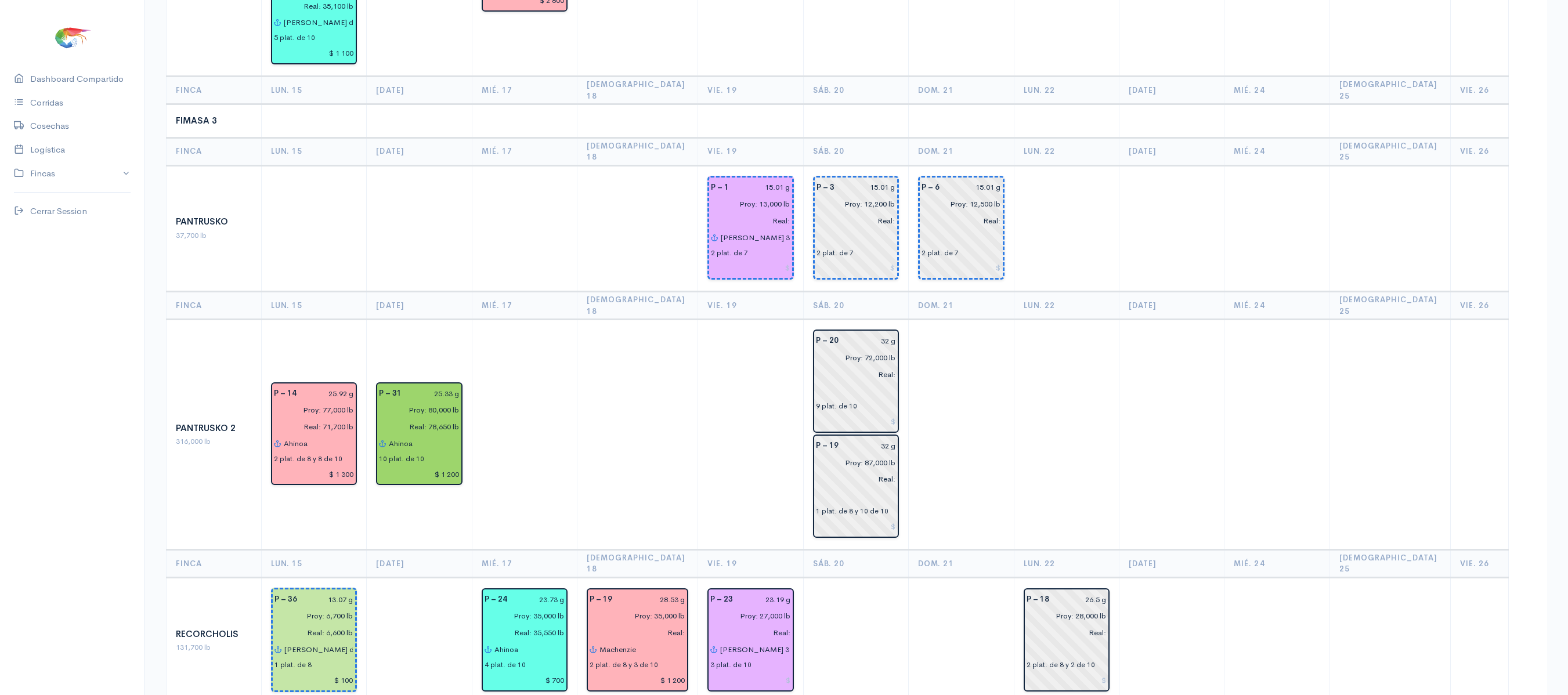
scroll to position [892, 0]
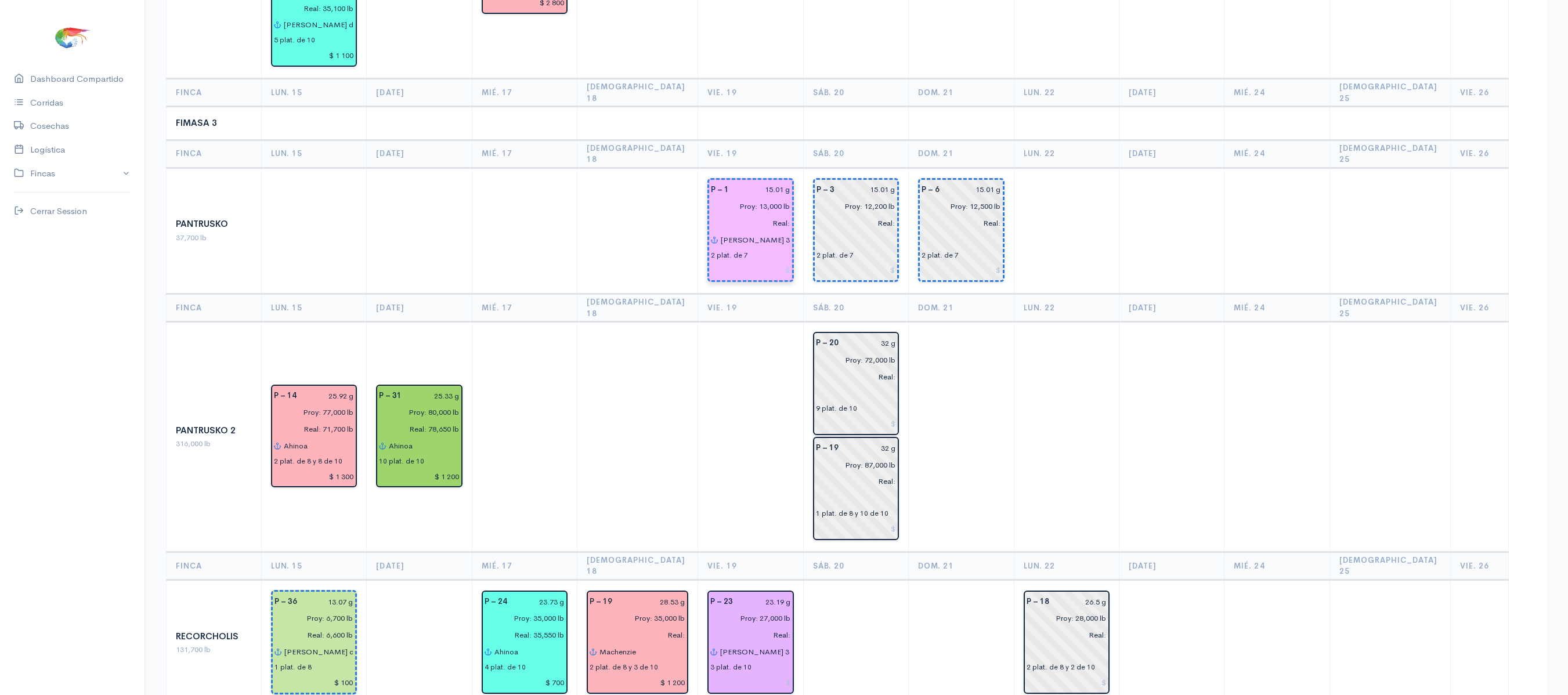
type input "$ 1 000"
click at [762, 262] on input at bounding box center [750, 270] width 79 height 16
type input "$ 400"
click at [774, 674] on input at bounding box center [750, 682] width 80 height 16
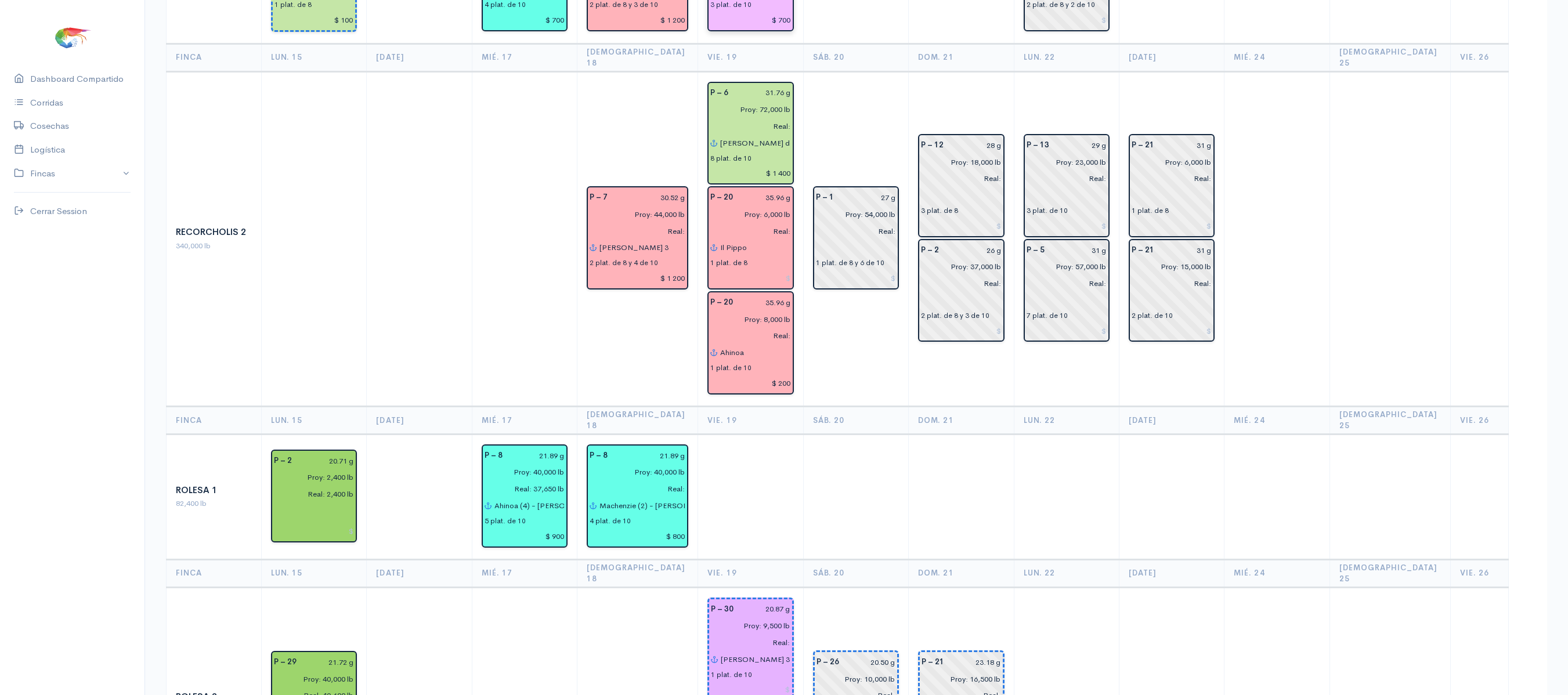
scroll to position [1553, 0]
type input "$ 700"
click at [774, 682] on input at bounding box center [750, 690] width 79 height 16
type input "$ 200"
click at [885, 435] on td at bounding box center [855, 498] width 105 height 125
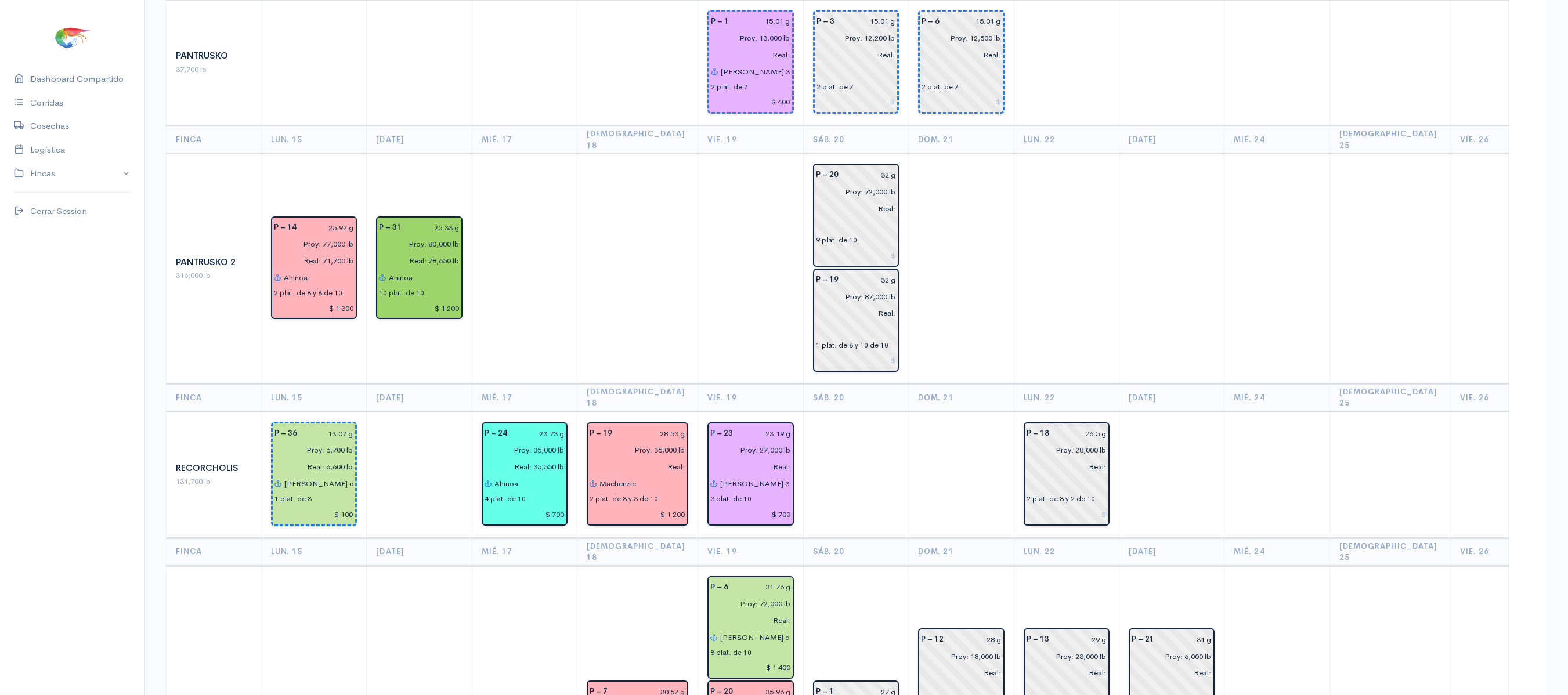
scroll to position [1059, 0]
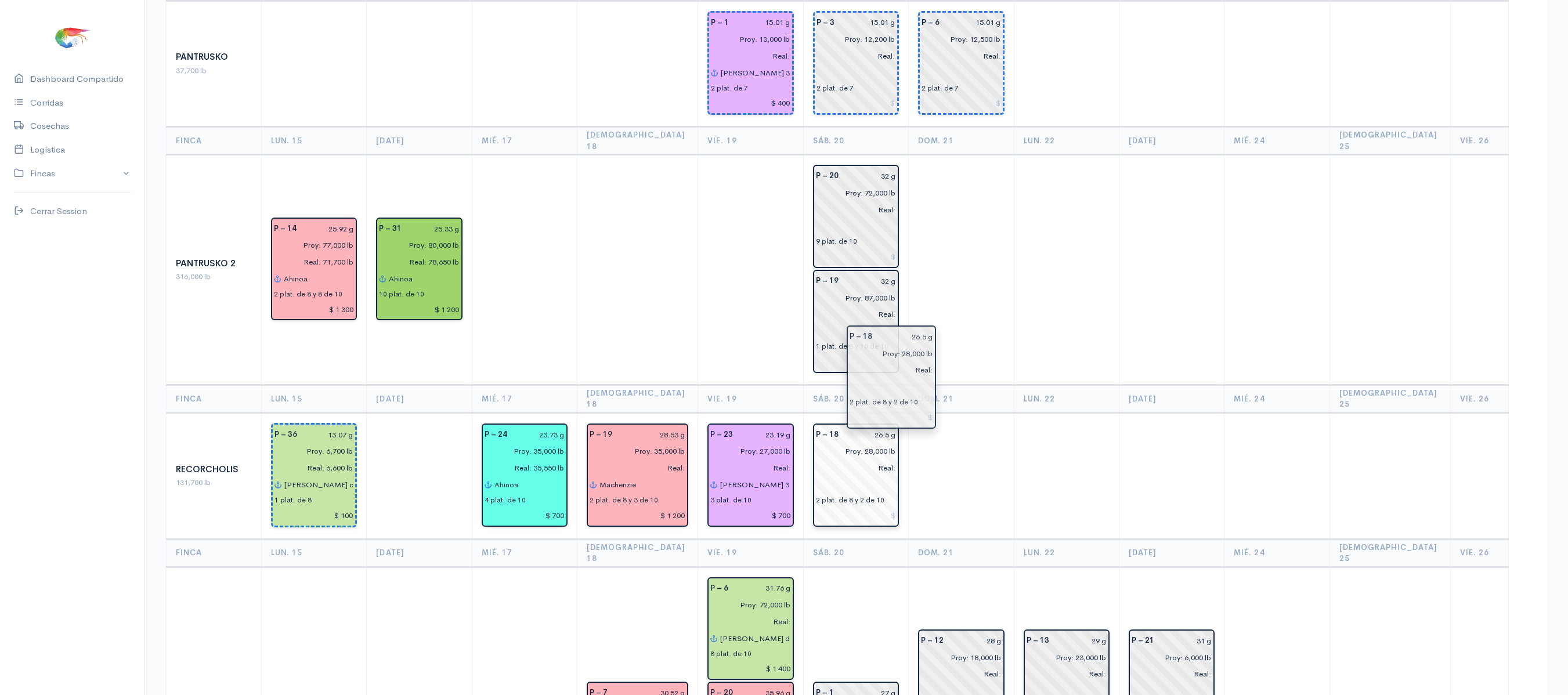
drag, startPoint x: 1065, startPoint y: 356, endPoint x: 895, endPoint y: 360, distance: 170.0
click at [975, 412] on td at bounding box center [961, 475] width 105 height 126
click at [1020, 258] on td at bounding box center [1066, 270] width 105 height 230
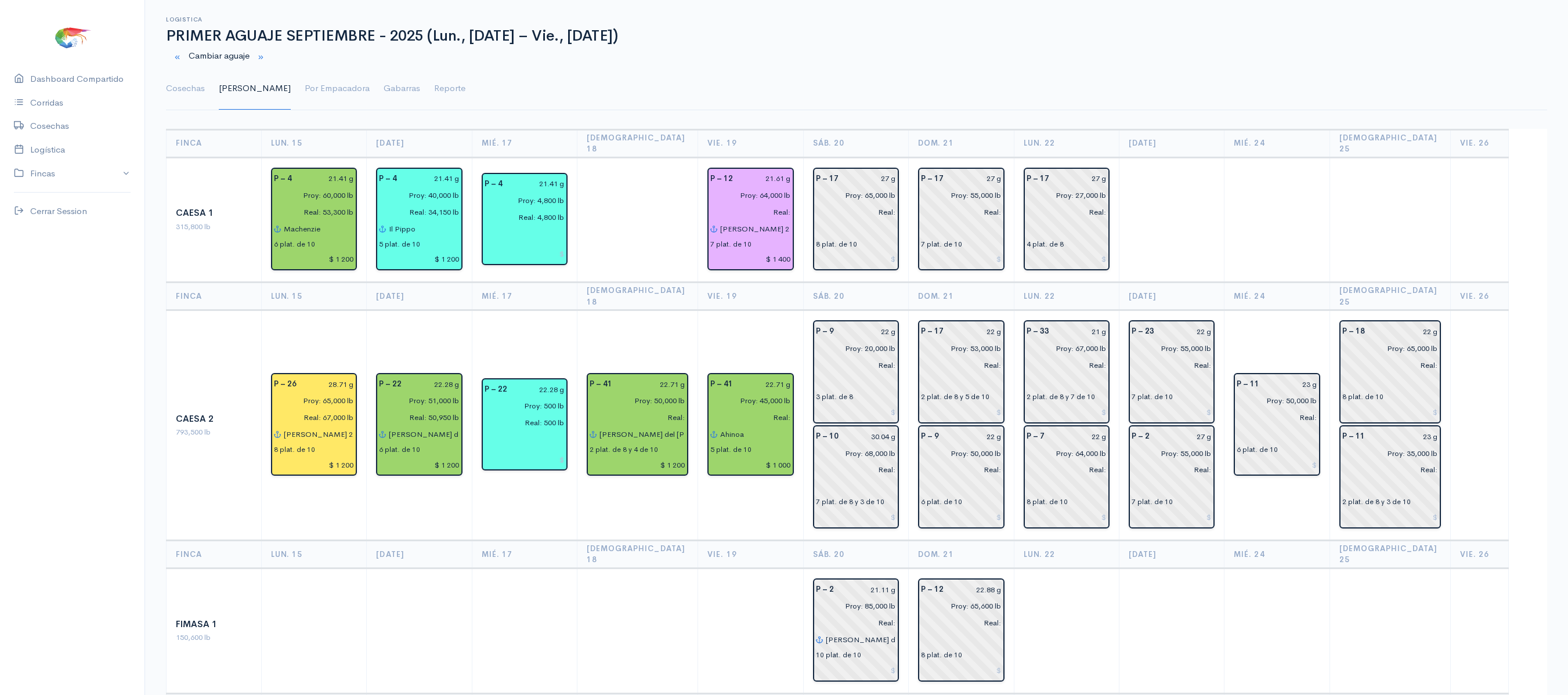
scroll to position [0, 0]
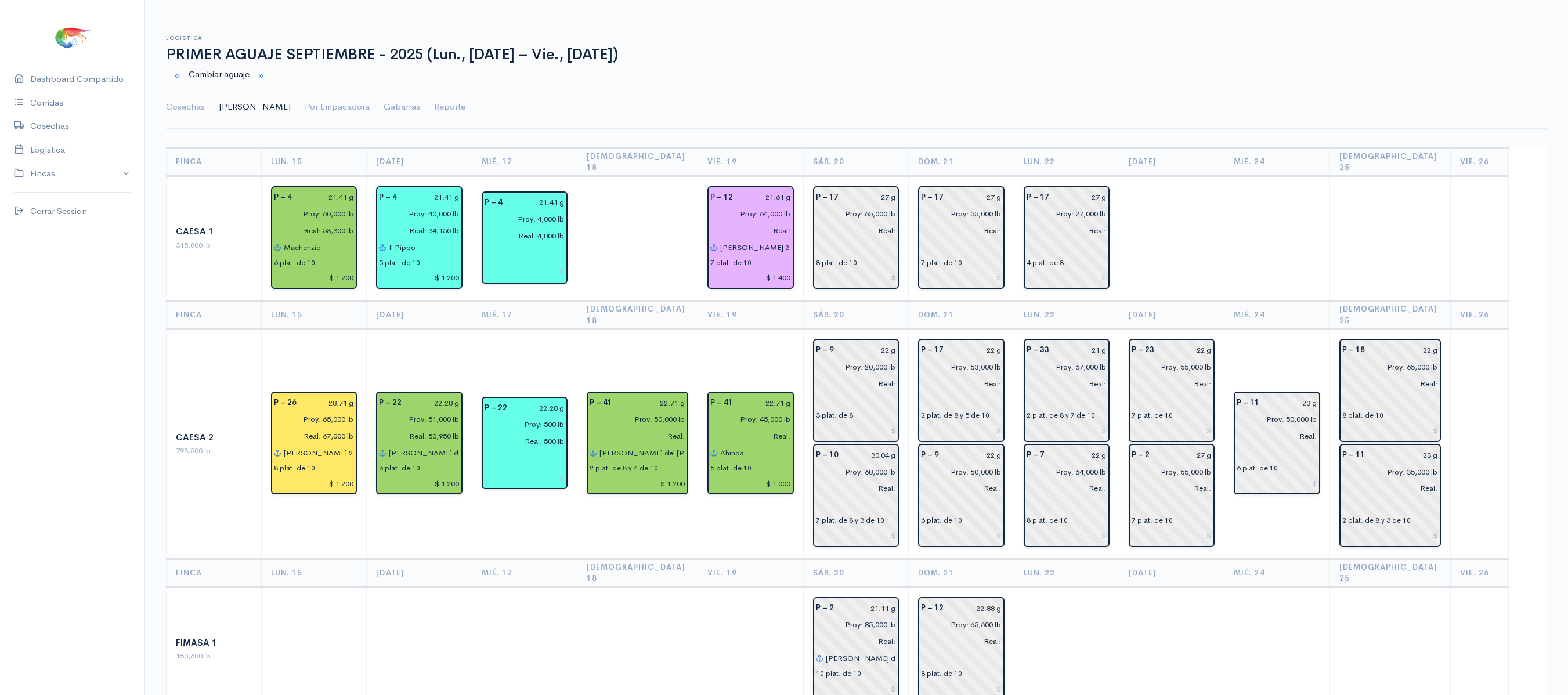
click at [738, 329] on td "P – 41 22.71 g Proy: 45,000 lb Real: Ahinoa 5 plat. de 10 $ 1 000" at bounding box center [750, 444] width 105 height 230
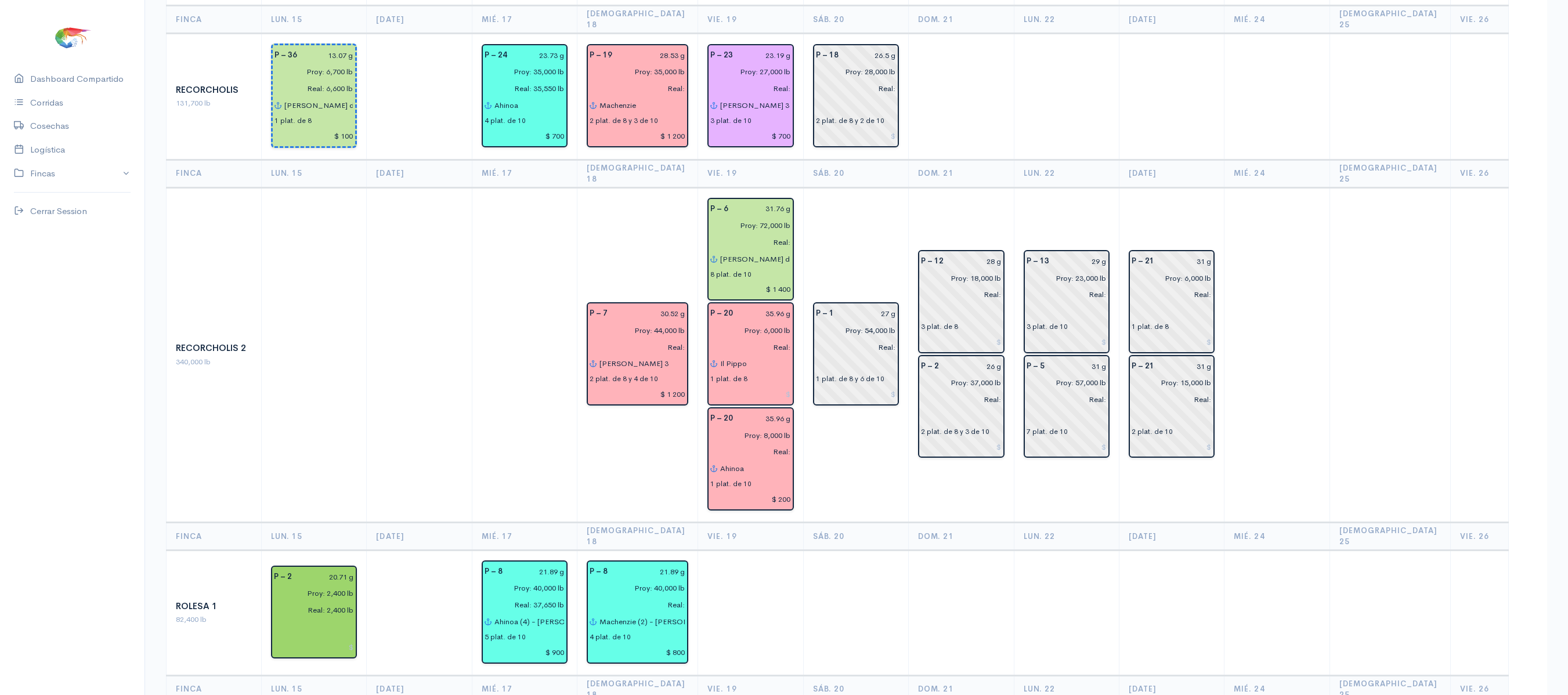
scroll to position [1437, 0]
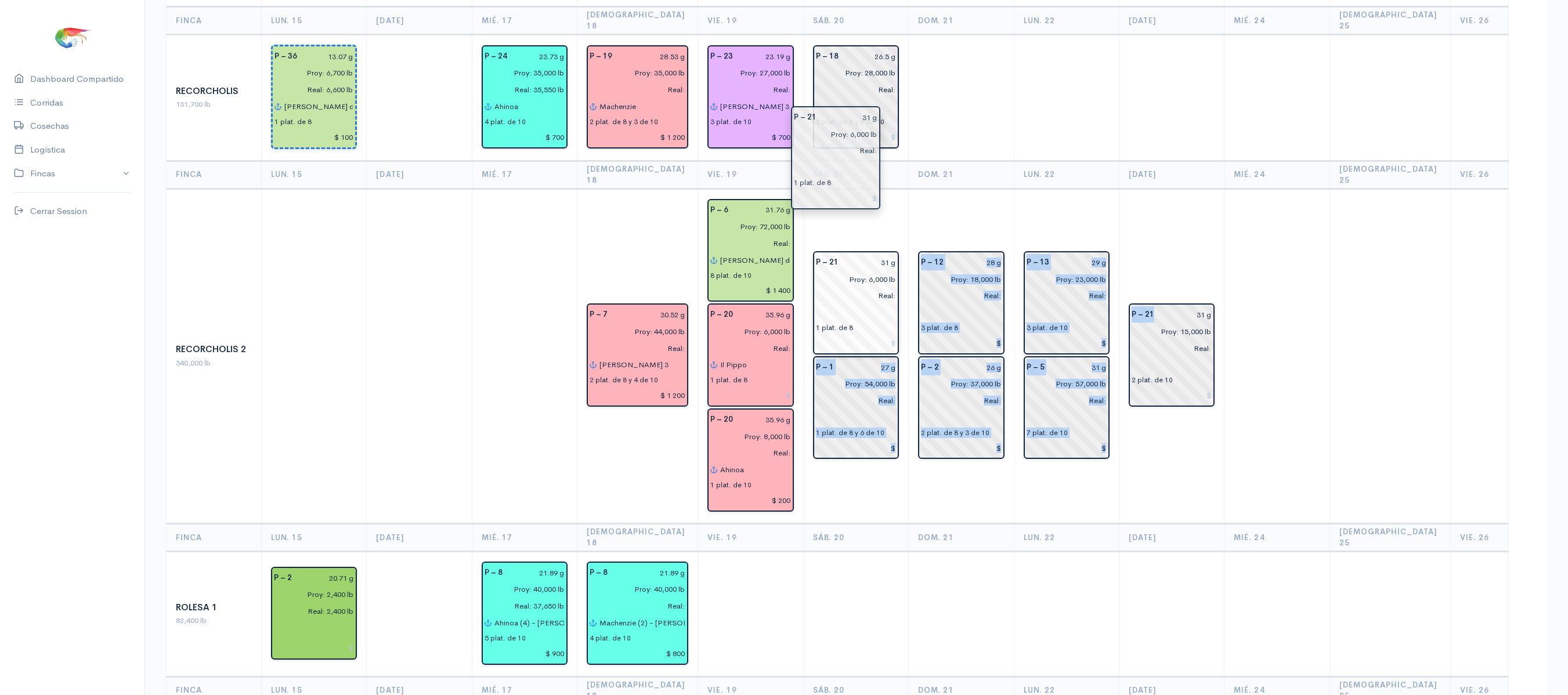
drag, startPoint x: 1157, startPoint y: 179, endPoint x: 818, endPoint y: 146, distance: 340.6
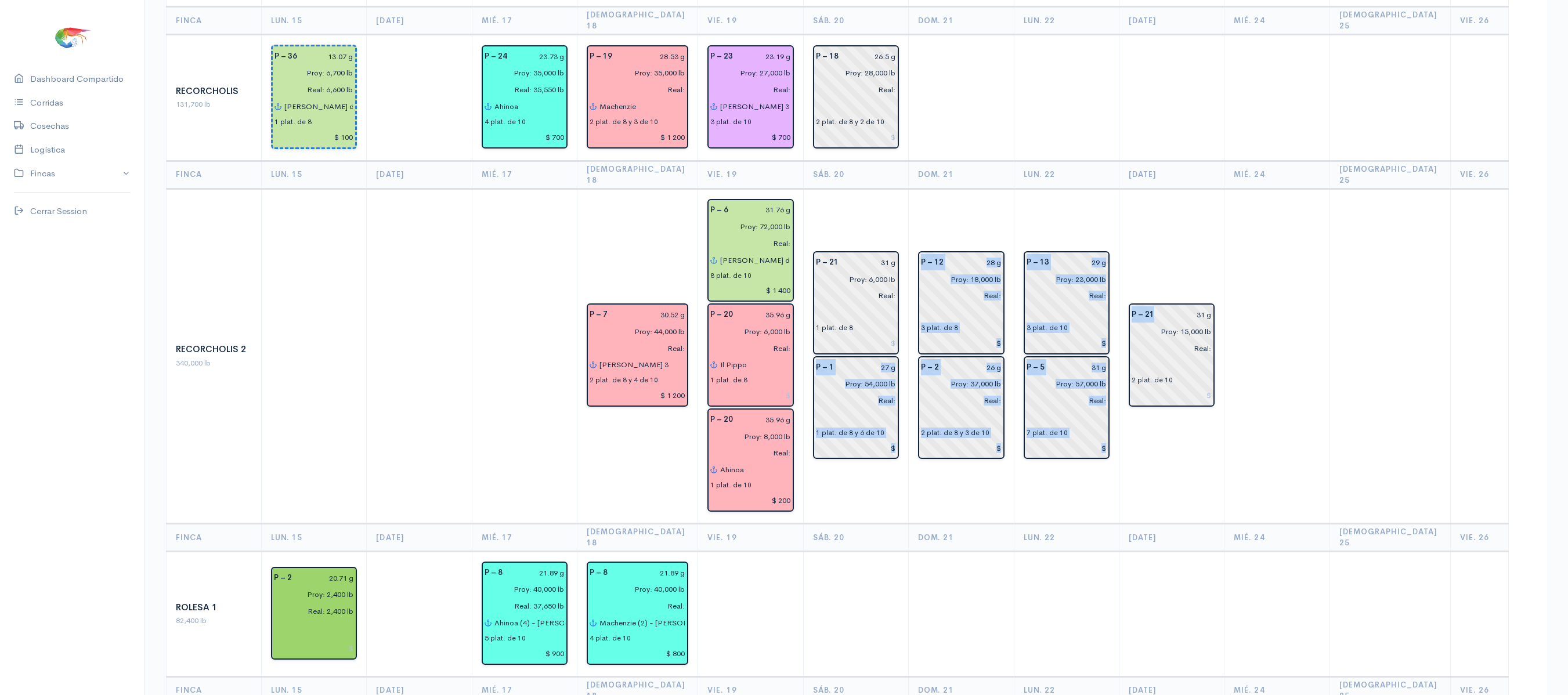
click at [926, 189] on td "P – 12 28 g Proy: 18,000 lb Real: 3 plat. de 8 P – 2 26 g Proy: 37,000 lb Real:…" at bounding box center [961, 356] width 105 height 335
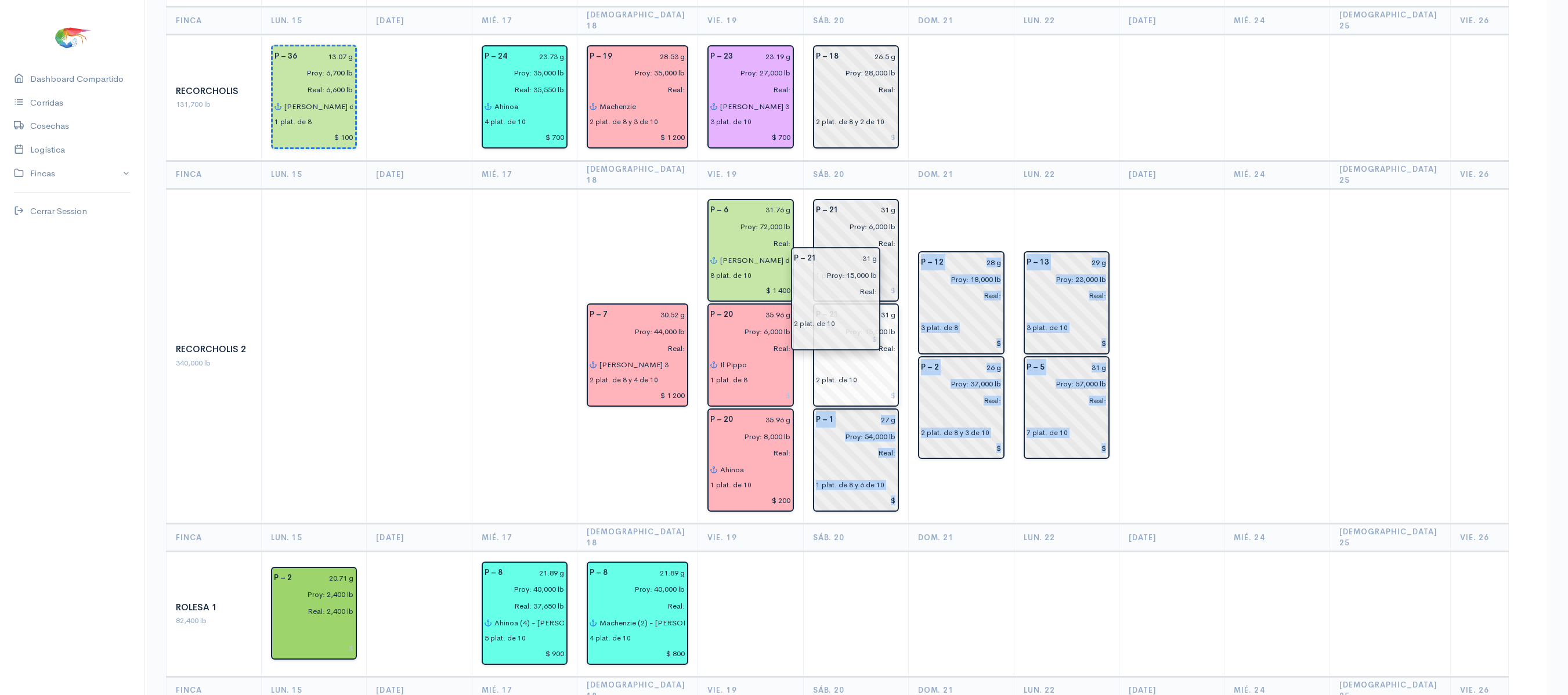
drag, startPoint x: 1167, startPoint y: 222, endPoint x: 832, endPoint y: 278, distance: 339.6
click at [994, 189] on td "P – 12 28 g Proy: 18,000 lb Real: 3 plat. de 8 P – 2 26 g Proy: 37,000 lb Real:…" at bounding box center [961, 356] width 105 height 335
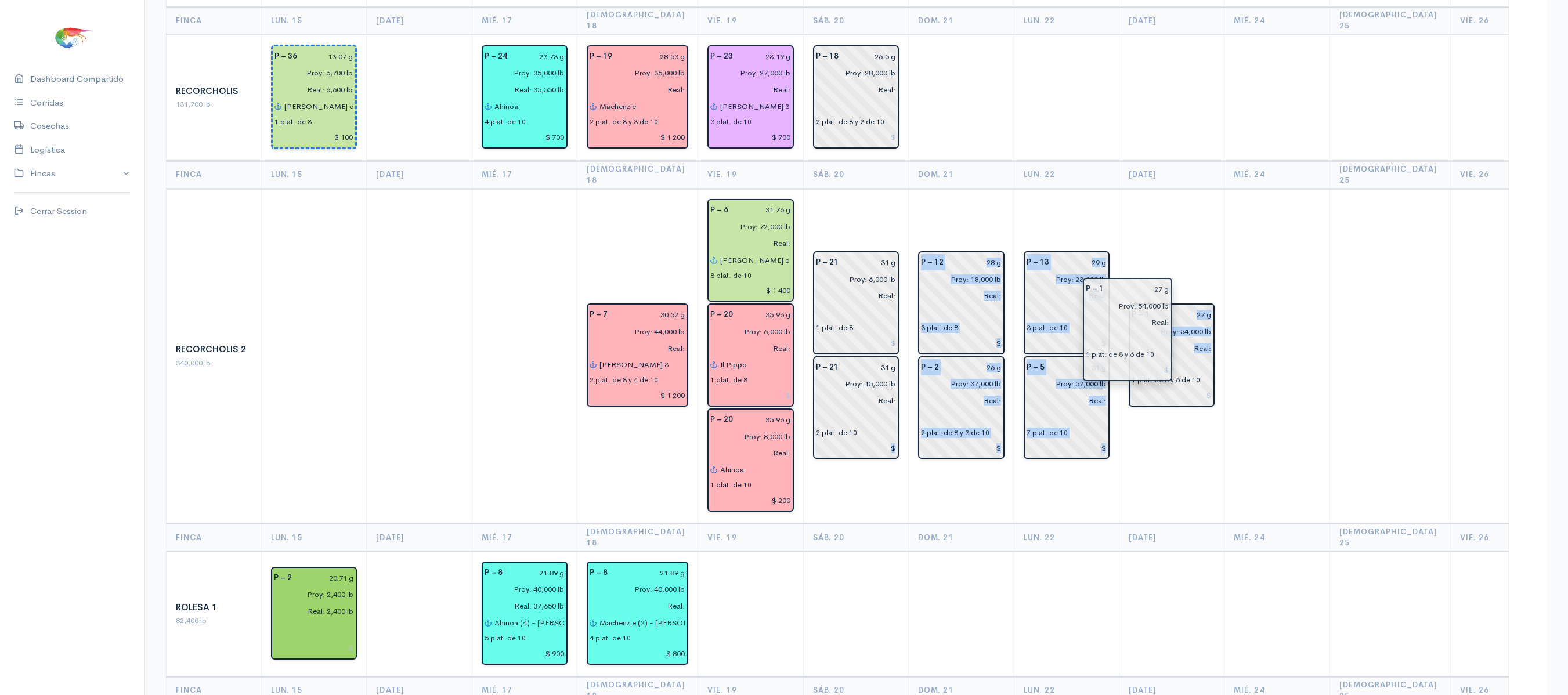
drag, startPoint x: 861, startPoint y: 358, endPoint x: 1168, endPoint y: 299, distance: 312.6
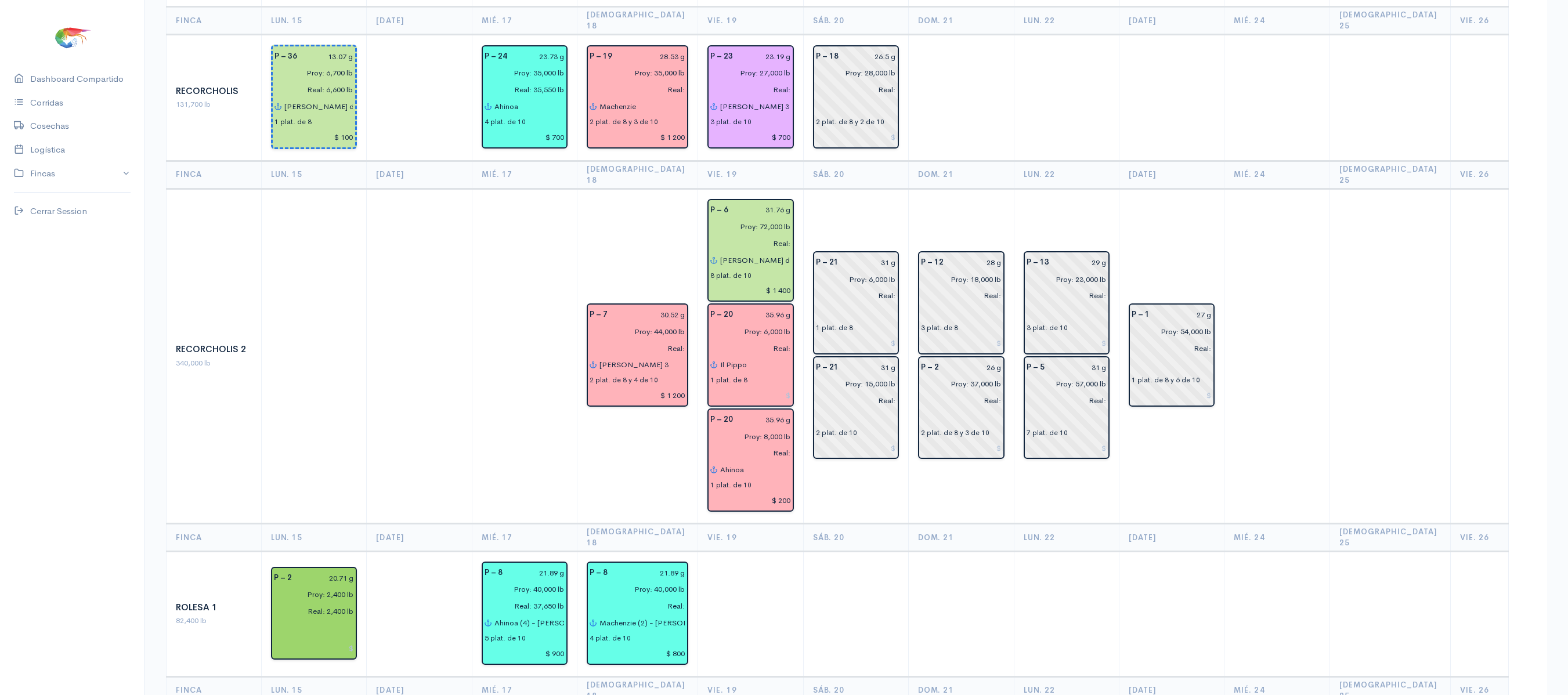
click at [1167, 189] on td "P – 1 27 g Proy: 54,000 lb Real: 1 plat. de 8 y 6 de 10" at bounding box center [1172, 356] width 105 height 335
click at [983, 189] on td "P – 12 28 g Proy: 18,000 lb Real: 3 plat. de 8 P – 2 26 g Proy: 37,000 lb Real:…" at bounding box center [961, 356] width 105 height 335
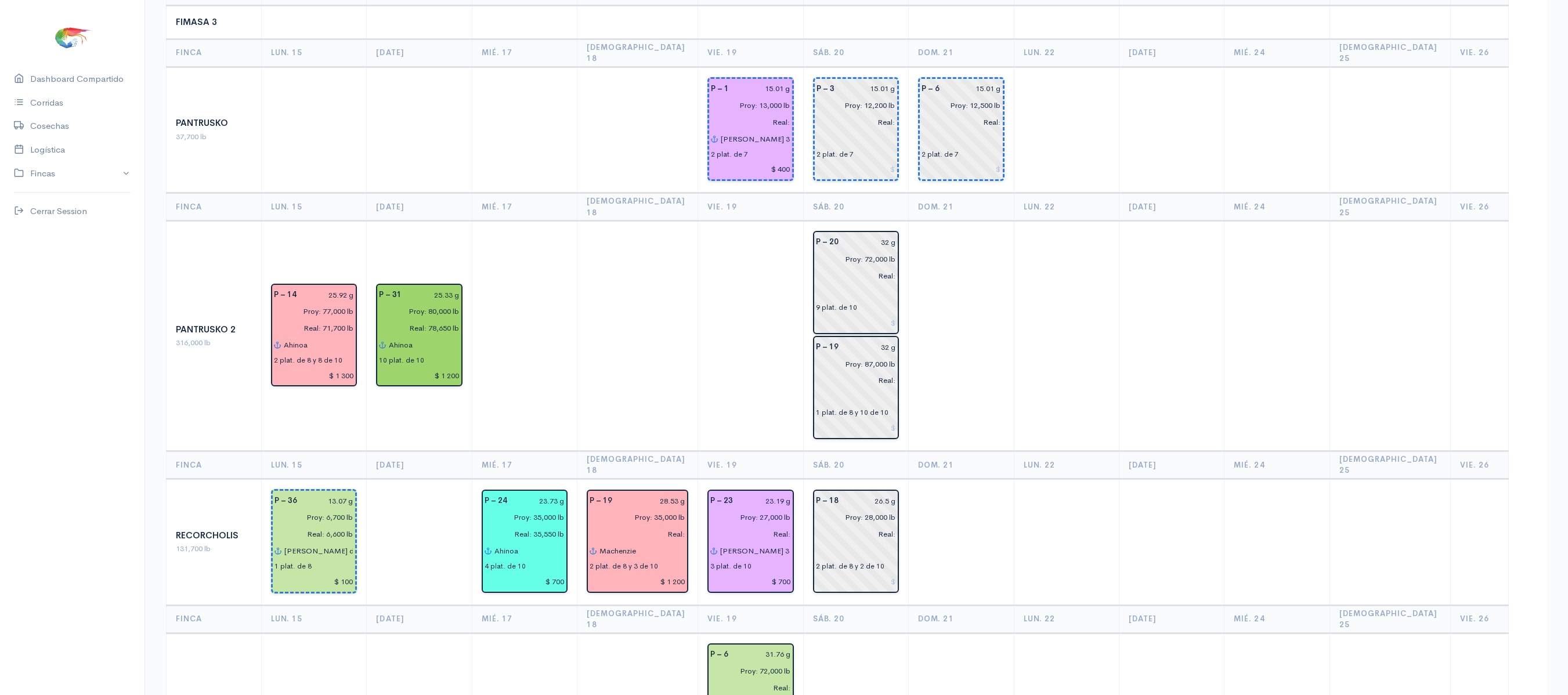
scroll to position [1031, 0]
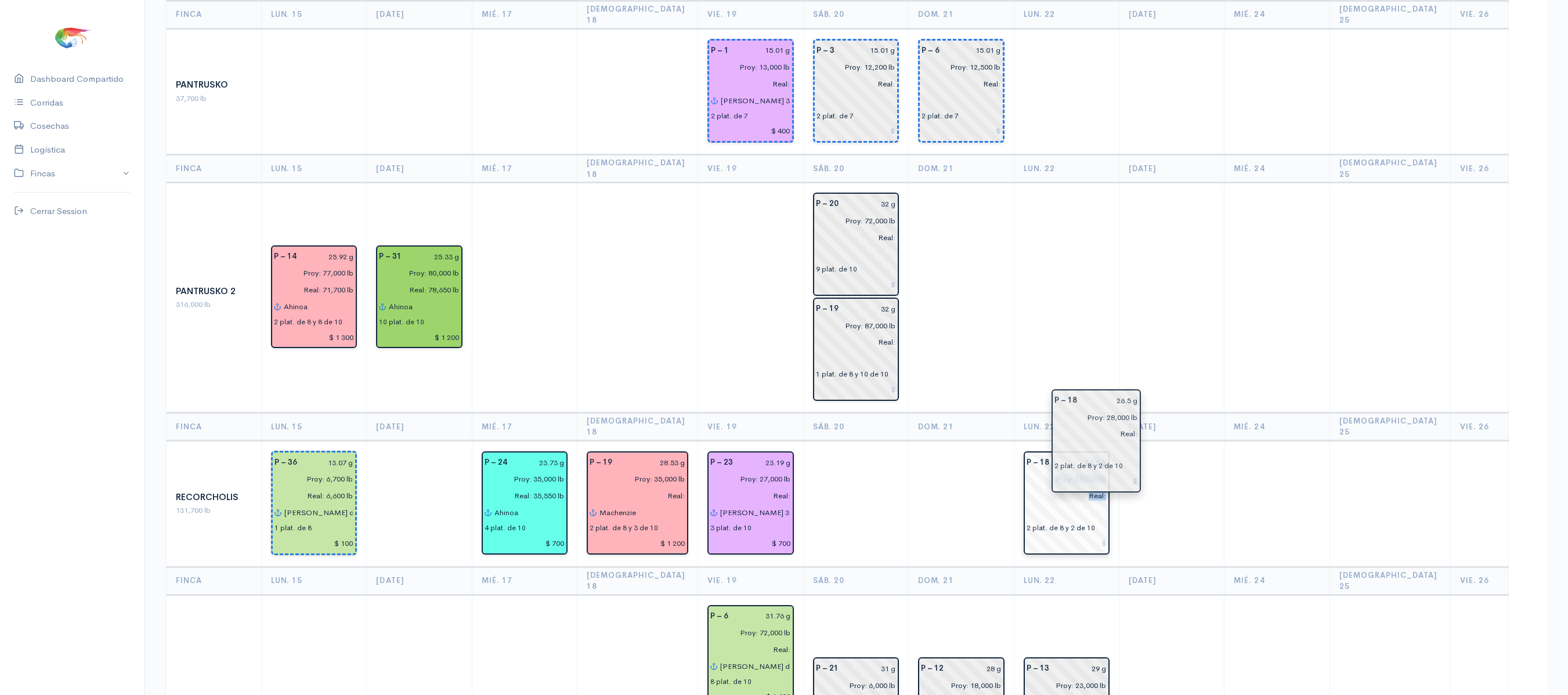
drag, startPoint x: 832, startPoint y: 367, endPoint x: 1078, endPoint y: 401, distance: 248.3
click at [935, 440] on td at bounding box center [961, 503] width 105 height 126
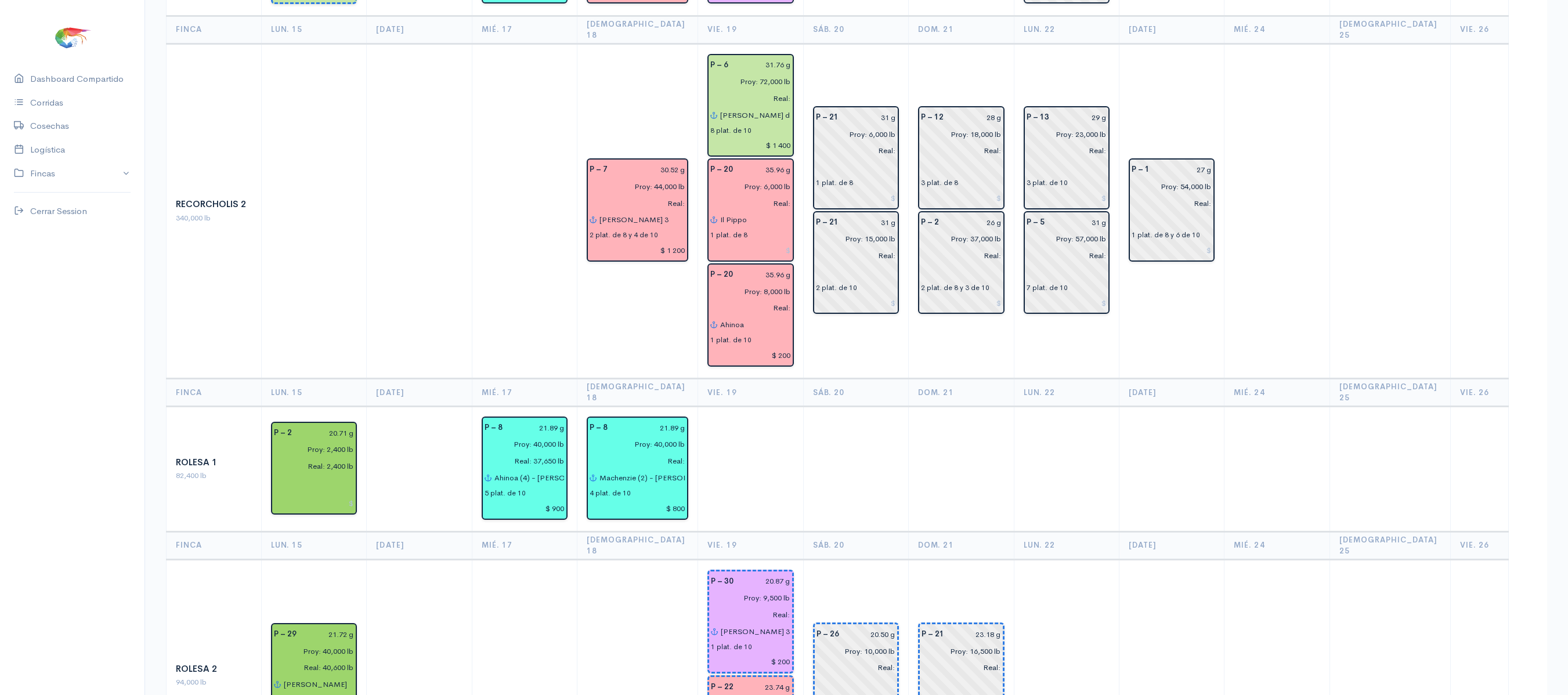
scroll to position [1580, 0]
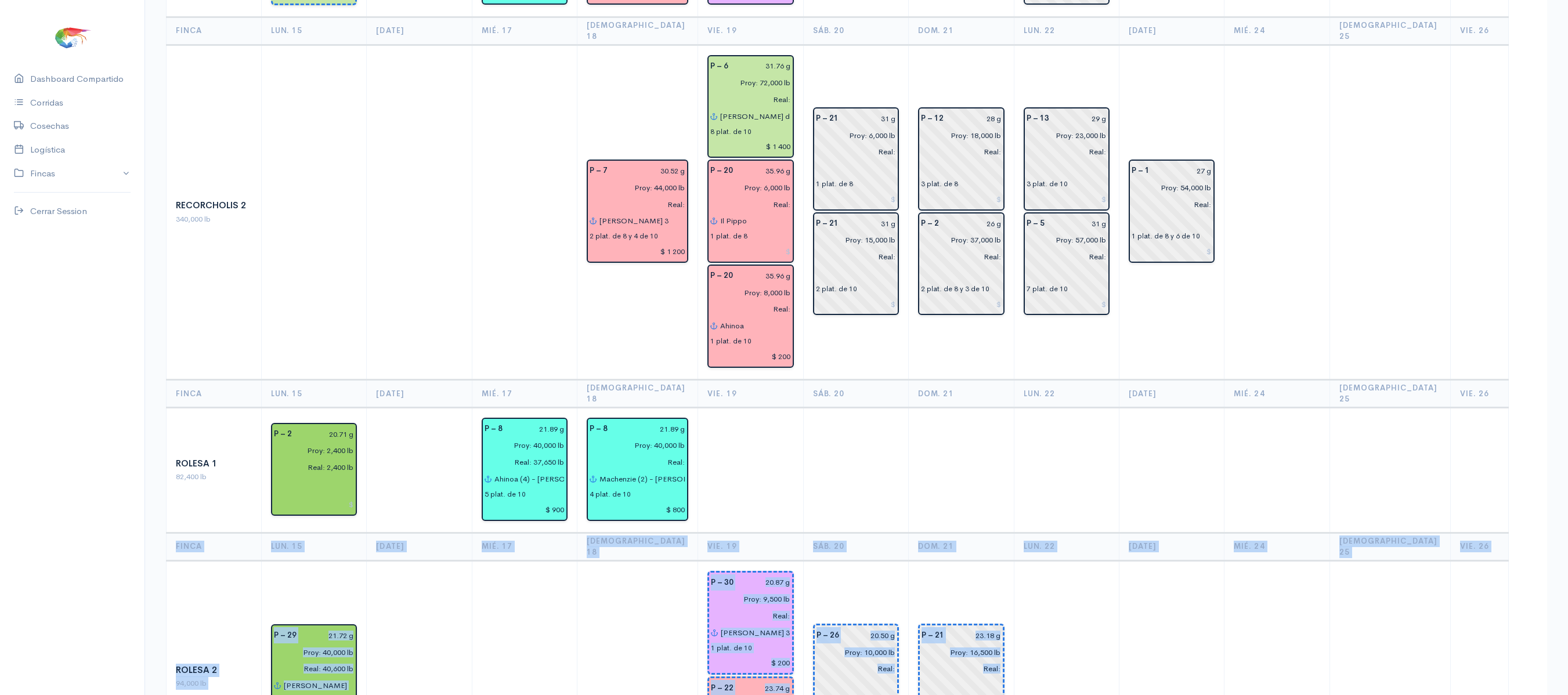
drag, startPoint x: 935, startPoint y: 399, endPoint x: 1109, endPoint y: 556, distance: 234.4
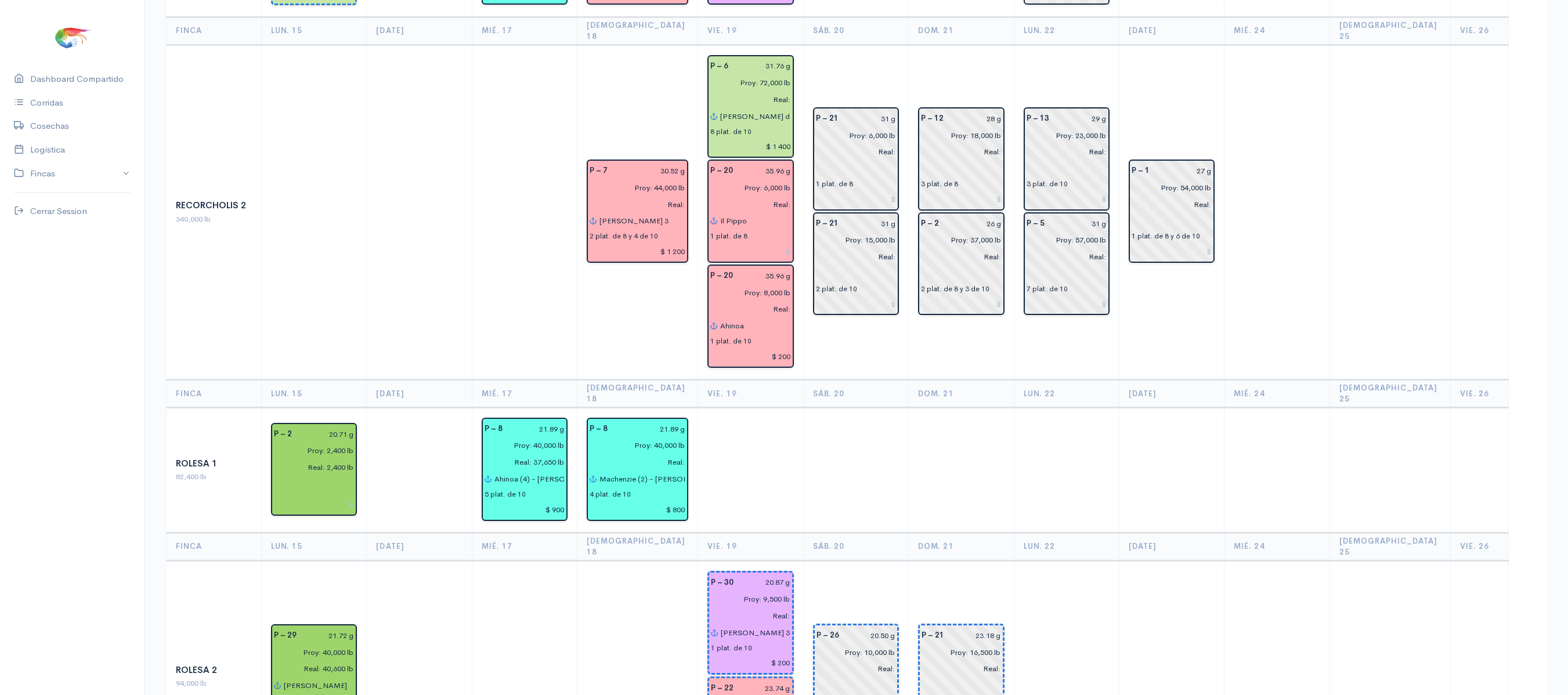
click at [1223, 560] on td at bounding box center [1172, 676] width 105 height 233
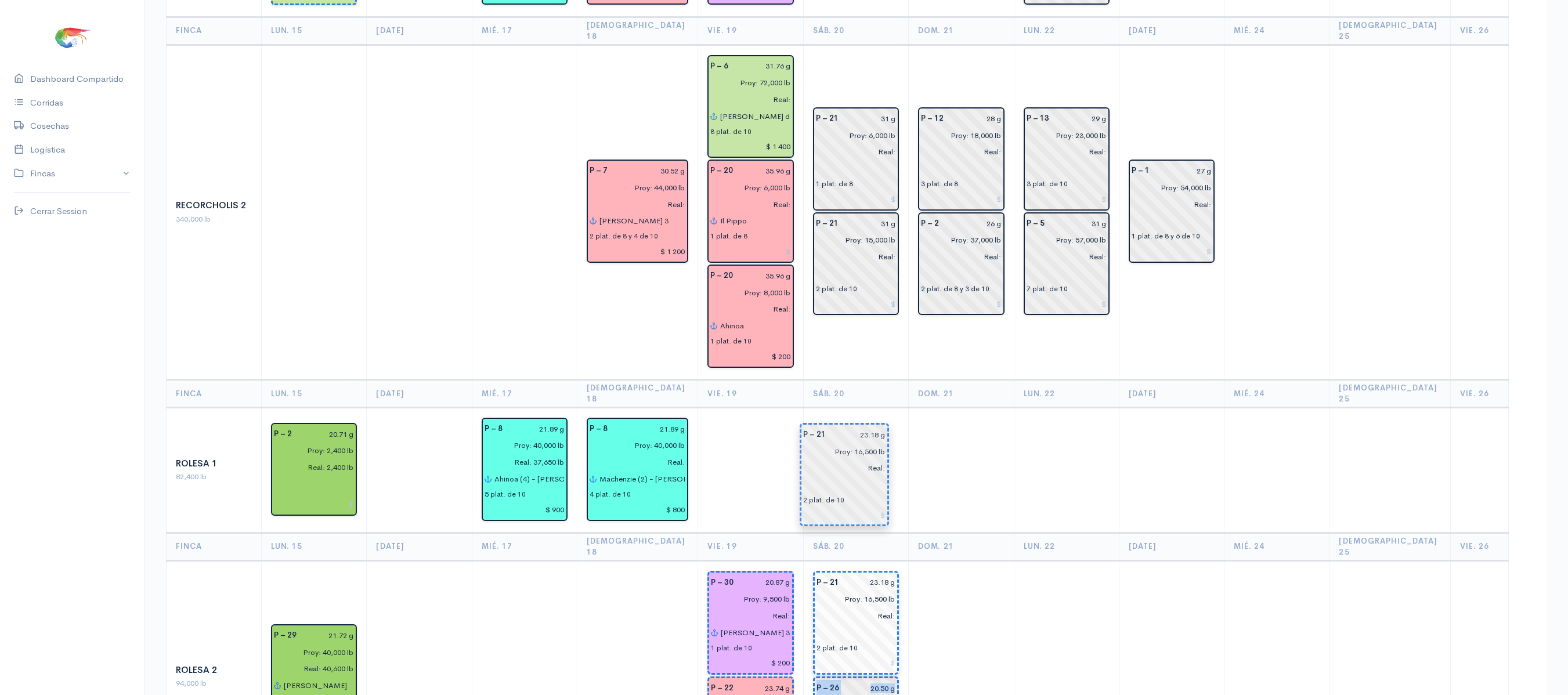
drag, startPoint x: 953, startPoint y: 532, endPoint x: 839, endPoint y: 474, distance: 127.9
click at [923, 560] on td at bounding box center [961, 676] width 105 height 233
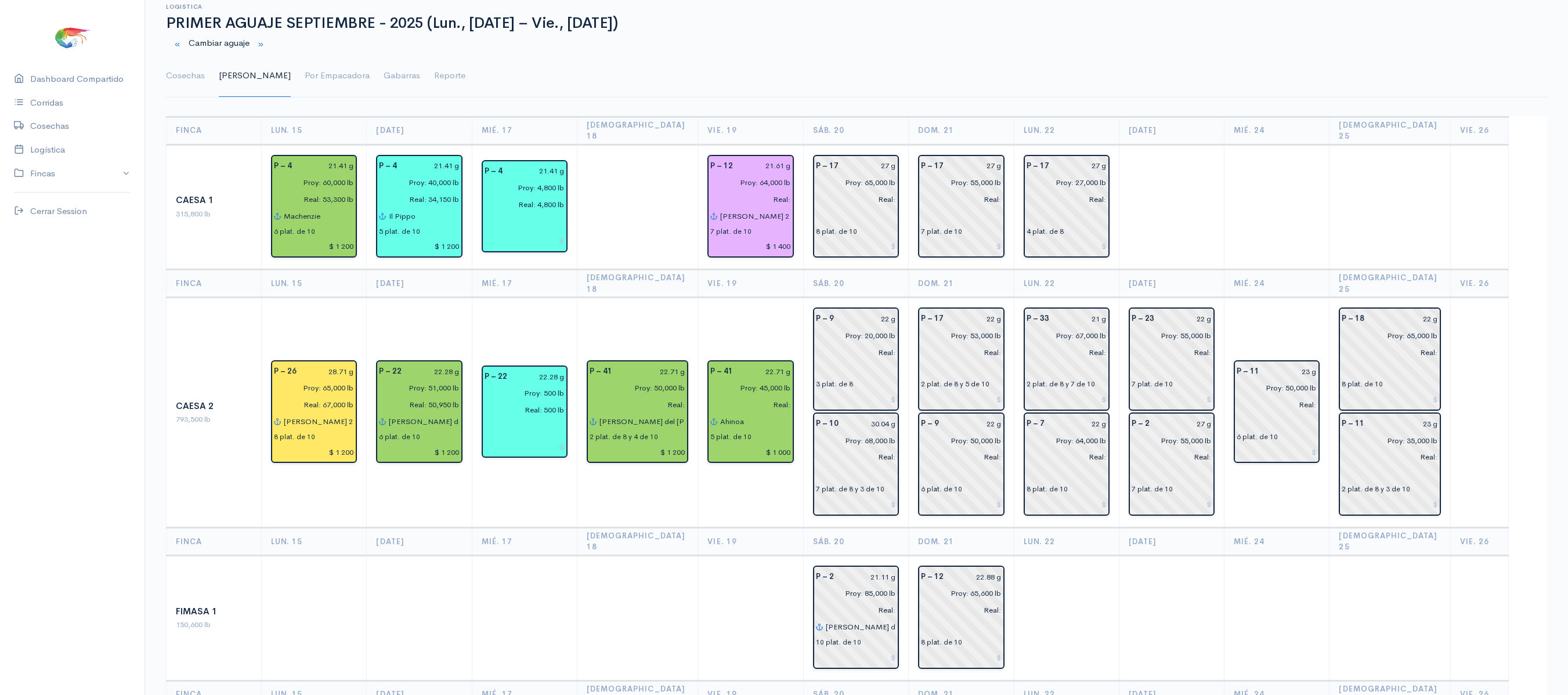
scroll to position [0, 0]
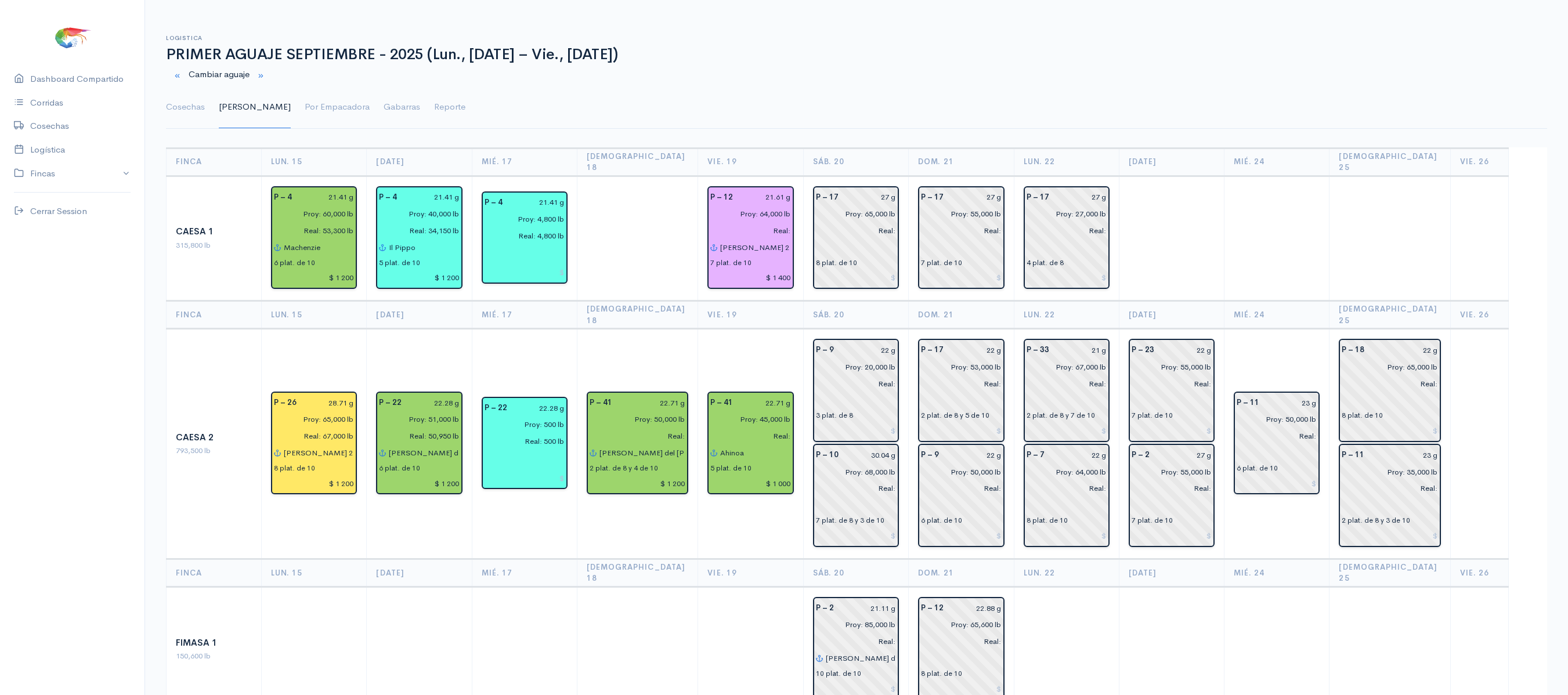
click at [1259, 266] on td at bounding box center [1277, 238] width 105 height 125
click at [701, 329] on td "P – 41 22.71 g Proy: 45,000 lb Real: Ahinoa 5 plat. de 10 $ 1 000" at bounding box center [750, 444] width 105 height 230
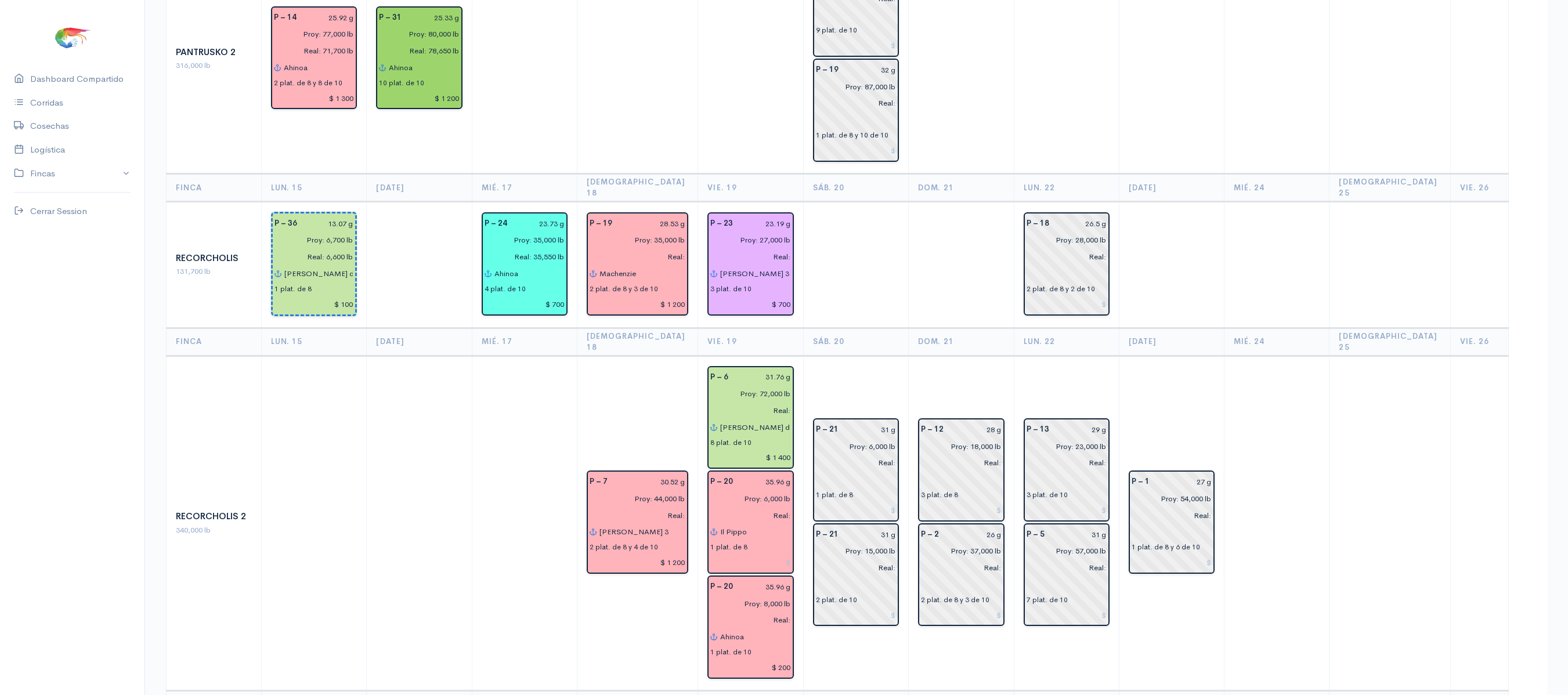
scroll to position [1269, 0]
click at [947, 202] on td at bounding box center [961, 265] width 105 height 126
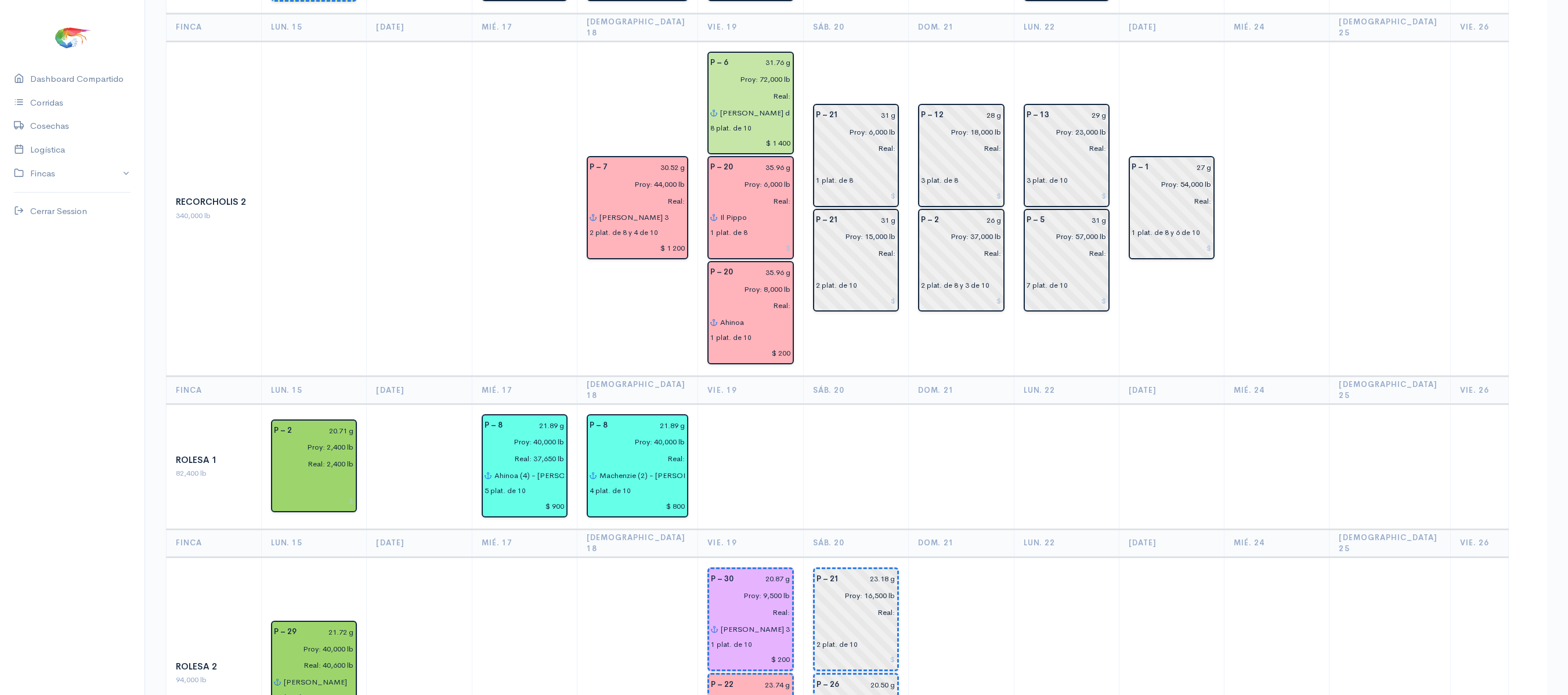
scroll to position [1585, 0]
click at [752, 375] on th "Vie. 19" at bounding box center [750, 389] width 105 height 28
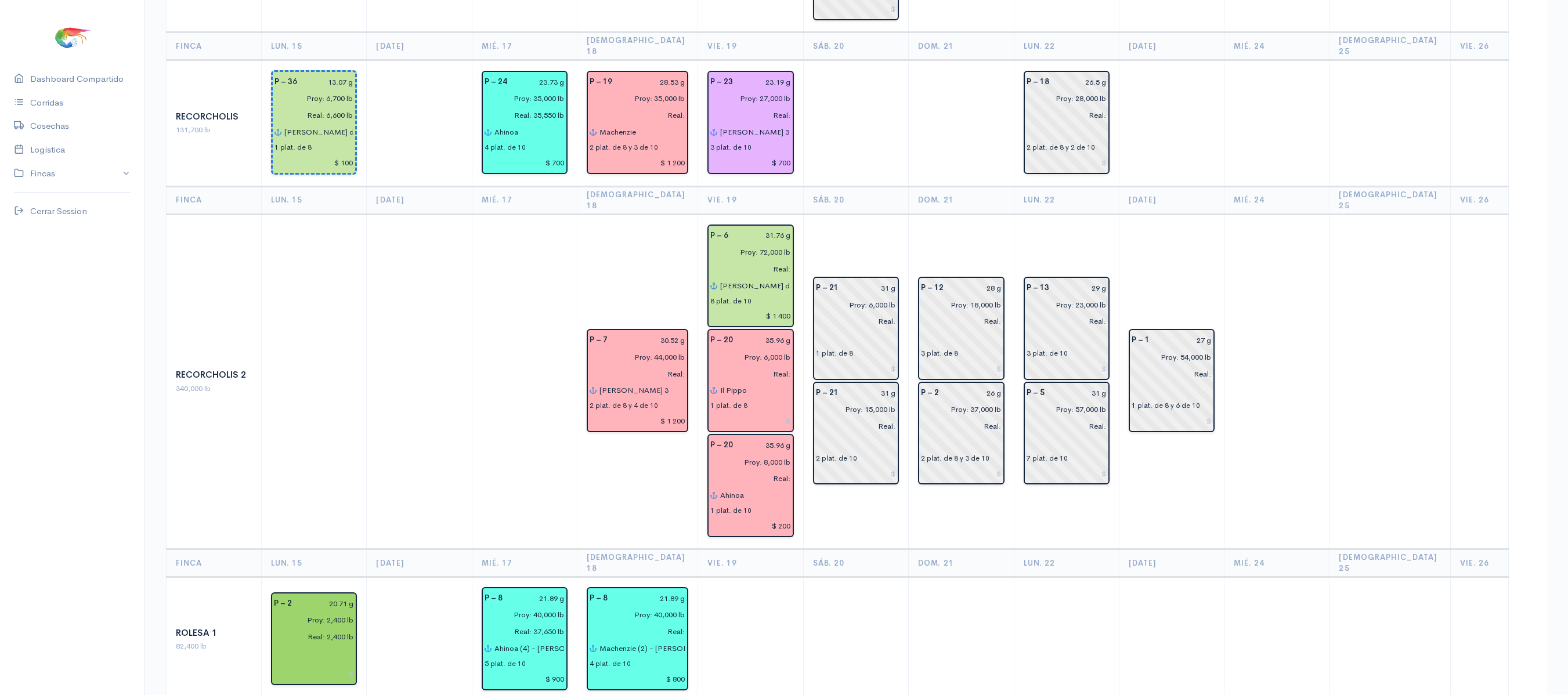
scroll to position [1684, 0]
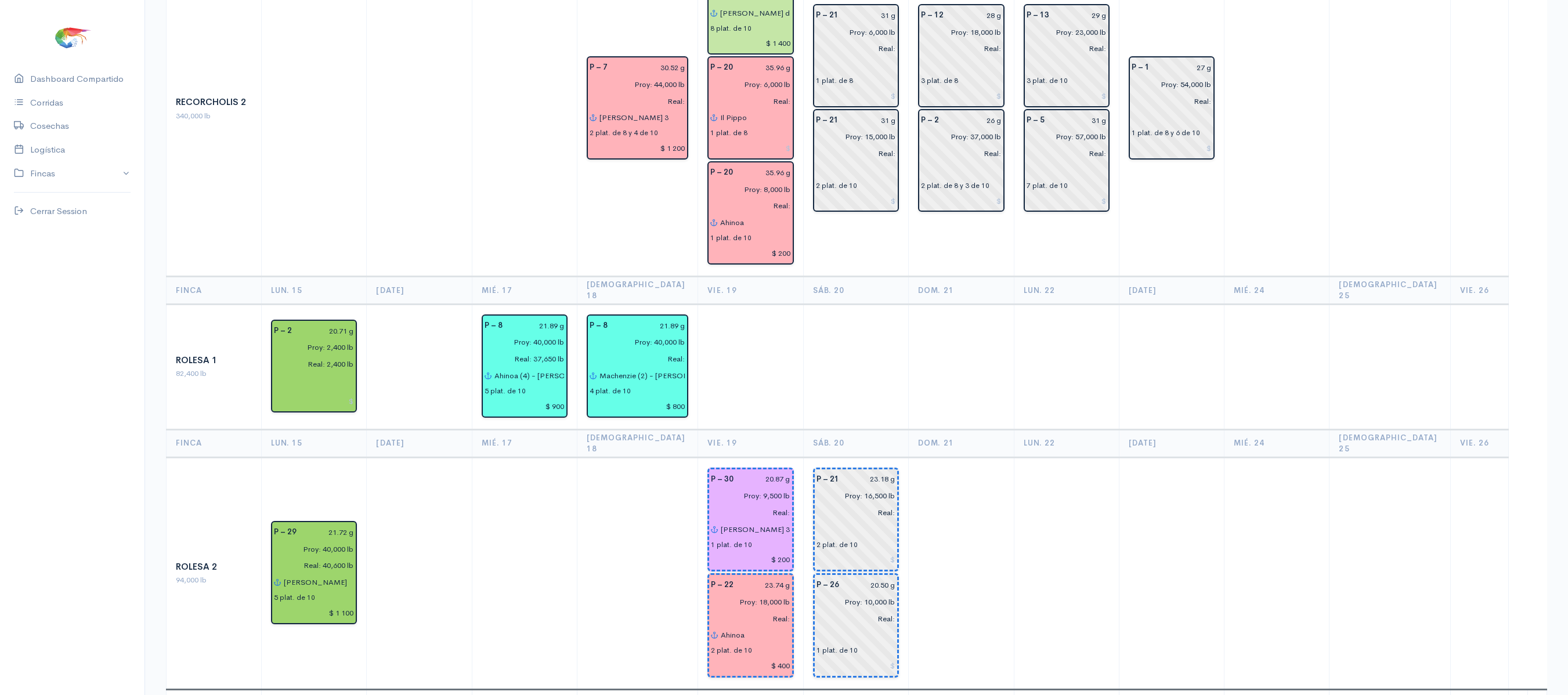
click at [767, 304] on td at bounding box center [750, 367] width 105 height 125
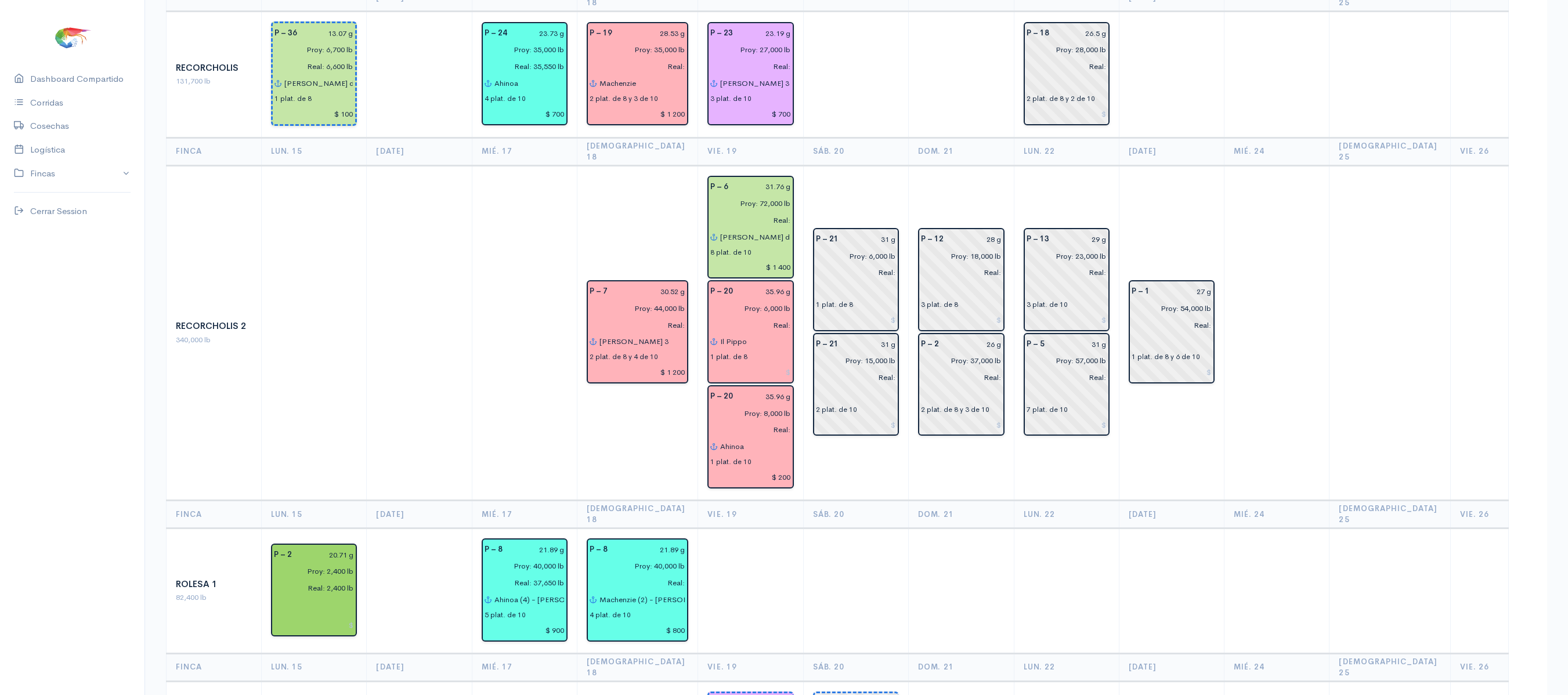
scroll to position [1459, 0]
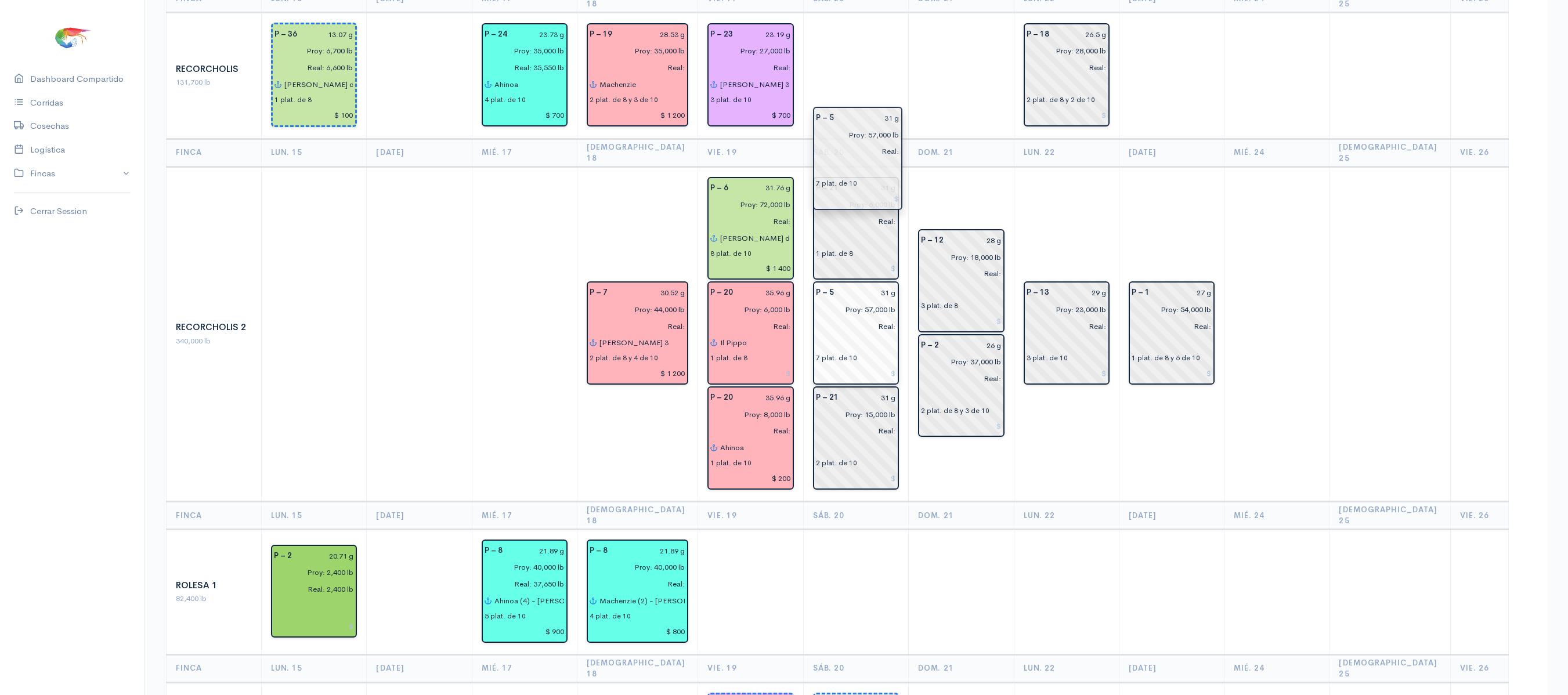
drag, startPoint x: 1057, startPoint y: 297, endPoint x: 848, endPoint y: 184, distance: 237.6
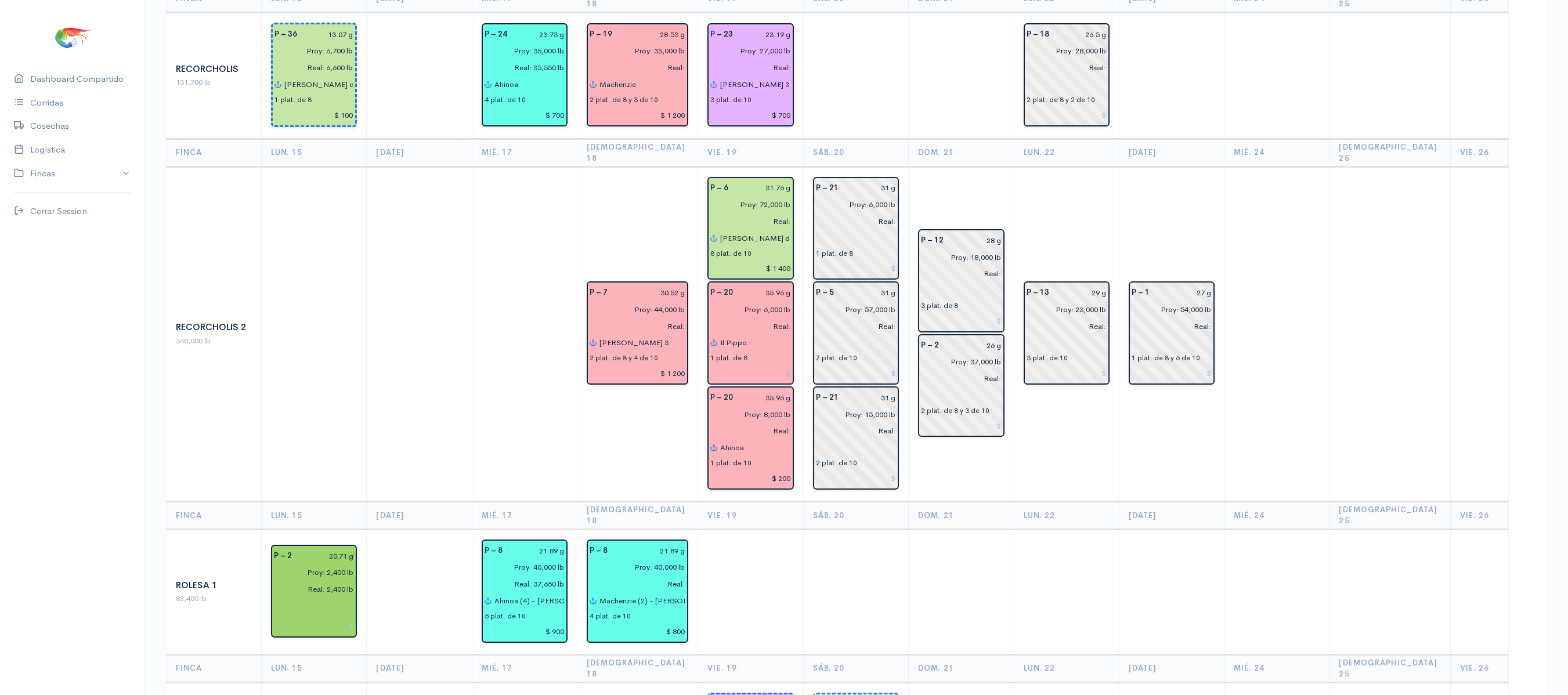
click at [1035, 166] on td "P – 13 29 g Proy: 23,000 lb Real: 3 plat. de 10" at bounding box center [1066, 333] width 105 height 335
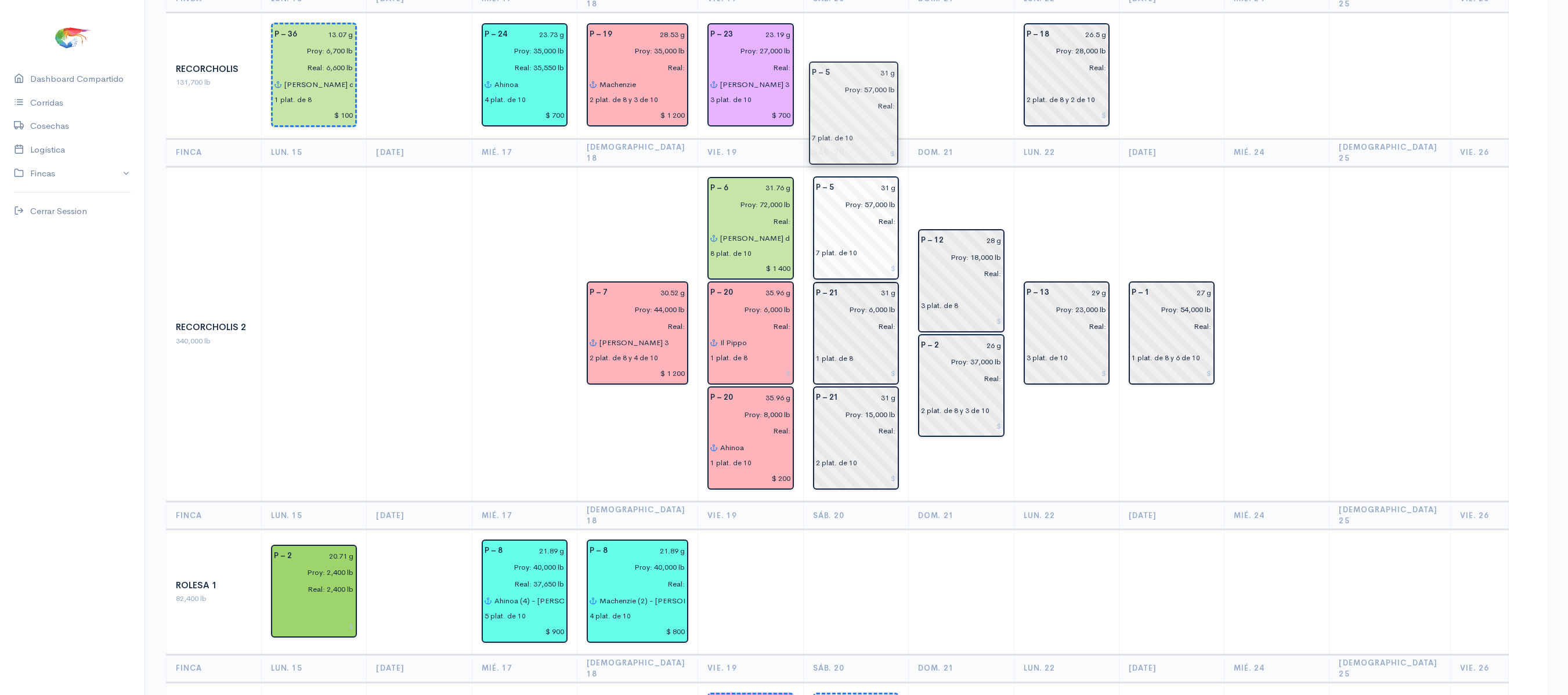
drag, startPoint x: 865, startPoint y: 234, endPoint x: 870, endPoint y: 102, distance: 132.1
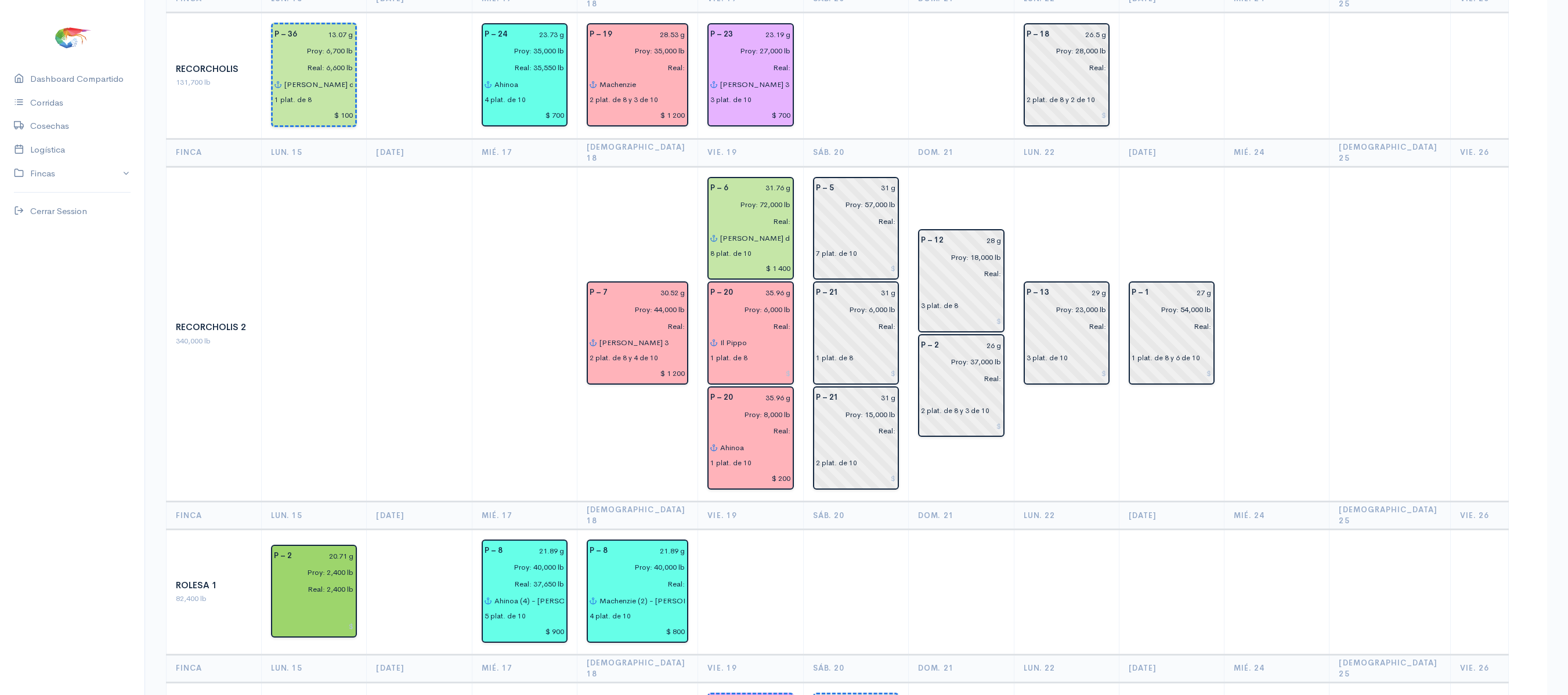
click at [1029, 166] on td "P – 13 29 g Proy: 23,000 lb Real: 3 plat. de 10" at bounding box center [1066, 333] width 105 height 335
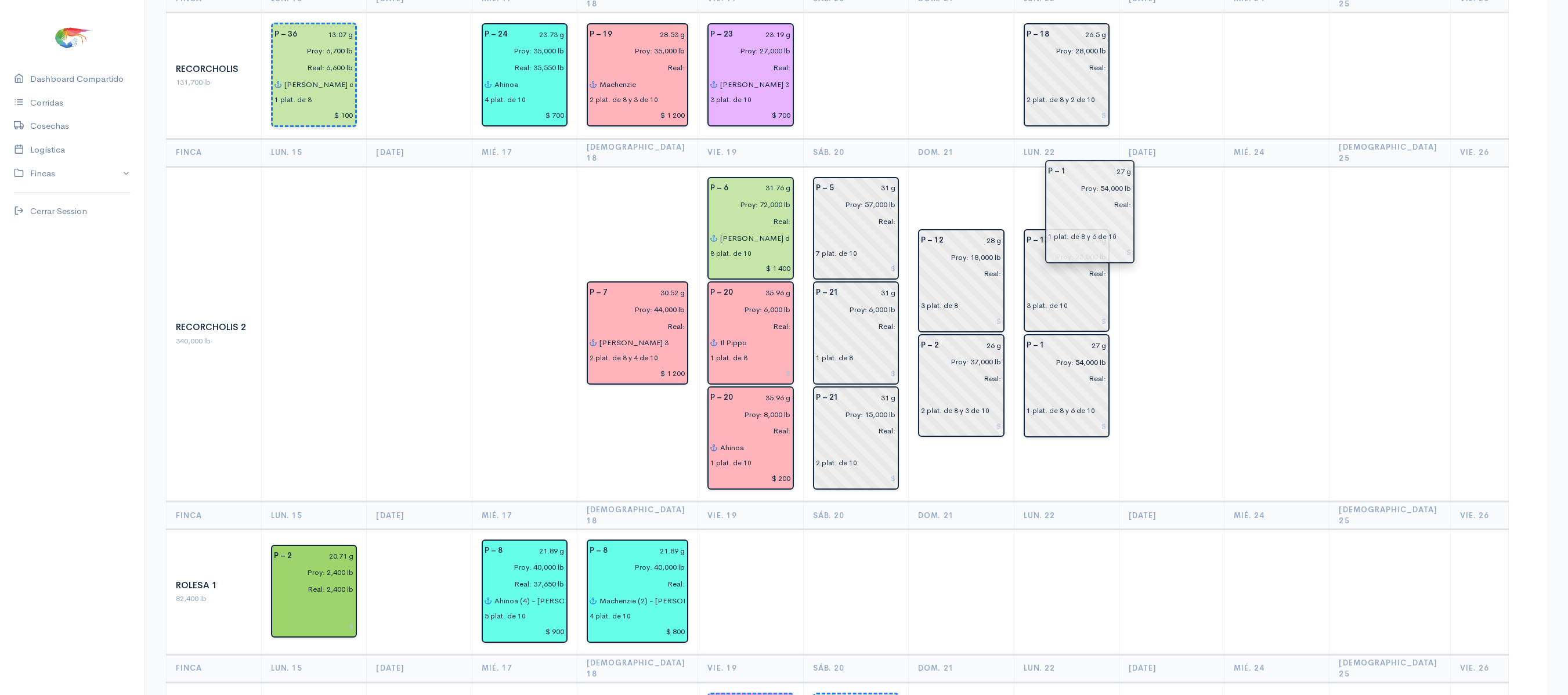
drag, startPoint x: 1182, startPoint y: 239, endPoint x: 1095, endPoint y: 231, distance: 87.4
click at [1184, 181] on td at bounding box center [1171, 333] width 105 height 335
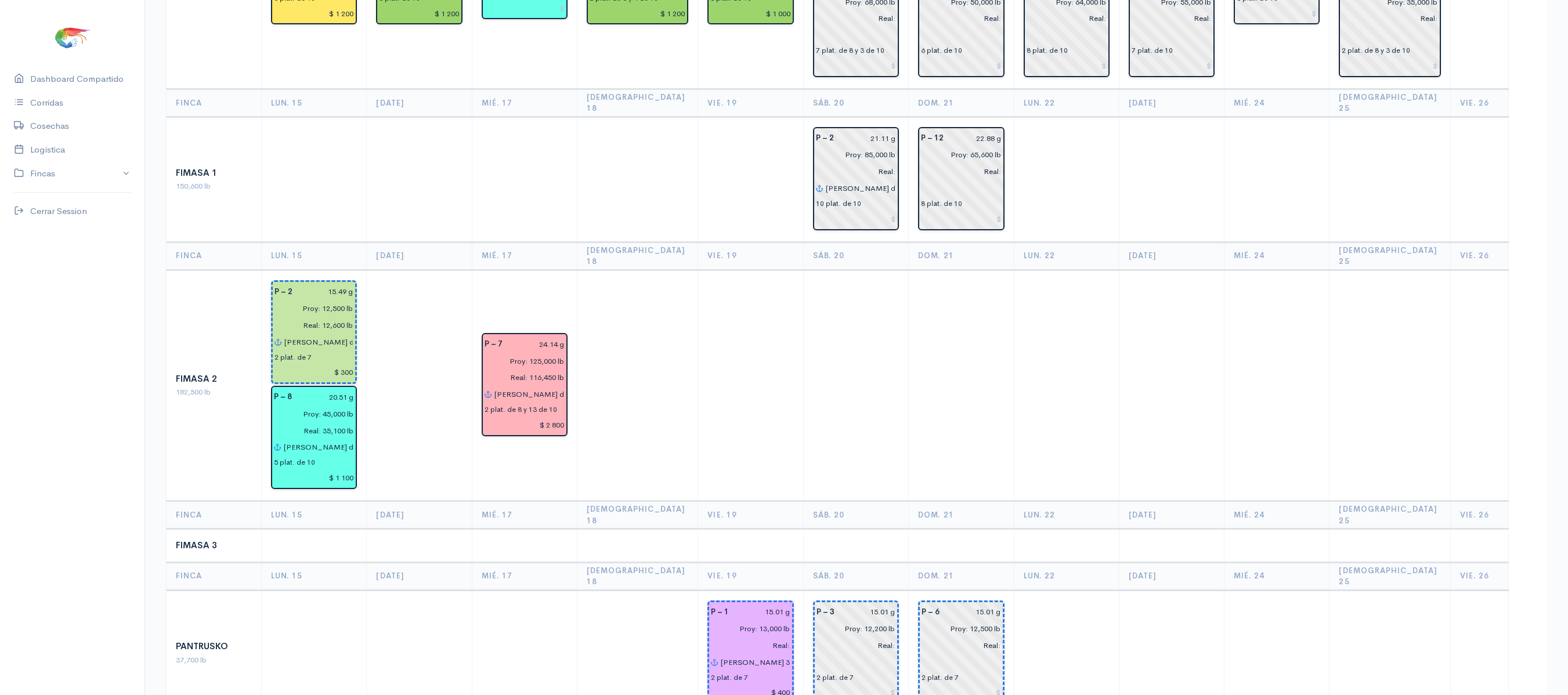
scroll to position [0, 0]
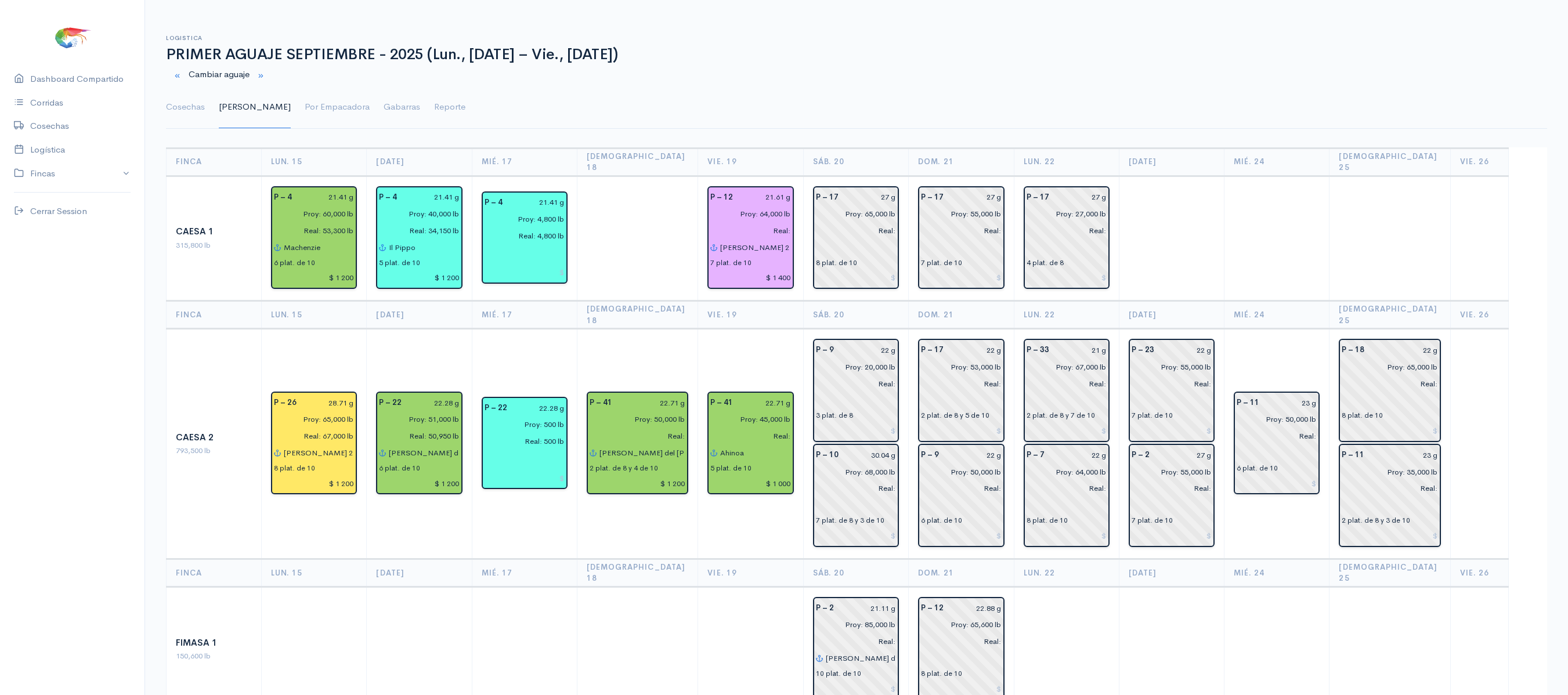
drag, startPoint x: 853, startPoint y: 126, endPoint x: 971, endPoint y: 100, distance: 120.8
click at [971, 100] on ul "Cosechas Gantt Por Empacadora Gabarras Reporte" at bounding box center [856, 107] width 1381 height 42
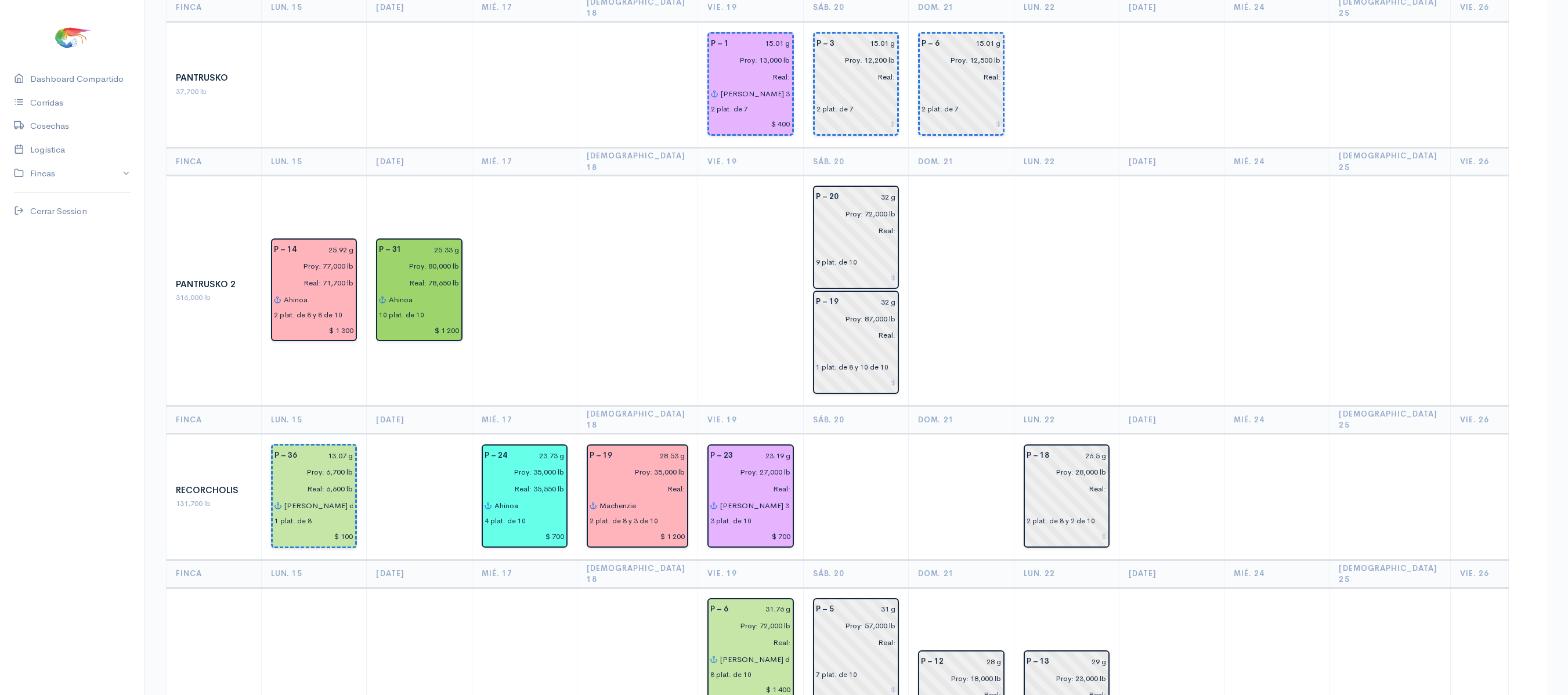
scroll to position [1583, 0]
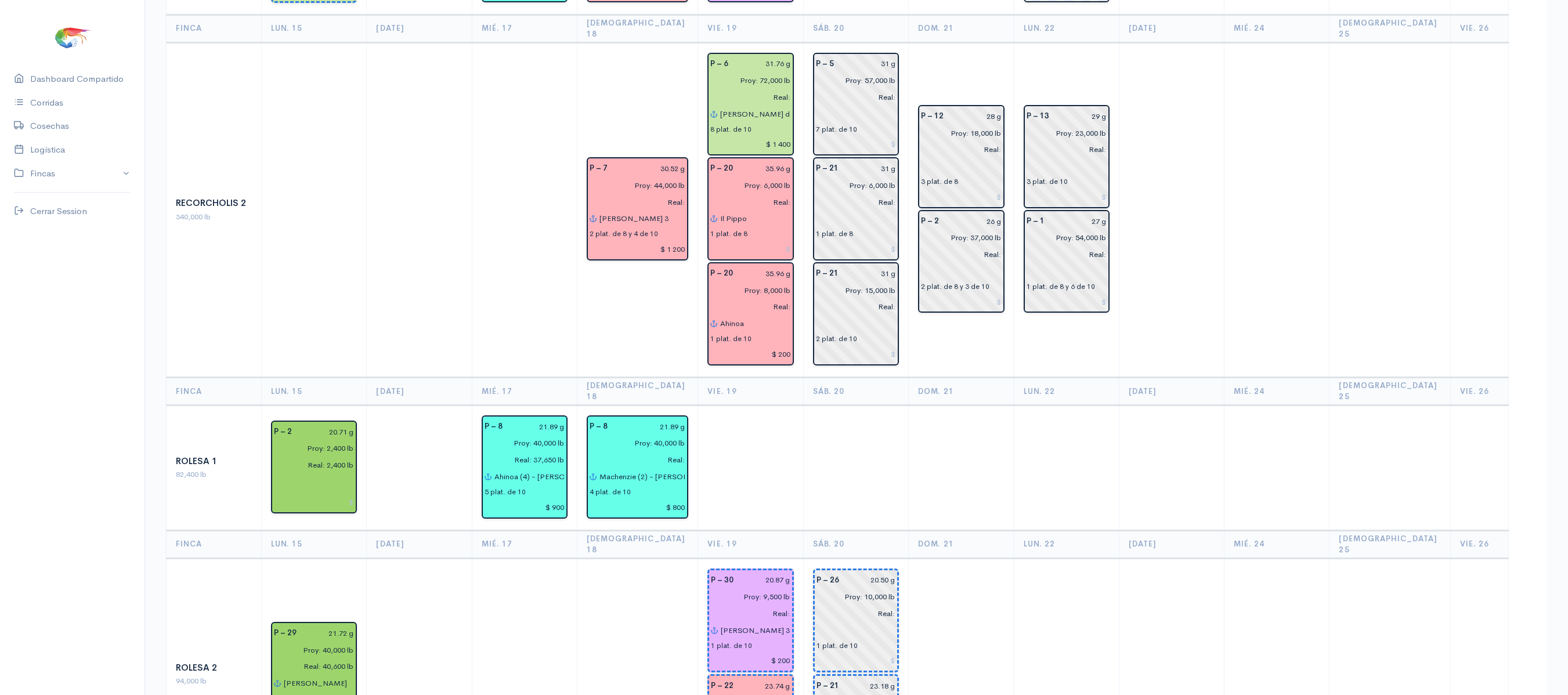
click at [774, 405] on td at bounding box center [750, 468] width 105 height 125
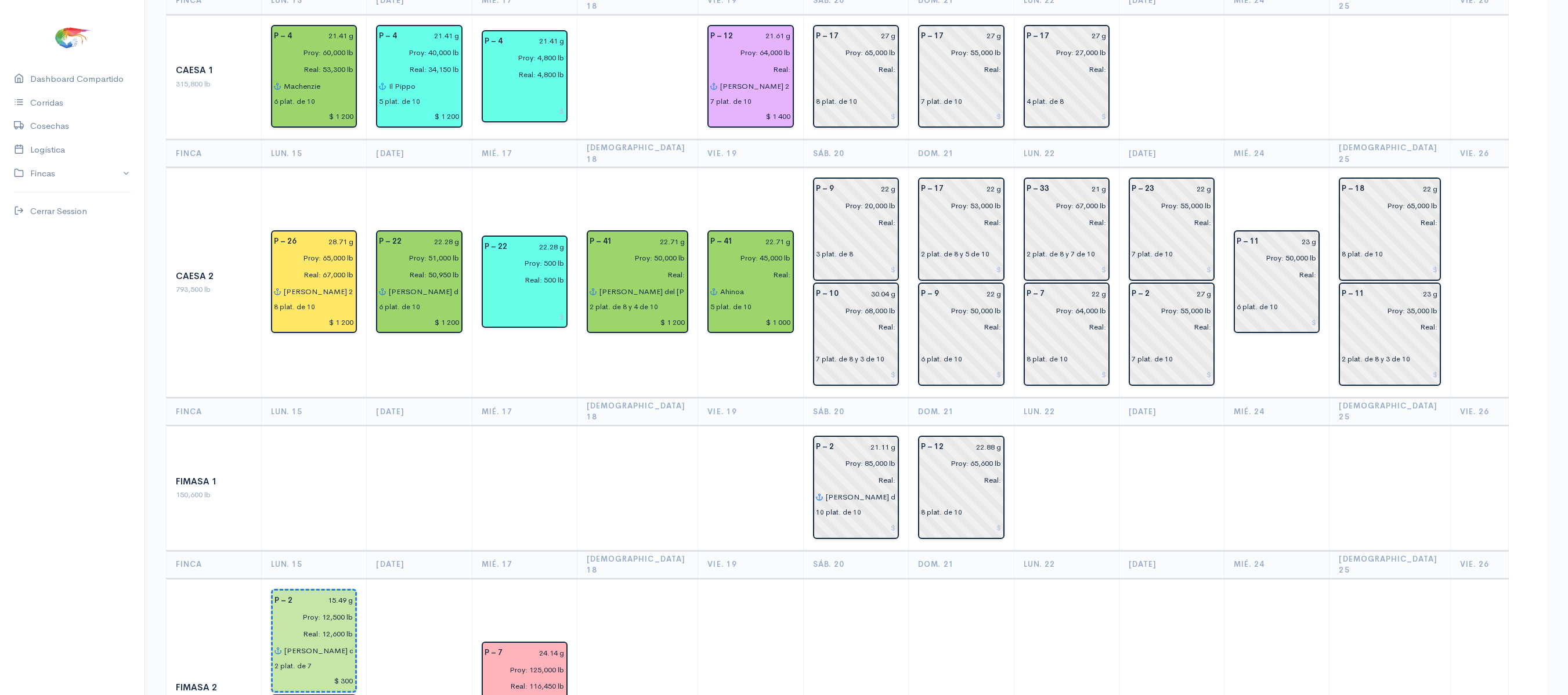
scroll to position [0, 0]
